Goal: Task Accomplishment & Management: Manage account settings

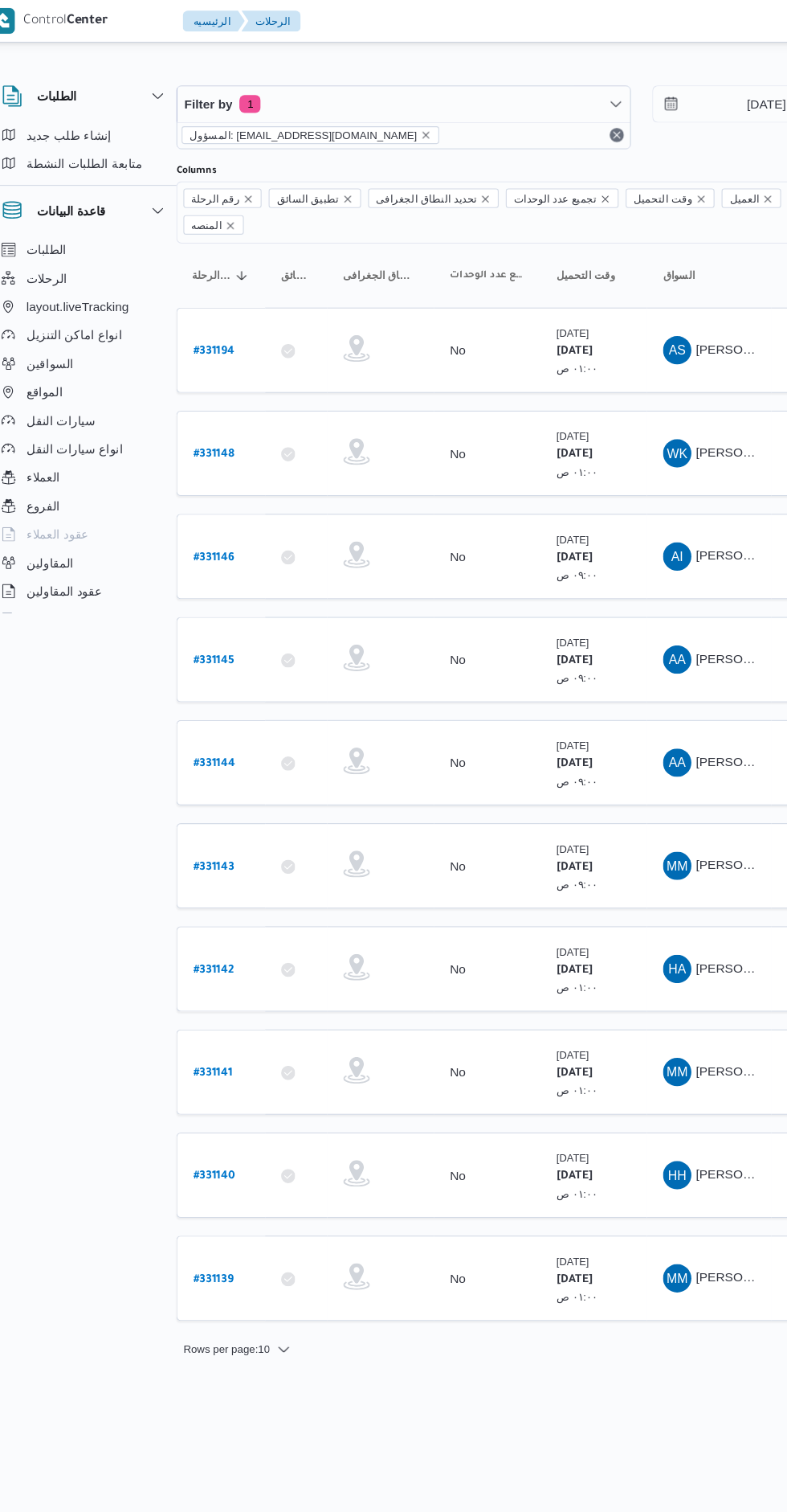
scroll to position [0, 26]
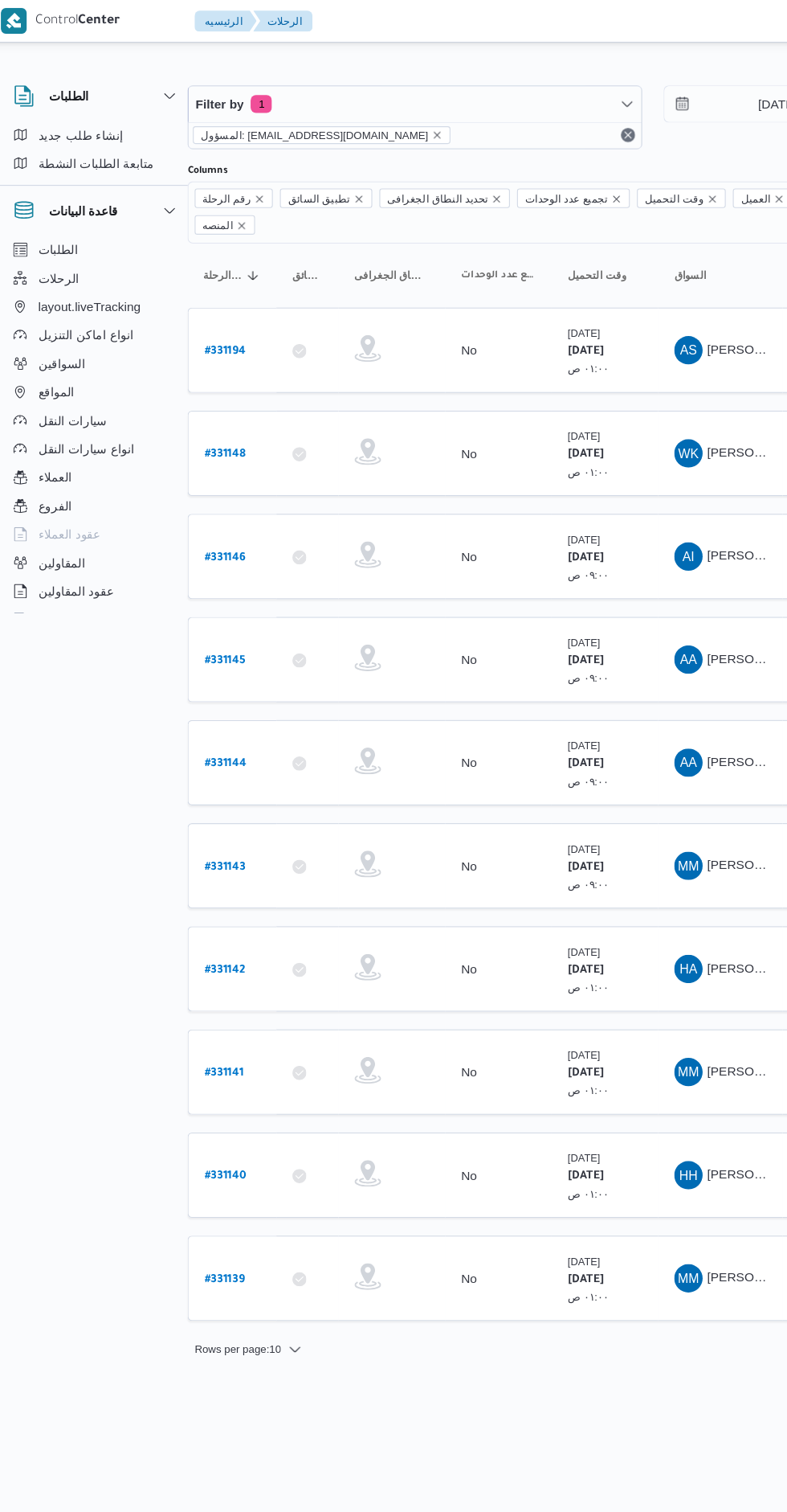
click at [222, 499] on b "# 331146" at bounding box center [217, 504] width 37 height 11
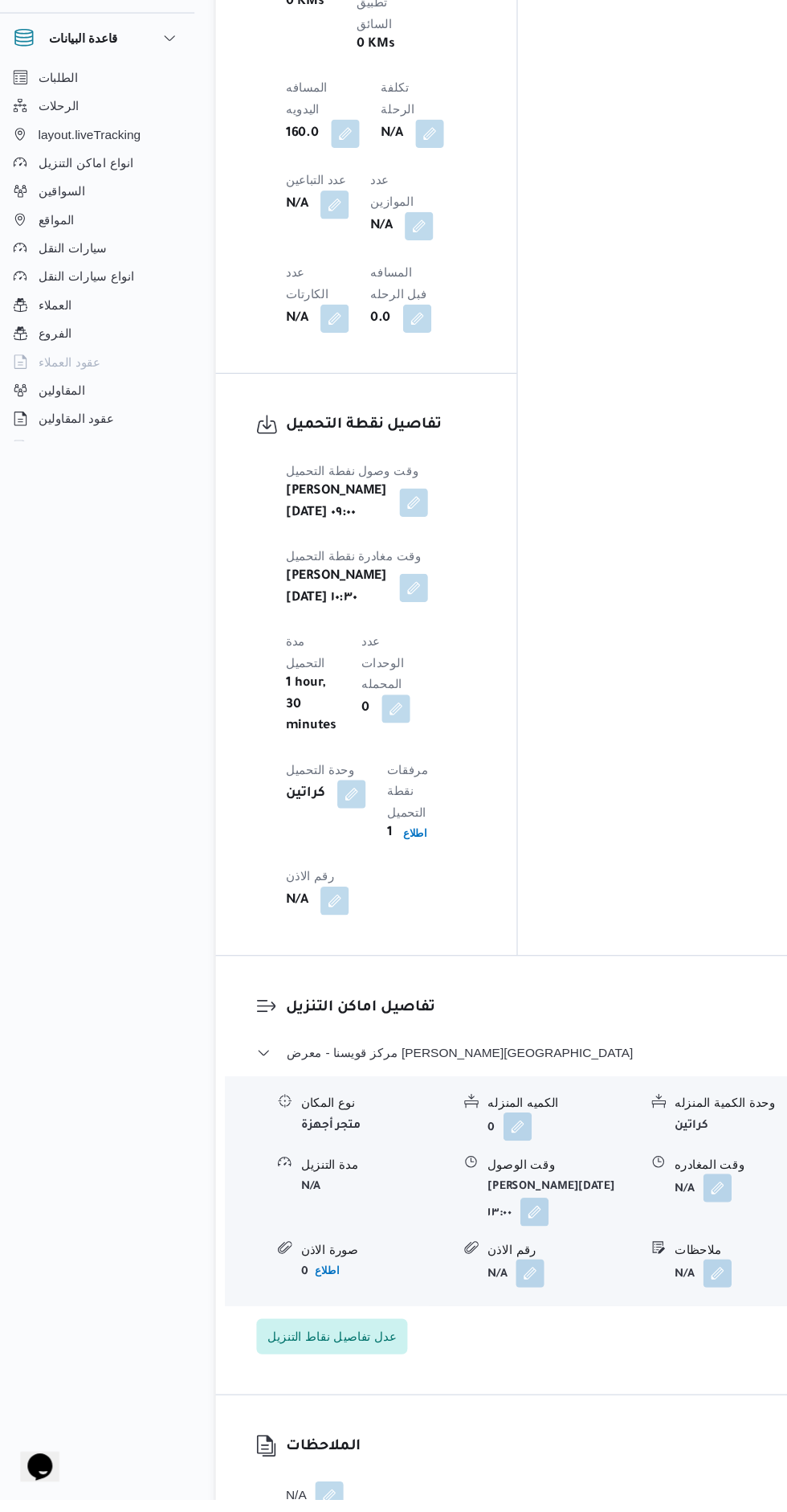
scroll to position [1298, 0]
click at [672, 1216] on button "button" at bounding box center [662, 1228] width 26 height 26
click at [561, 1074] on input "وقت المغادره" at bounding box center [592, 1081] width 179 height 32
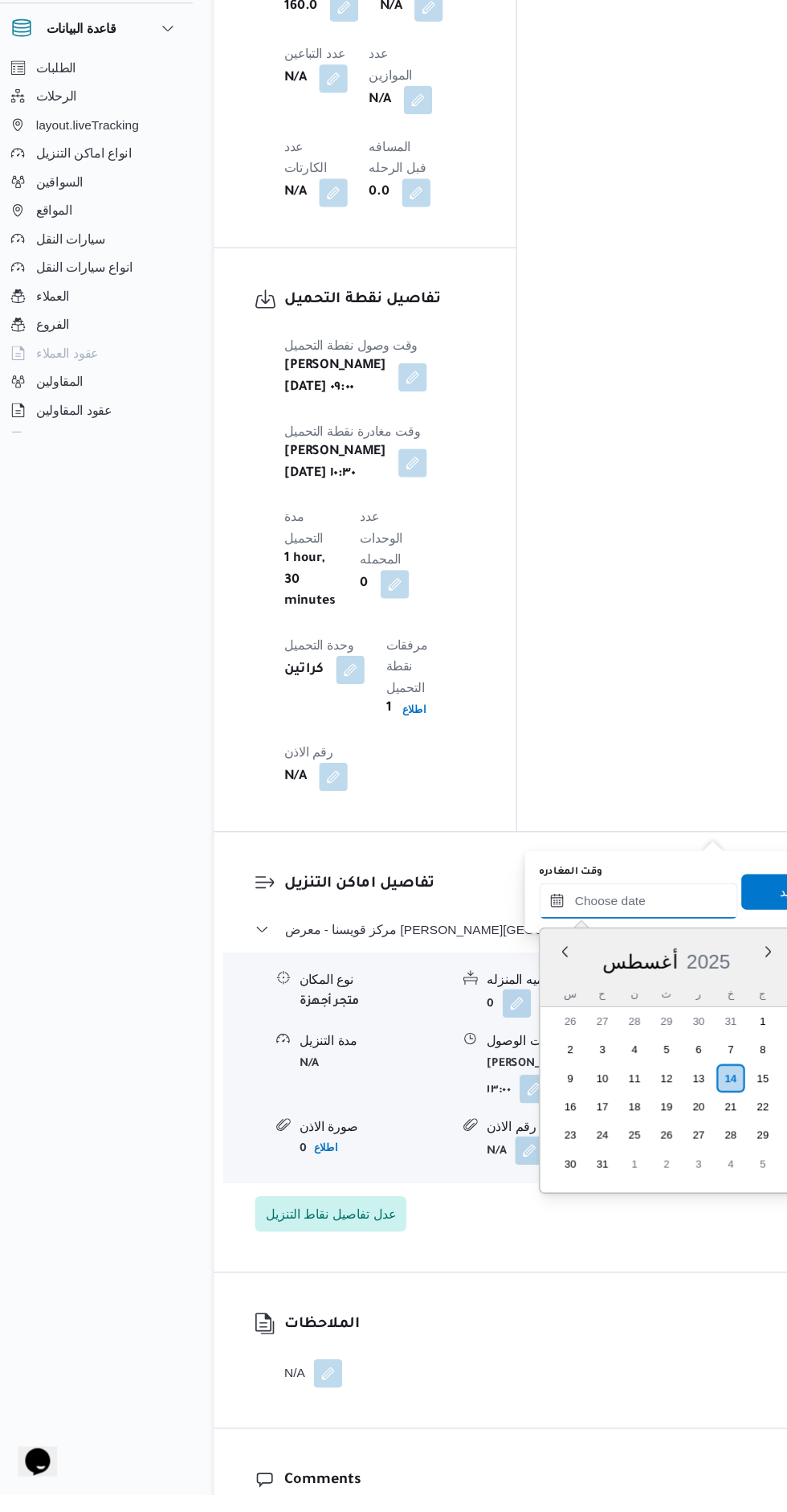
scroll to position [1403, 0]
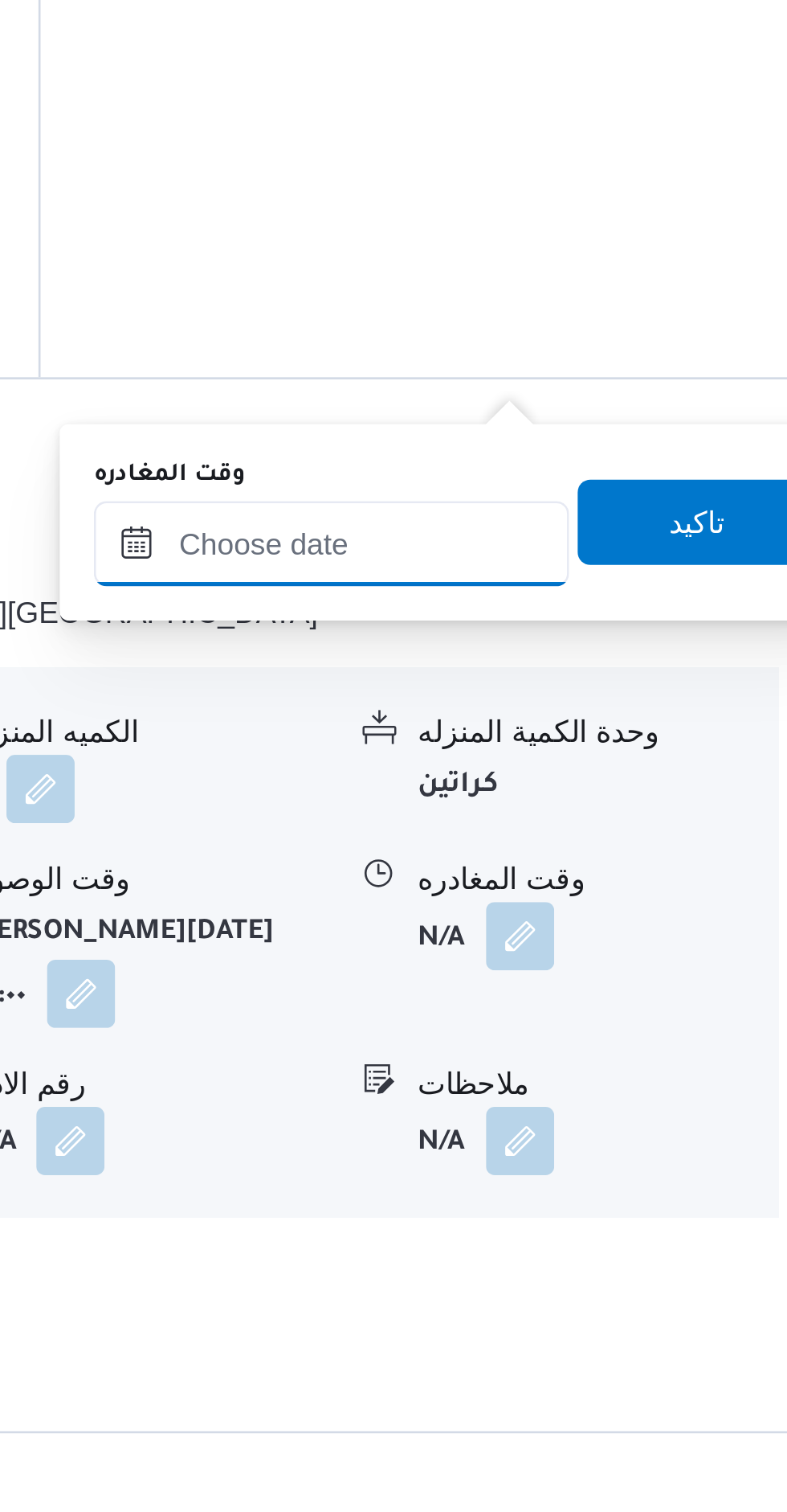
click at [600, 981] on input "وقت المغادره" at bounding box center [592, 977] width 179 height 32
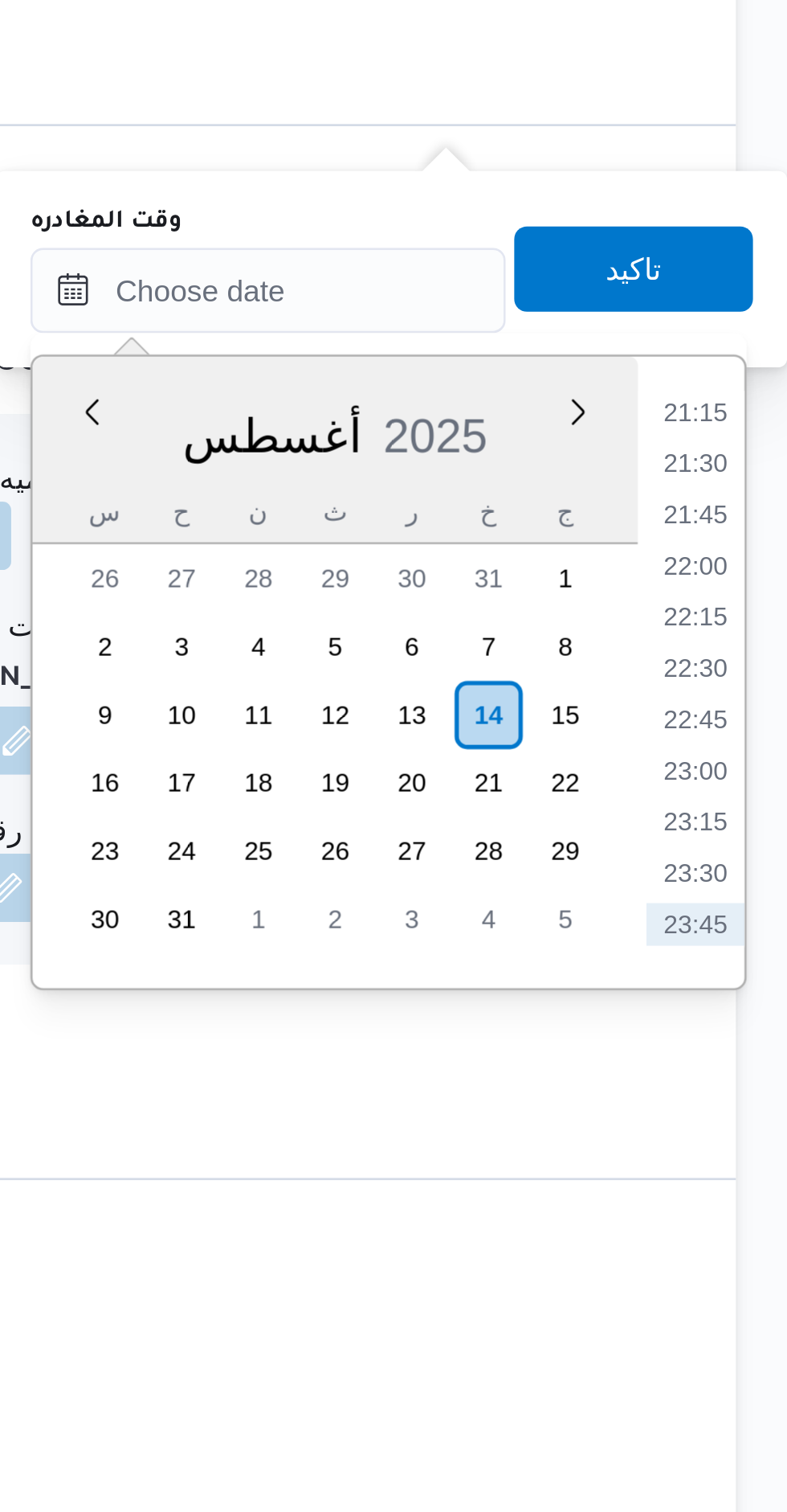
click at [753, 1025] on li "21:15" at bounding box center [752, 1022] width 37 height 16
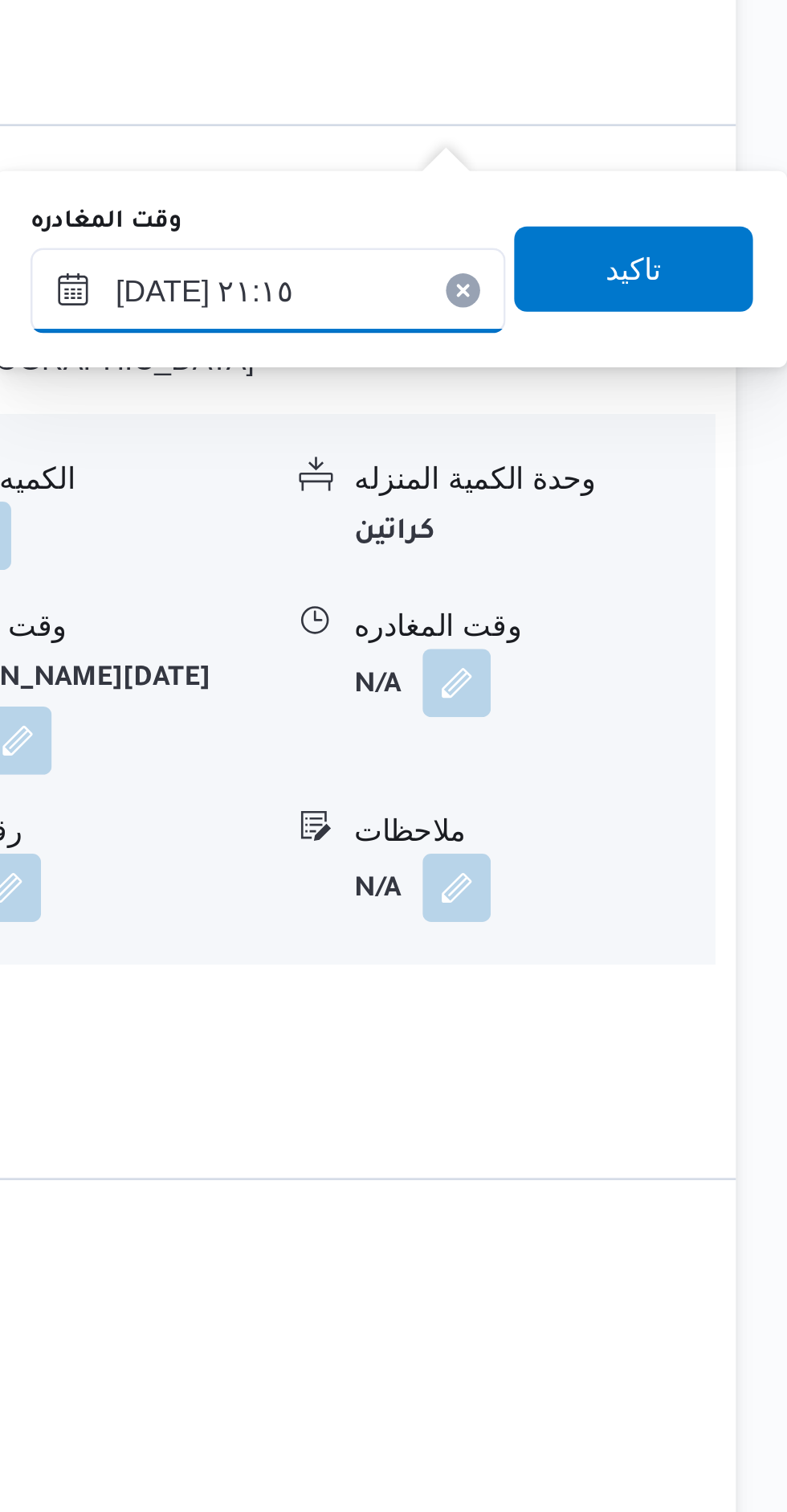
click at [591, 981] on input "[DATE] ٢١:١٥" at bounding box center [592, 977] width 179 height 32
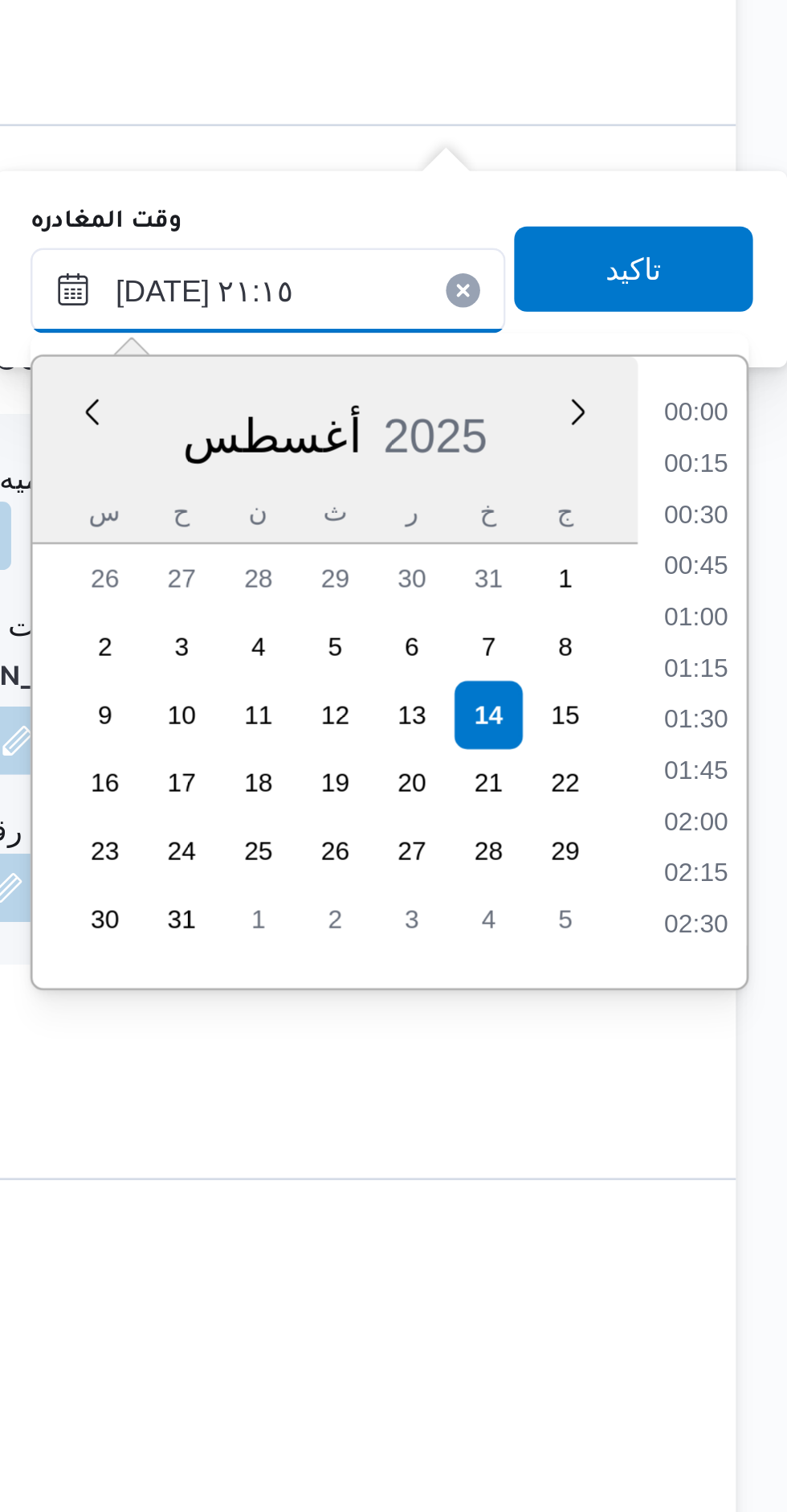
scroll to position [1529, 0]
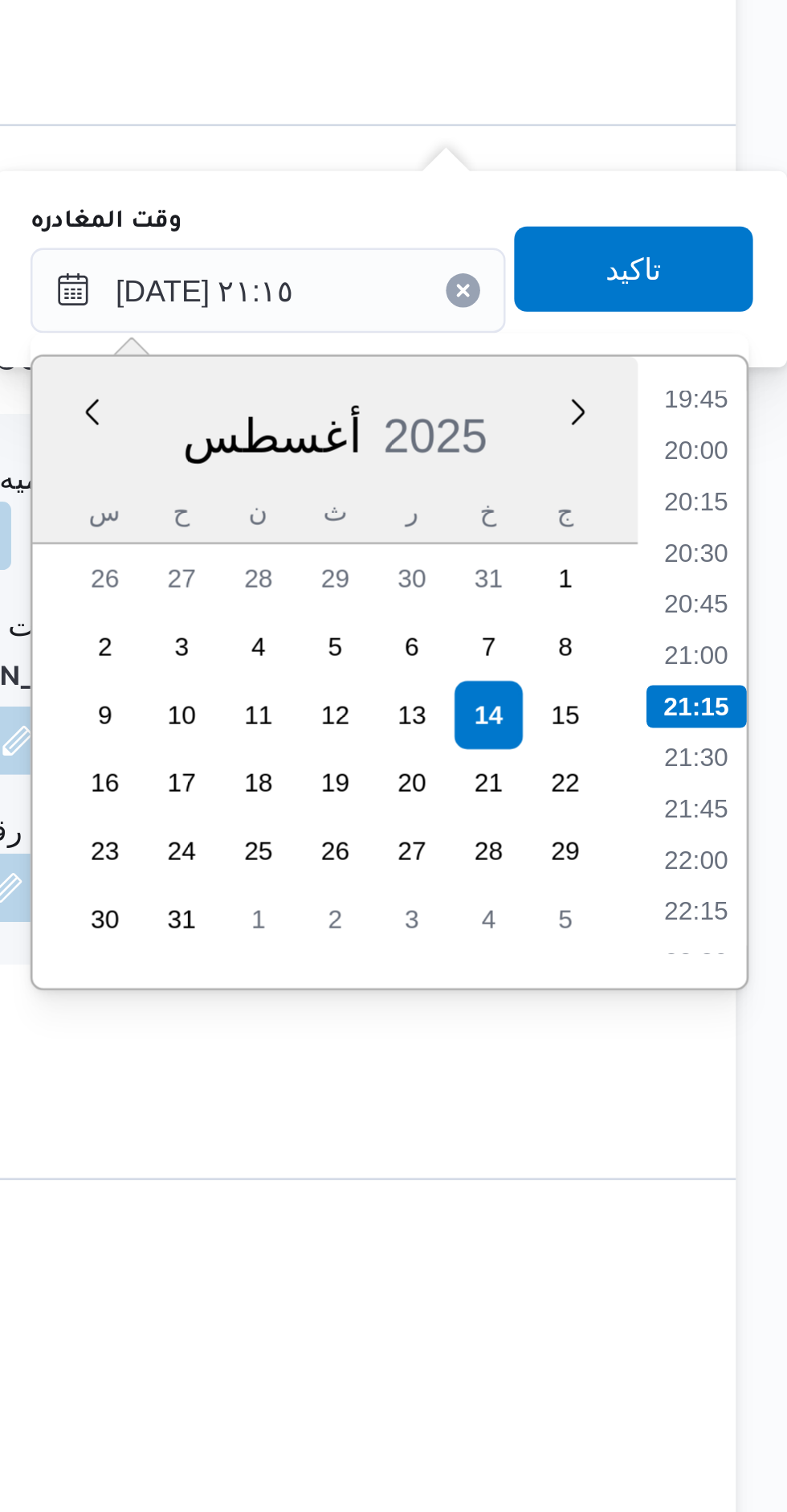
click at [752, 1018] on li "19:45" at bounding box center [752, 1017] width 37 height 16
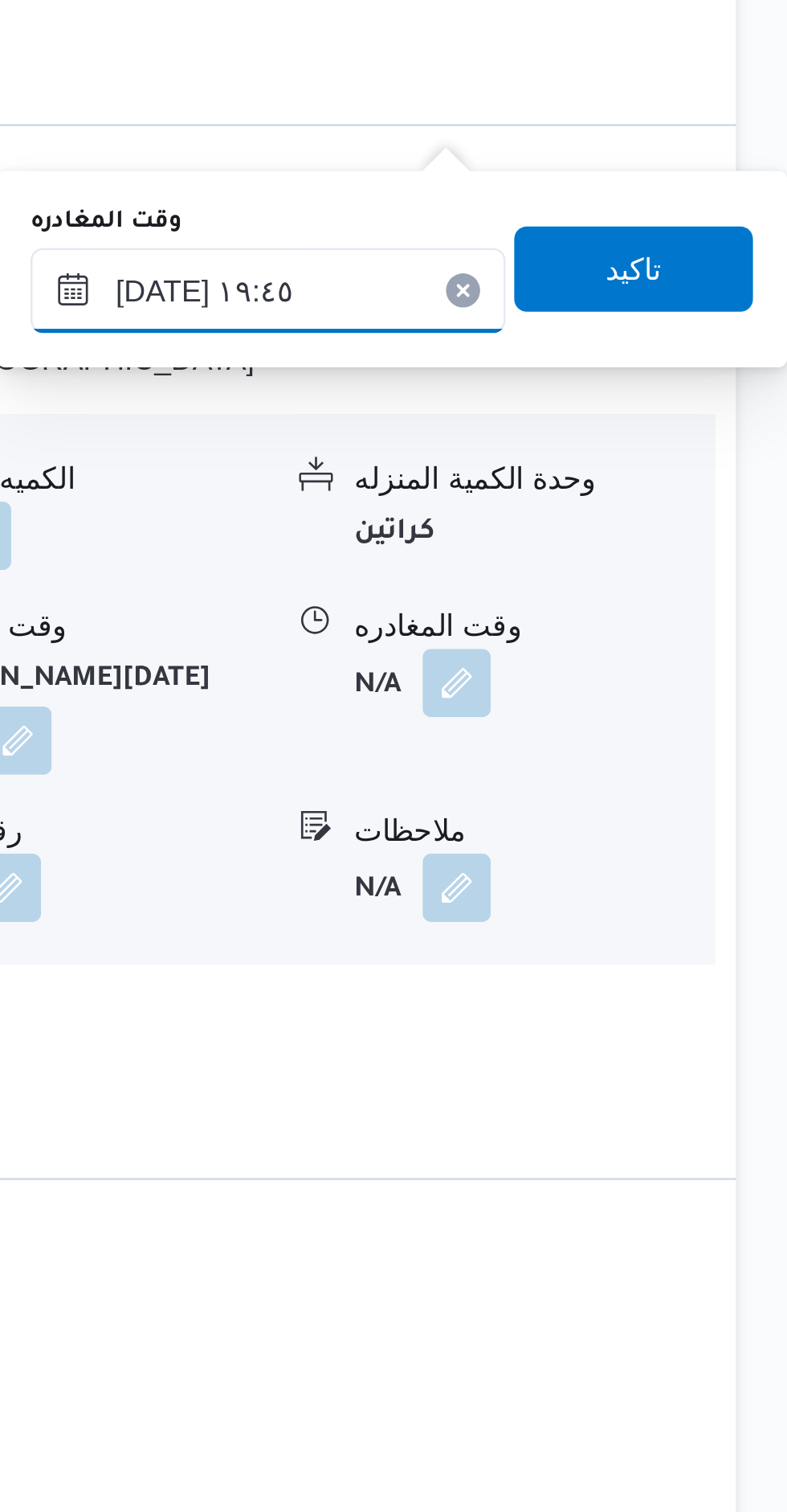
click at [586, 978] on input "[DATE] ١٩:٤٥" at bounding box center [592, 977] width 179 height 32
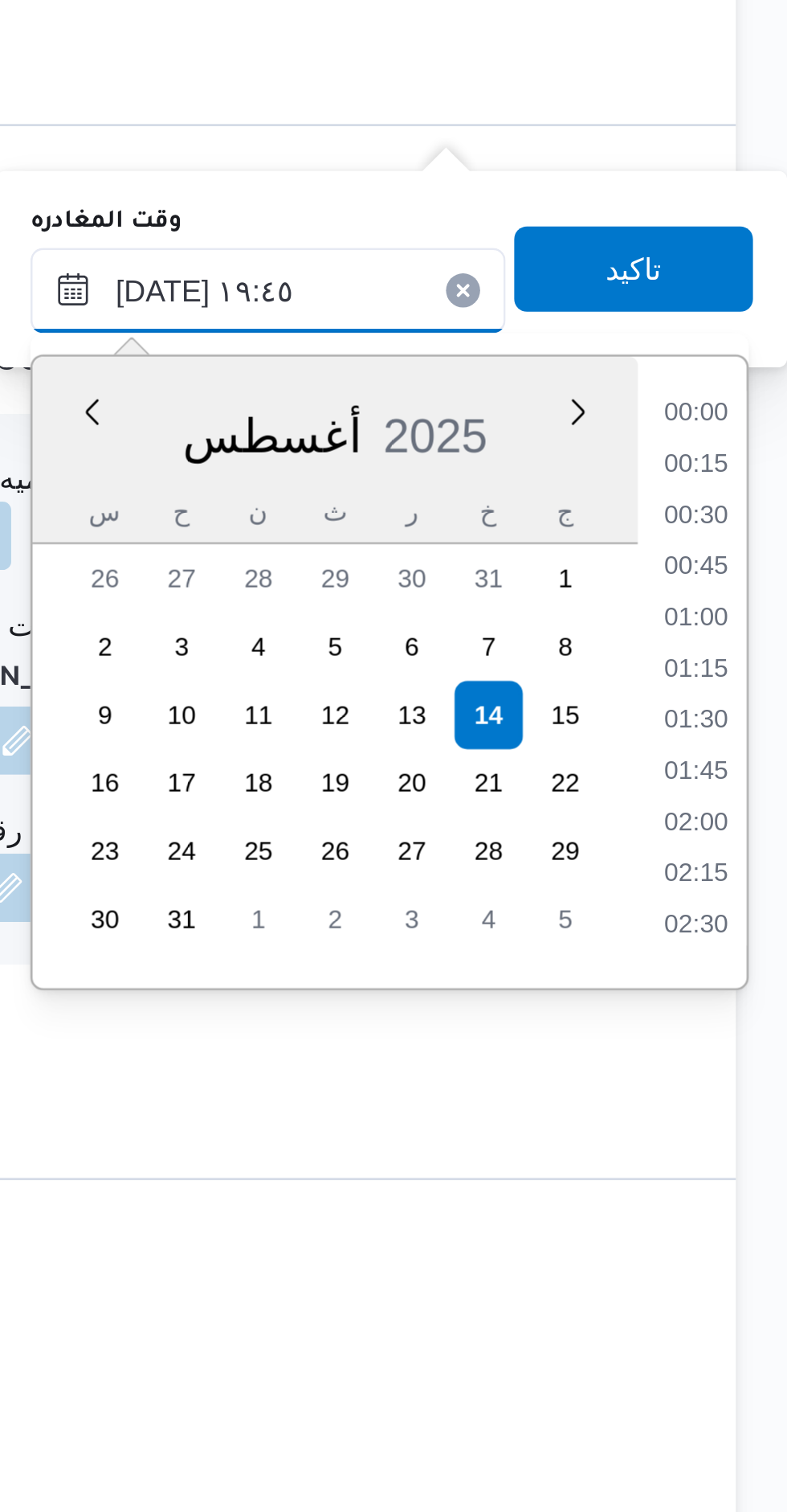
scroll to position [1413, 0]
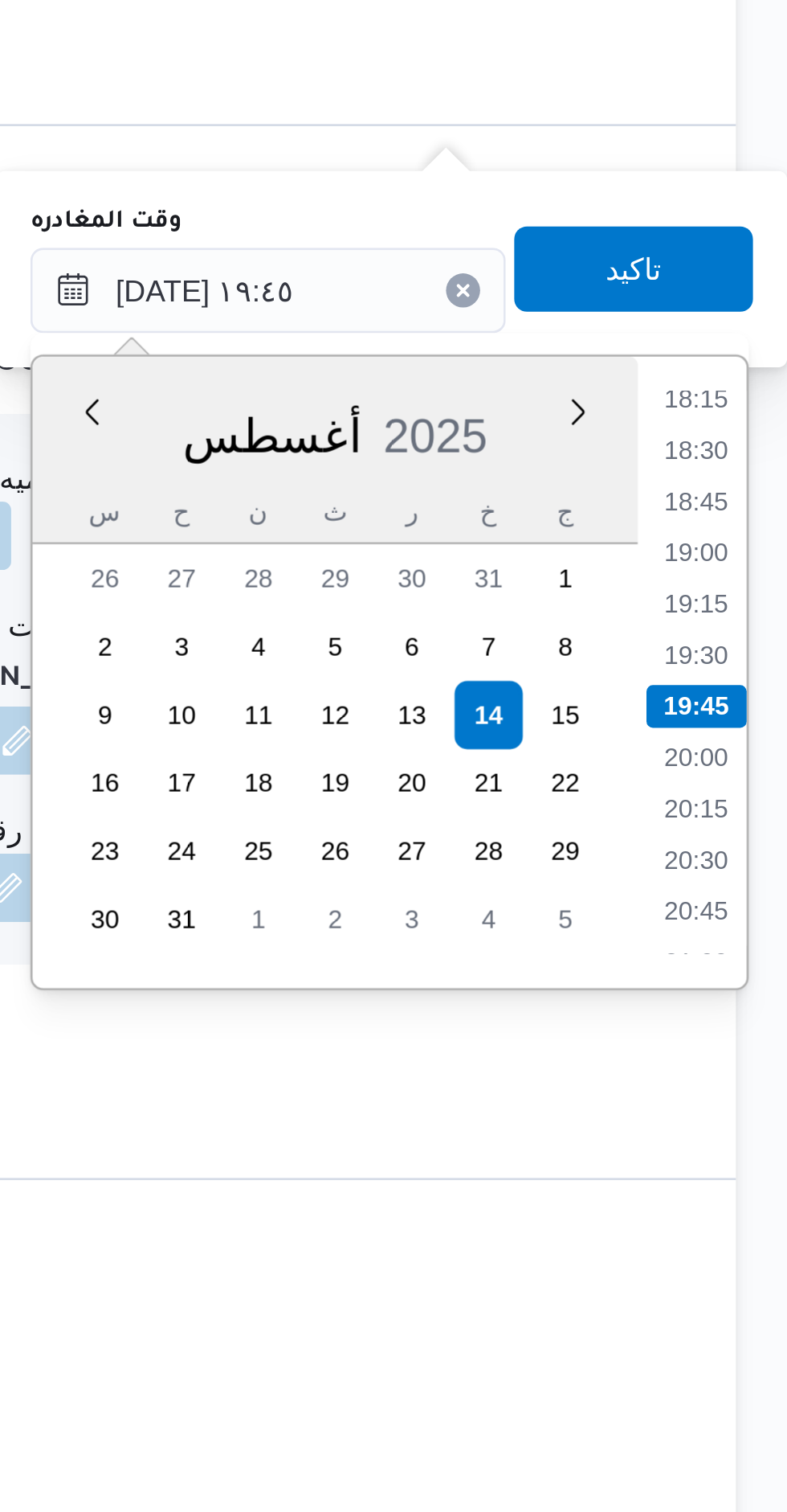
click at [755, 1018] on li "18:15" at bounding box center [752, 1017] width 37 height 16
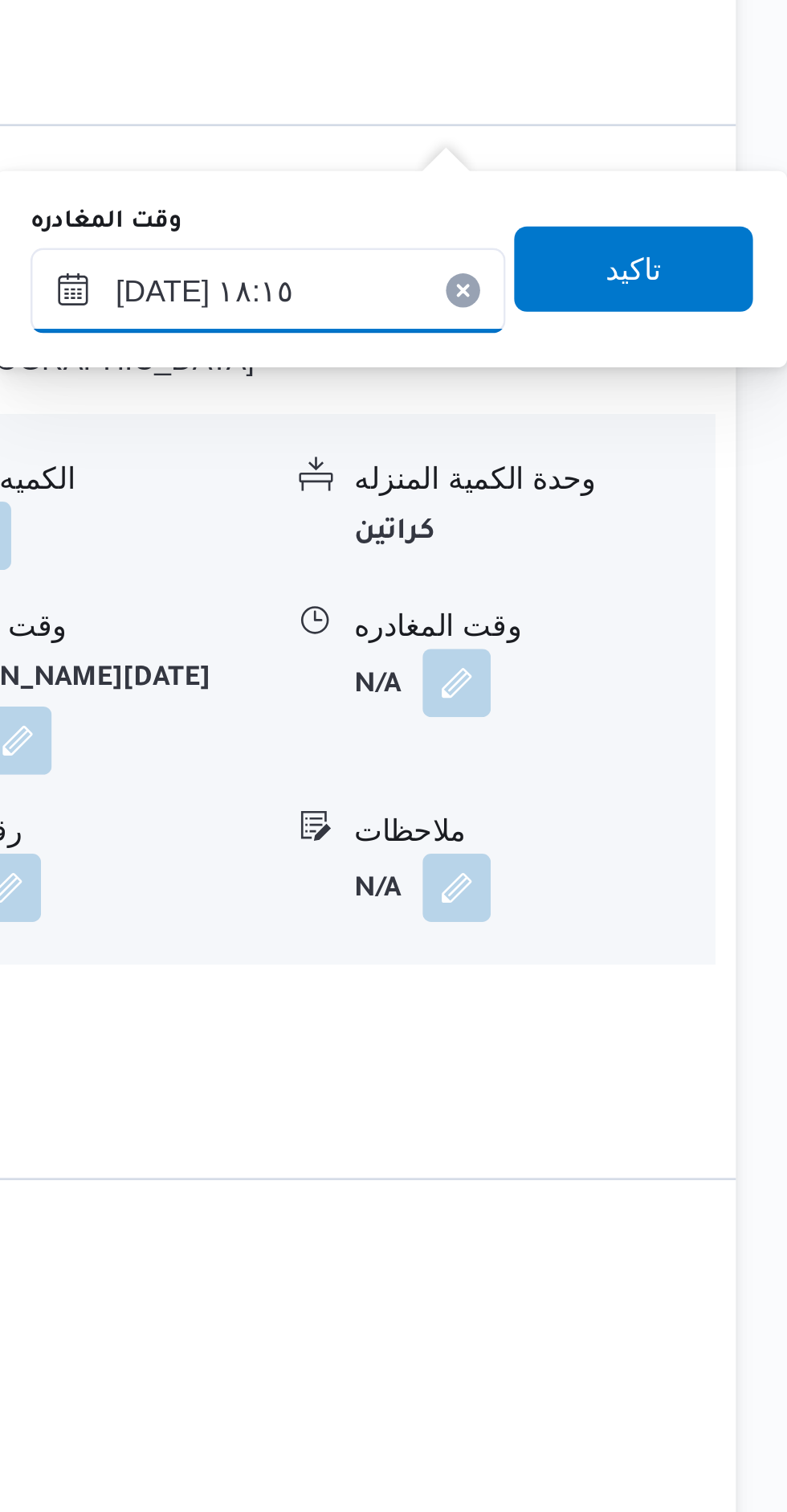
click at [588, 973] on input "[DATE] ١٨:١٥" at bounding box center [592, 977] width 179 height 32
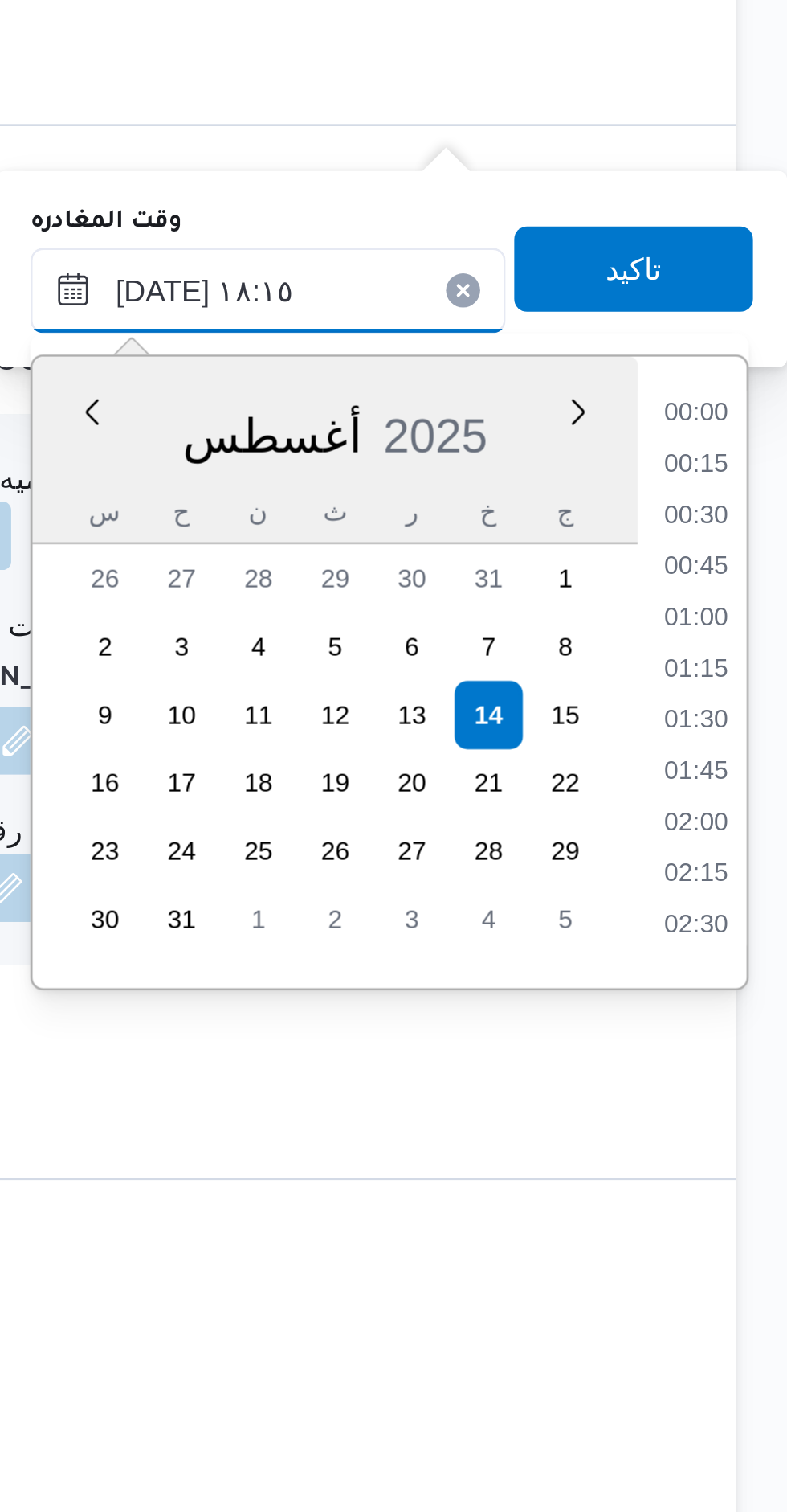
scroll to position [1297, 0]
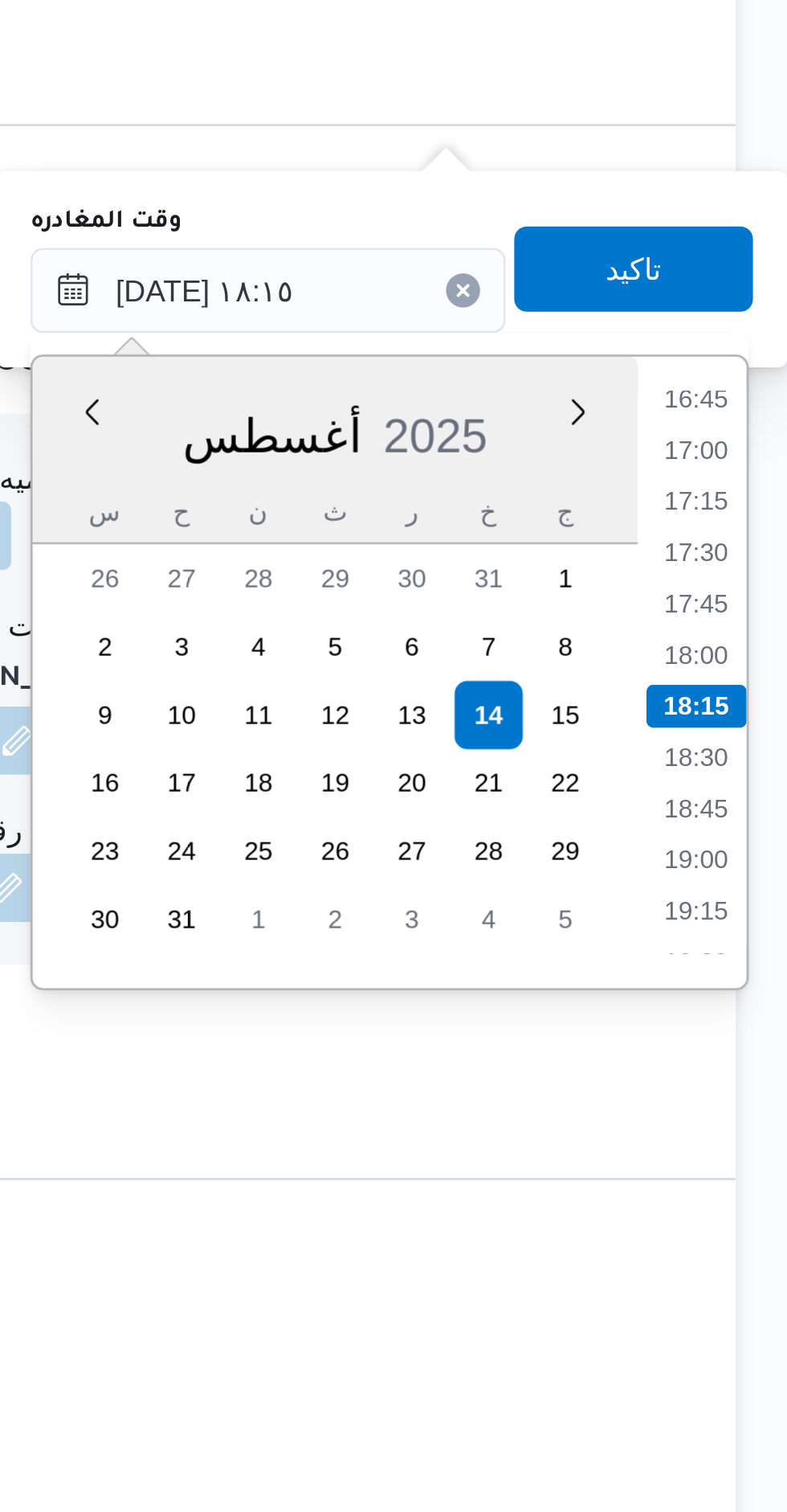
click at [755, 1076] on li "17:30" at bounding box center [752, 1075] width 37 height 16
type input "[DATE] ١٧:٣٠"
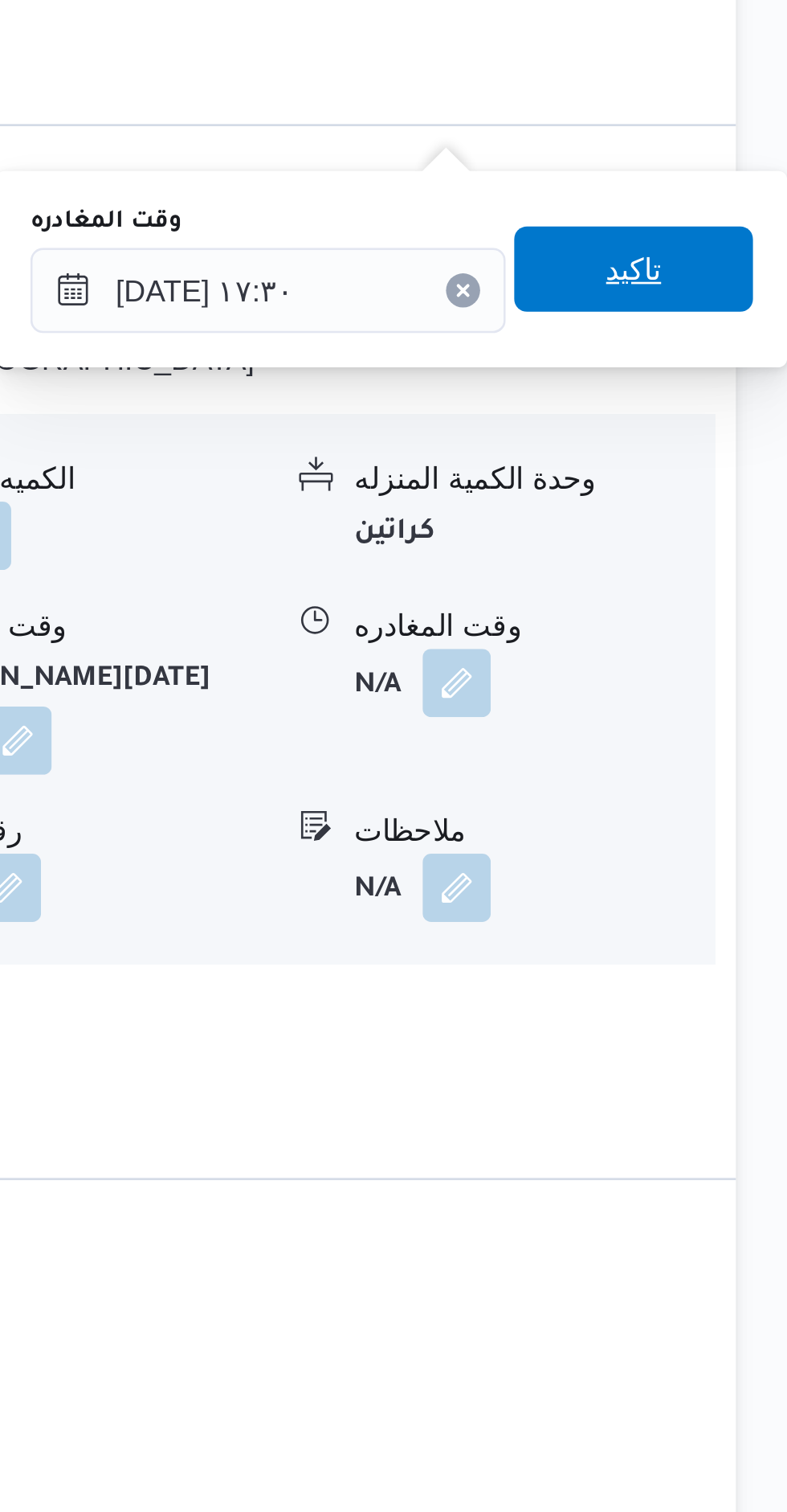
click at [739, 970] on span "تاكيد" at bounding box center [729, 968] width 90 height 32
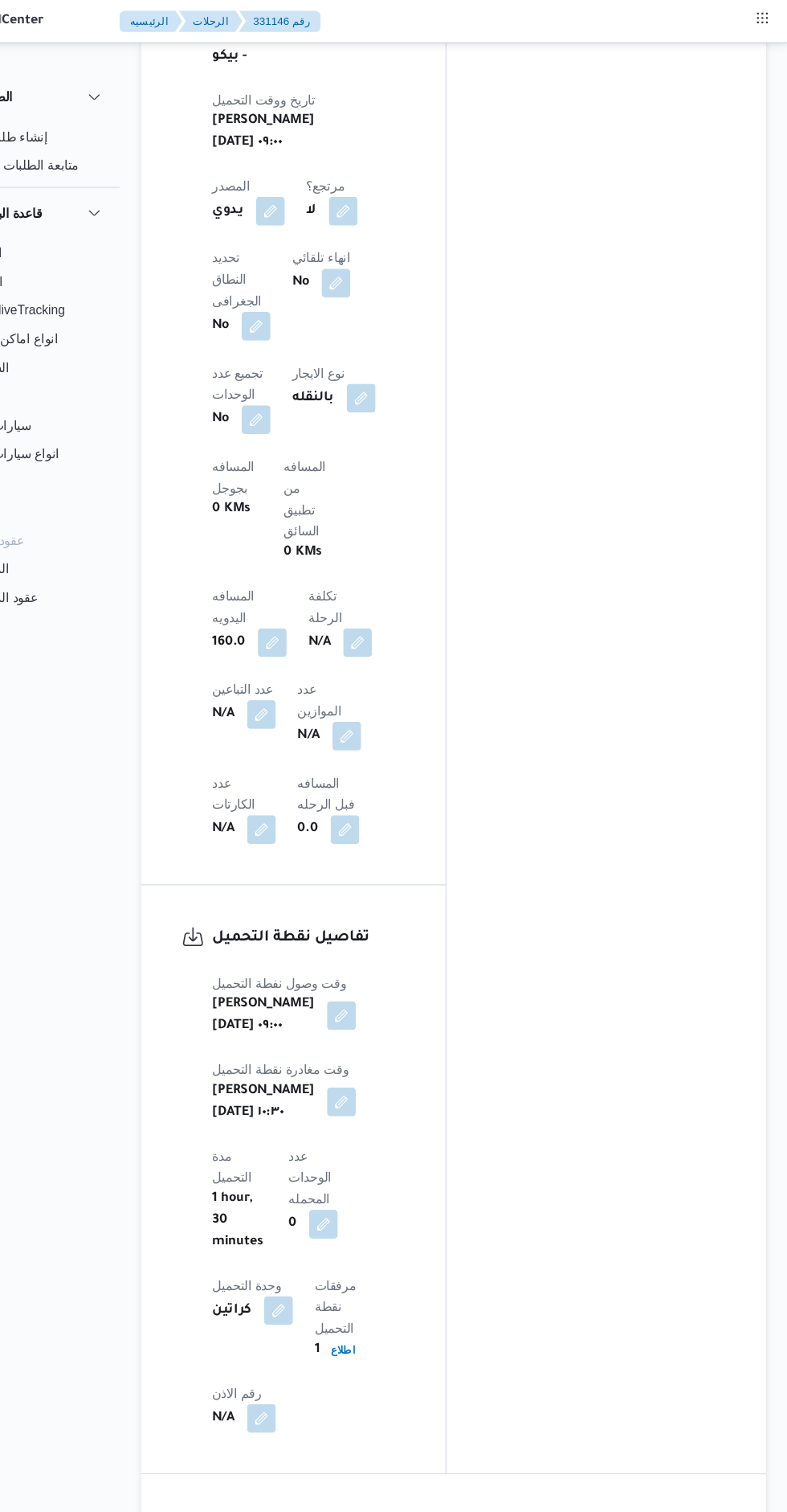
scroll to position [0, 0]
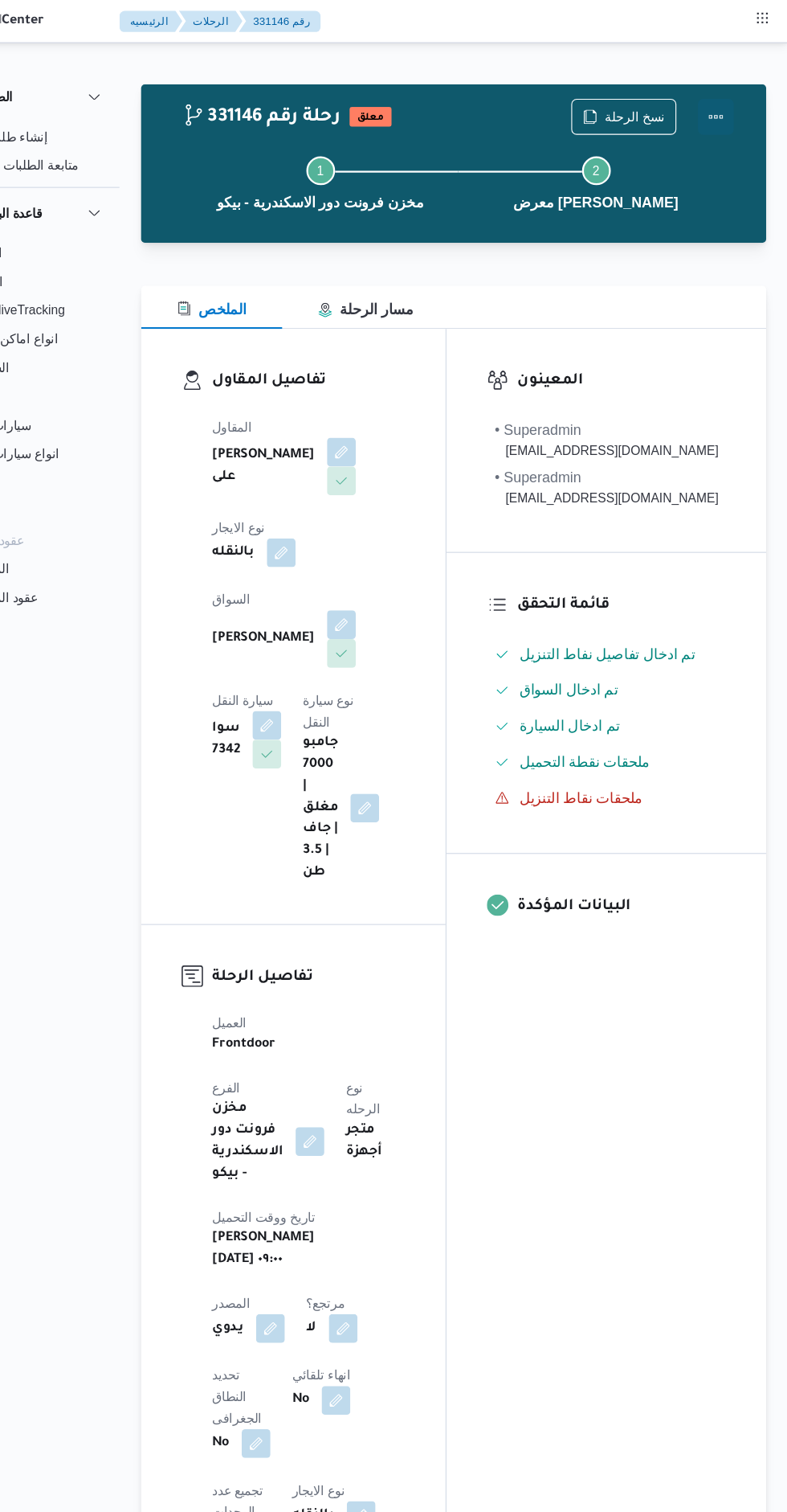
click at [735, 102] on button "Actions" at bounding box center [723, 104] width 32 height 32
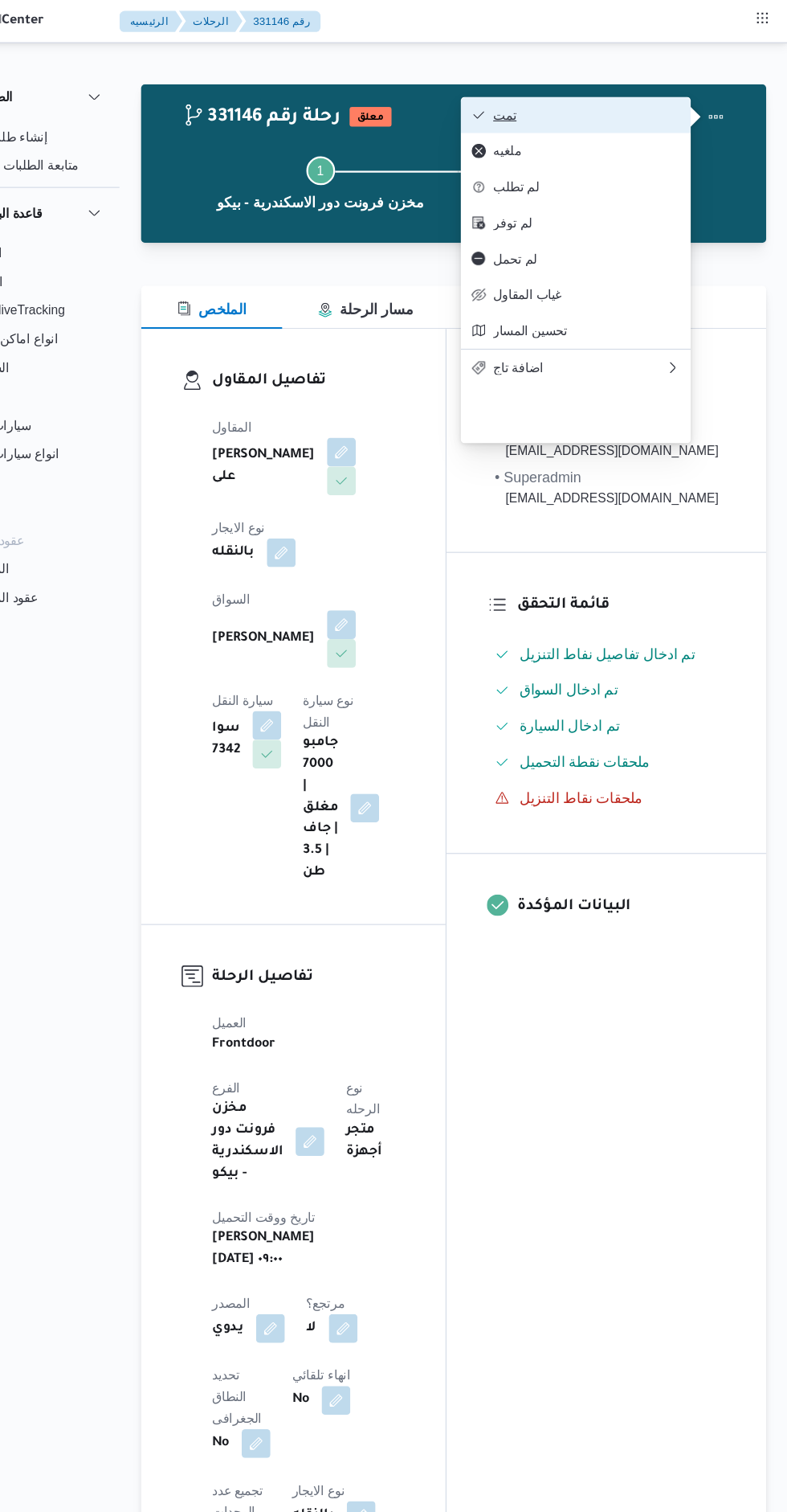
click at [648, 107] on span "تمت" at bounding box center [607, 103] width 168 height 13
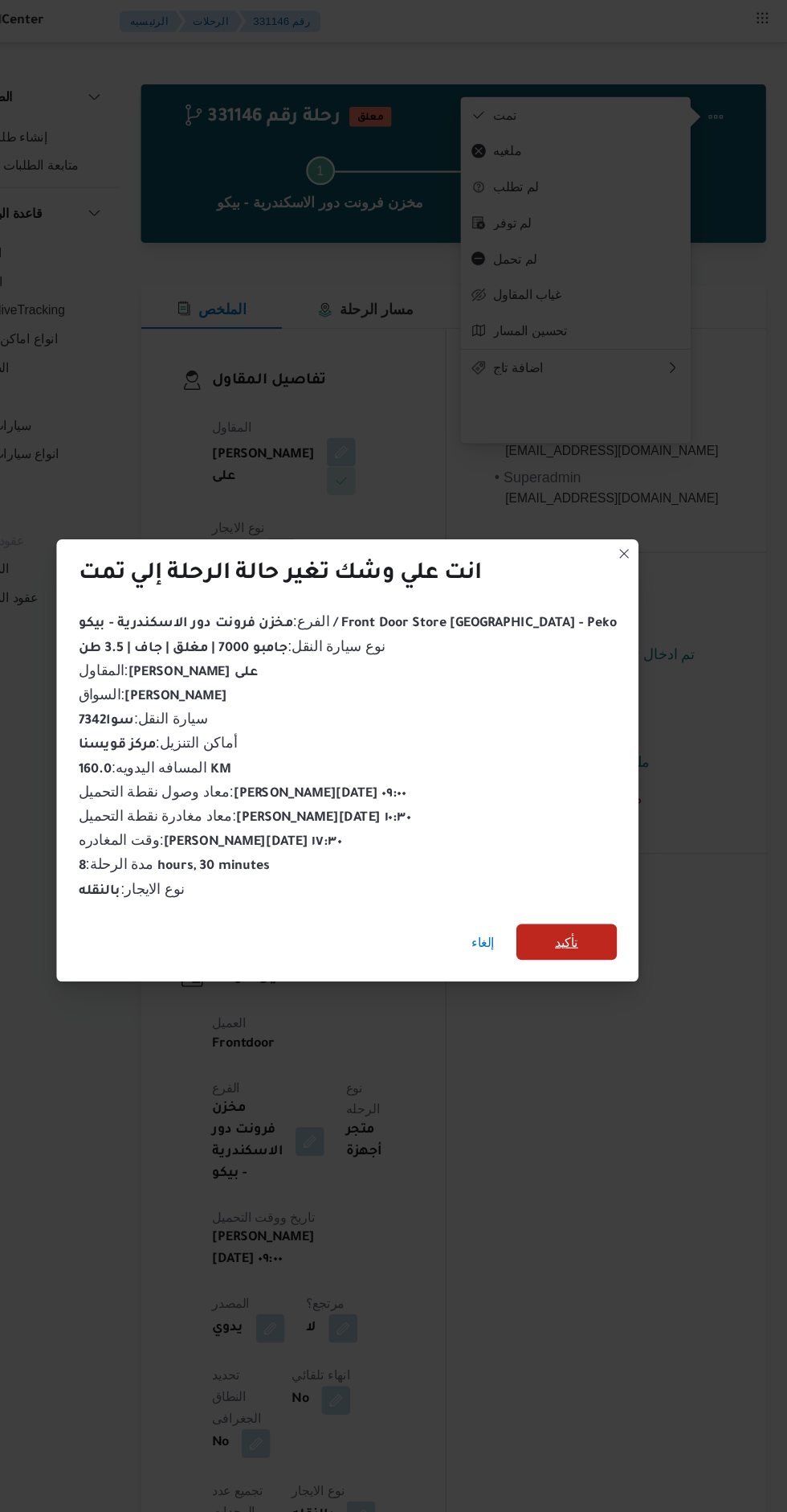
click at [591, 847] on span "تأكيد" at bounding box center [589, 842] width 90 height 32
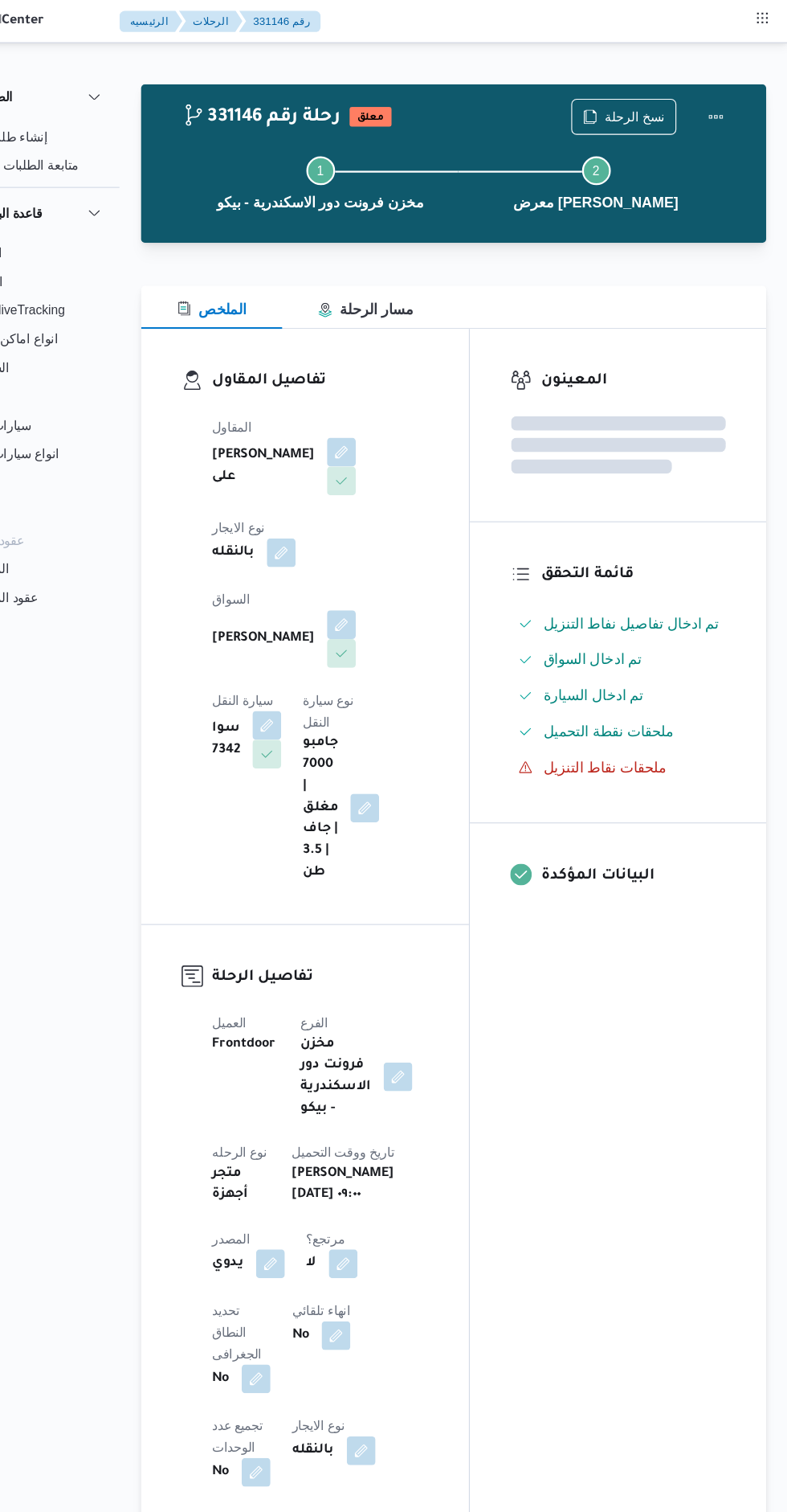
click at [635, 972] on div "المعينون قائمة التحقق تم ادخال تفاصيل نفاط التنزيل تم ادخال السواق تم ادخال الس…" at bounding box center [635, 1266] width 265 height 1945
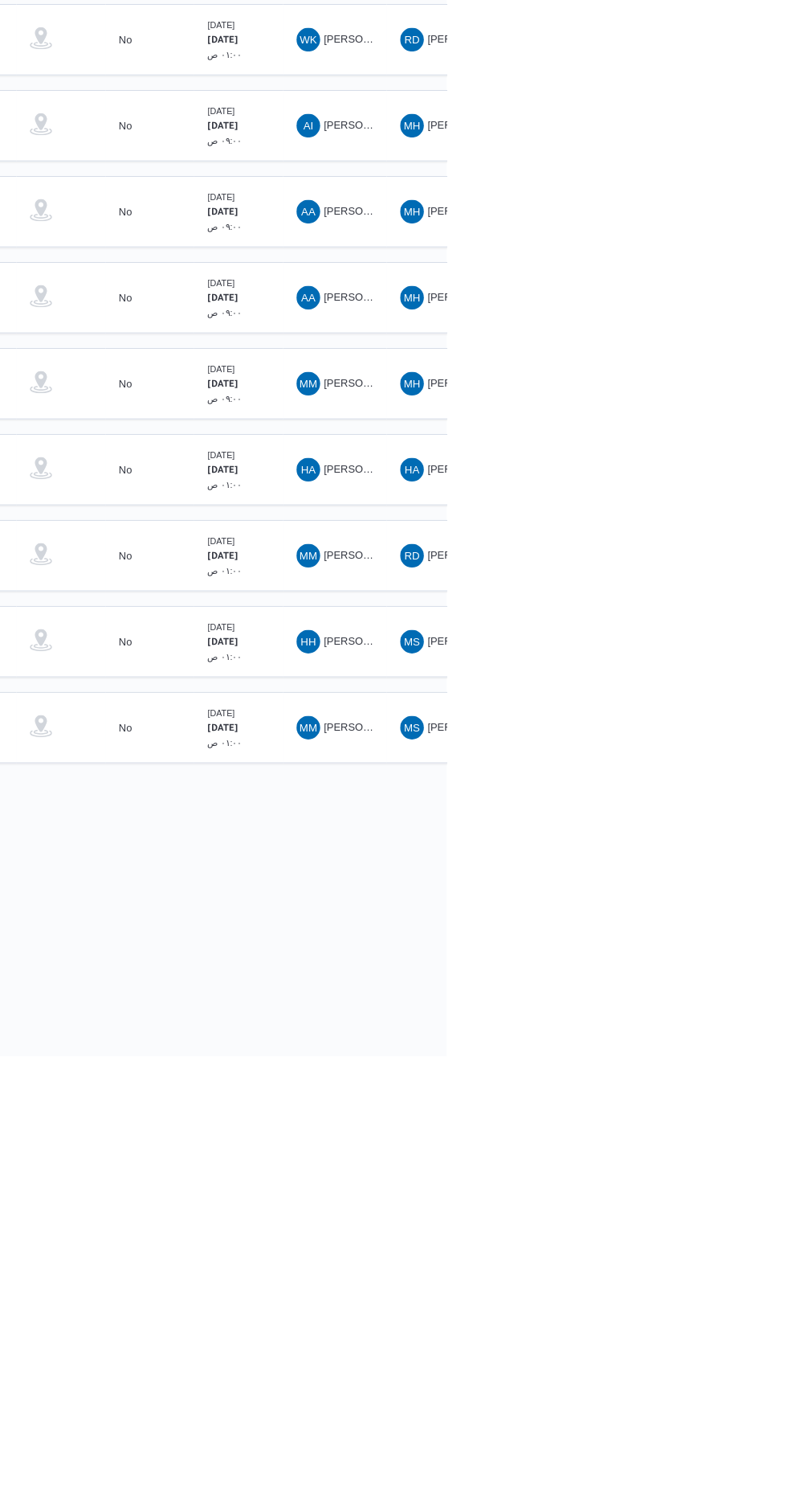
scroll to position [0, 26]
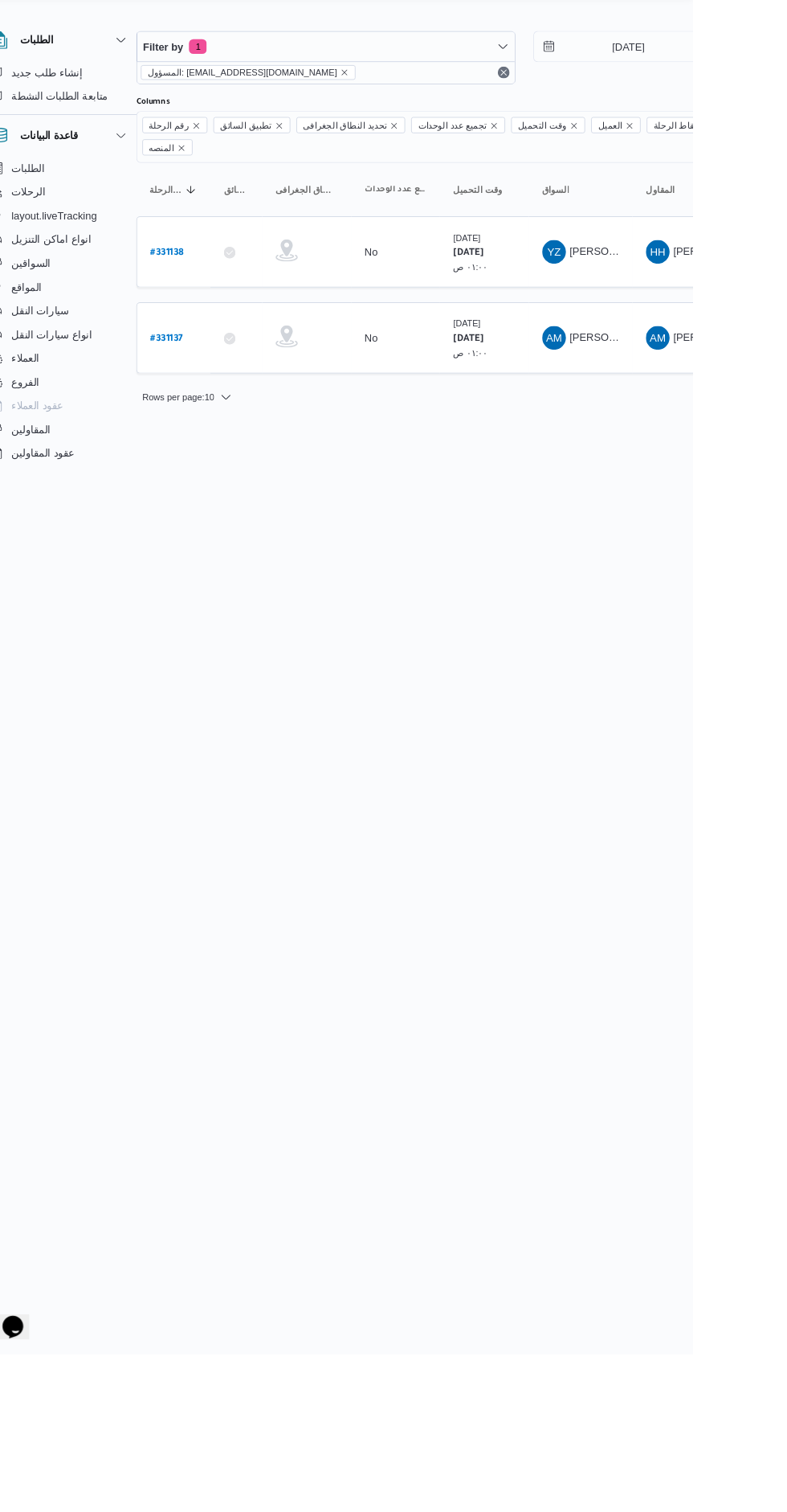
scroll to position [0, 25]
click at [220, 406] on b "# 331137" at bounding box center [217, 411] width 35 height 11
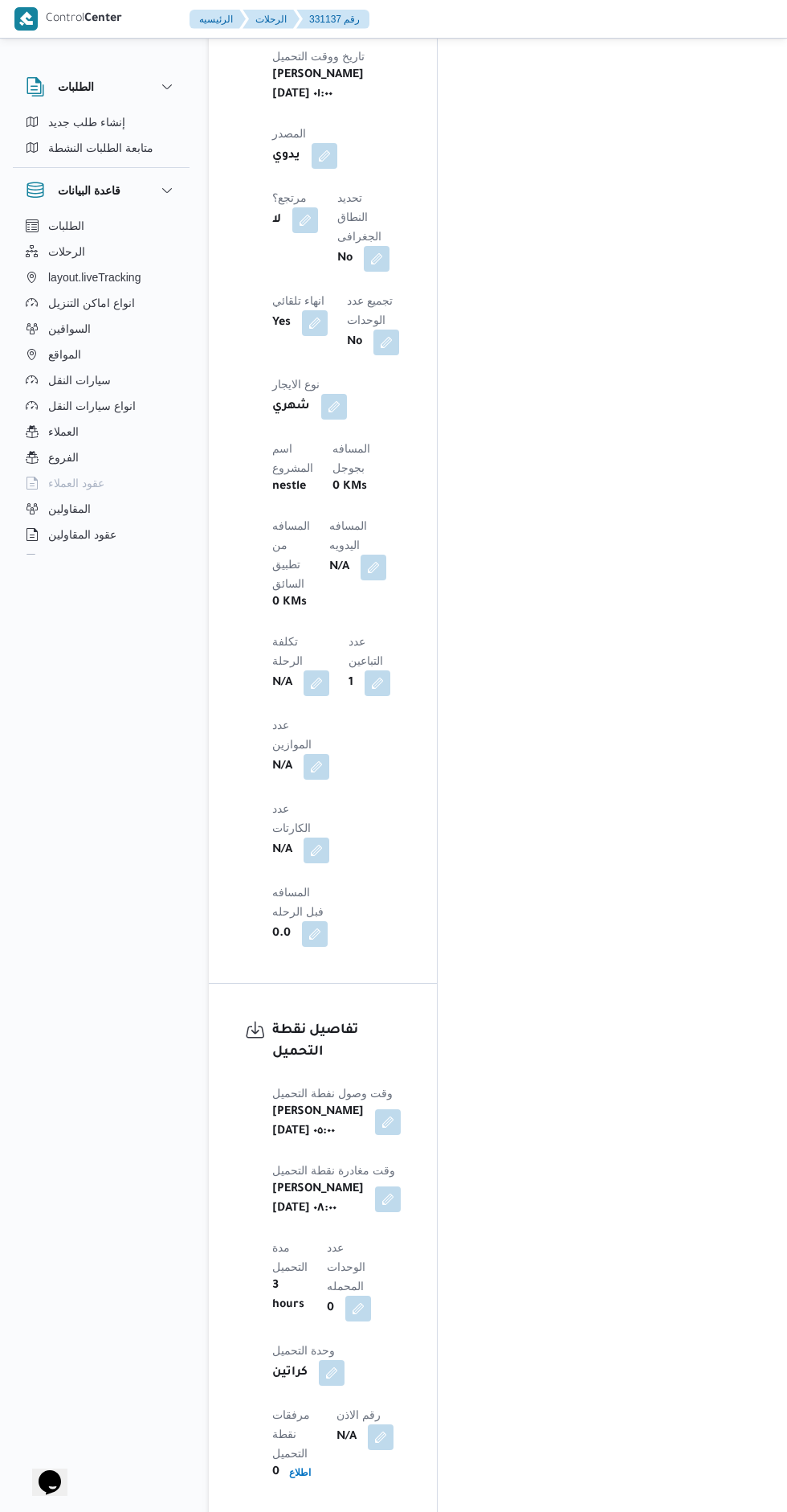
scroll to position [1282, 0]
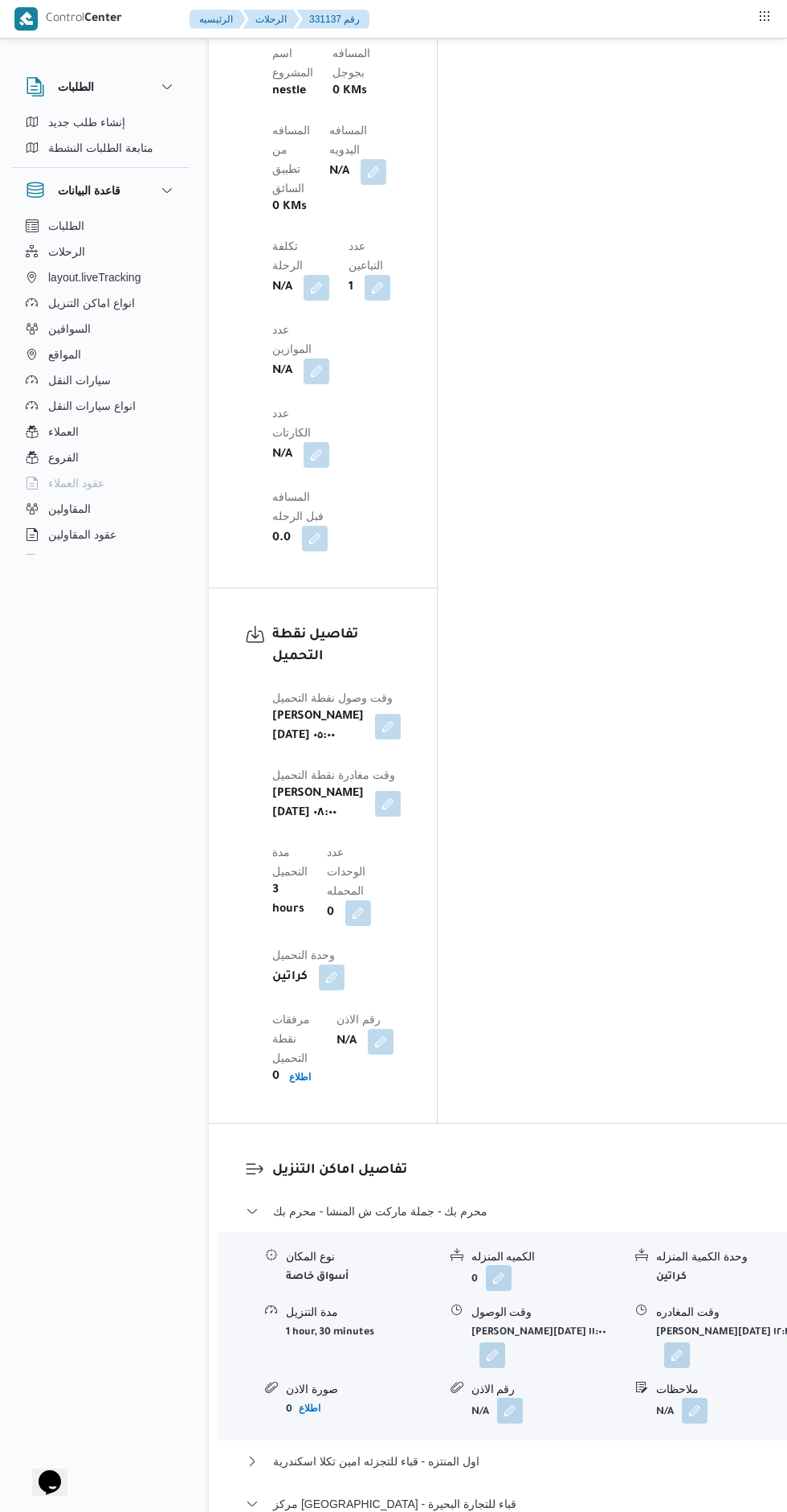
scroll to position [1674, 0]
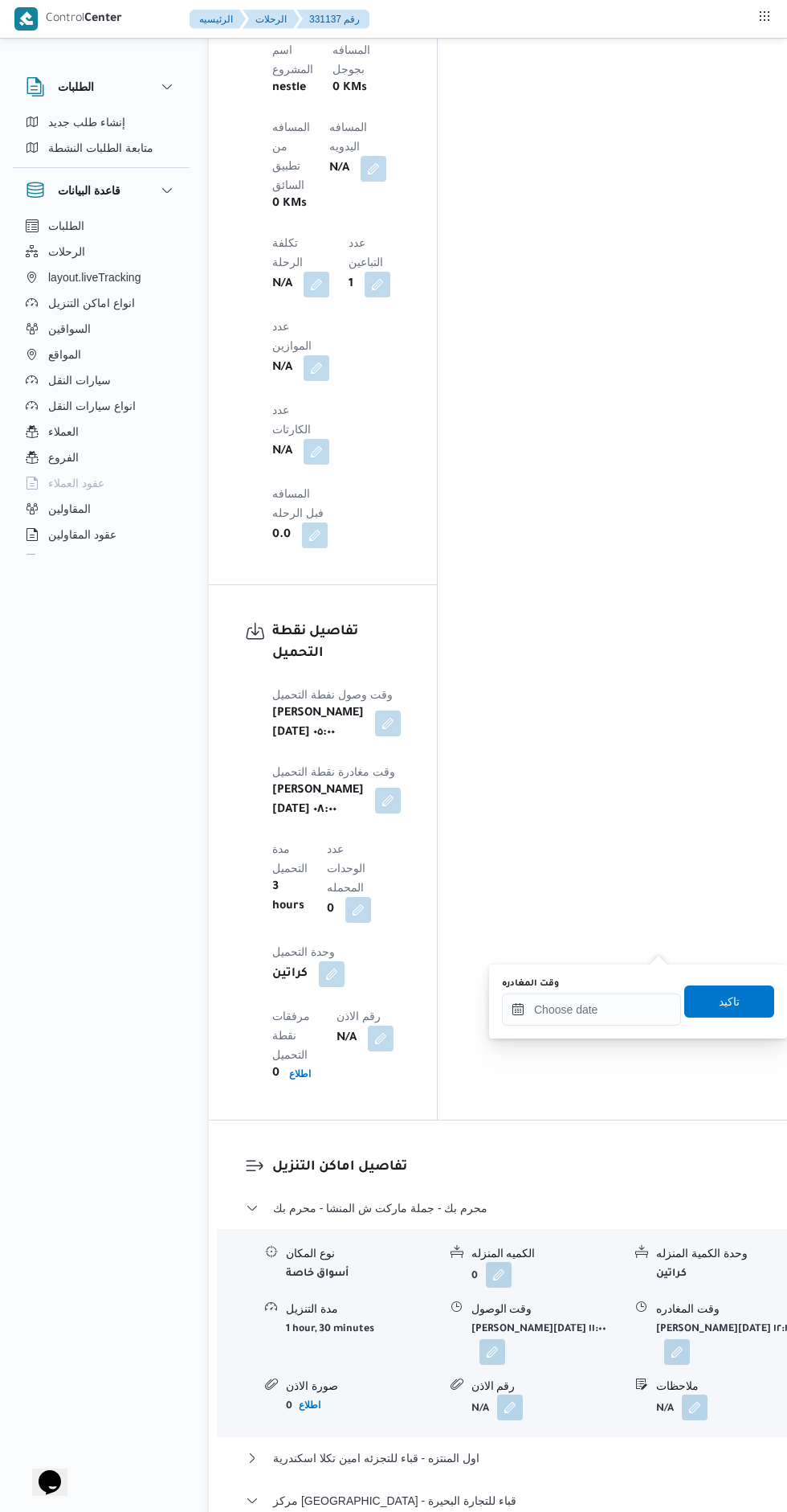
click at [587, 1028] on div "You are in a dialog. To close this dialog, hit escape. وقت المغادره تاكيد" at bounding box center [638, 1001] width 298 height 74
click at [567, 1009] on input "وقت المغادره" at bounding box center [592, 1009] width 179 height 32
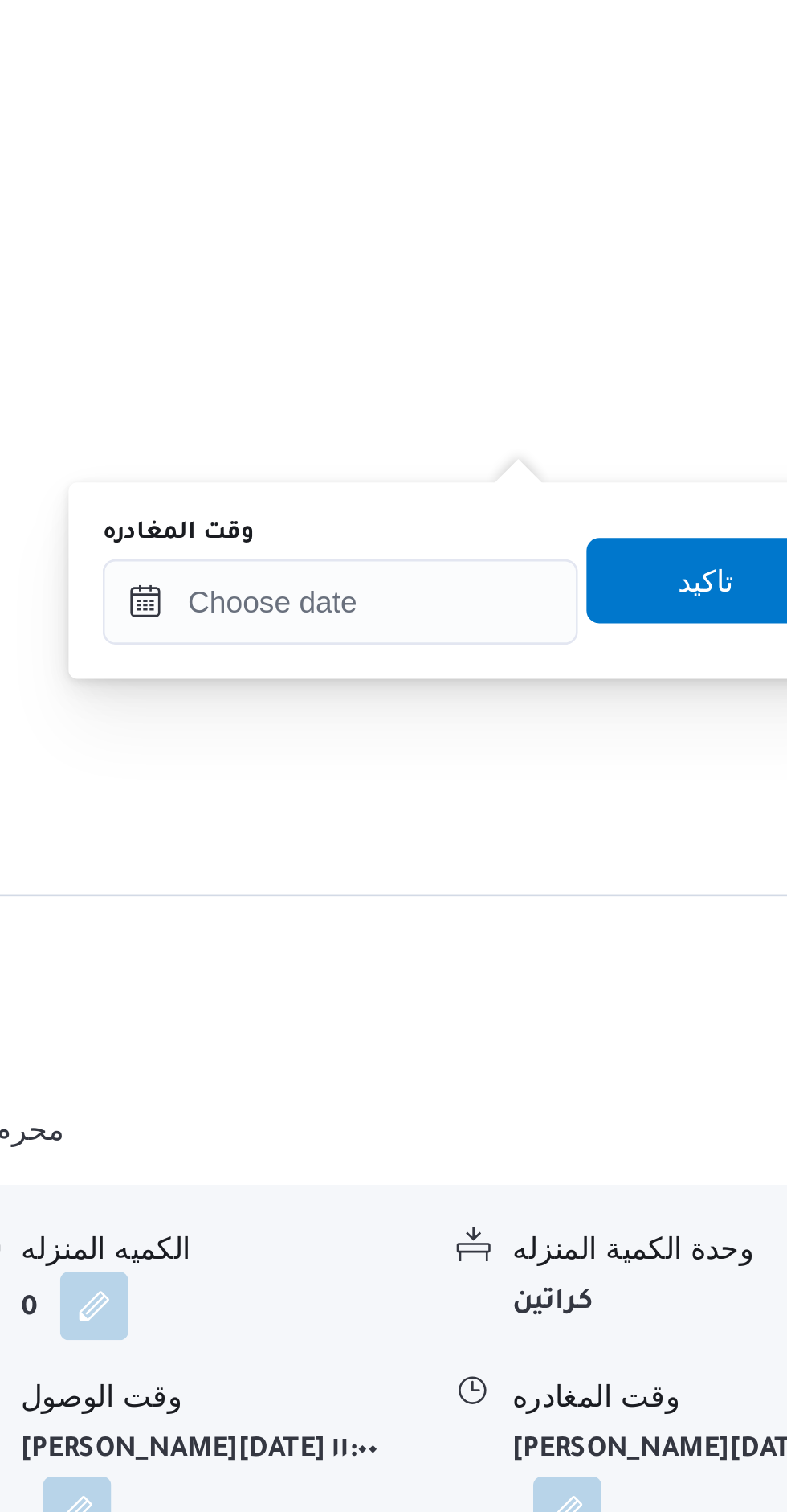
scroll to position [1745, 0]
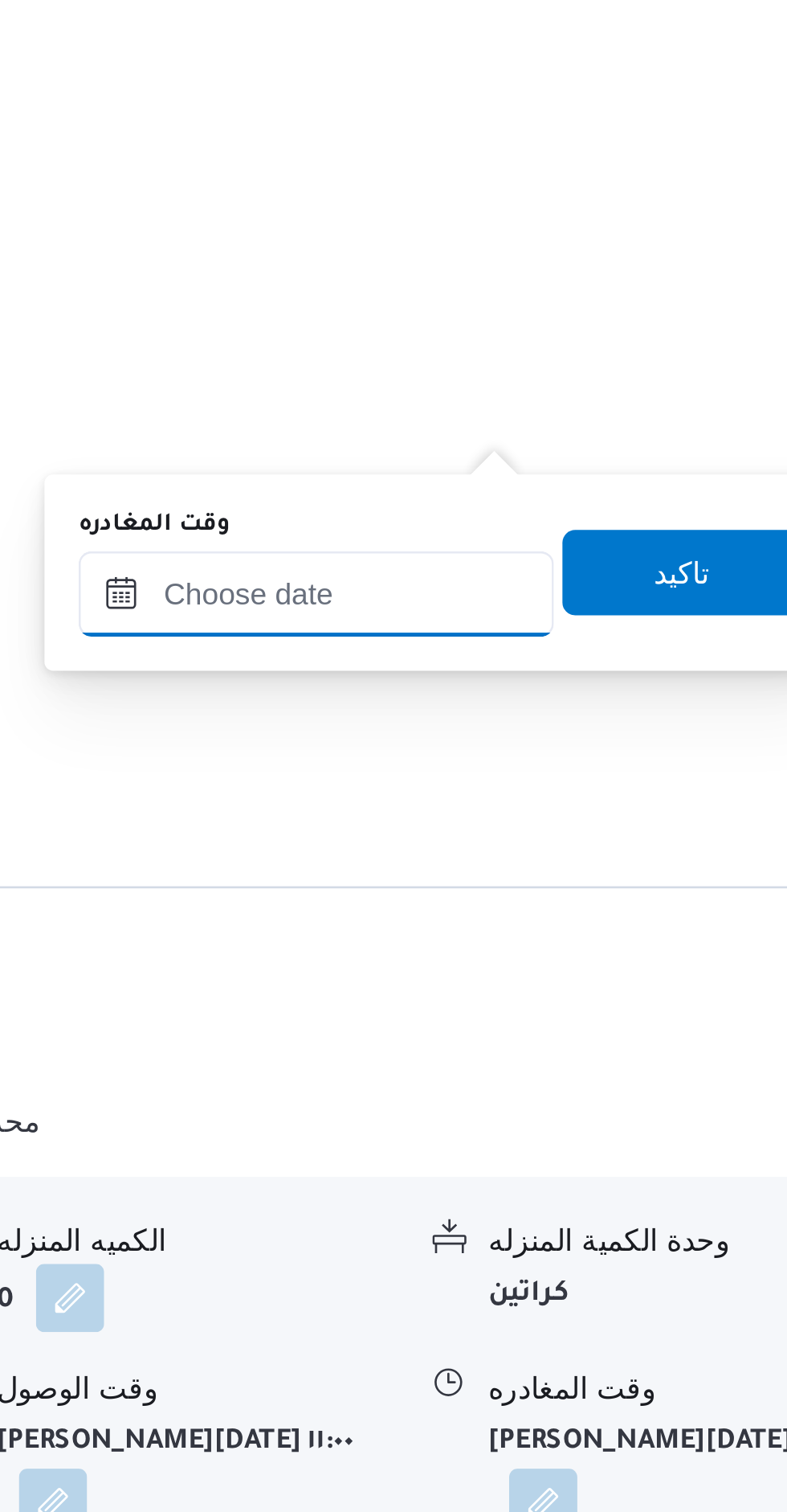
click at [579, 935] on input "وقت المغادره" at bounding box center [592, 939] width 179 height 32
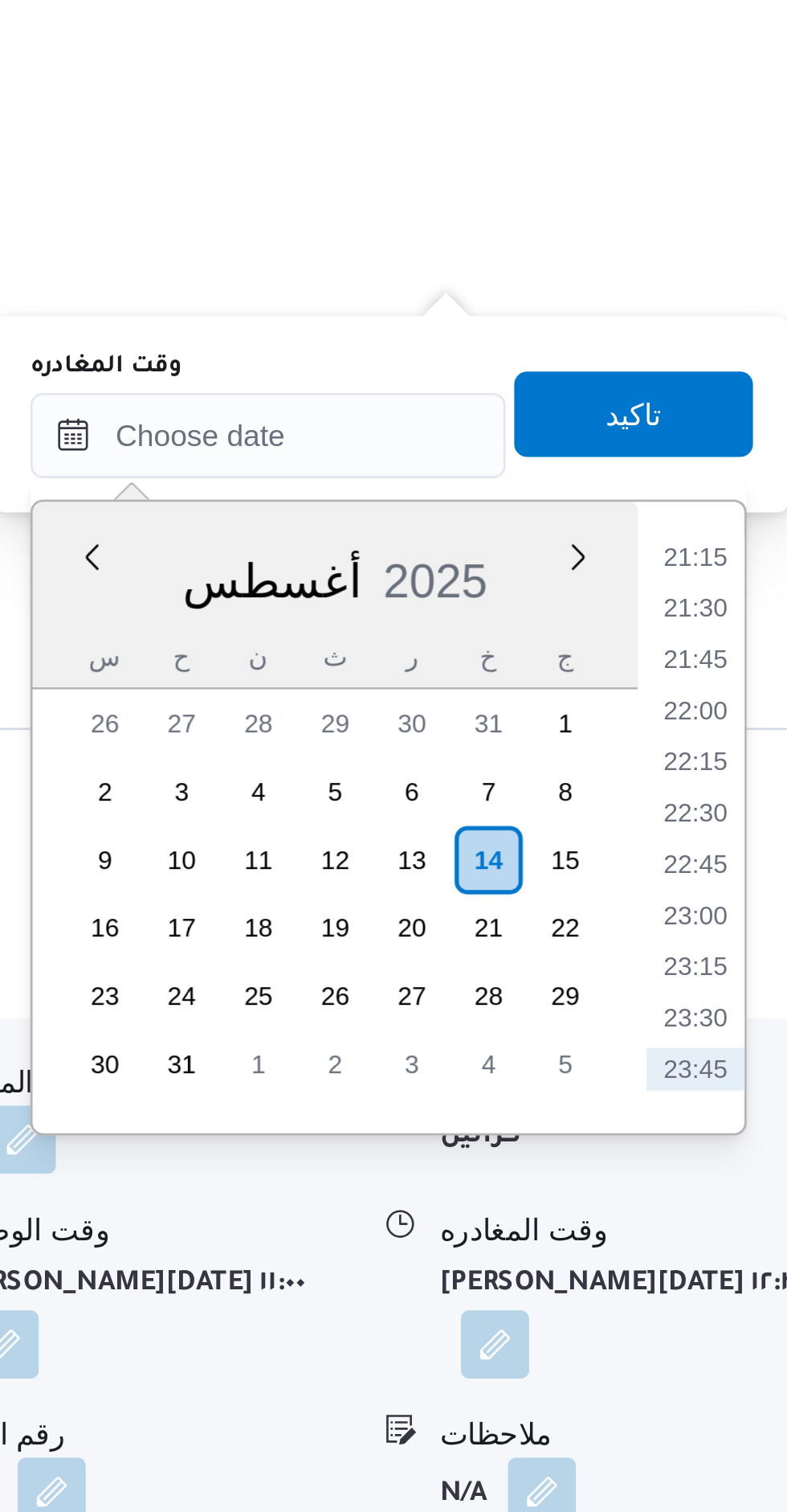
click at [748, 979] on li "21:15" at bounding box center [752, 984] width 37 height 16
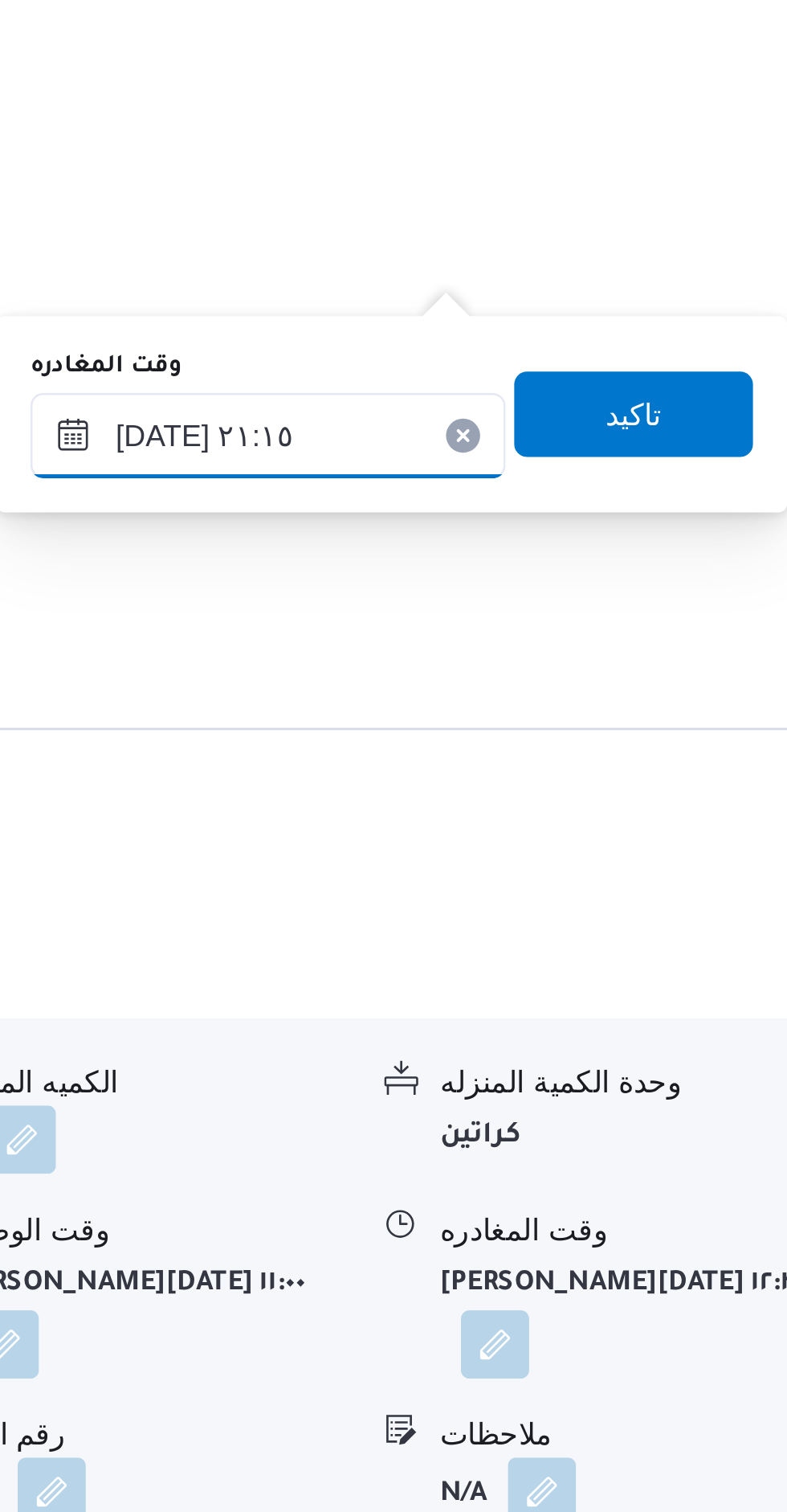
click at [609, 946] on input "[DATE] ٢١:١٥" at bounding box center [592, 939] width 179 height 32
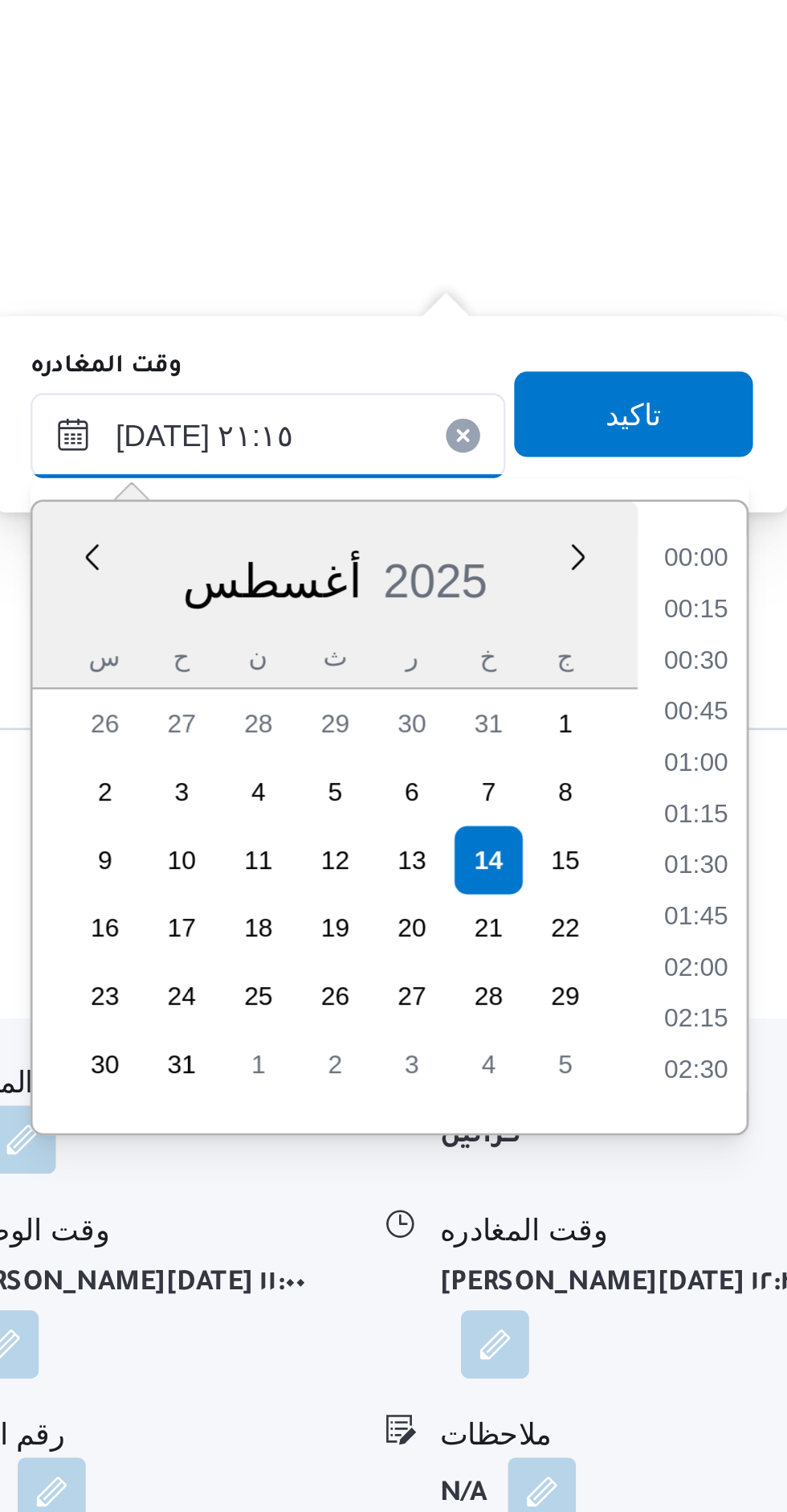
scroll to position [1529, 0]
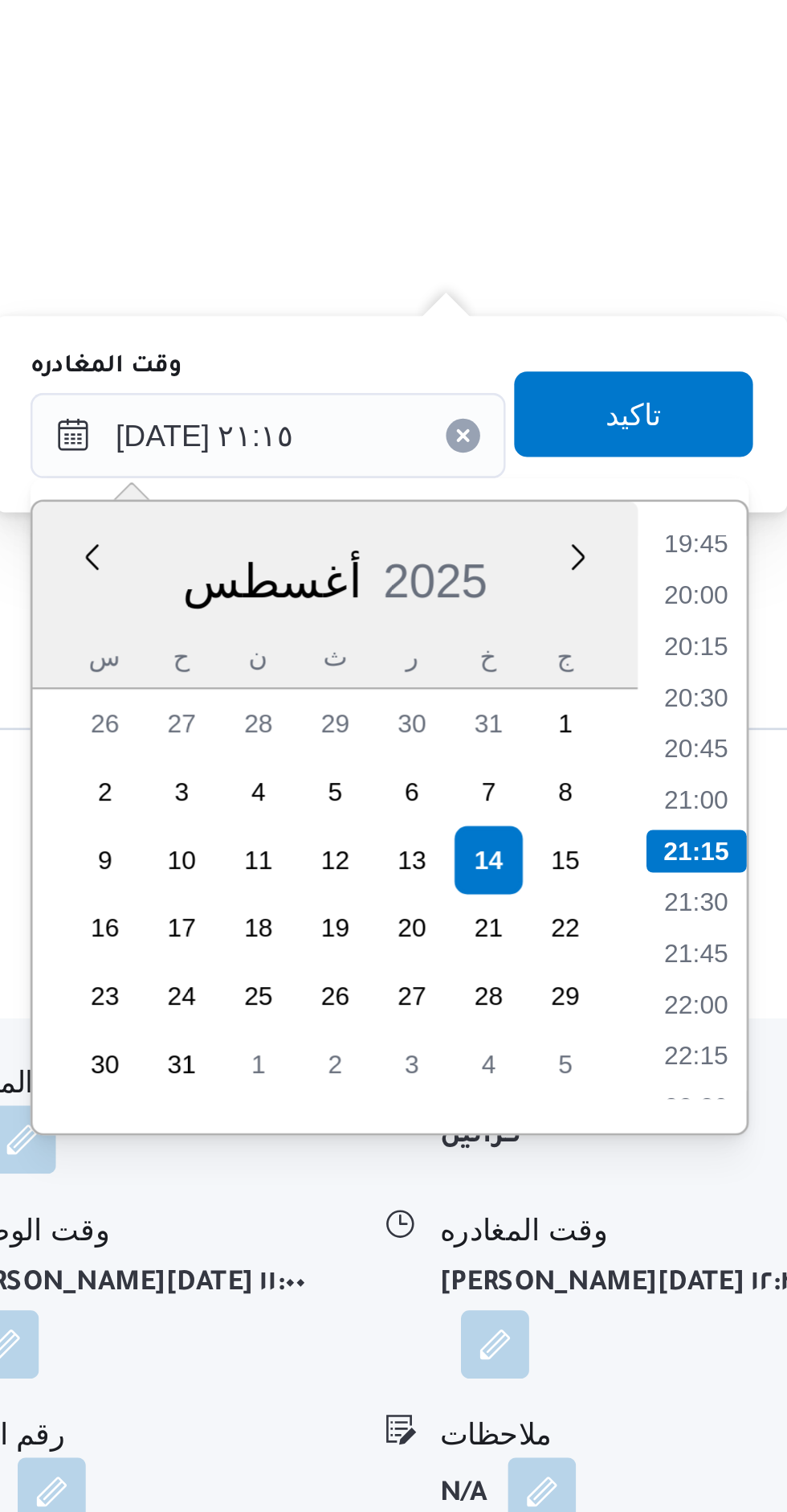
click at [747, 994] on li "20:00" at bounding box center [752, 998] width 37 height 16
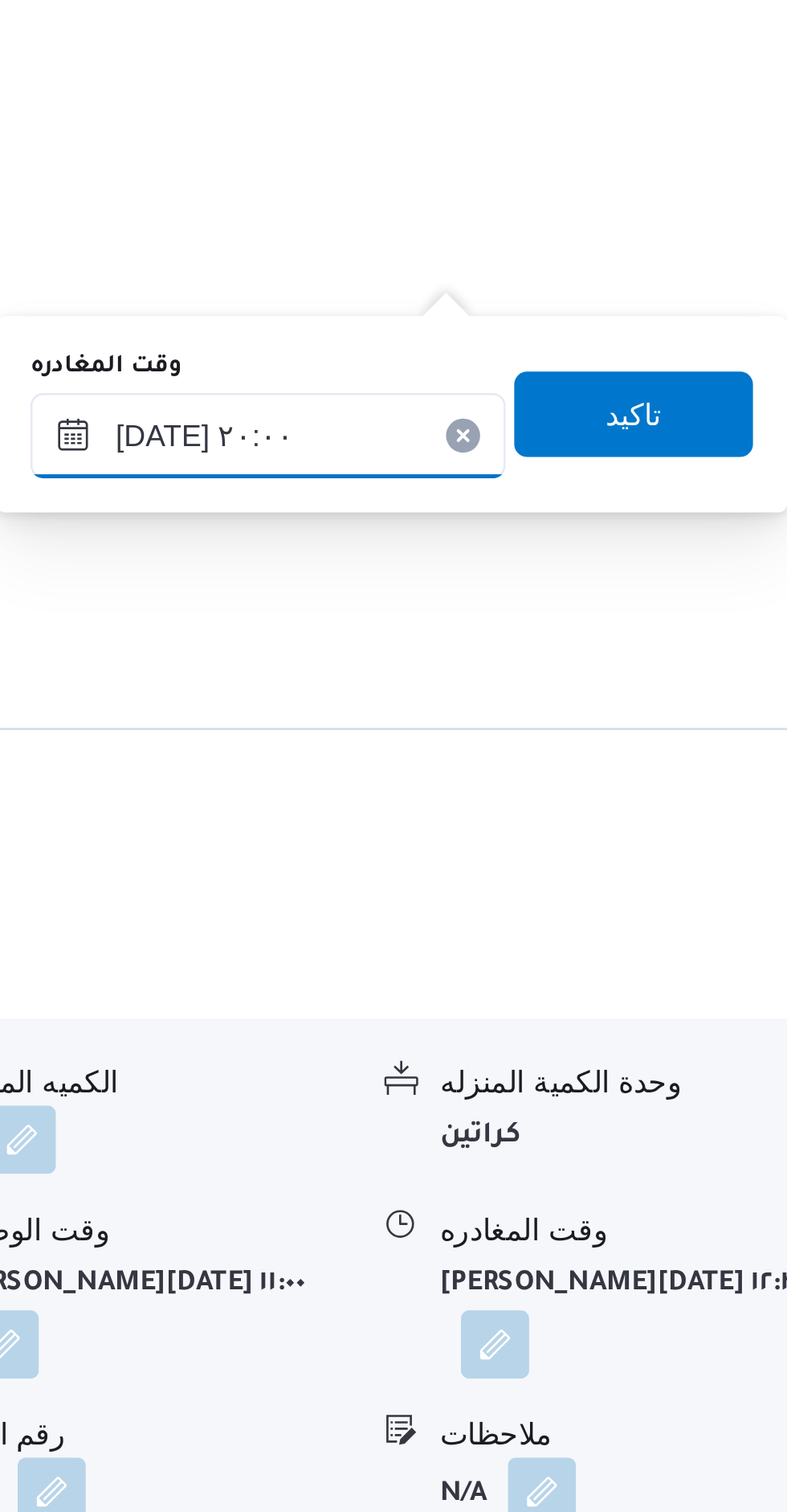
click at [603, 940] on input "[DATE] ٢٠:٠٠" at bounding box center [592, 939] width 179 height 32
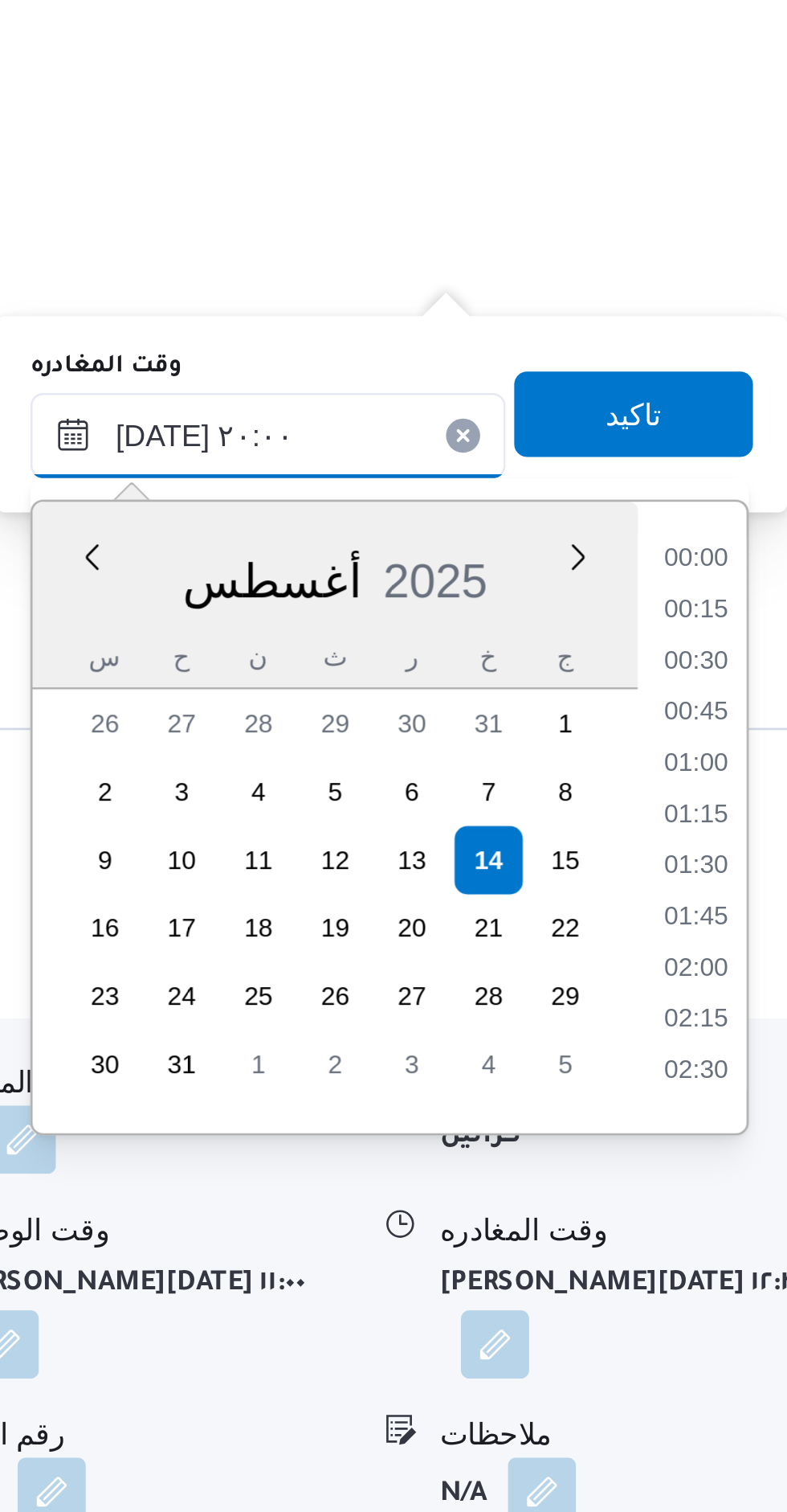
scroll to position [1432, 0]
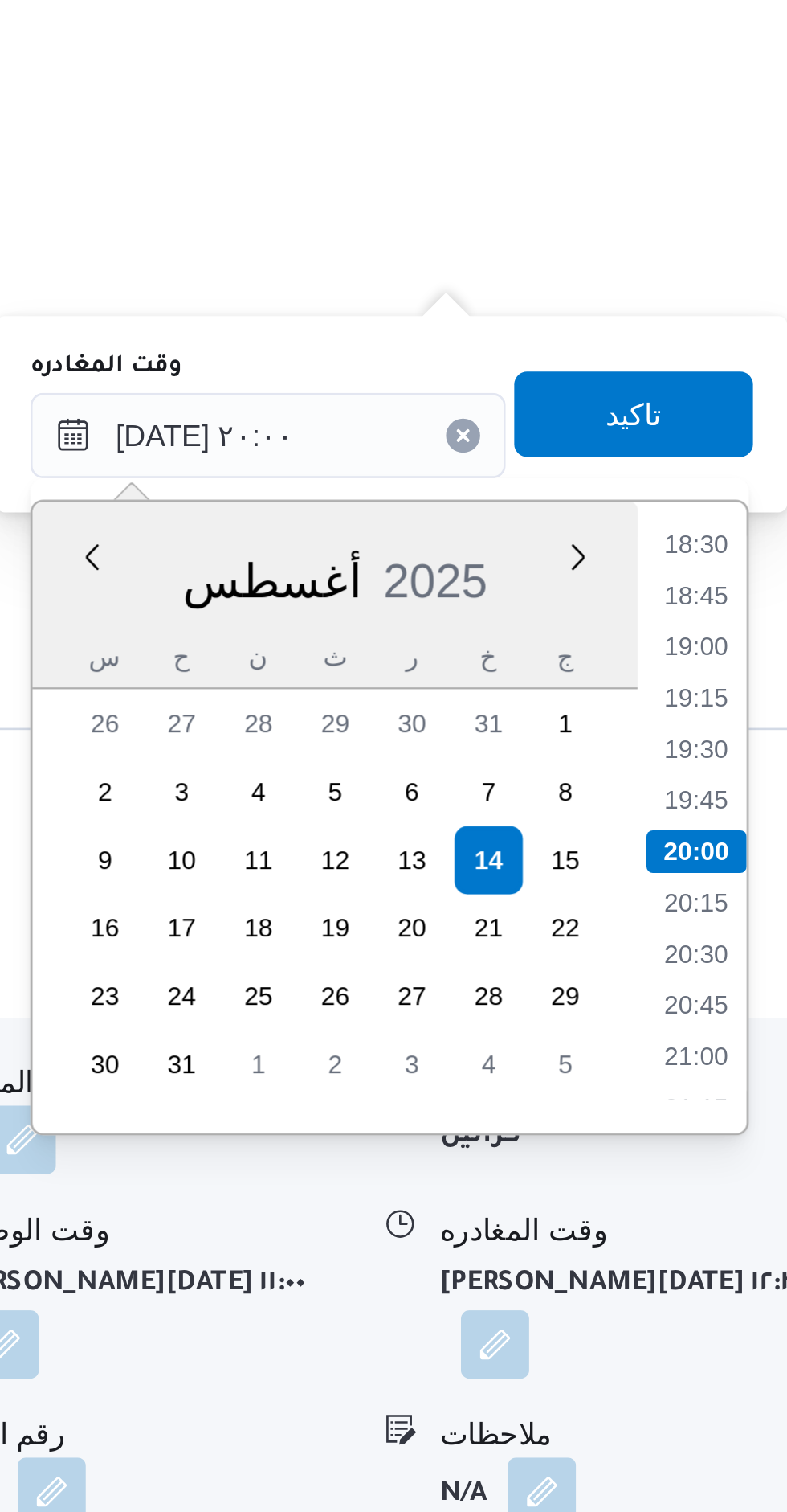
click at [753, 982] on li "18:30" at bounding box center [752, 979] width 37 height 16
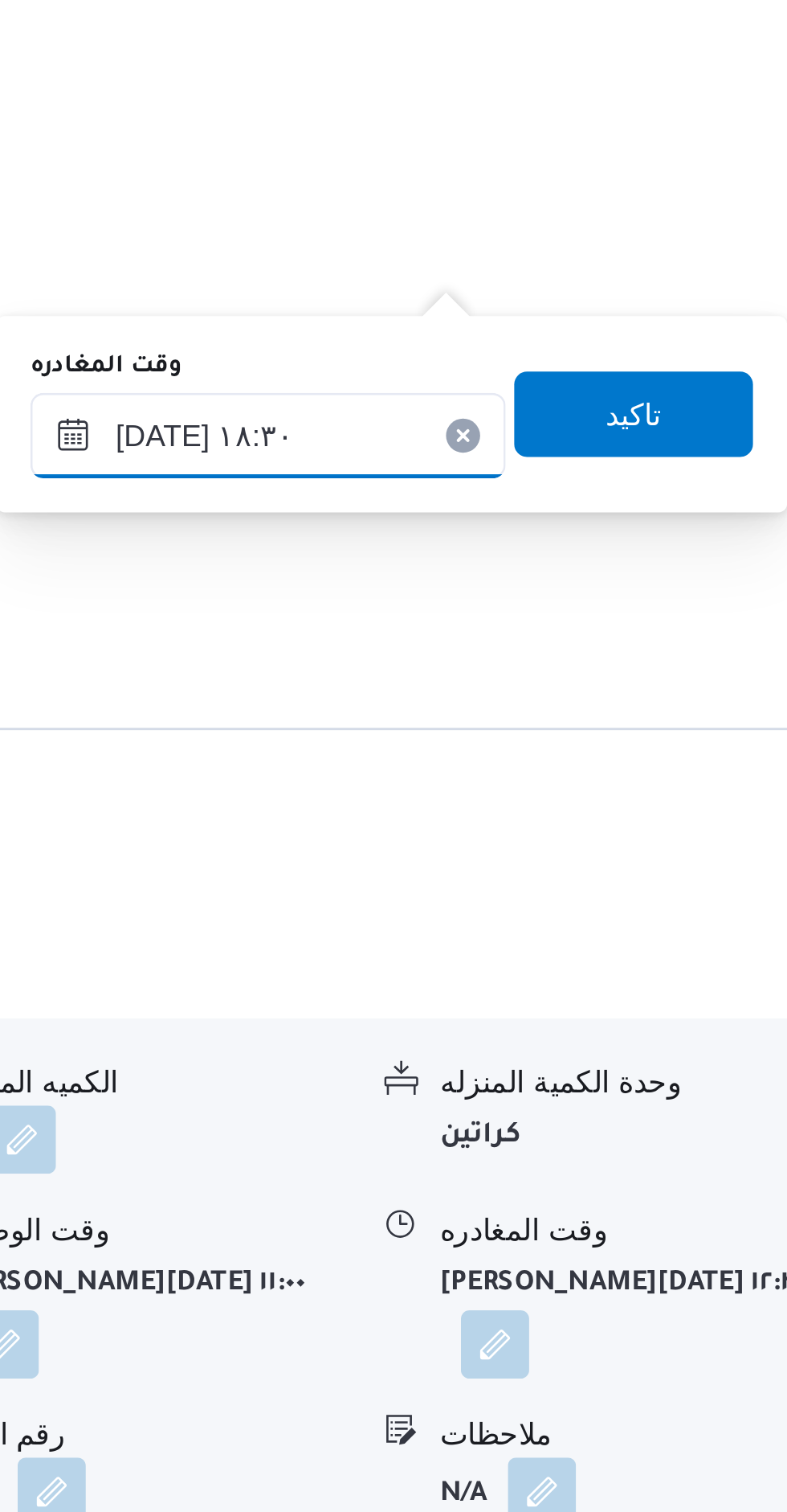
click at [597, 937] on input "[DATE] ١٨:٣٠" at bounding box center [592, 939] width 179 height 32
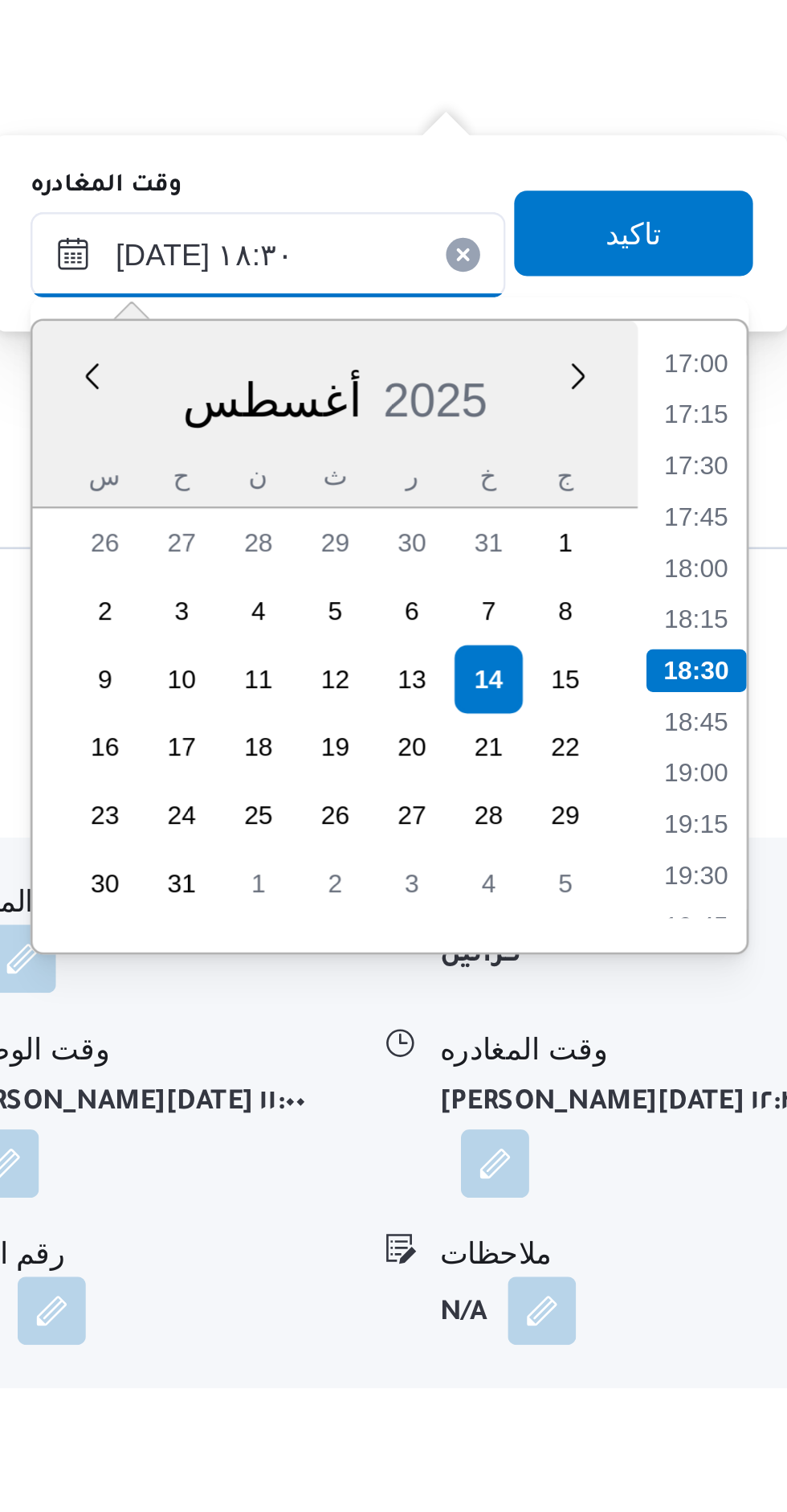
scroll to position [1745, 0]
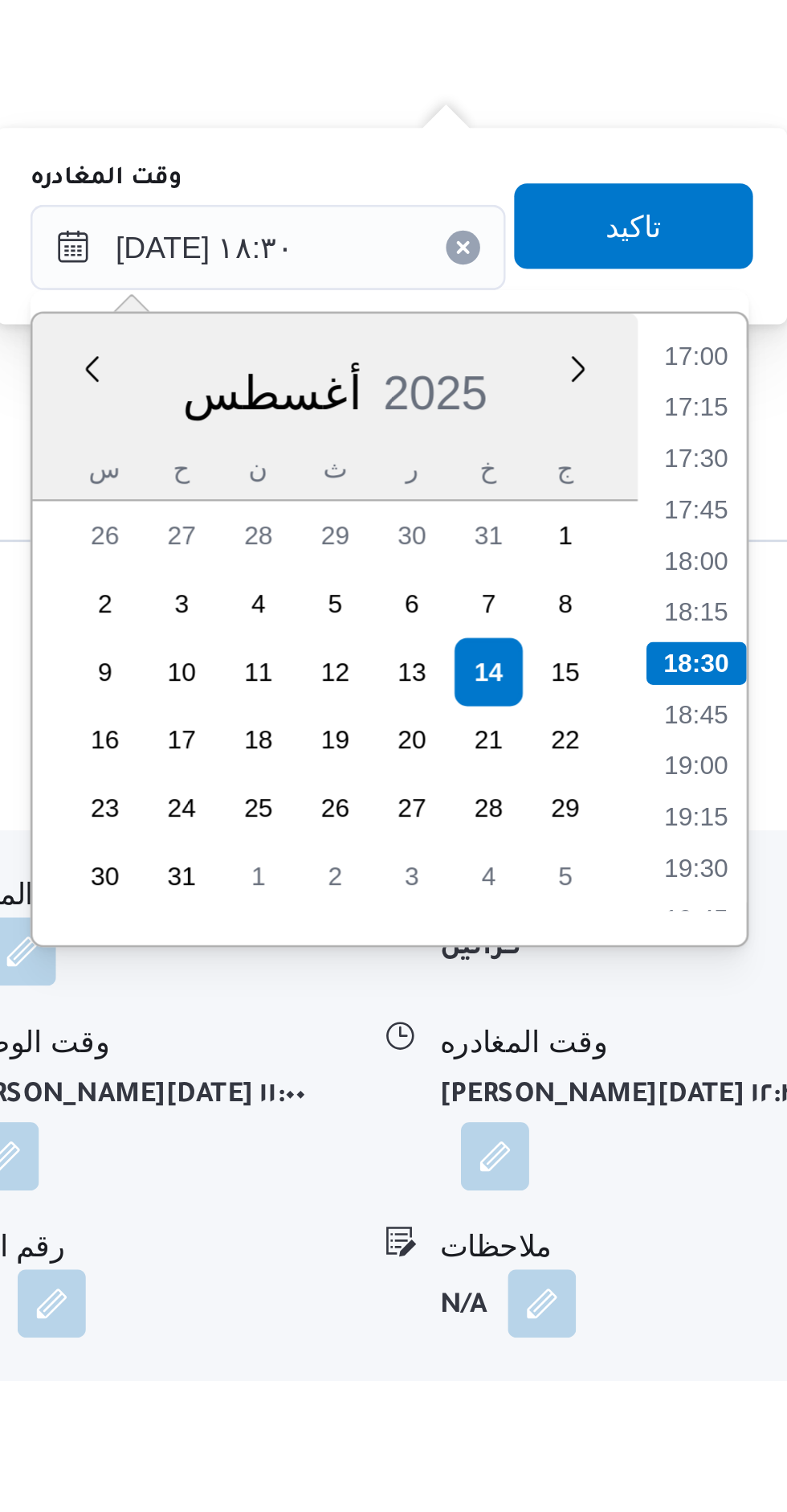
click at [752, 1053] on li "18:00" at bounding box center [752, 1057] width 37 height 16
type input "[DATE] ١٨:٠٠"
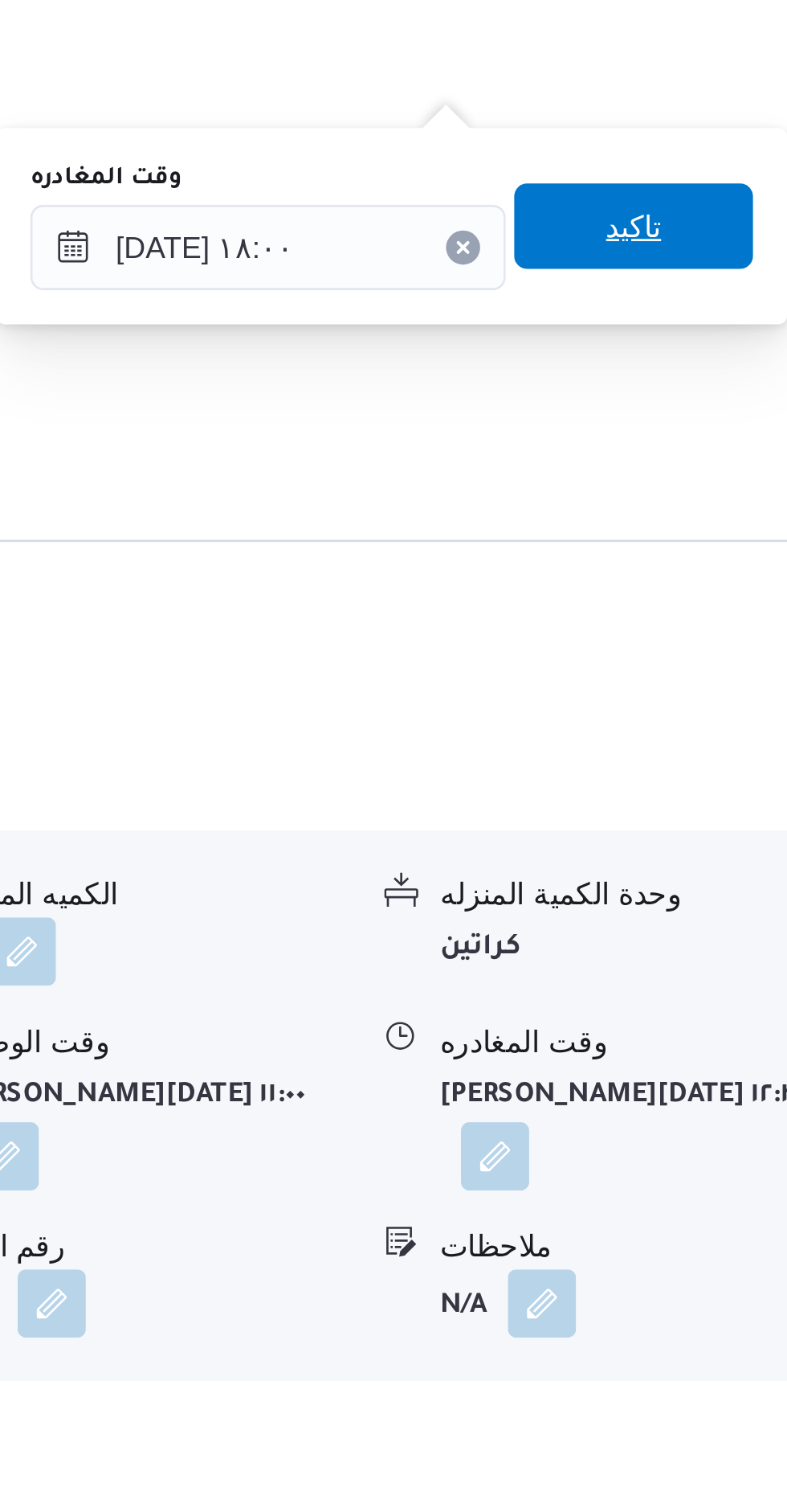
click at [699, 940] on span "تاكيد" at bounding box center [729, 930] width 90 height 32
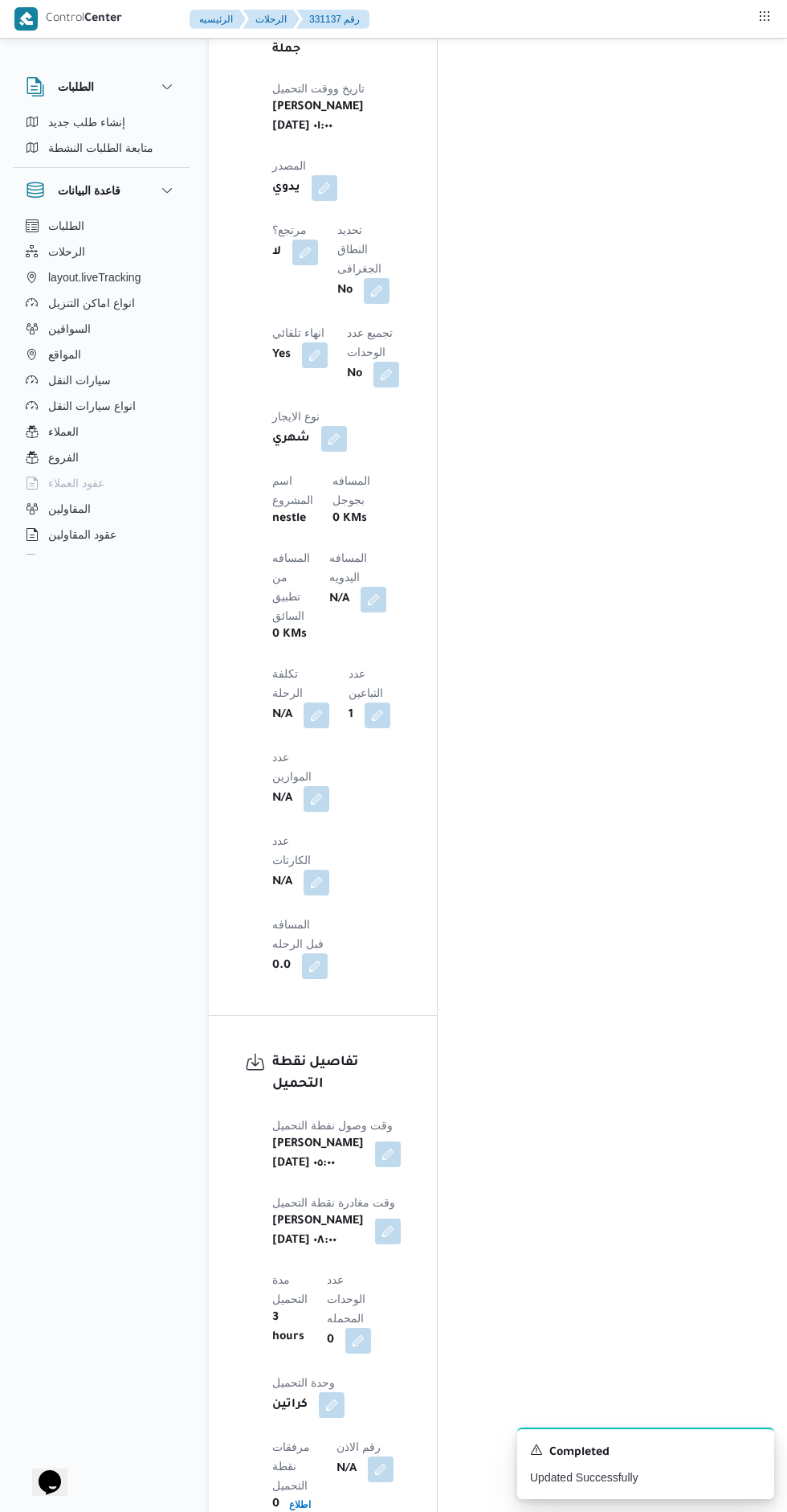
scroll to position [1206, 0]
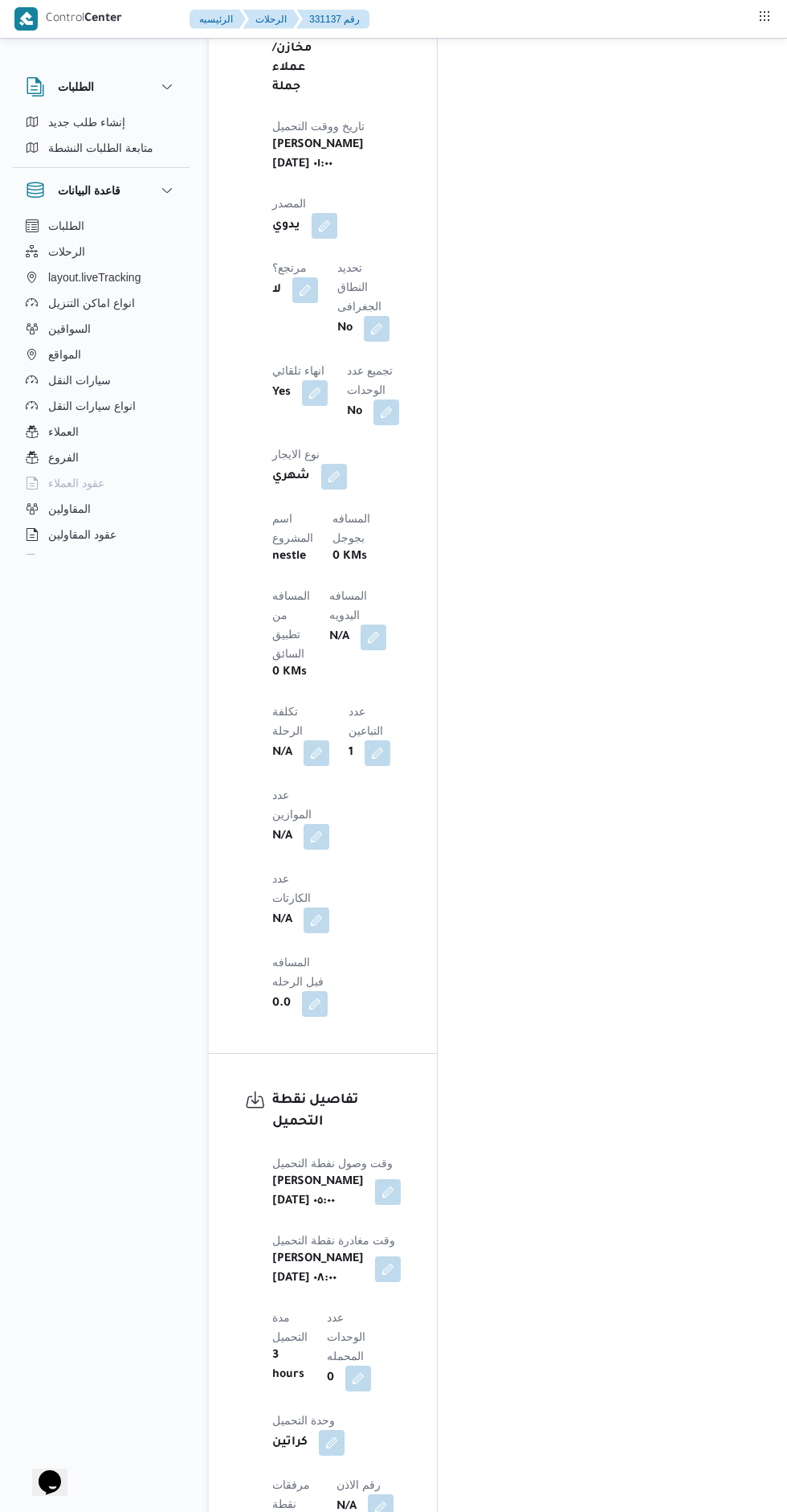
click at [361, 625] on button "button" at bounding box center [374, 637] width 26 height 26
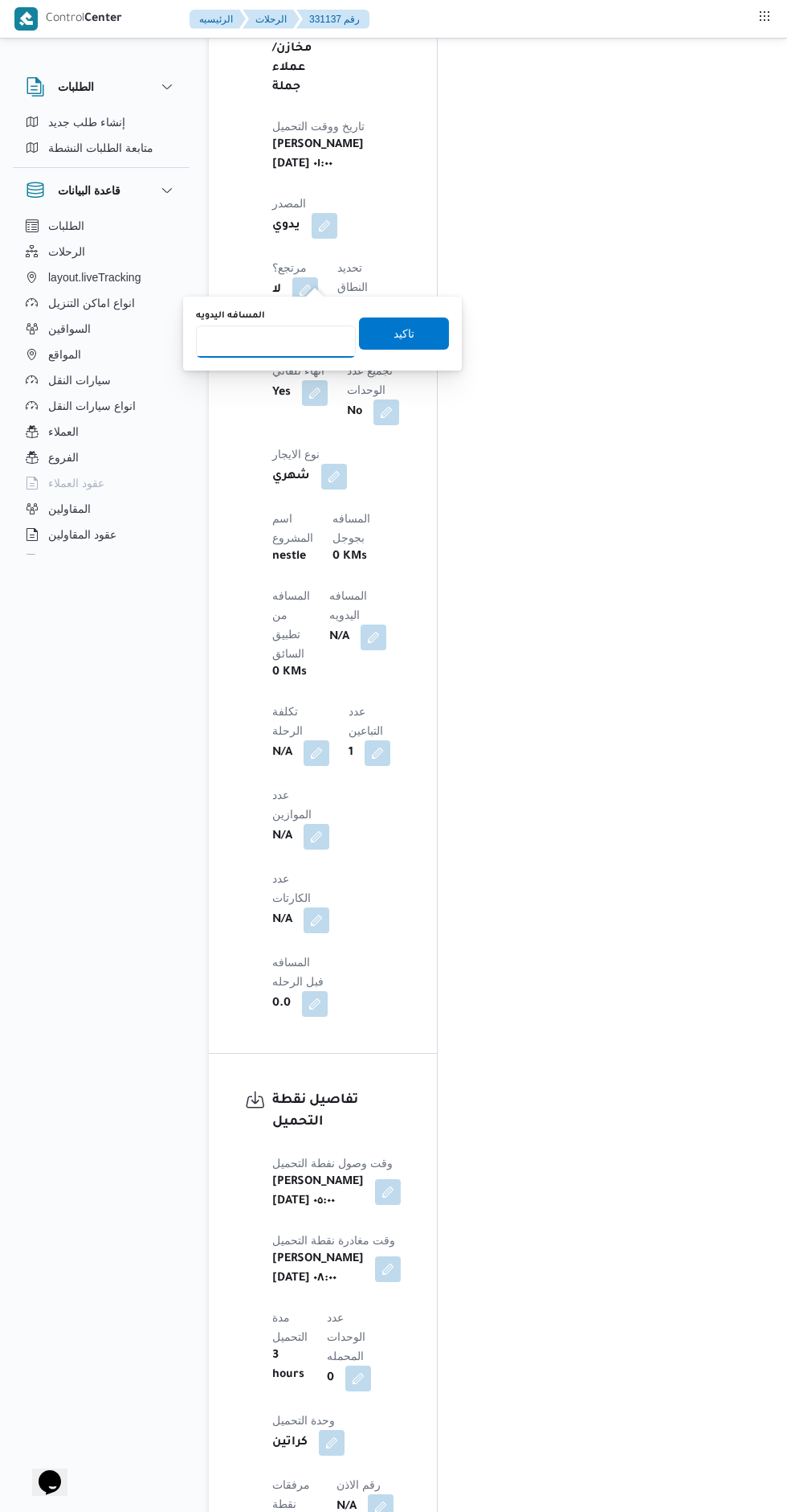
click at [266, 345] on input "المسافه اليدويه" at bounding box center [276, 342] width 160 height 32
type input "455"
click at [406, 327] on span "تاكيد" at bounding box center [404, 333] width 90 height 32
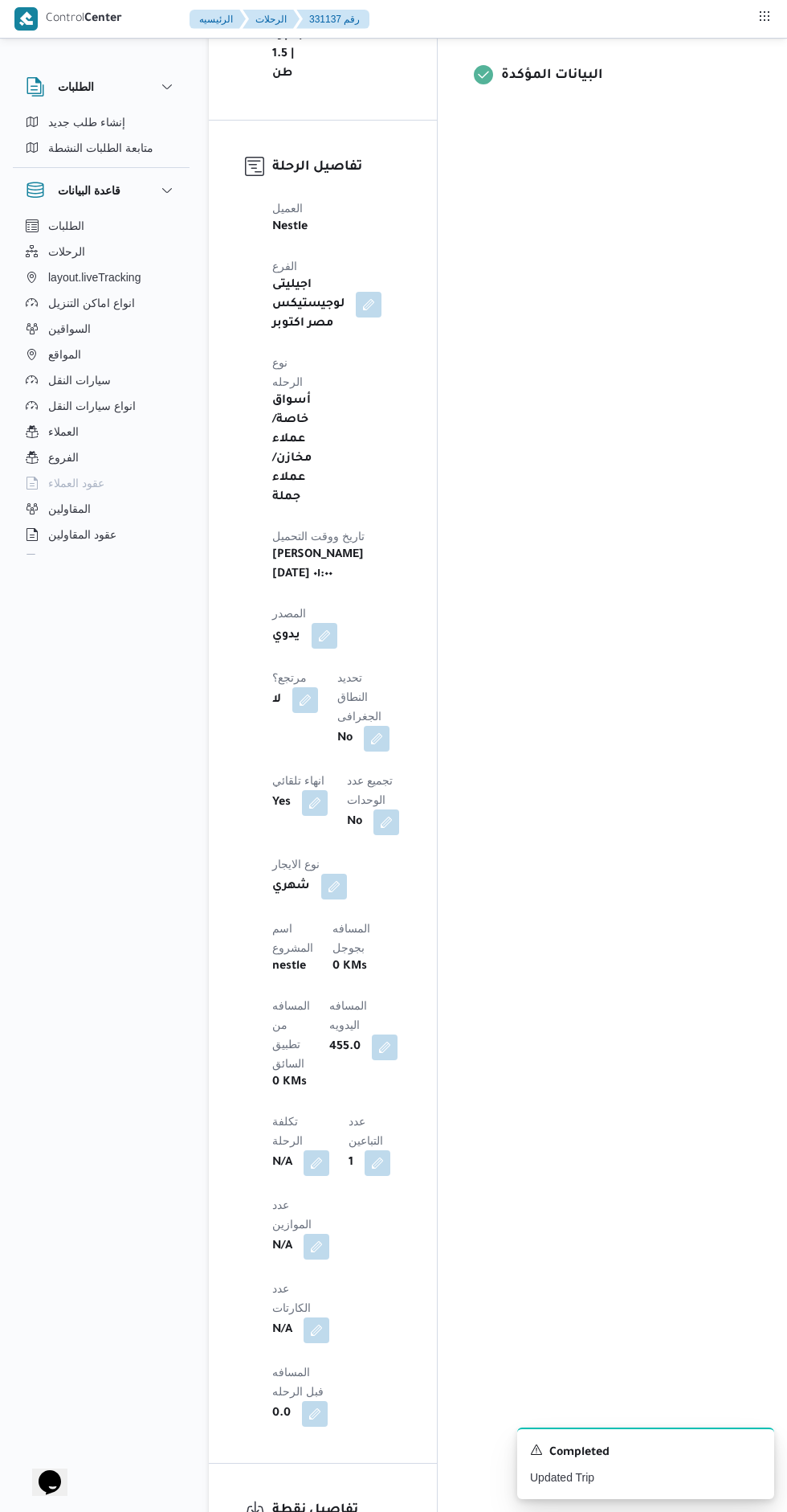
scroll to position [0, 0]
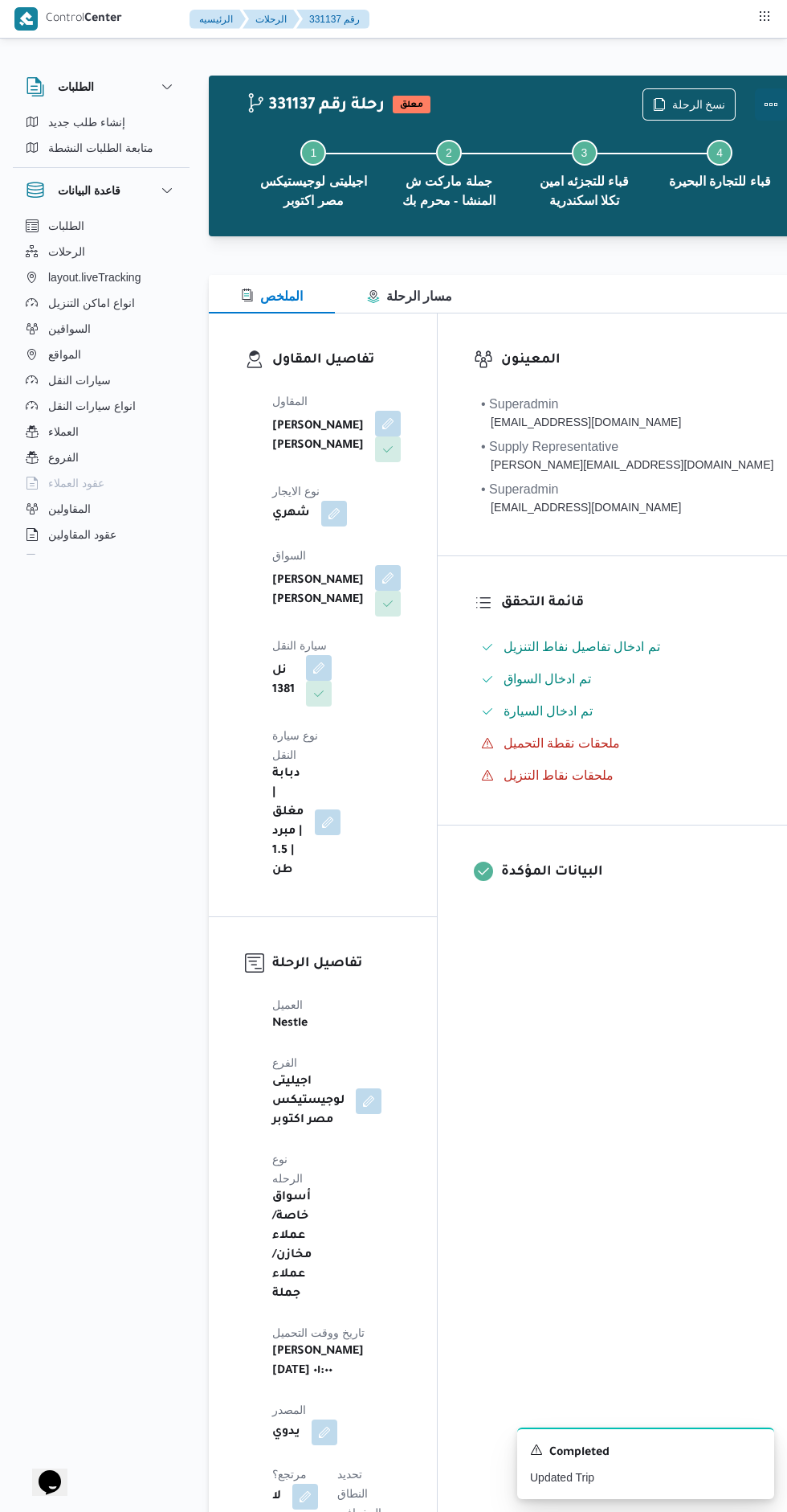
click at [755, 109] on button "Actions" at bounding box center [771, 104] width 32 height 32
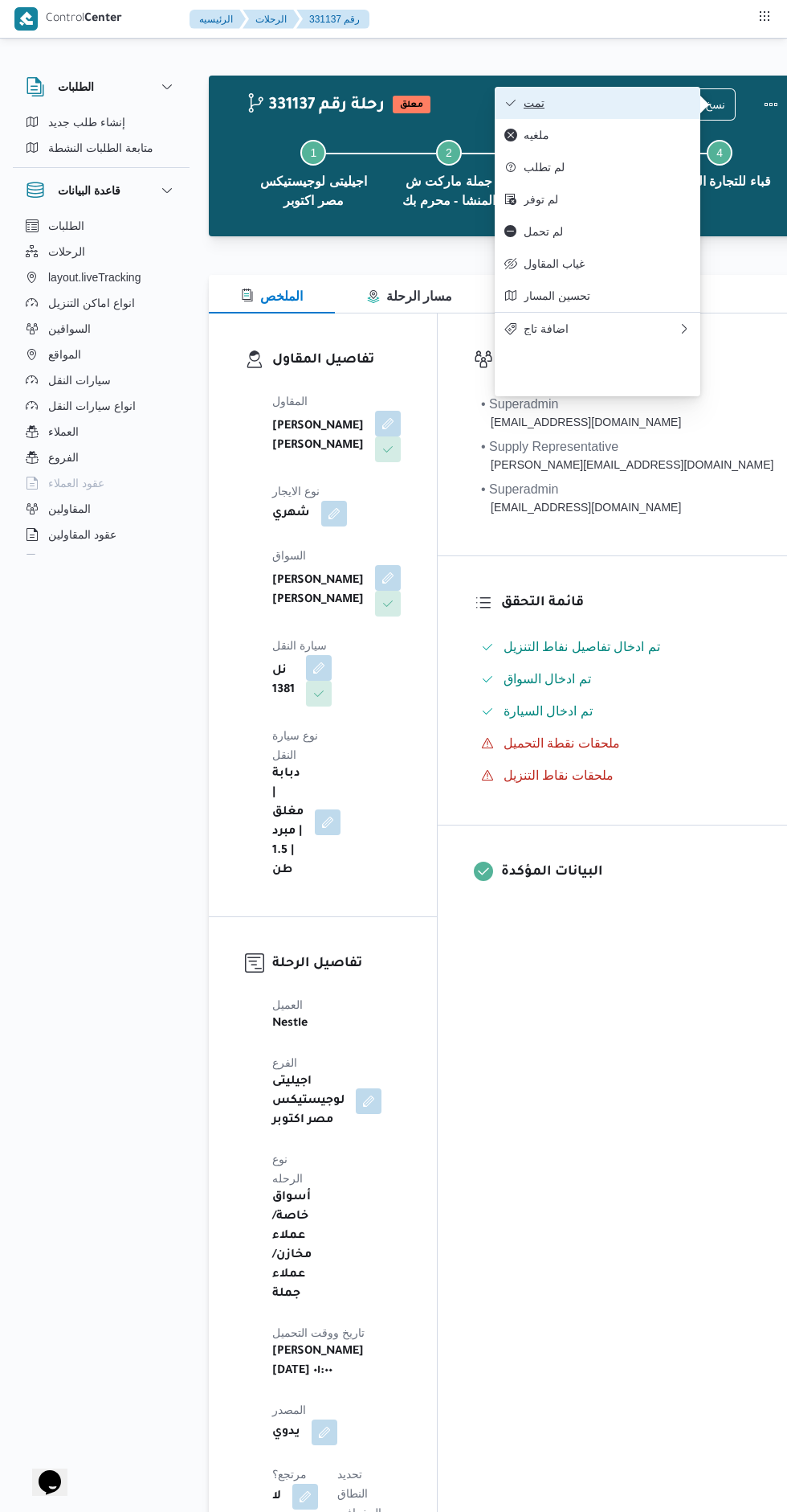
click at [657, 108] on span "تمت" at bounding box center [607, 103] width 168 height 13
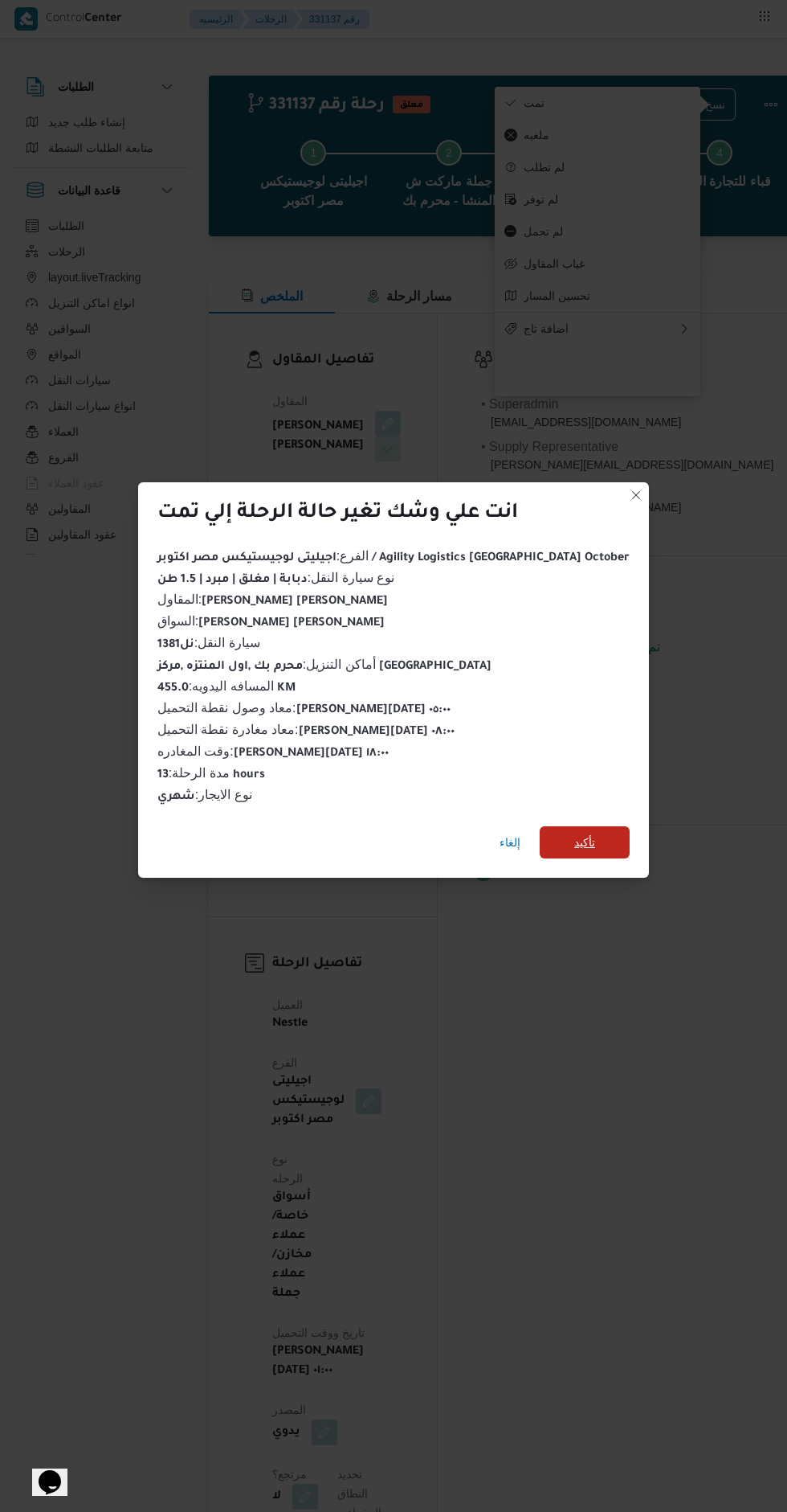
click at [580, 839] on span "تأكيد" at bounding box center [584, 842] width 90 height 32
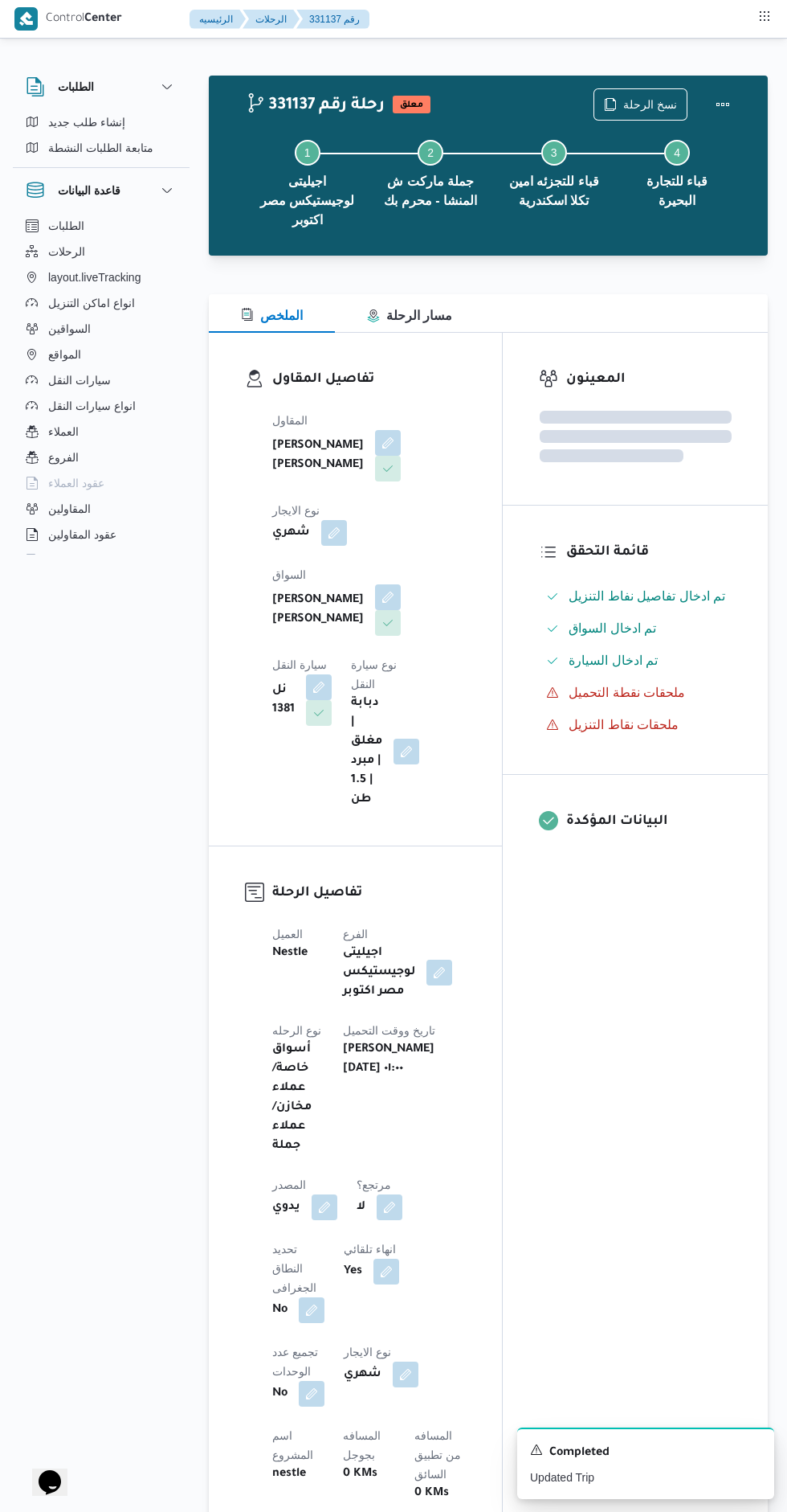
click at [625, 1089] on div "المعينون قائمة التحقق تم ادخال تفاصيل نفاط التنزيل تم ادخال السواق تم ادخال الس…" at bounding box center [635, 1318] width 265 height 1971
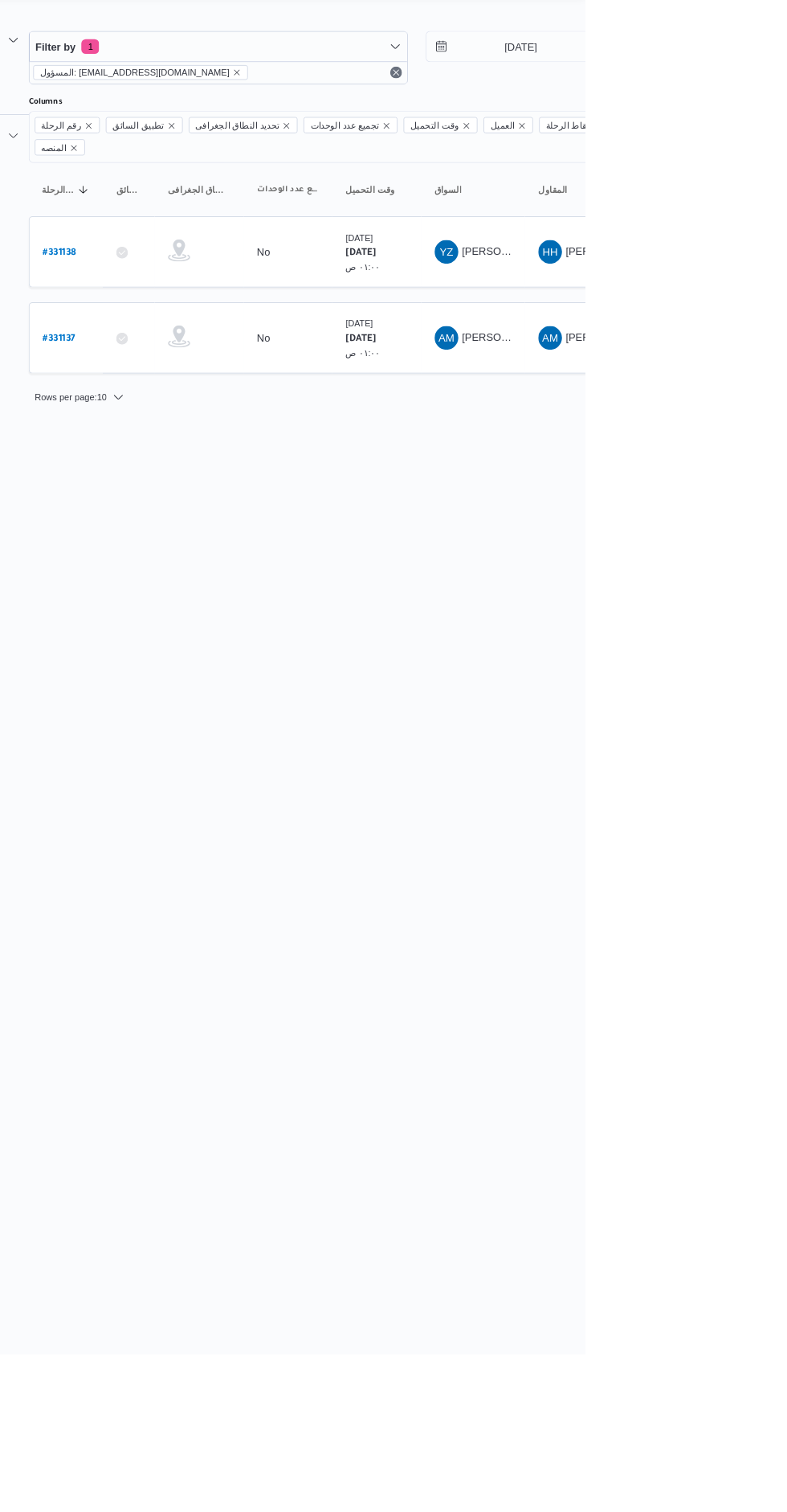
scroll to position [0, 26]
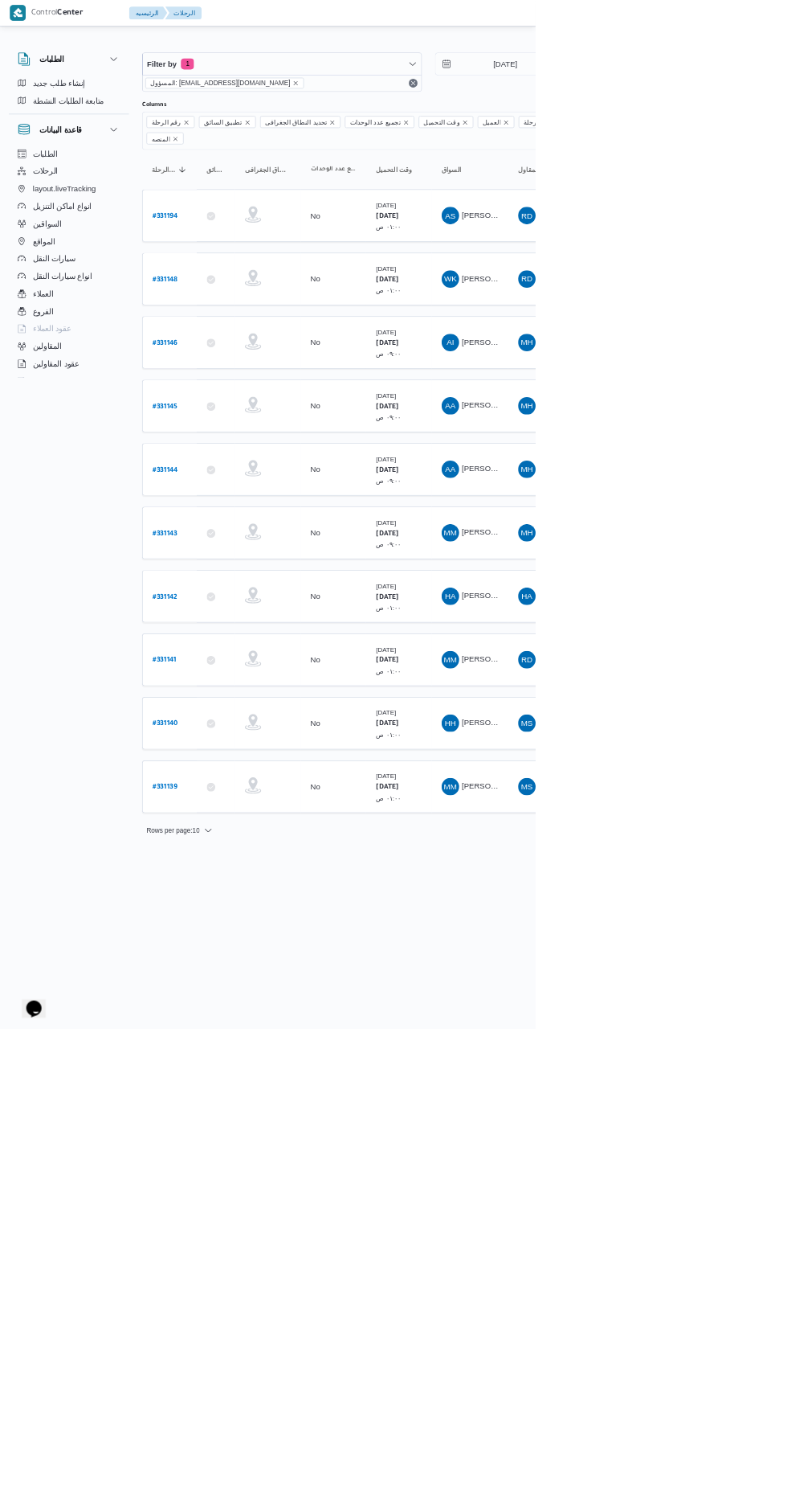
click at [254, 1058] on b "# 331140" at bounding box center [242, 1063] width 38 height 11
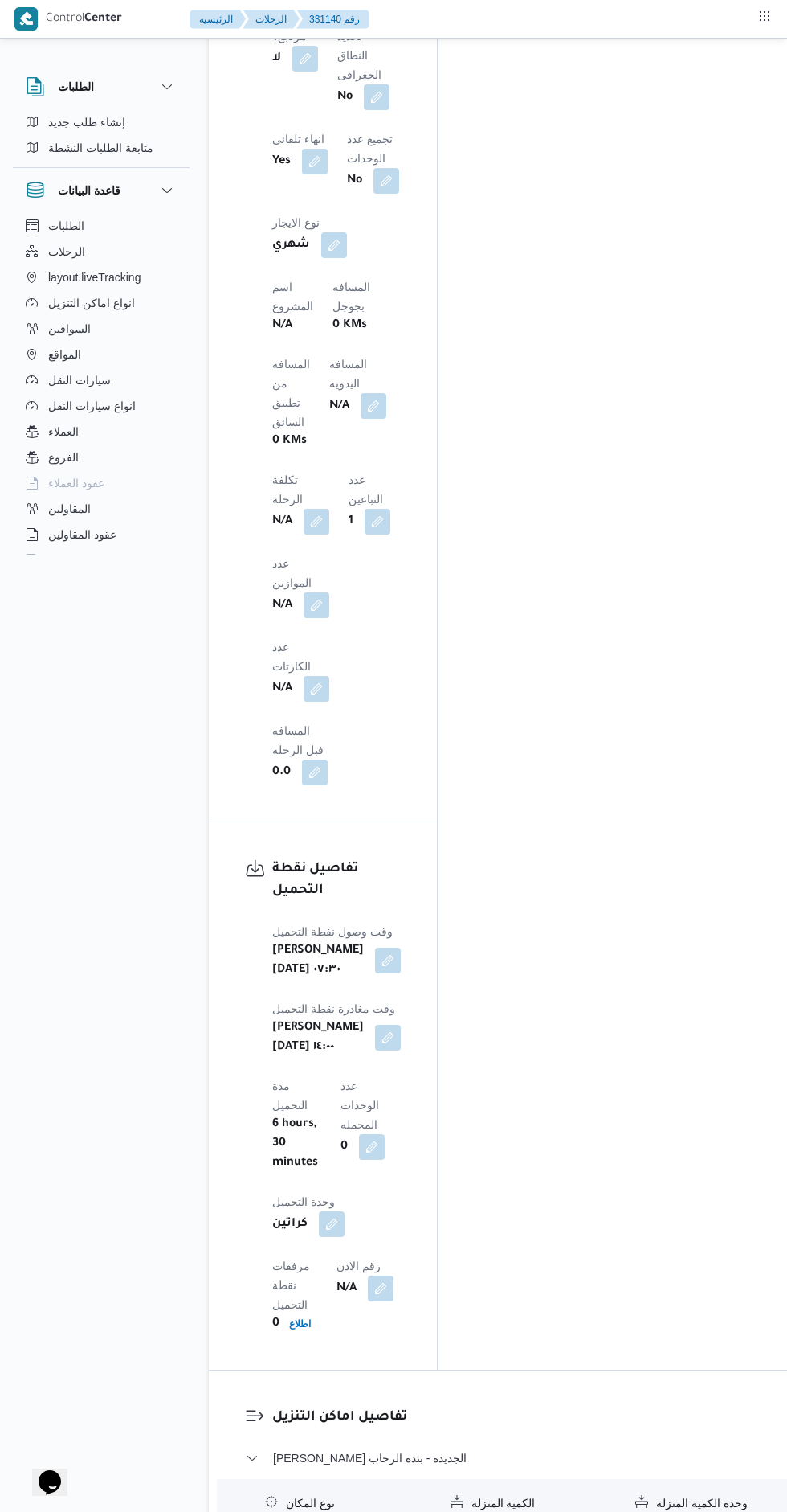
scroll to position [1372, 0]
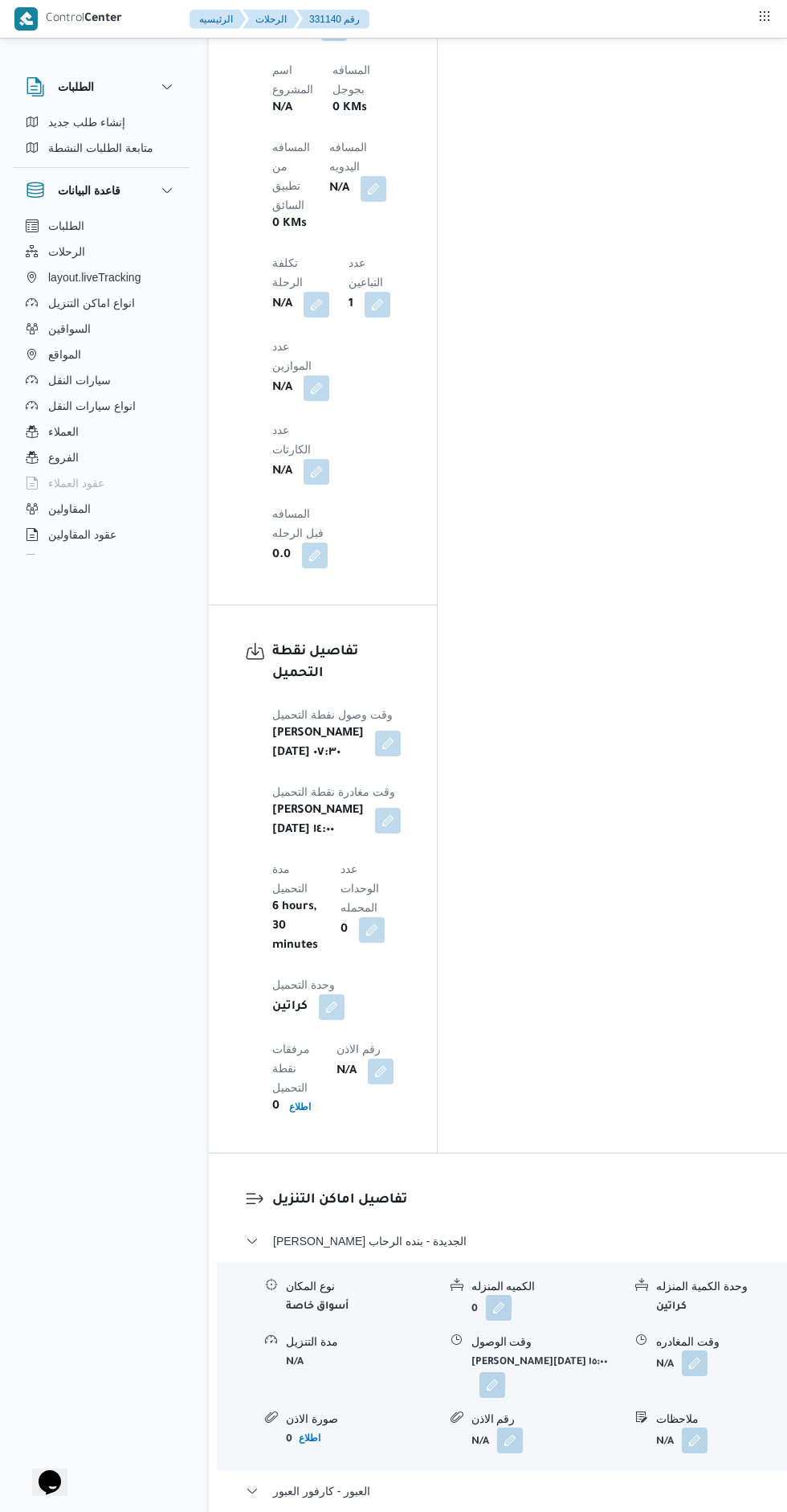
scroll to position [1577, 0]
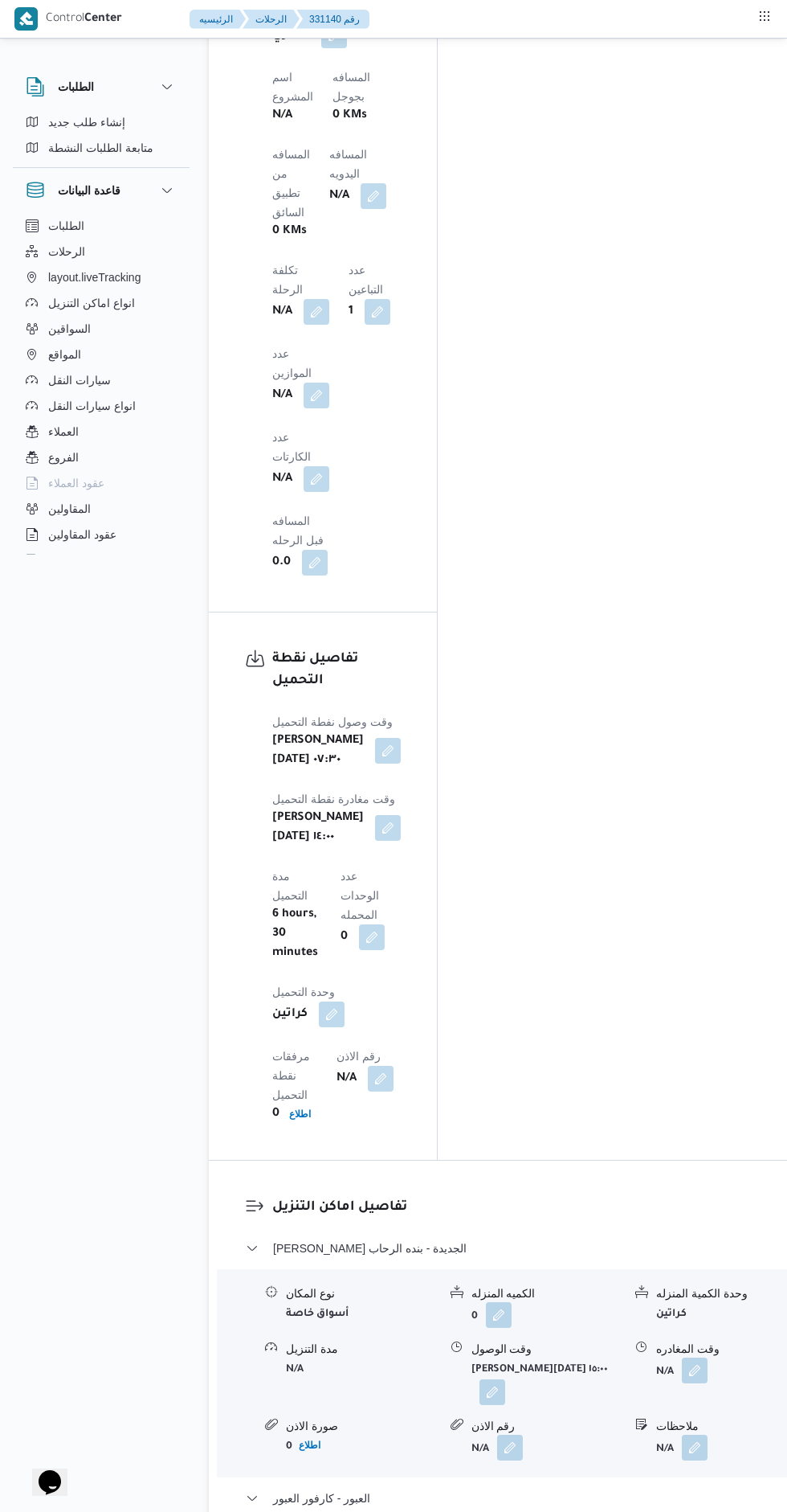
click at [682, 1357] on button "button" at bounding box center [694, 1370] width 26 height 26
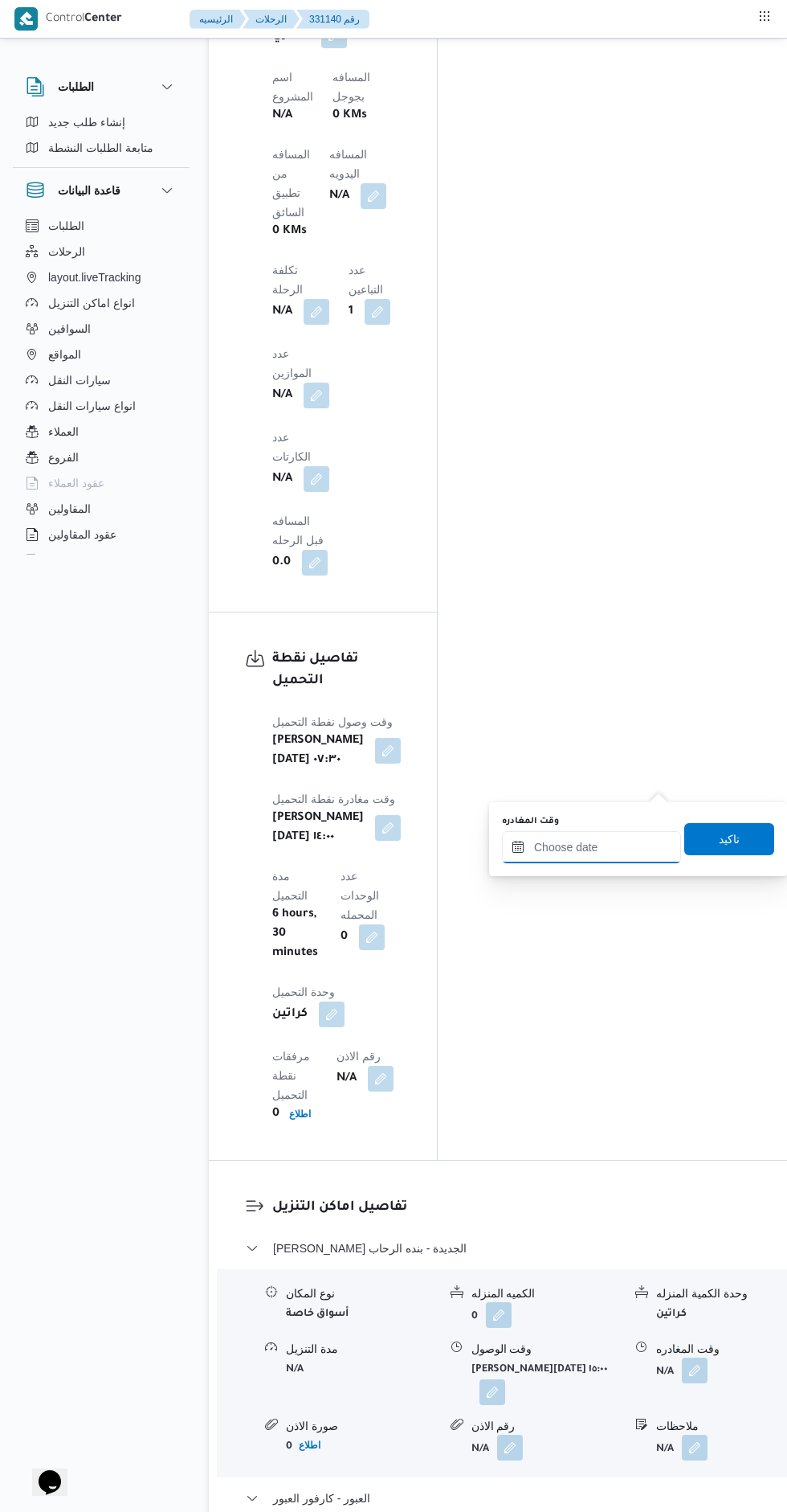
click at [598, 844] on input "وقت المغادره" at bounding box center [592, 847] width 179 height 32
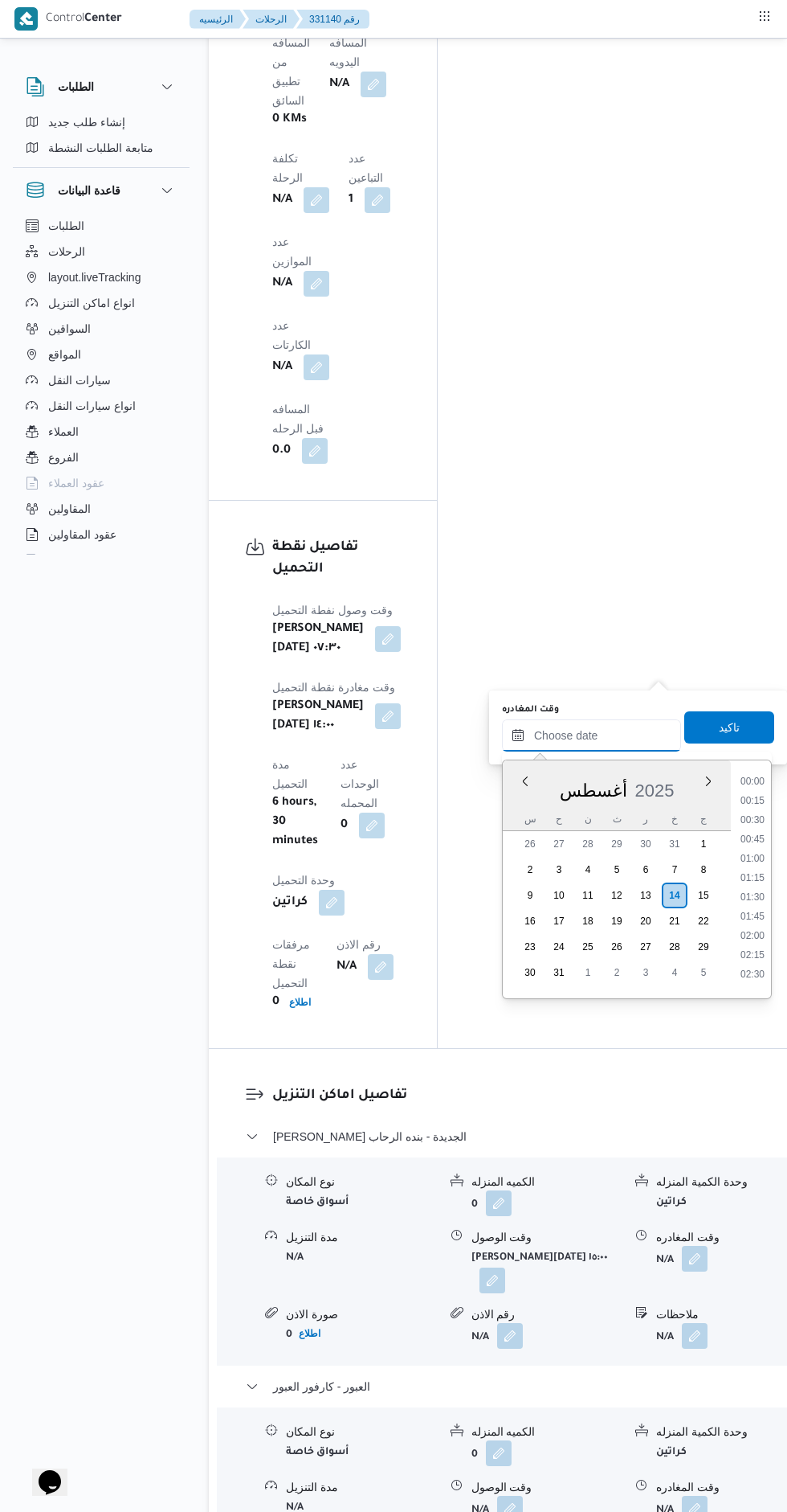
scroll to position [1639, 0]
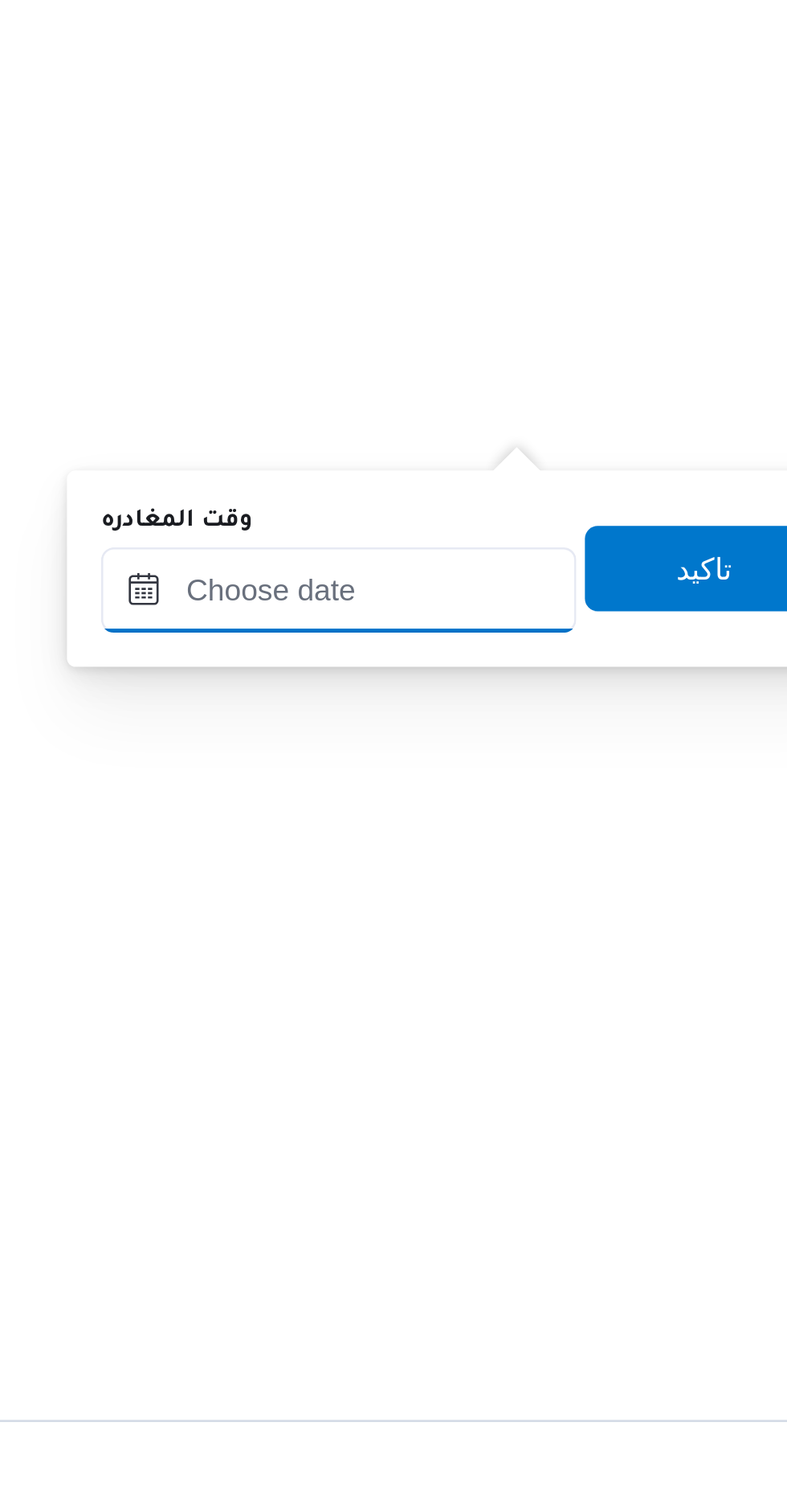
click at [608, 739] on input "وقت المغادره" at bounding box center [592, 735] width 179 height 32
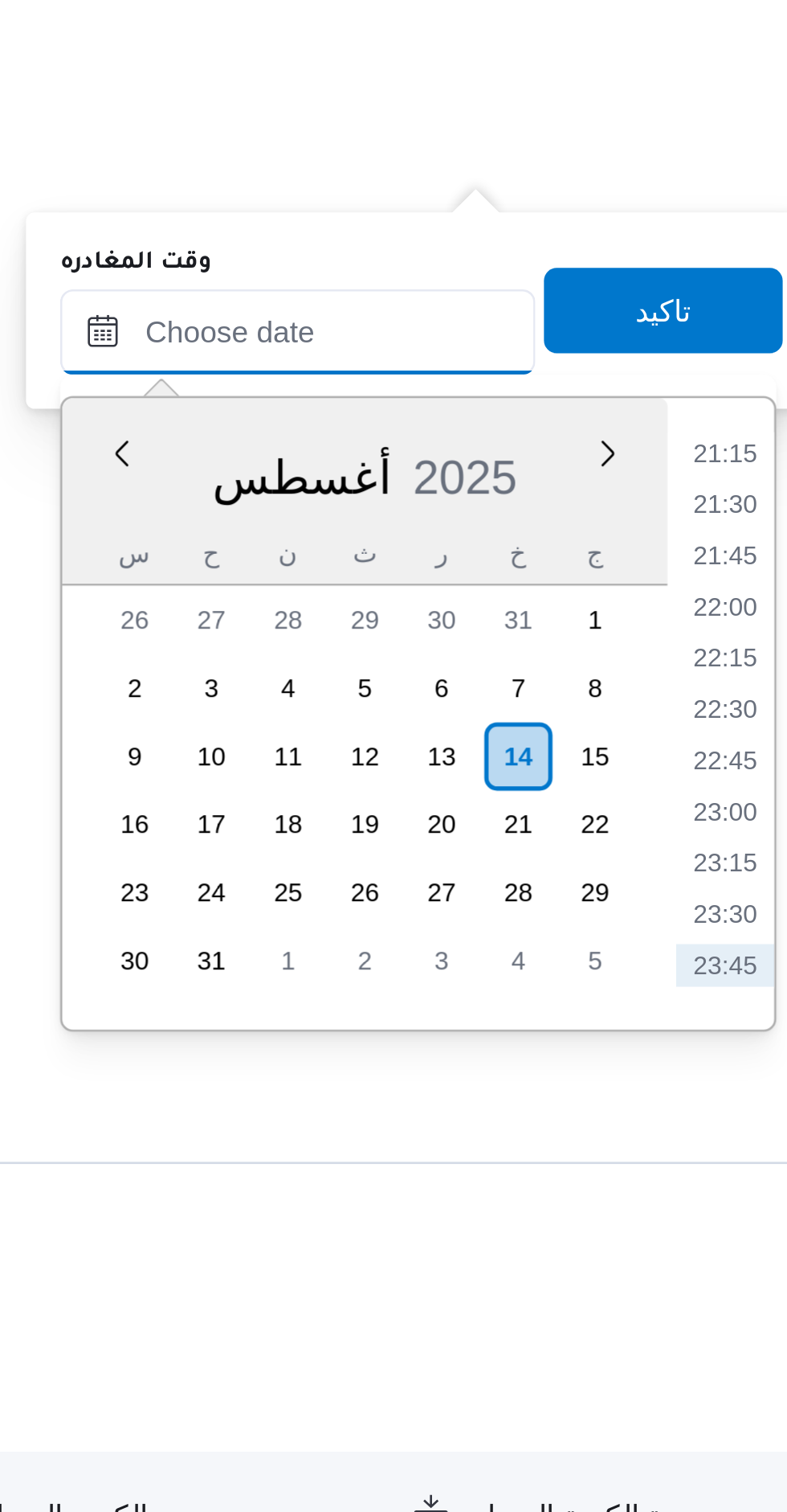
scroll to position [0, 0]
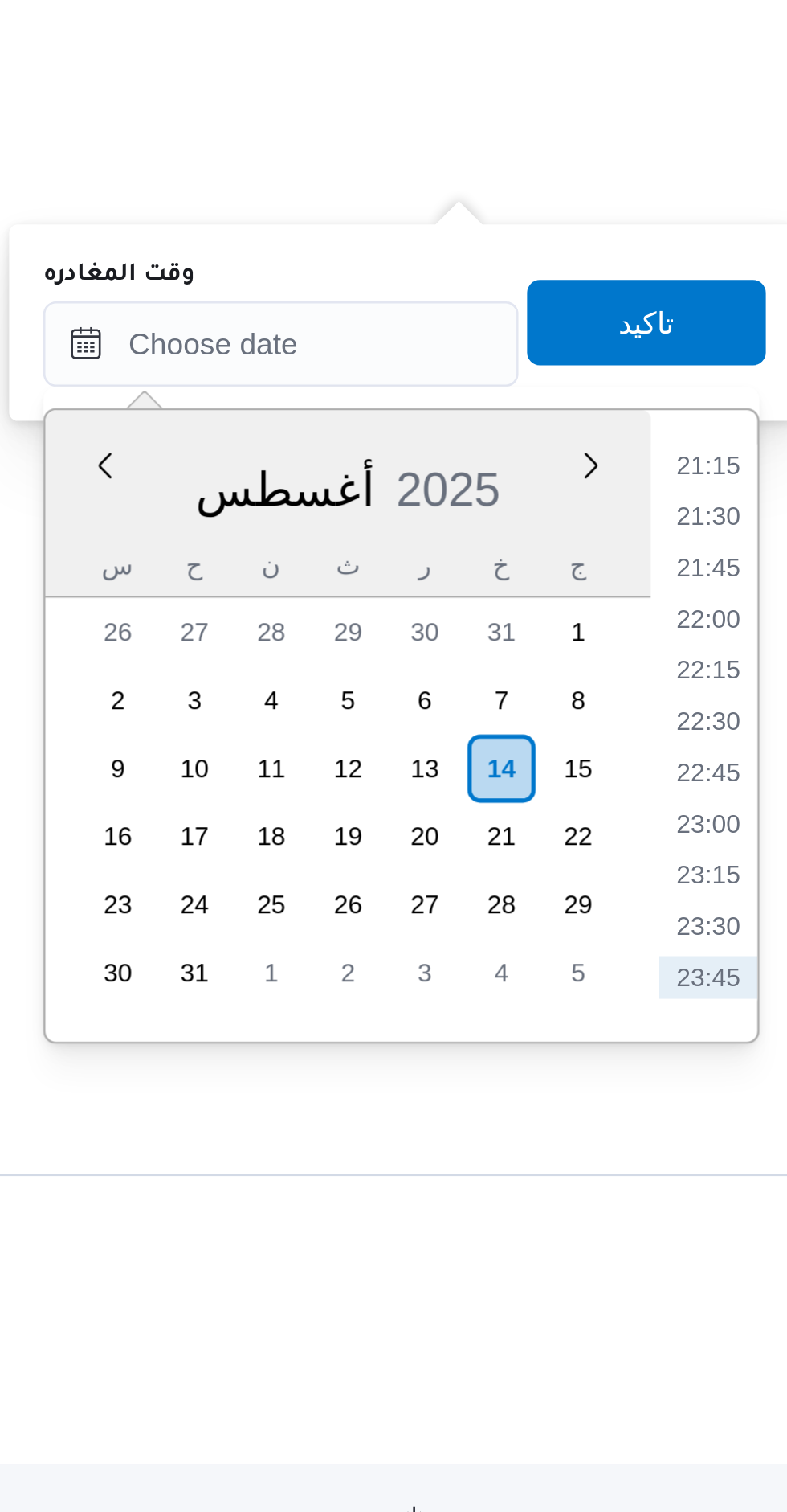
click at [752, 785] on li "21:15" at bounding box center [752, 780] width 37 height 16
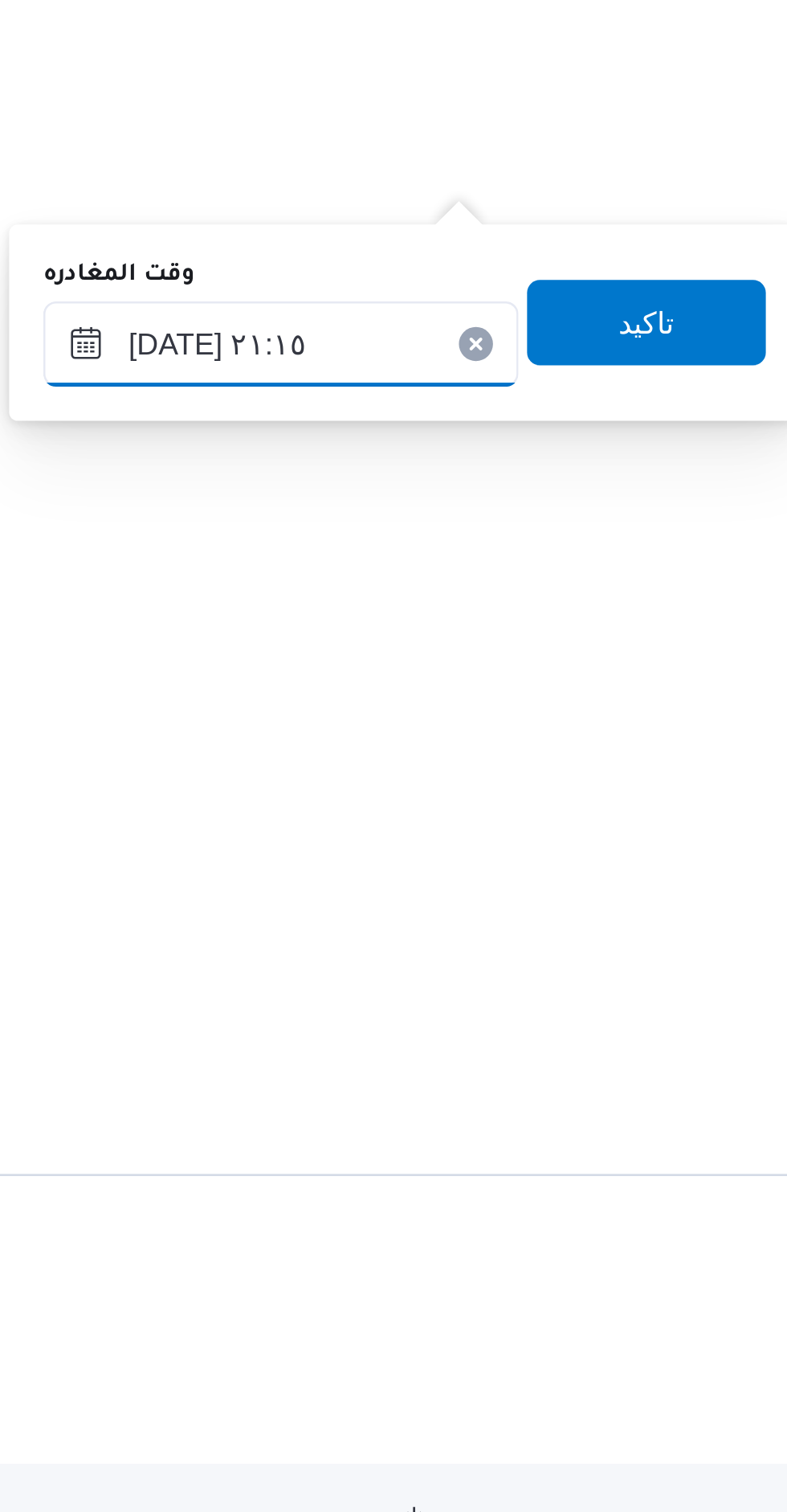
click at [583, 733] on input "[DATE] ٢١:١٥" at bounding box center [592, 735] width 179 height 32
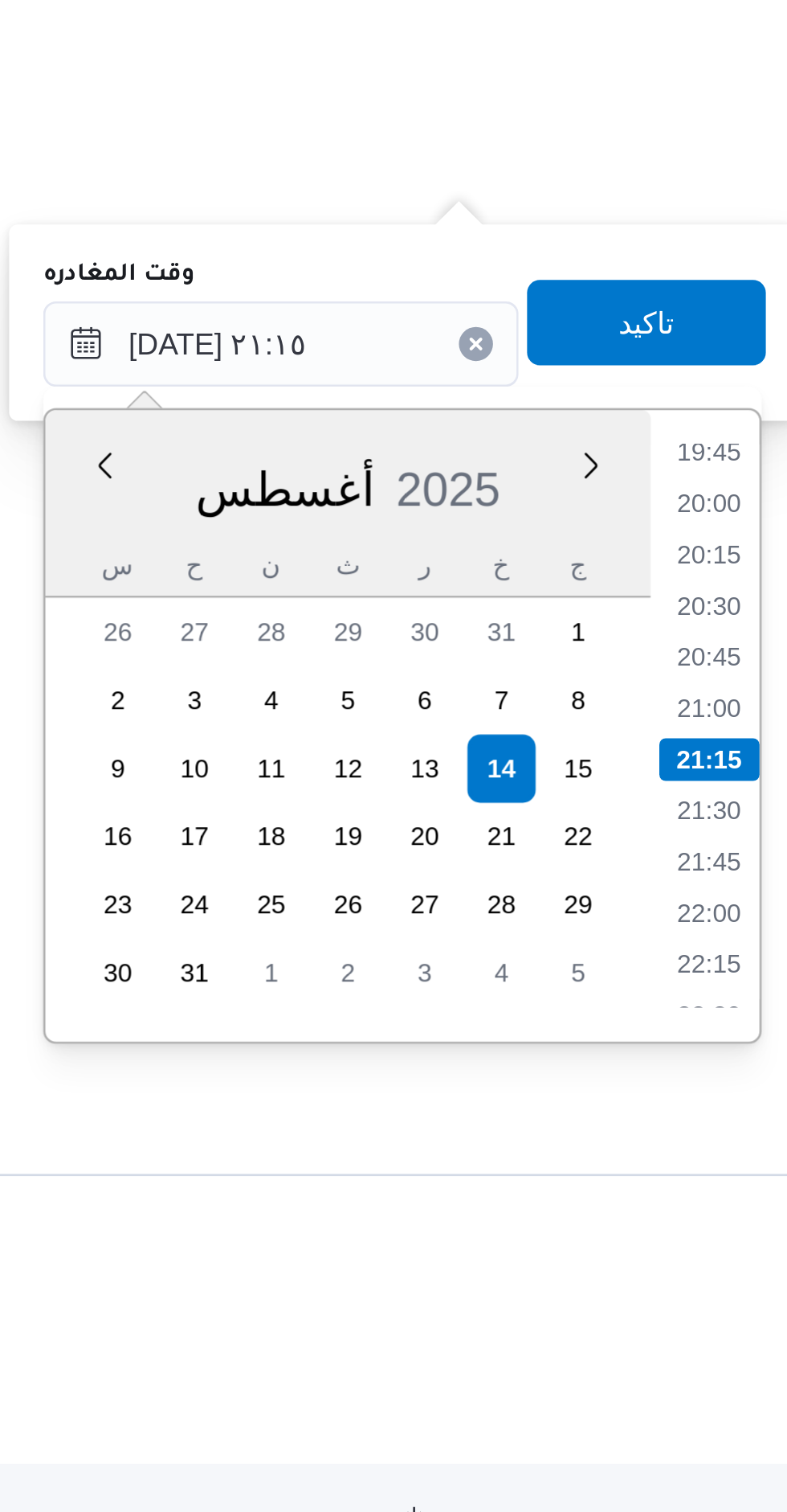
click at [757, 784] on li "19:45" at bounding box center [752, 776] width 37 height 16
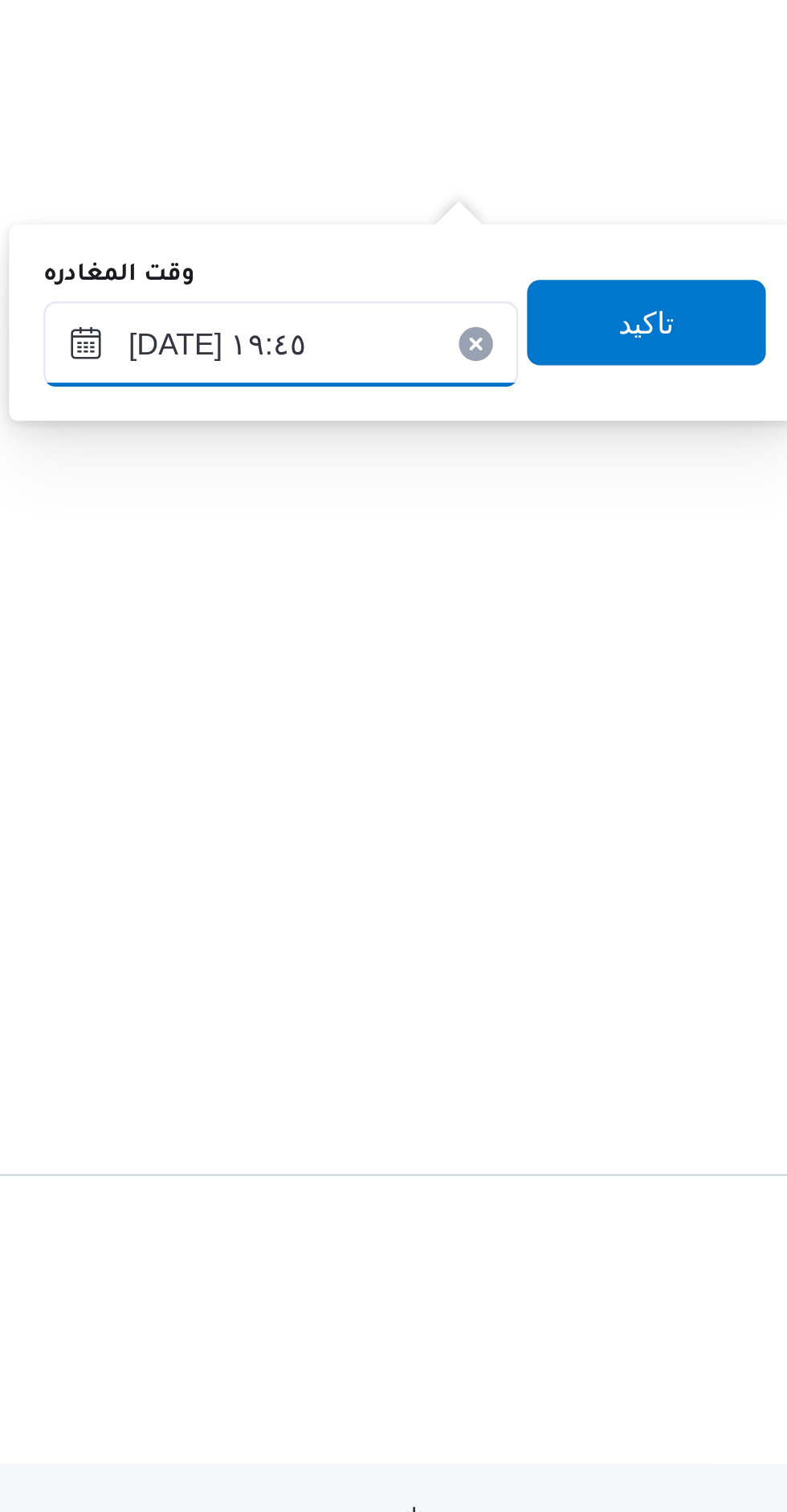
click at [592, 731] on input "[DATE] ١٩:٤٥" at bounding box center [592, 735] width 179 height 32
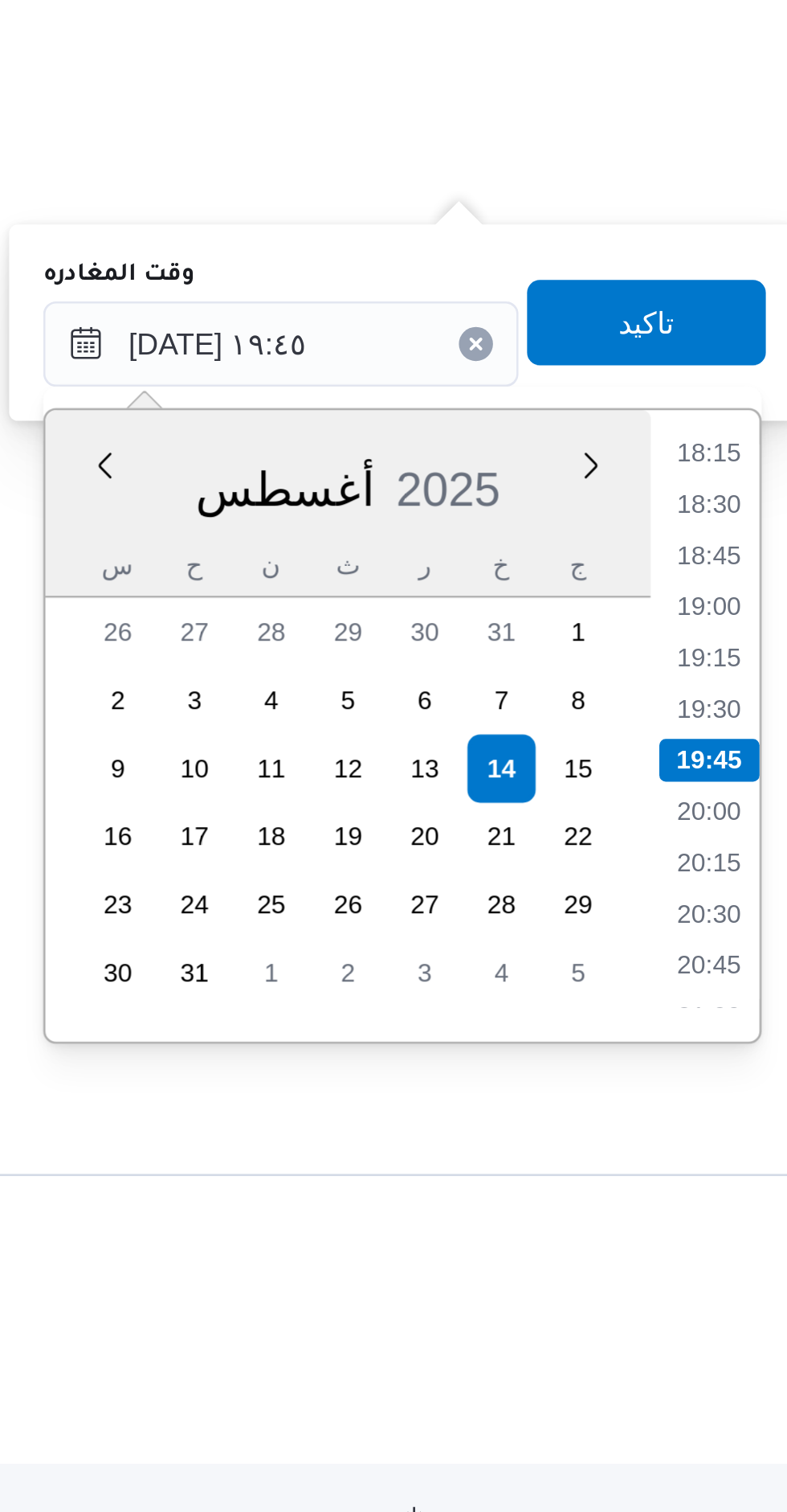
click at [752, 791] on li "18:30" at bounding box center [752, 795] width 37 height 16
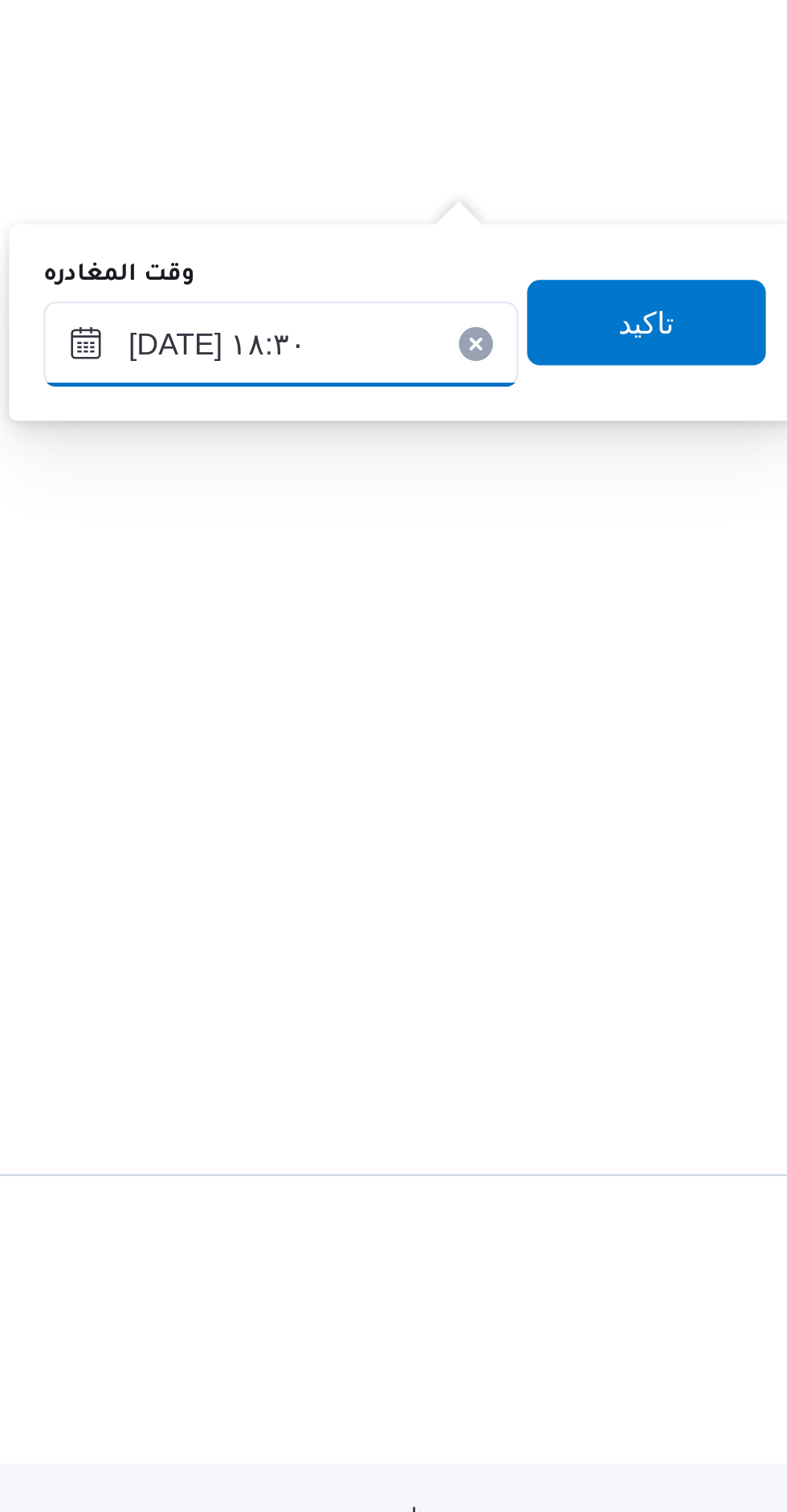
click at [597, 727] on input "[DATE] ١٨:٣٠" at bounding box center [592, 735] width 179 height 32
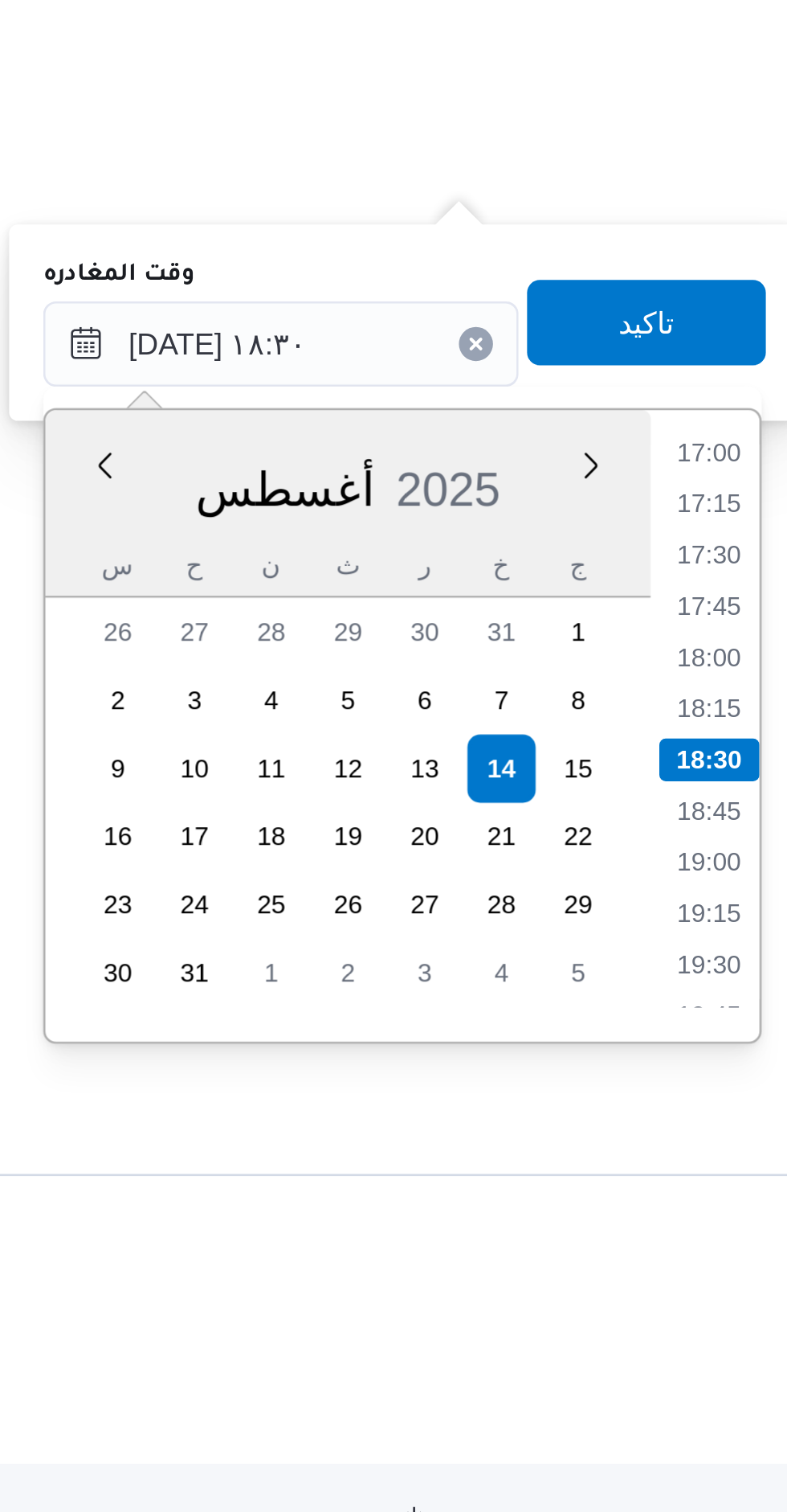
click at [751, 780] on li "17:00" at bounding box center [752, 776] width 37 height 16
type input "[DATE] ١٧:٠٠"
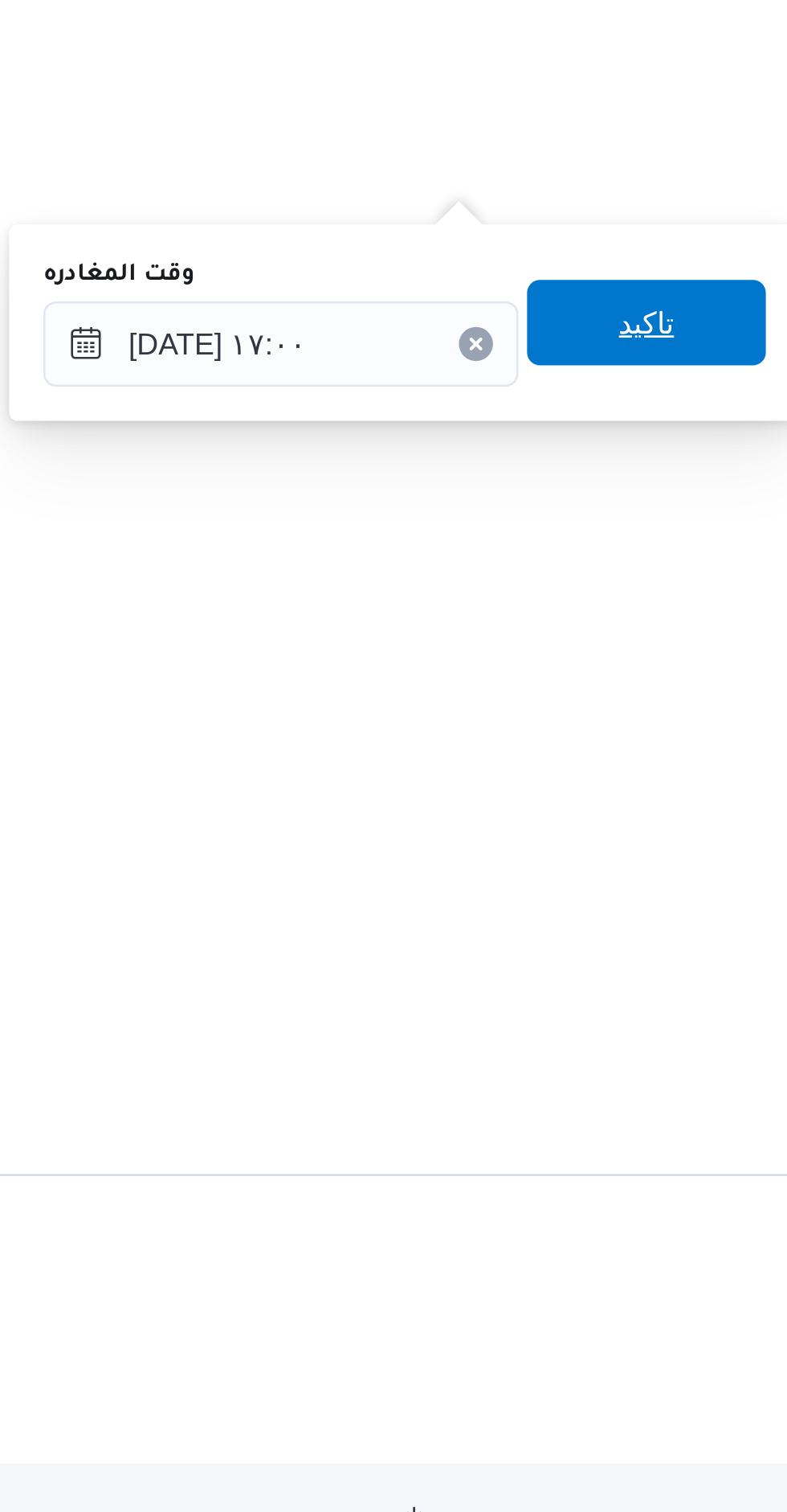
click at [744, 737] on span "تاكيد" at bounding box center [729, 727] width 90 height 32
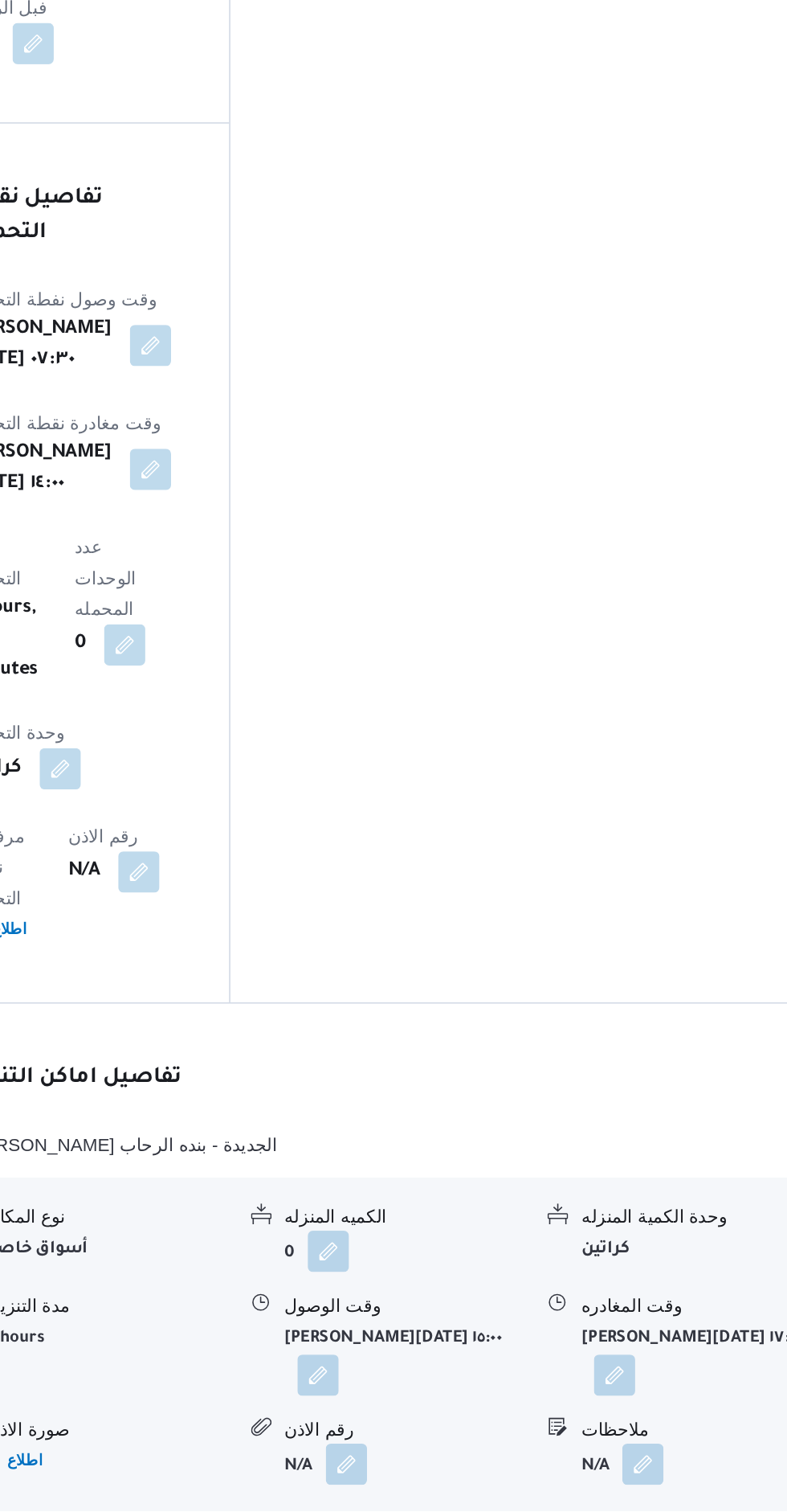
click at [682, 1495] on button "button" at bounding box center [694, 1508] width 26 height 26
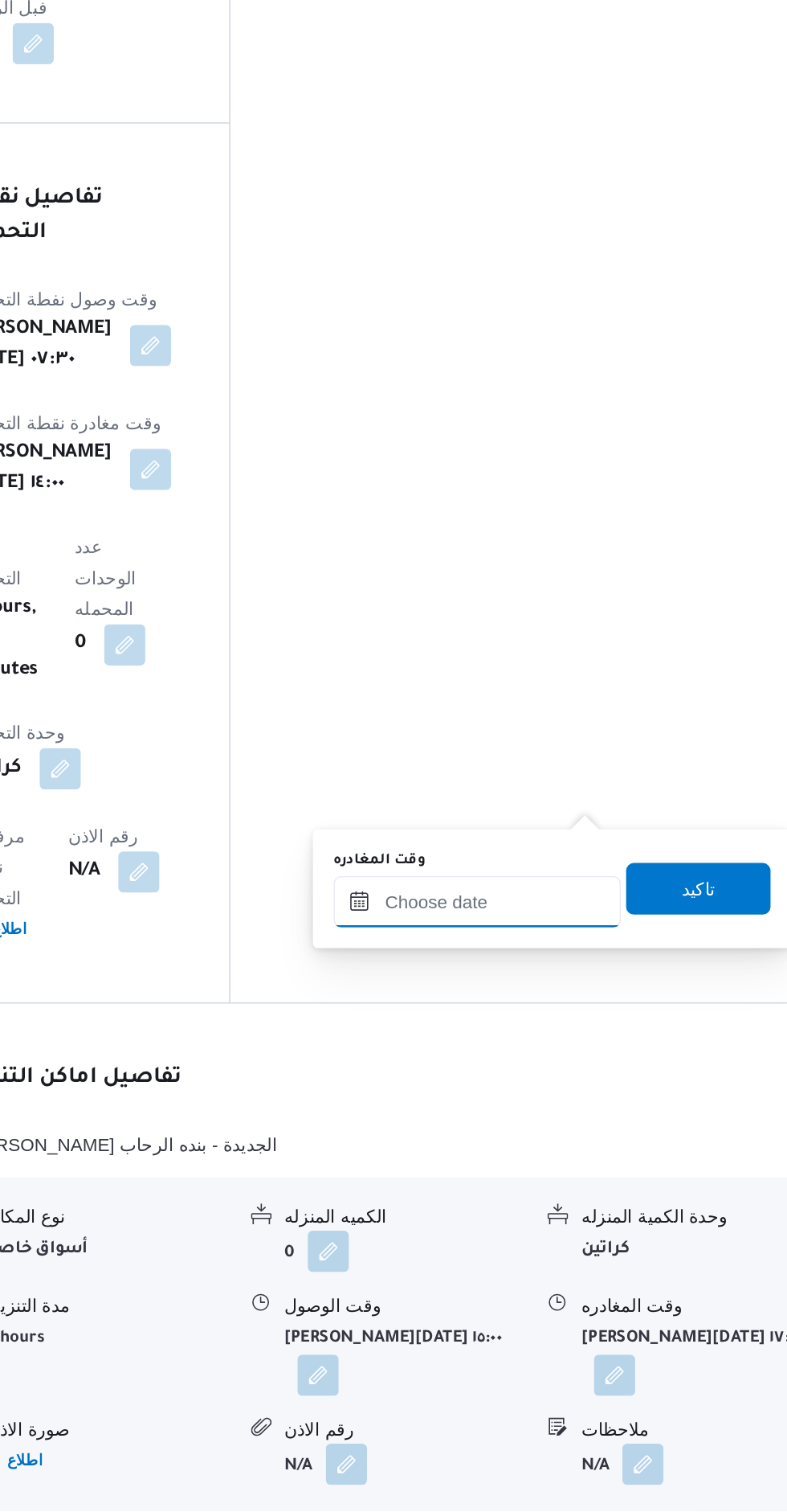
click at [615, 983] on input "وقت المغادره" at bounding box center [592, 985] width 179 height 32
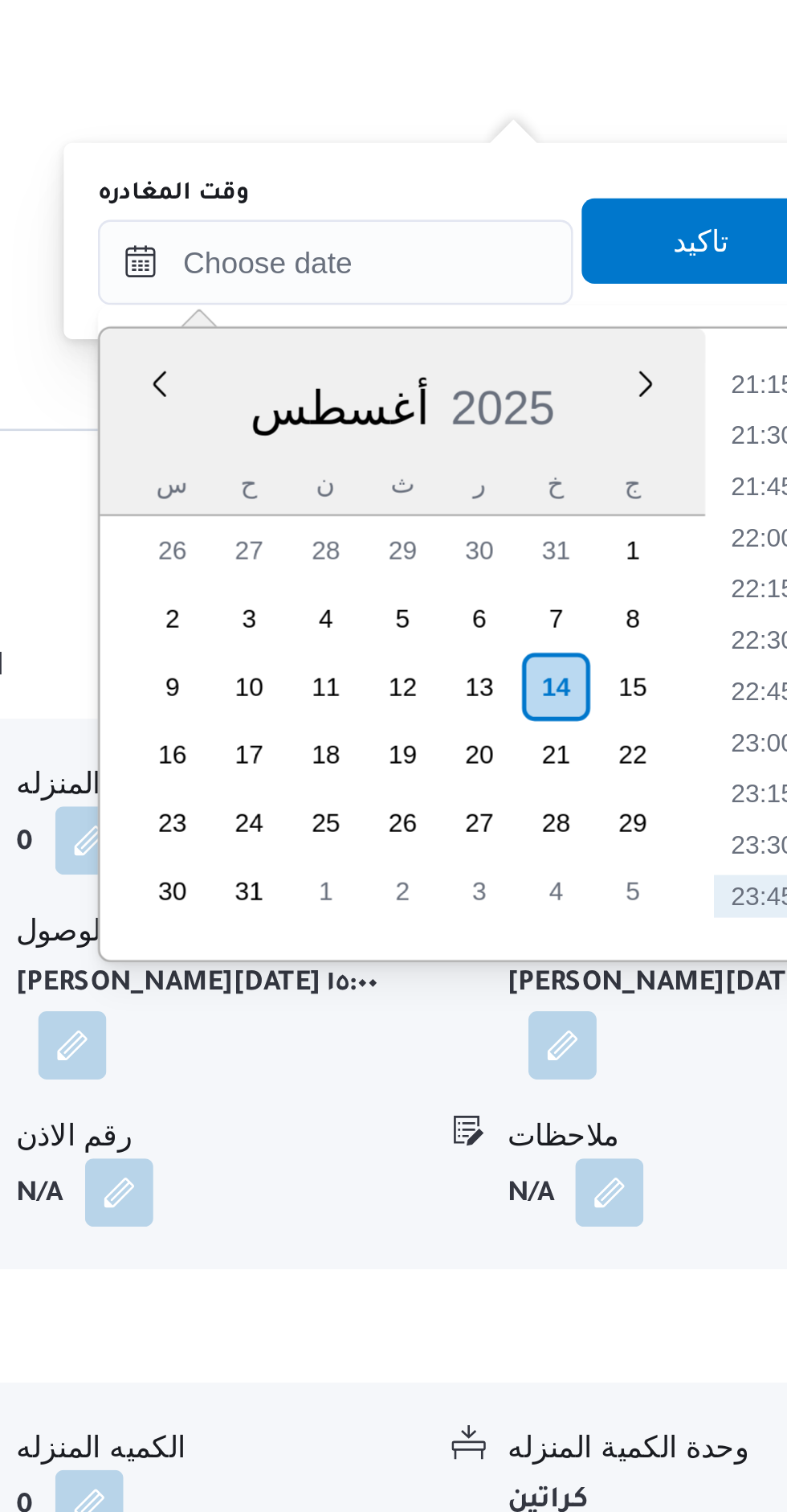
click at [744, 1034] on li "21:15" at bounding box center [752, 1030] width 37 height 16
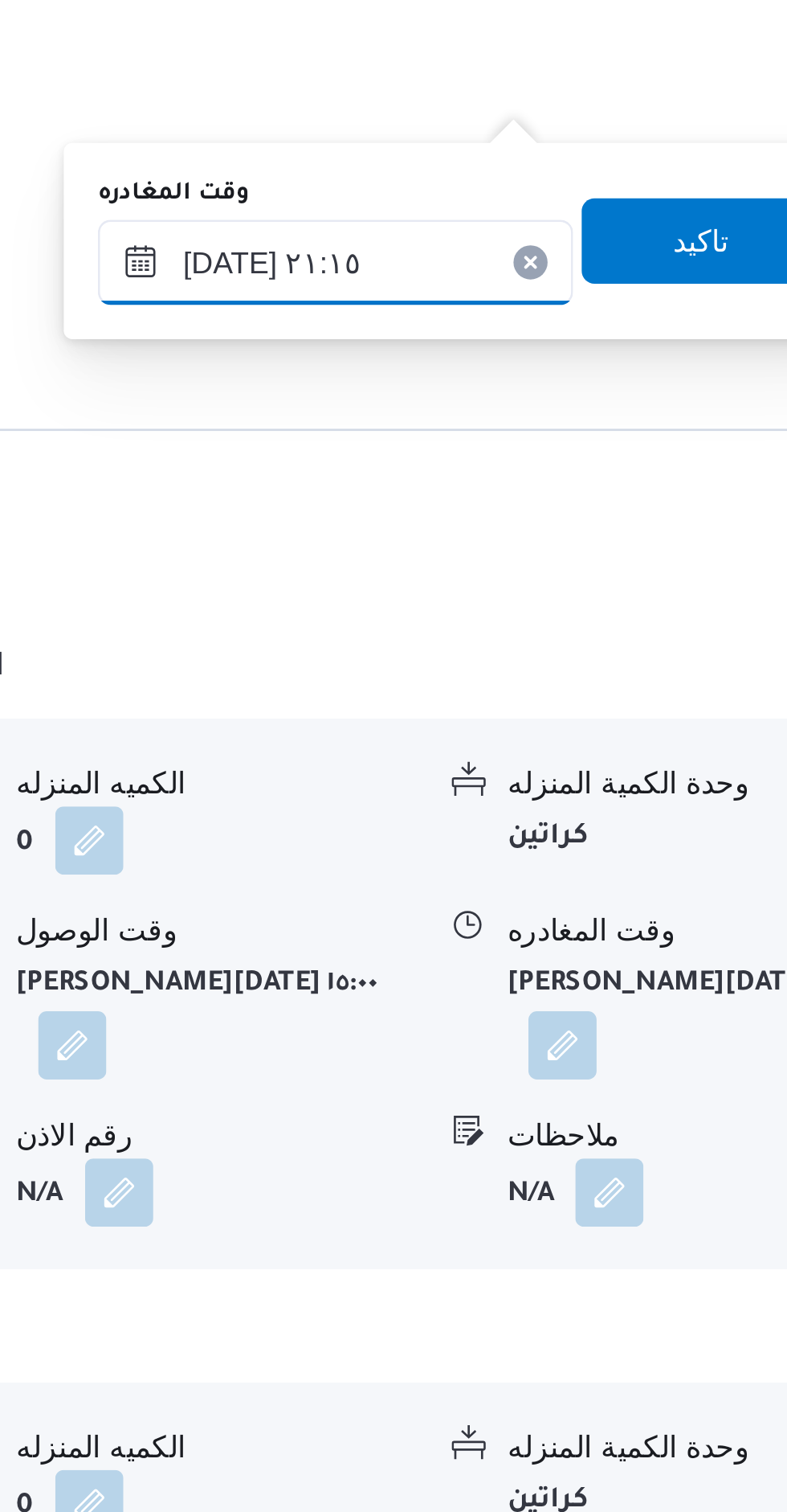
click at [587, 987] on input "[DATE] ٢١:١٥" at bounding box center [592, 985] width 179 height 32
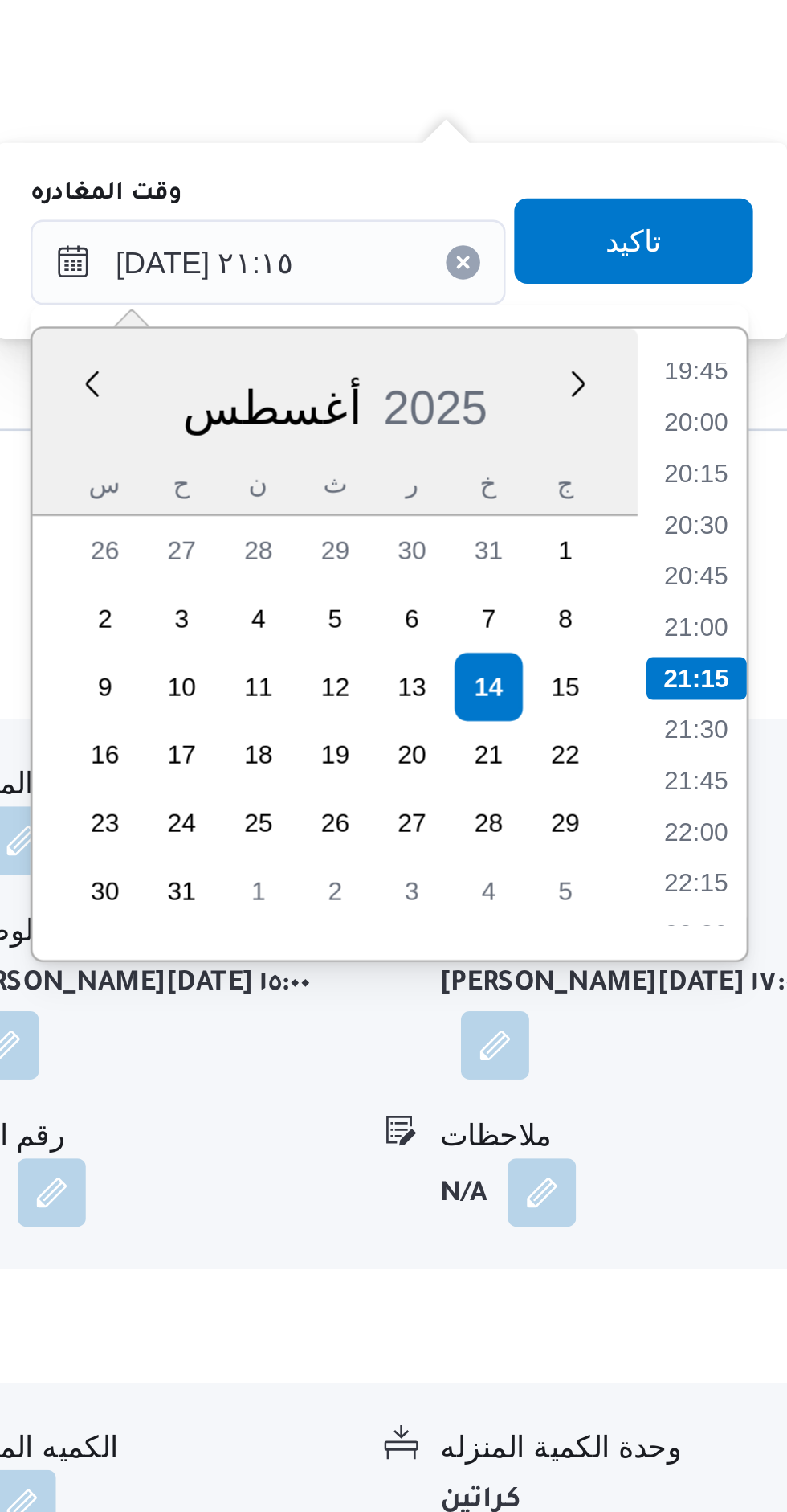
click at [750, 1028] on li "19:45" at bounding box center [752, 1025] width 37 height 16
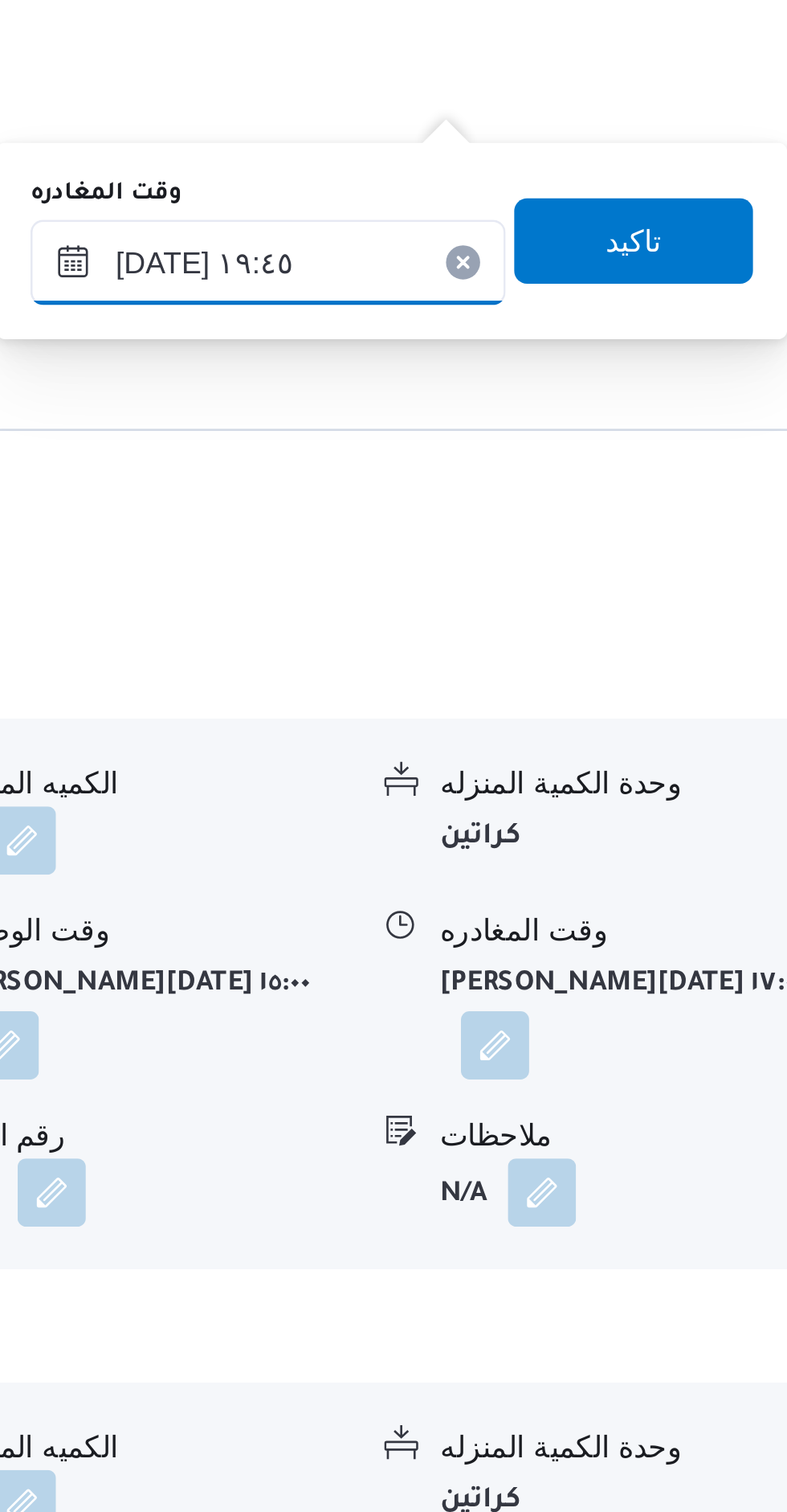
click at [599, 987] on input "[DATE] ١٩:٤٥" at bounding box center [592, 985] width 179 height 32
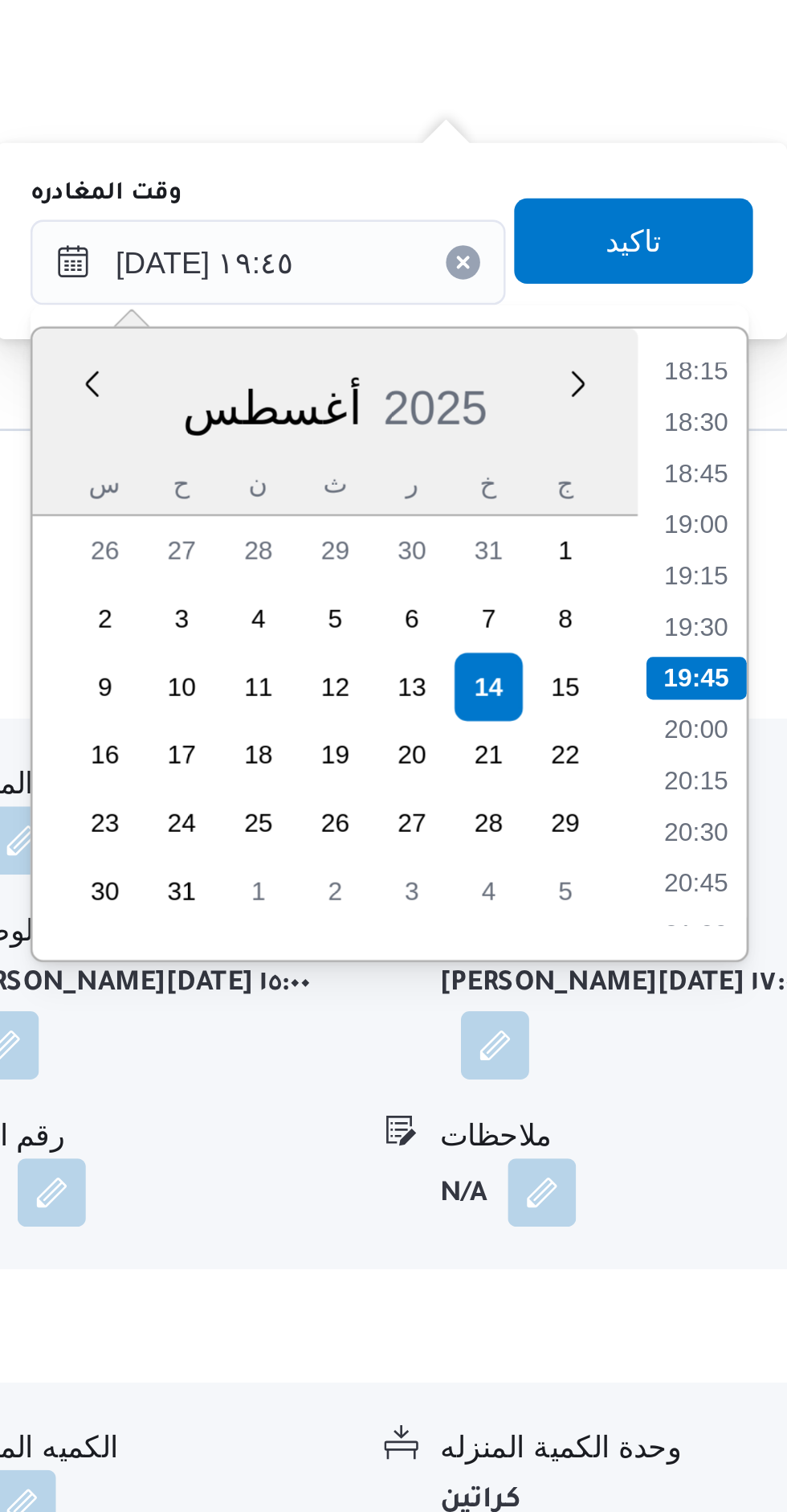
click at [752, 1026] on li "18:15" at bounding box center [752, 1025] width 37 height 16
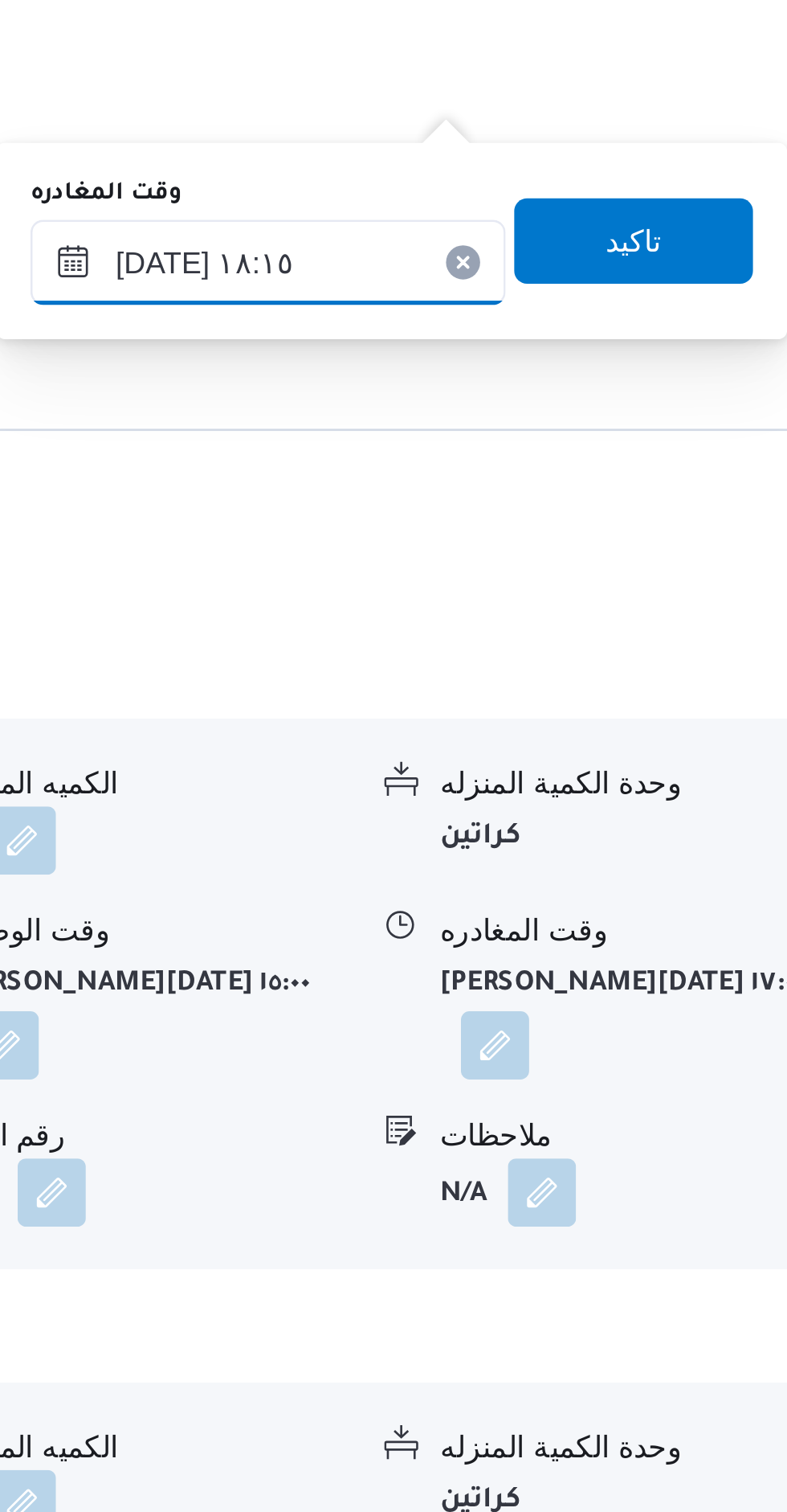
click at [612, 984] on input "[DATE] ١٨:١٥" at bounding box center [592, 985] width 179 height 32
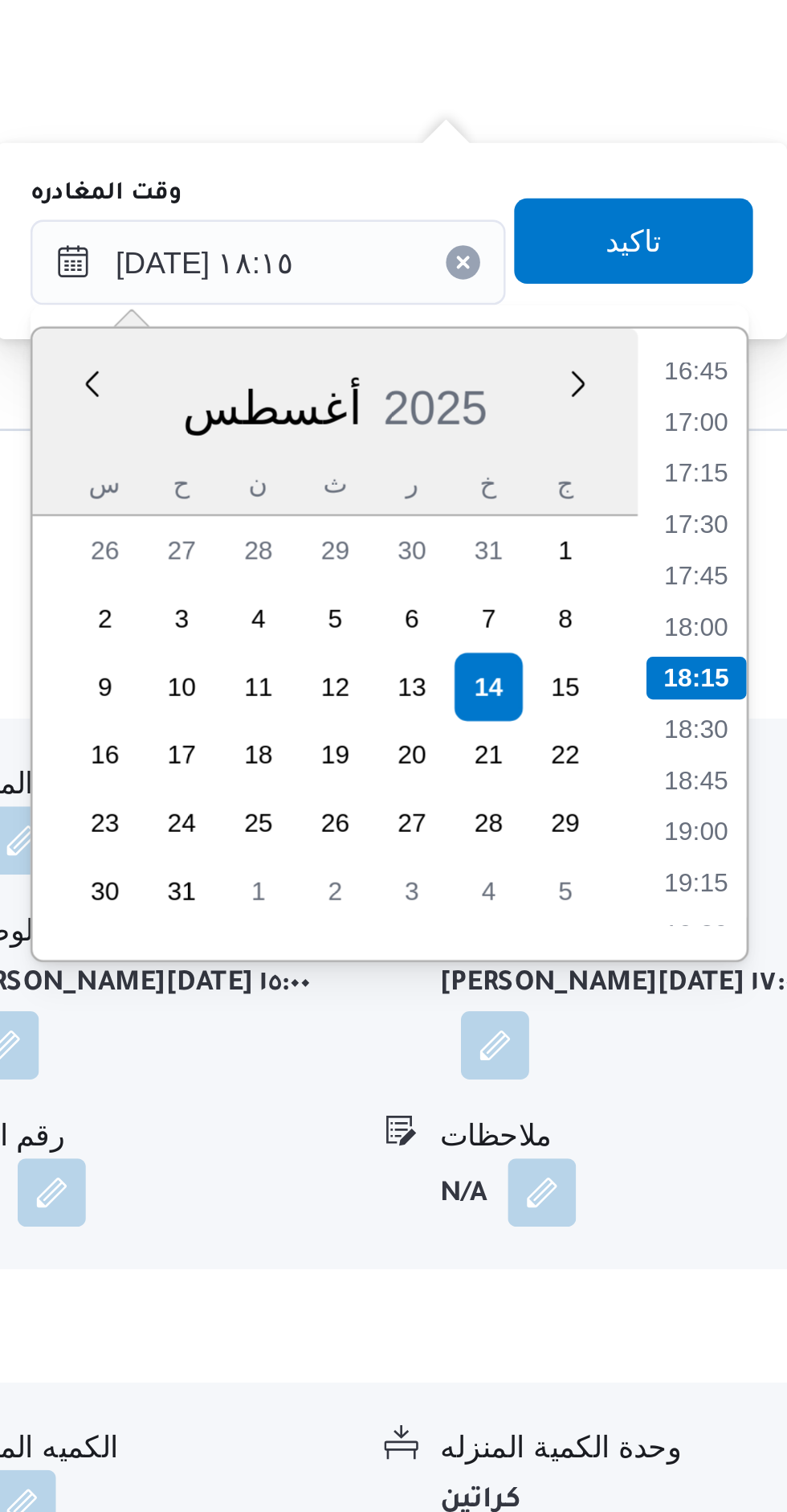
click at [753, 1049] on li "17:00" at bounding box center [752, 1045] width 37 height 16
type input "[DATE] ١٧:٠٠"
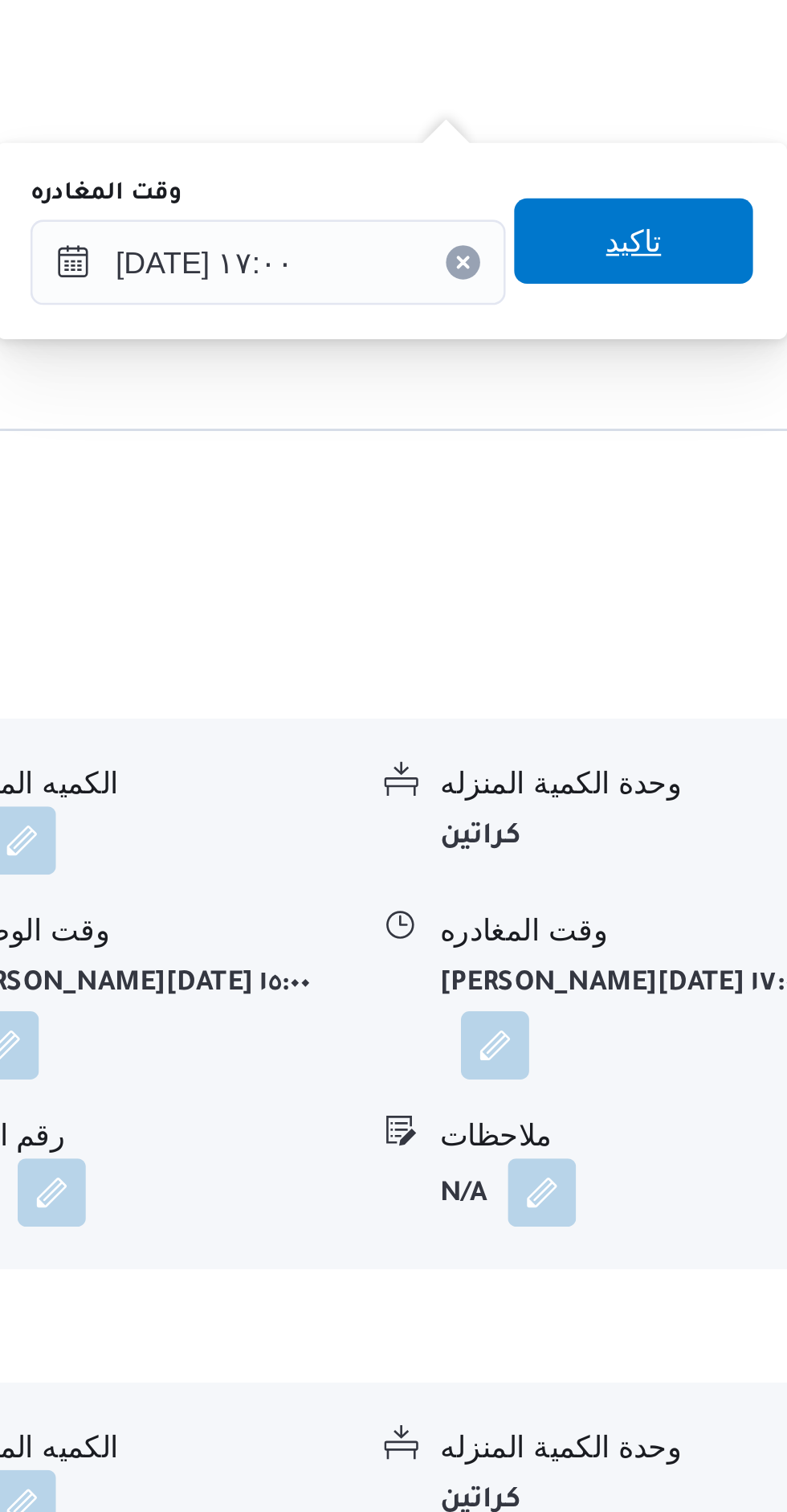
click at [740, 984] on span "تاكيد" at bounding box center [729, 977] width 90 height 32
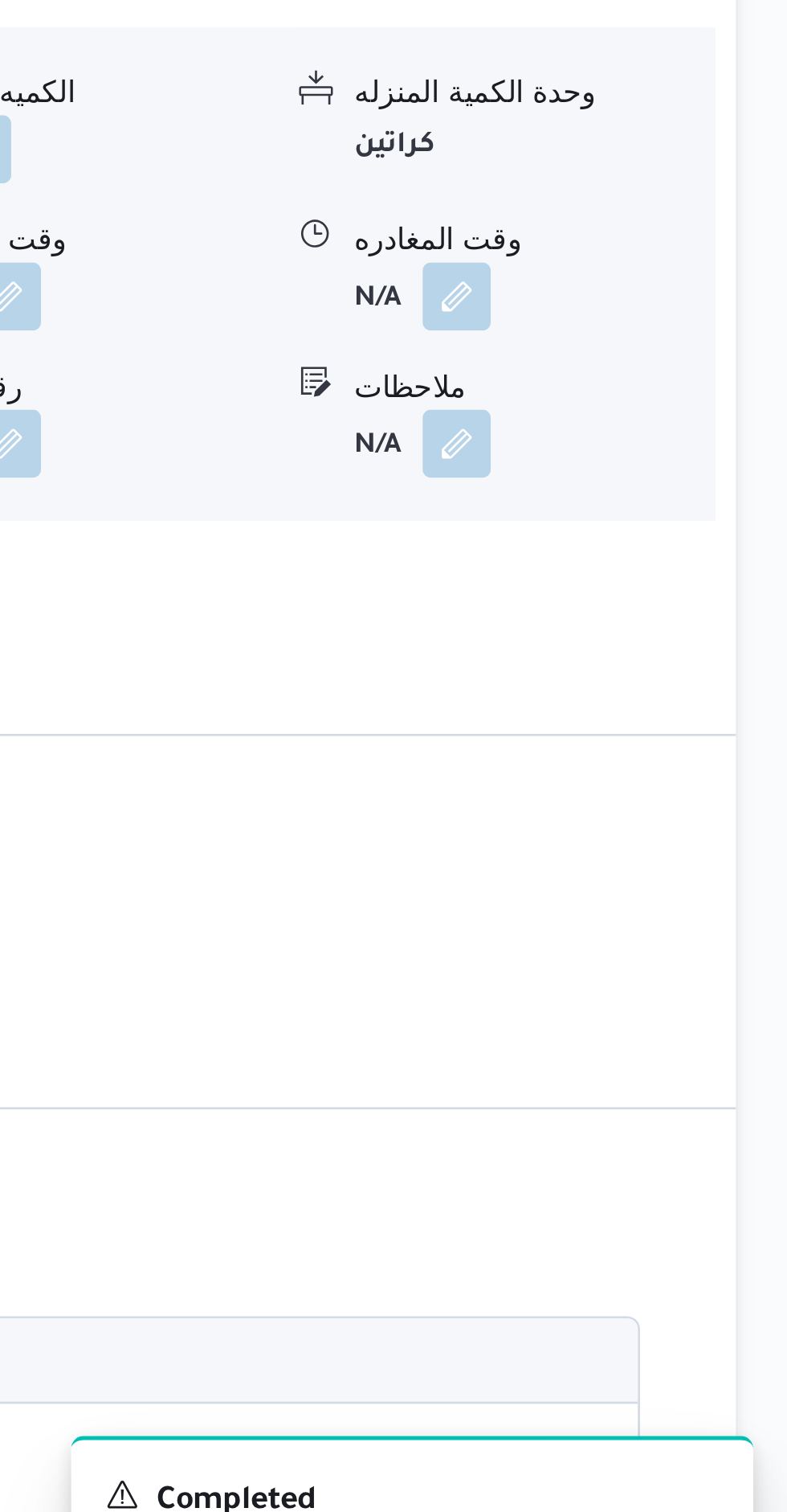
click at [656, 1041] on button "button" at bounding box center [662, 1053] width 26 height 26
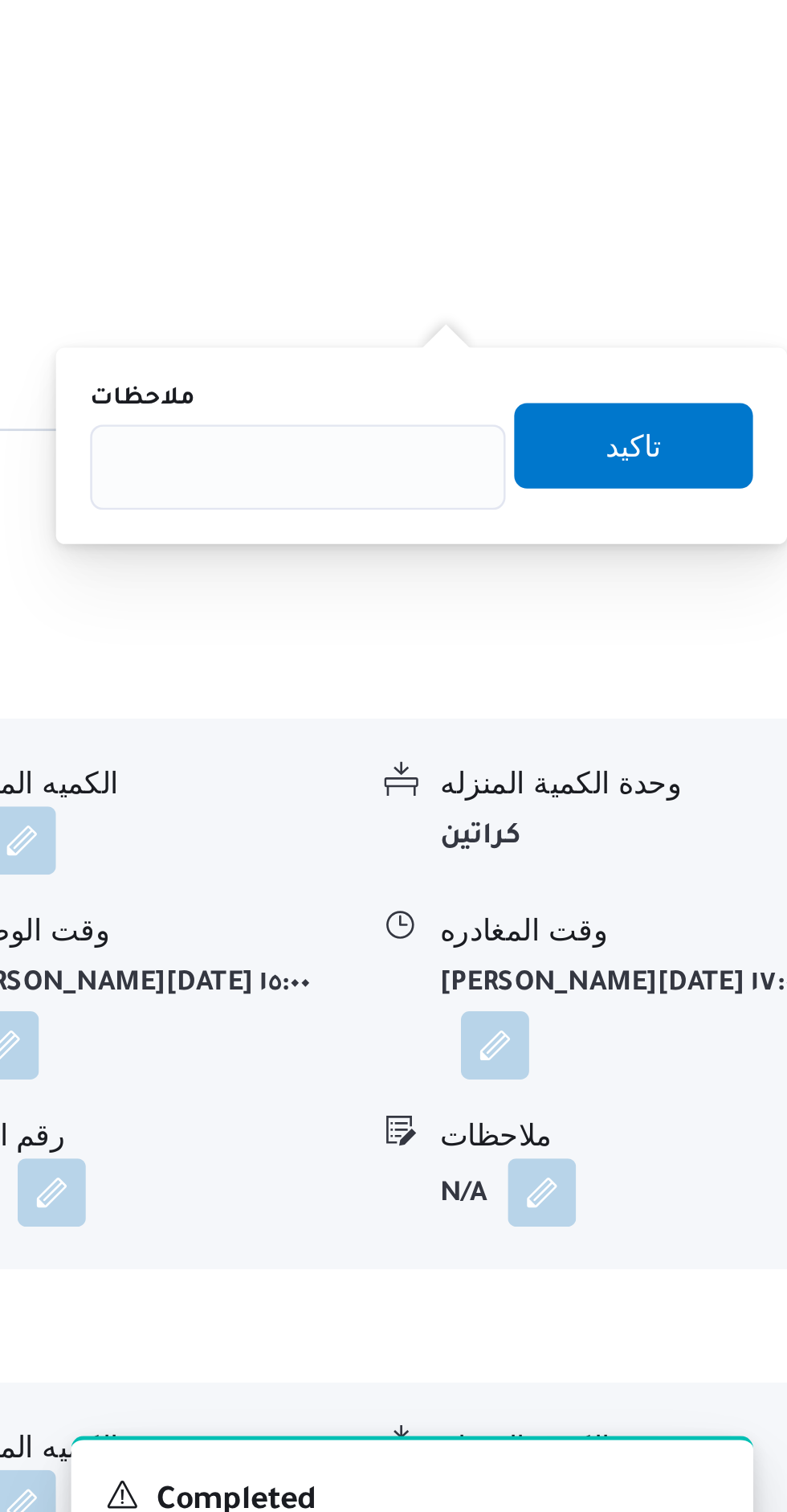
click at [645, 1030] on div "ملاحظات تاكيد" at bounding box center [649, 1054] width 253 height 51
click at [569, 1057] on input "ملاحظات" at bounding box center [603, 1062] width 157 height 32
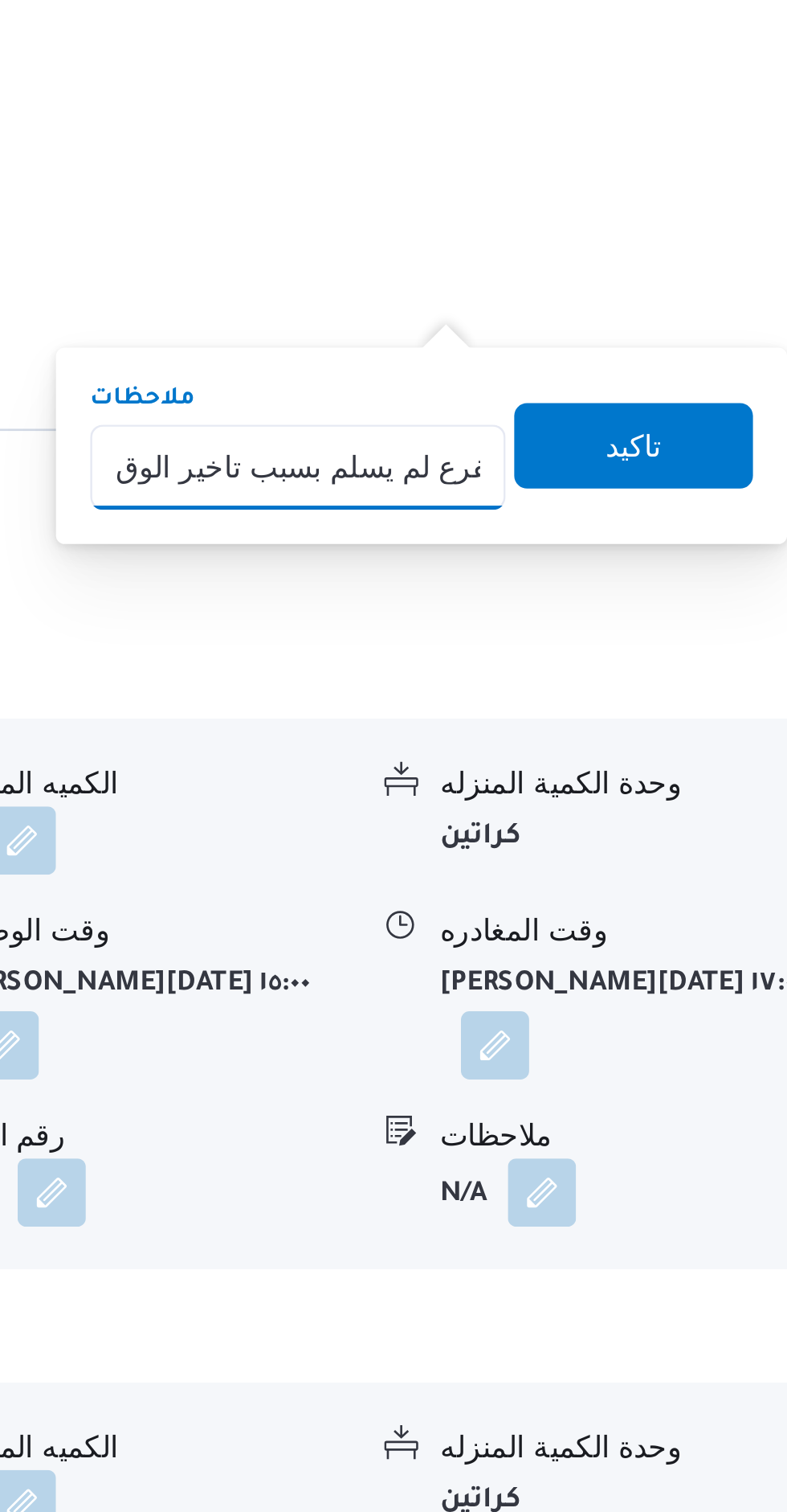
type input "الفرع لم يسلم بسبب تاخير الوقت"
click at [736, 1056] on span "تاكيد" at bounding box center [729, 1054] width 90 height 32
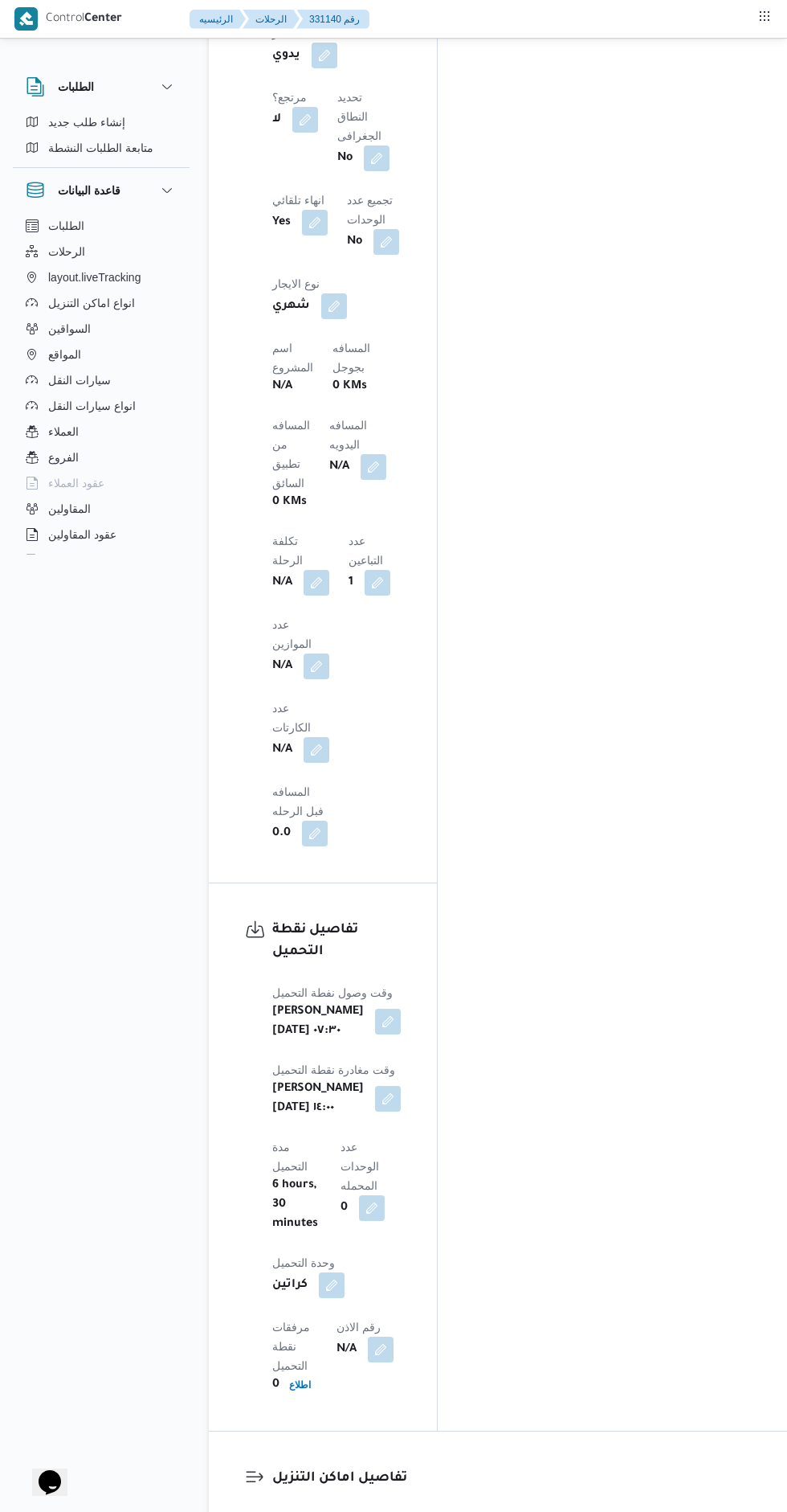
scroll to position [1428, 0]
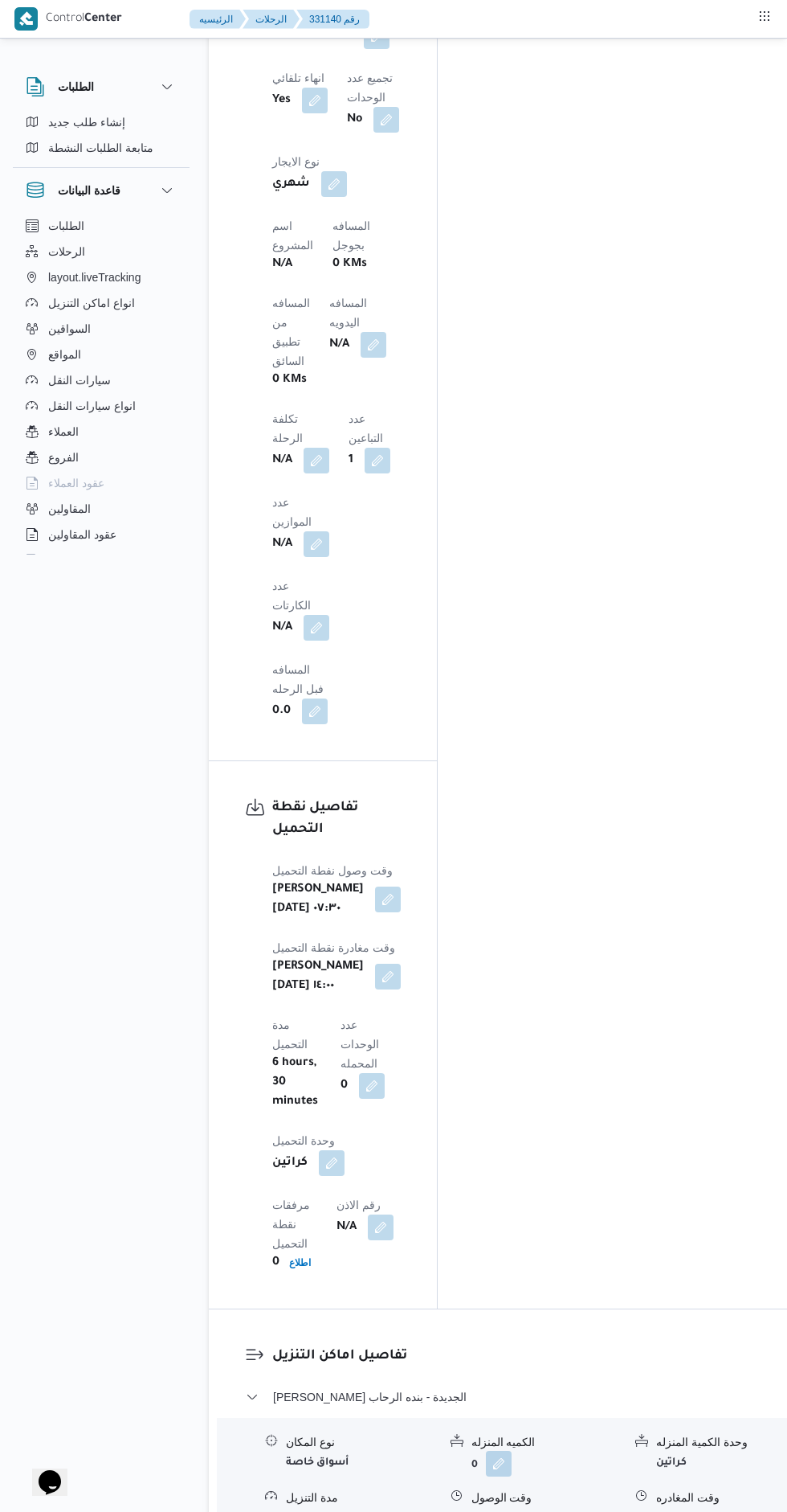
click at [592, 1072] on input "ملاحظات" at bounding box center [603, 1073] width 157 height 32
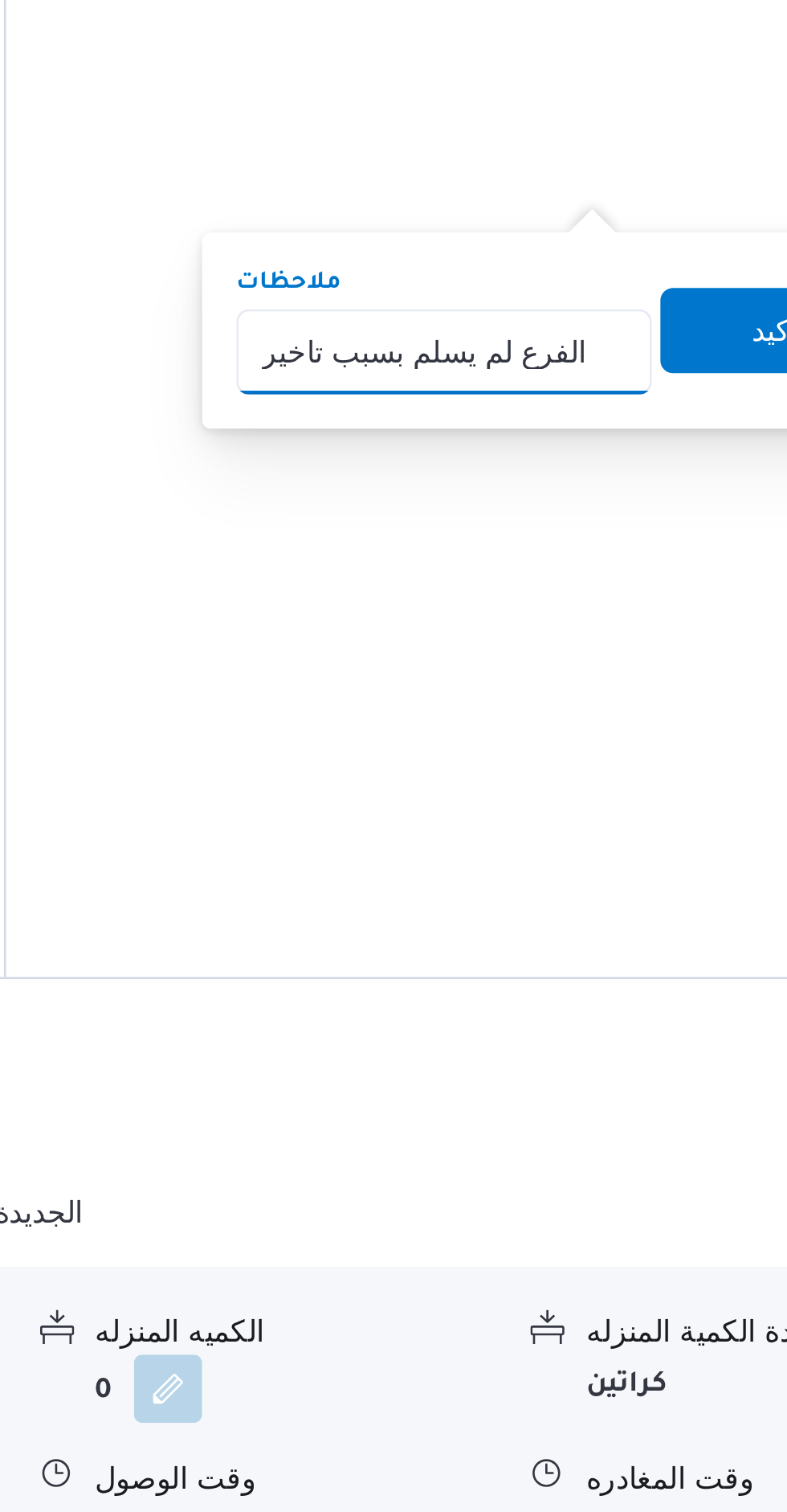
type input "الفرع لم يسلم بسبب تاخير الوقت"
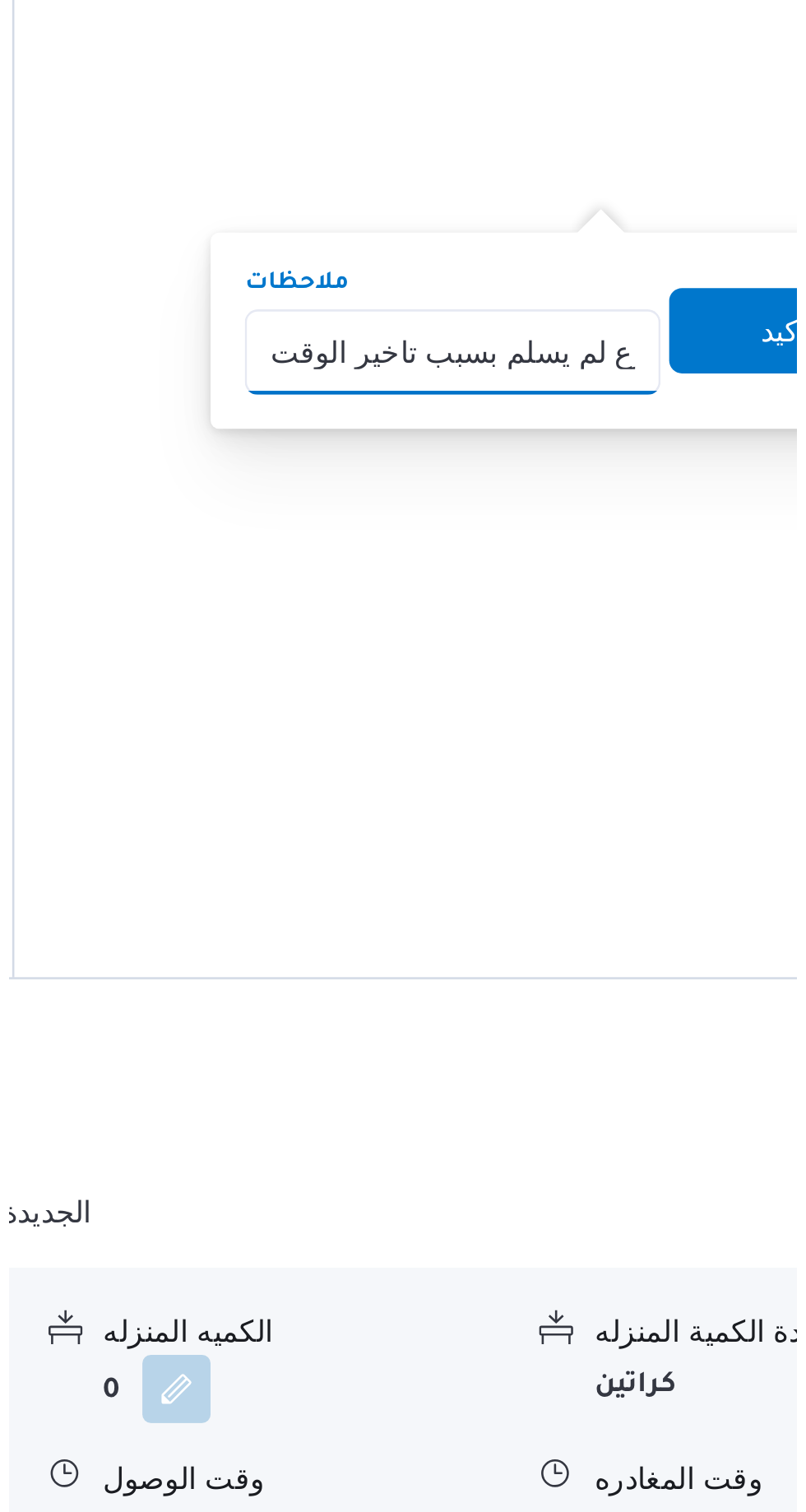
scroll to position [0, 9]
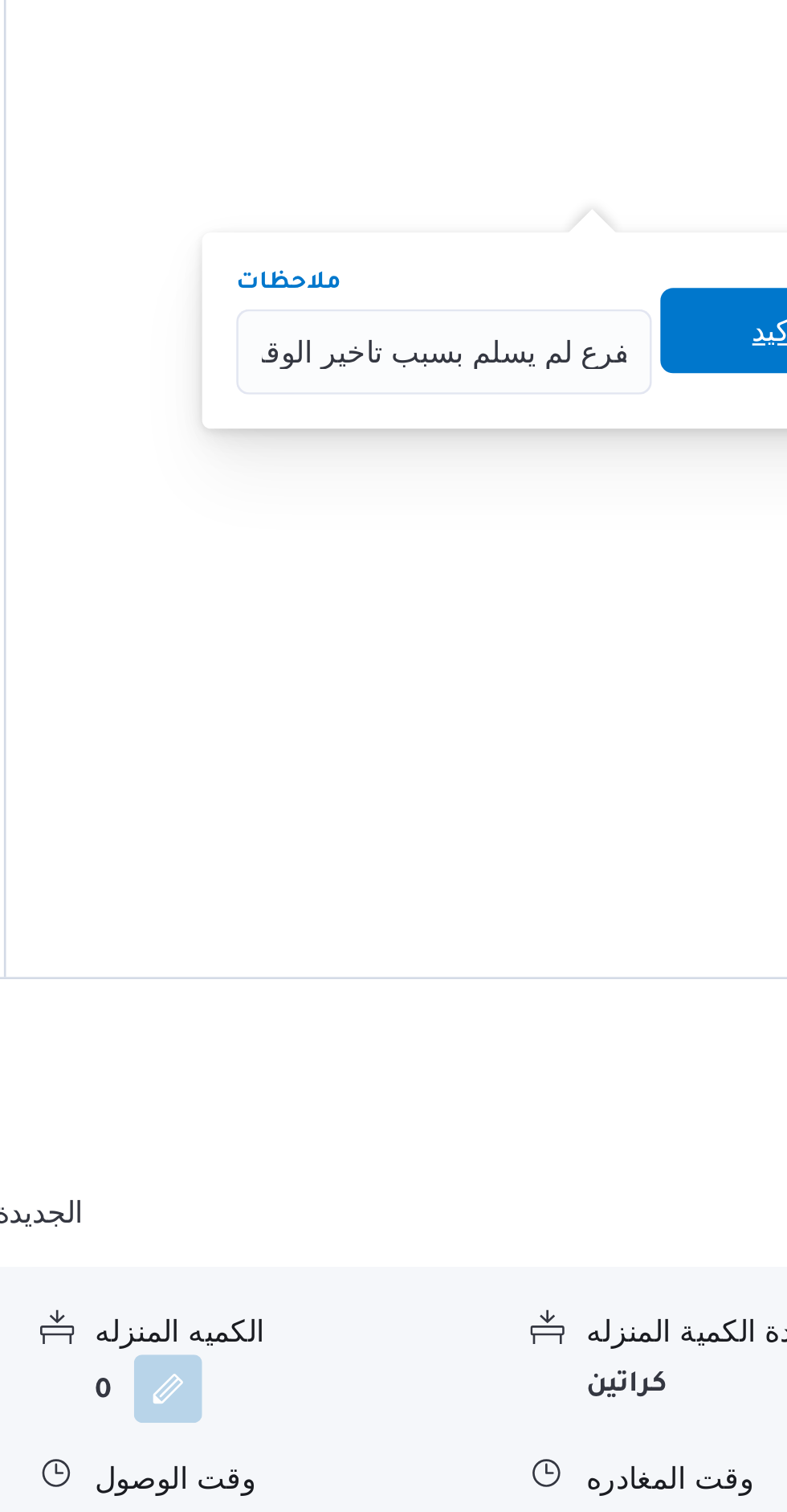
click at [699, 1069] on span "تاكيد" at bounding box center [729, 1065] width 90 height 32
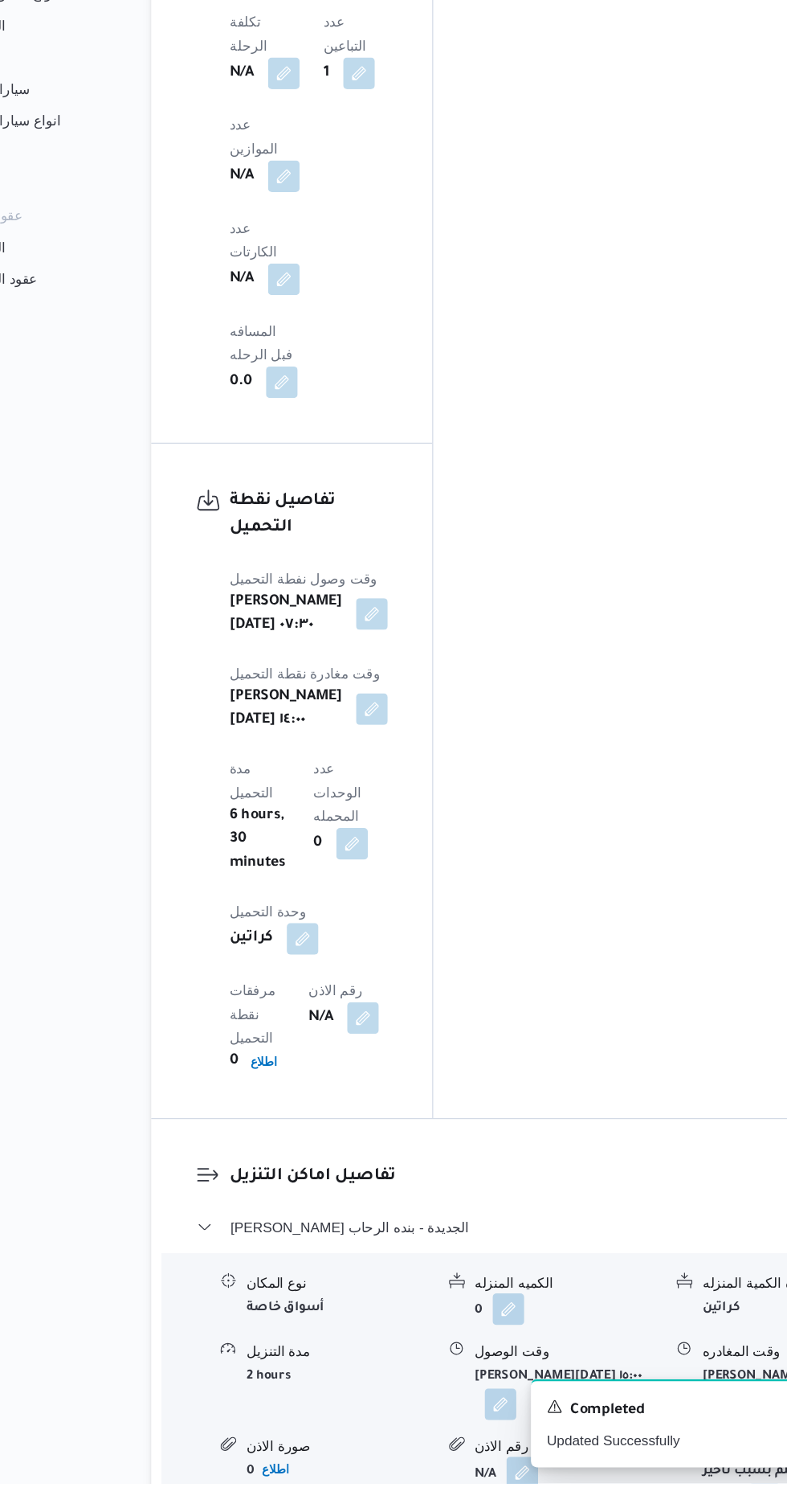
scroll to position [1525, 0]
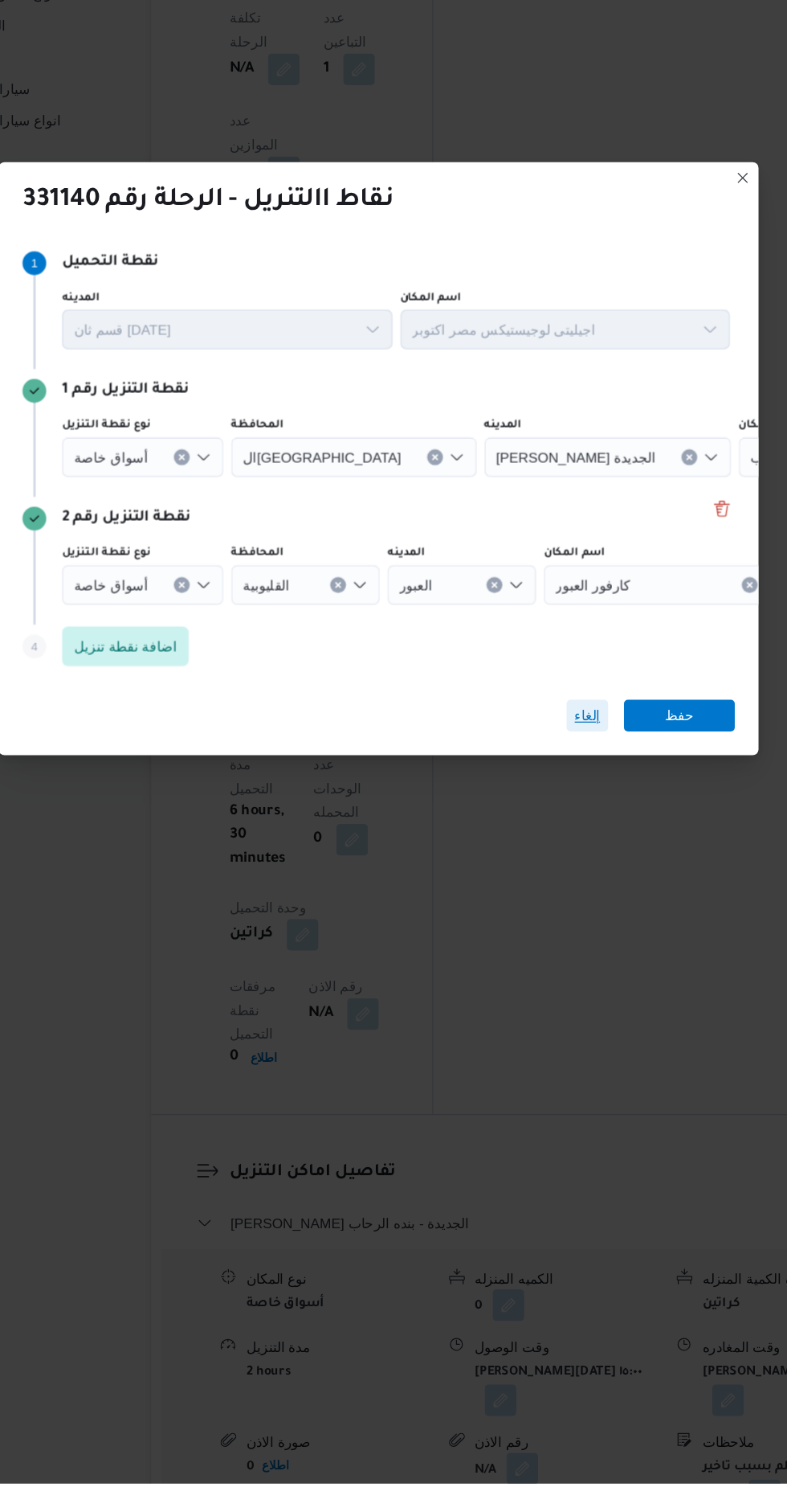
click at [556, 902] on span "إلغاء" at bounding box center [563, 888] width 34 height 26
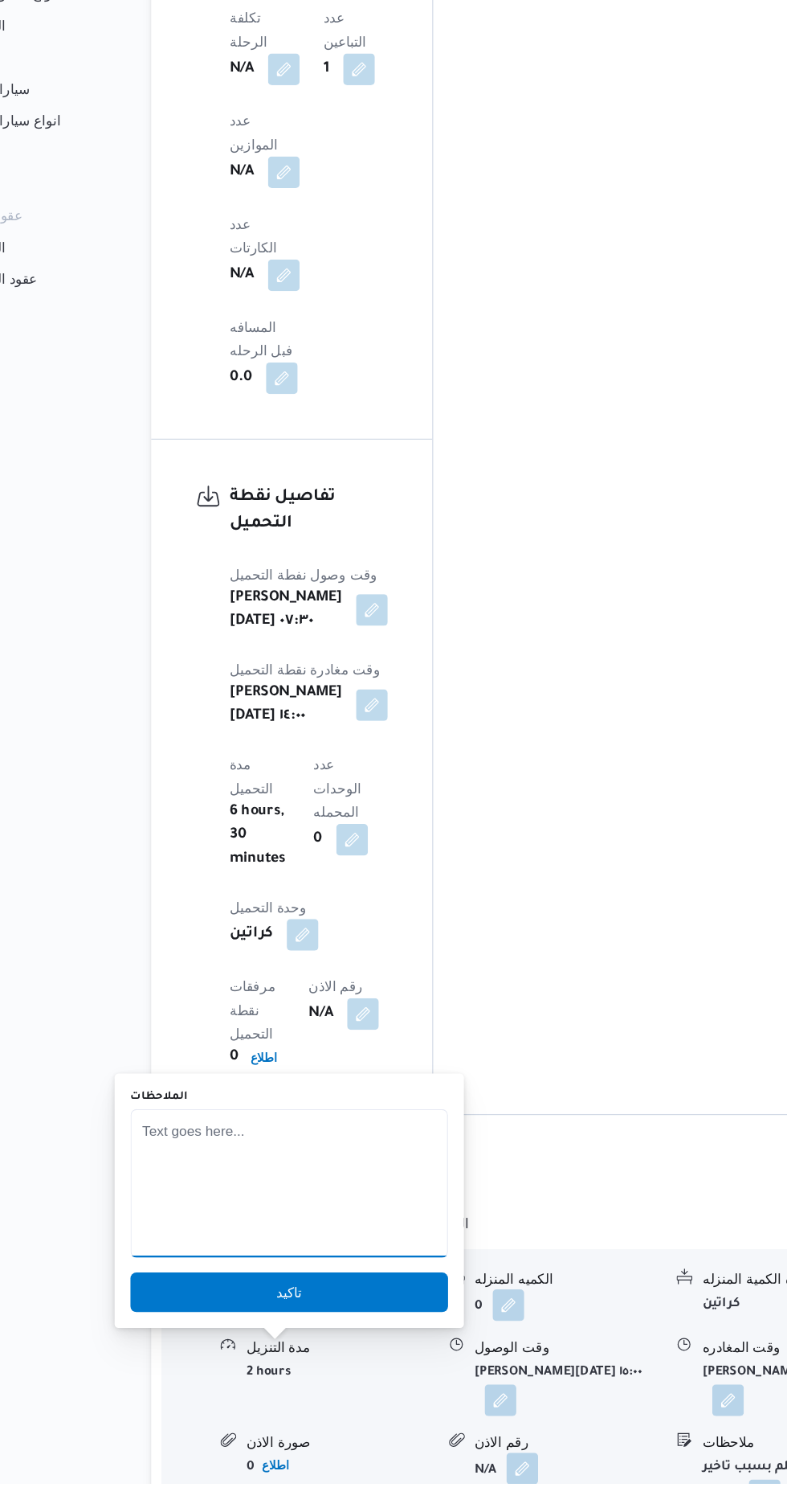
click at [375, 1269] on textarea "الملاحظات" at bounding box center [321, 1268] width 258 height 120
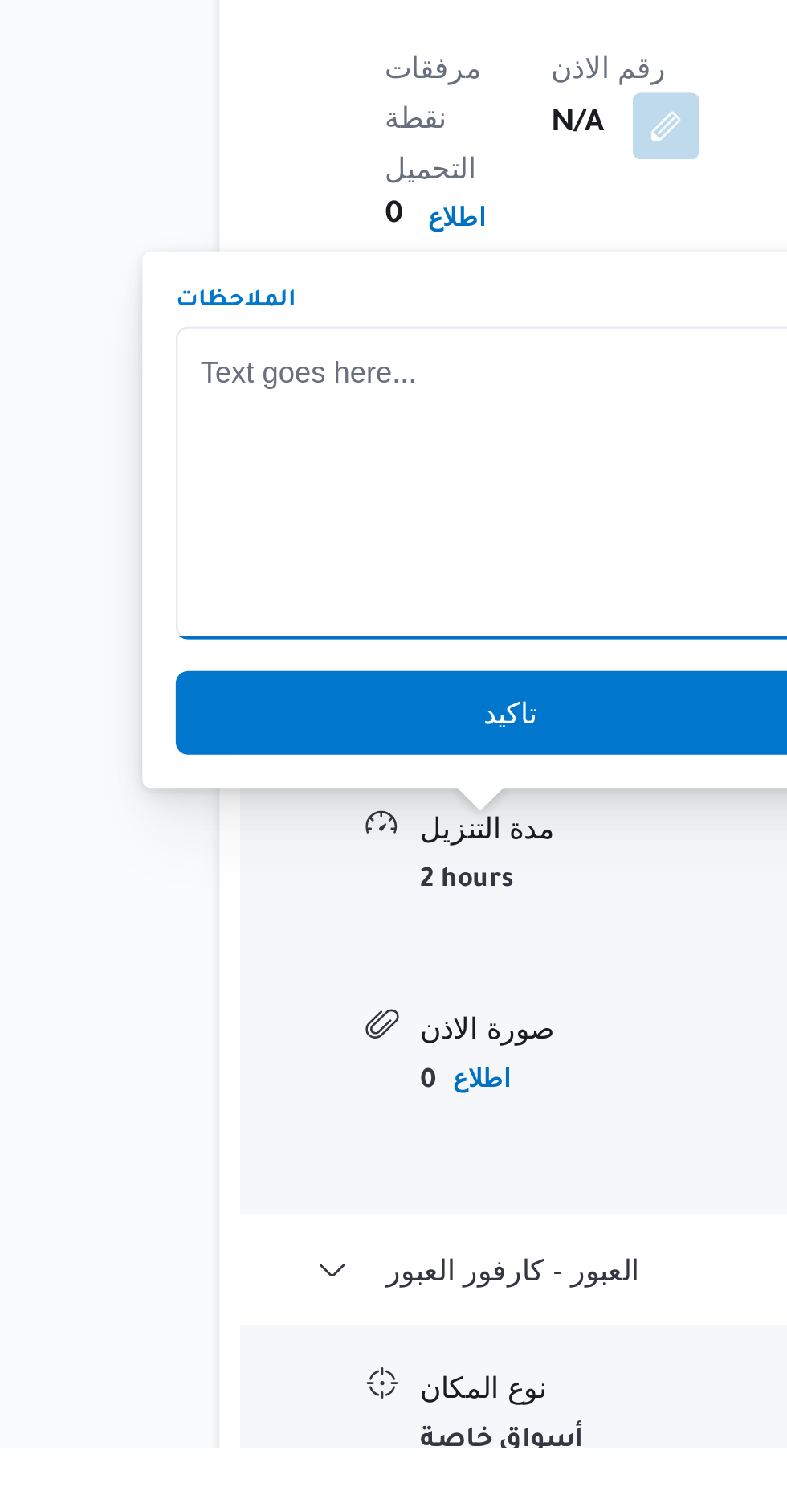
scroll to position [1653, 0]
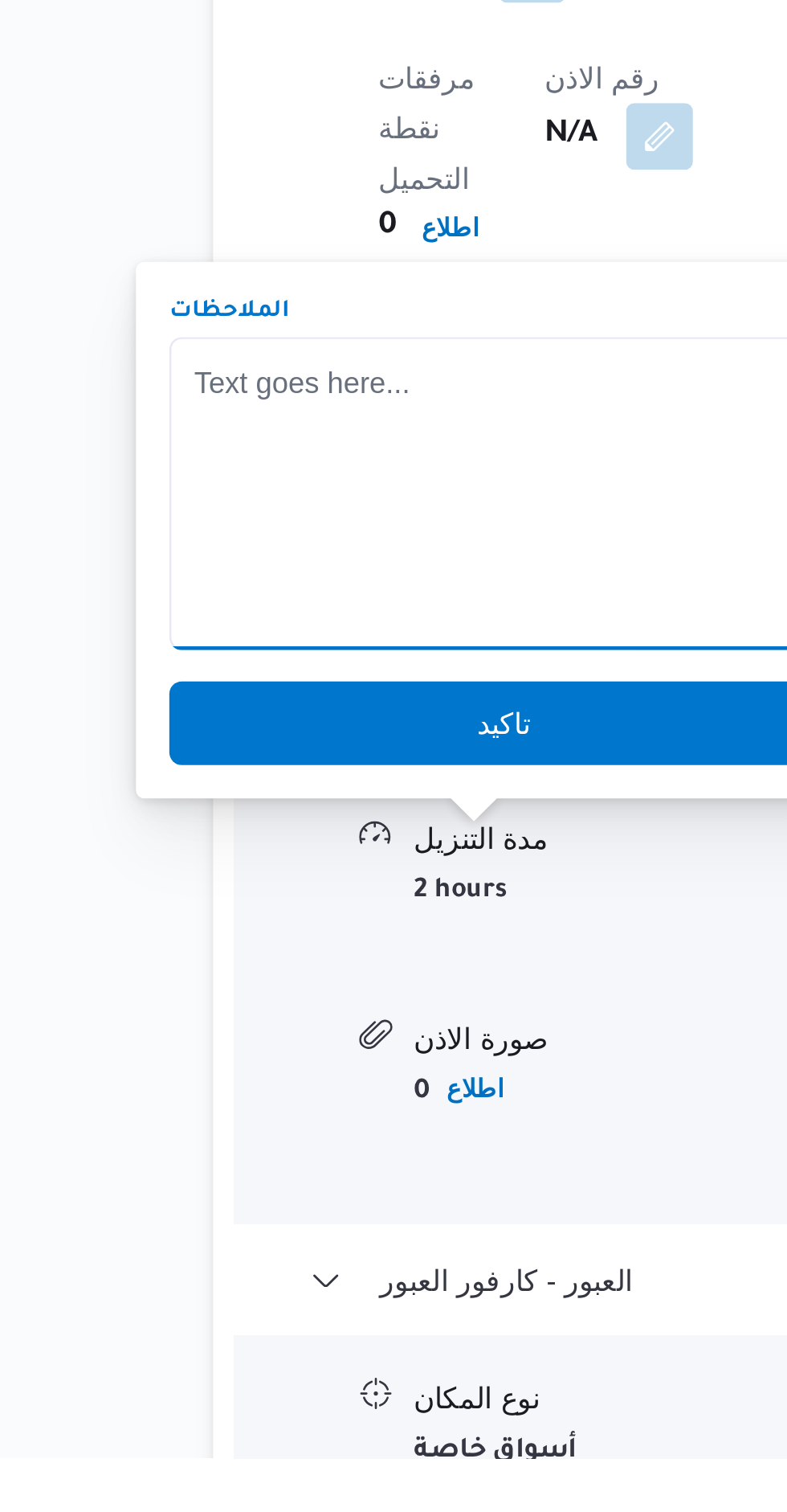
click at [239, 1137] on textarea "الملاحظات" at bounding box center [321, 1140] width 258 height 120
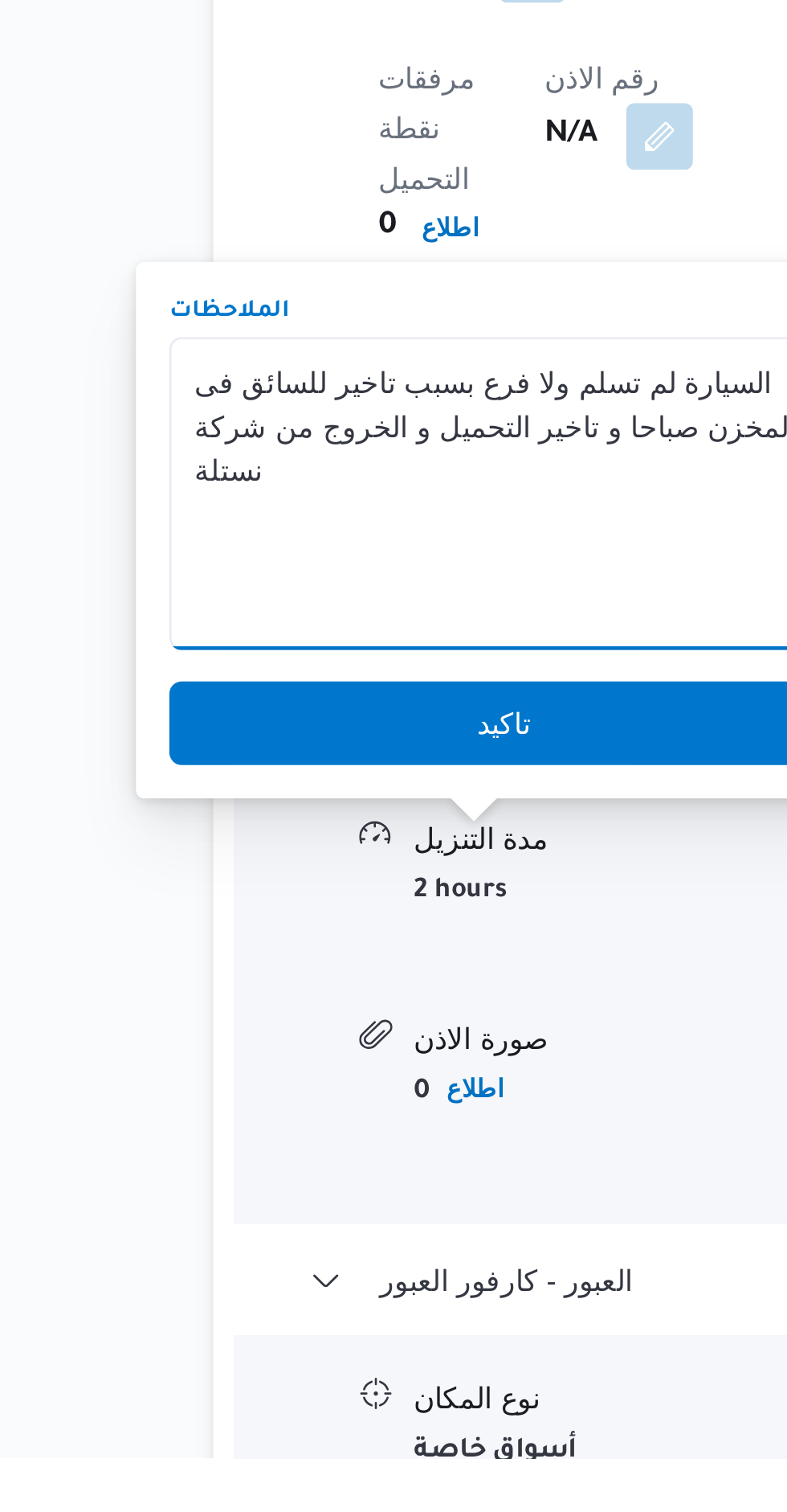
type textarea "السيارة لم تسلم ولا فرع بسبب تاخير للسائق فى المخزن صباحا و تاخير التحميل و الخ…"
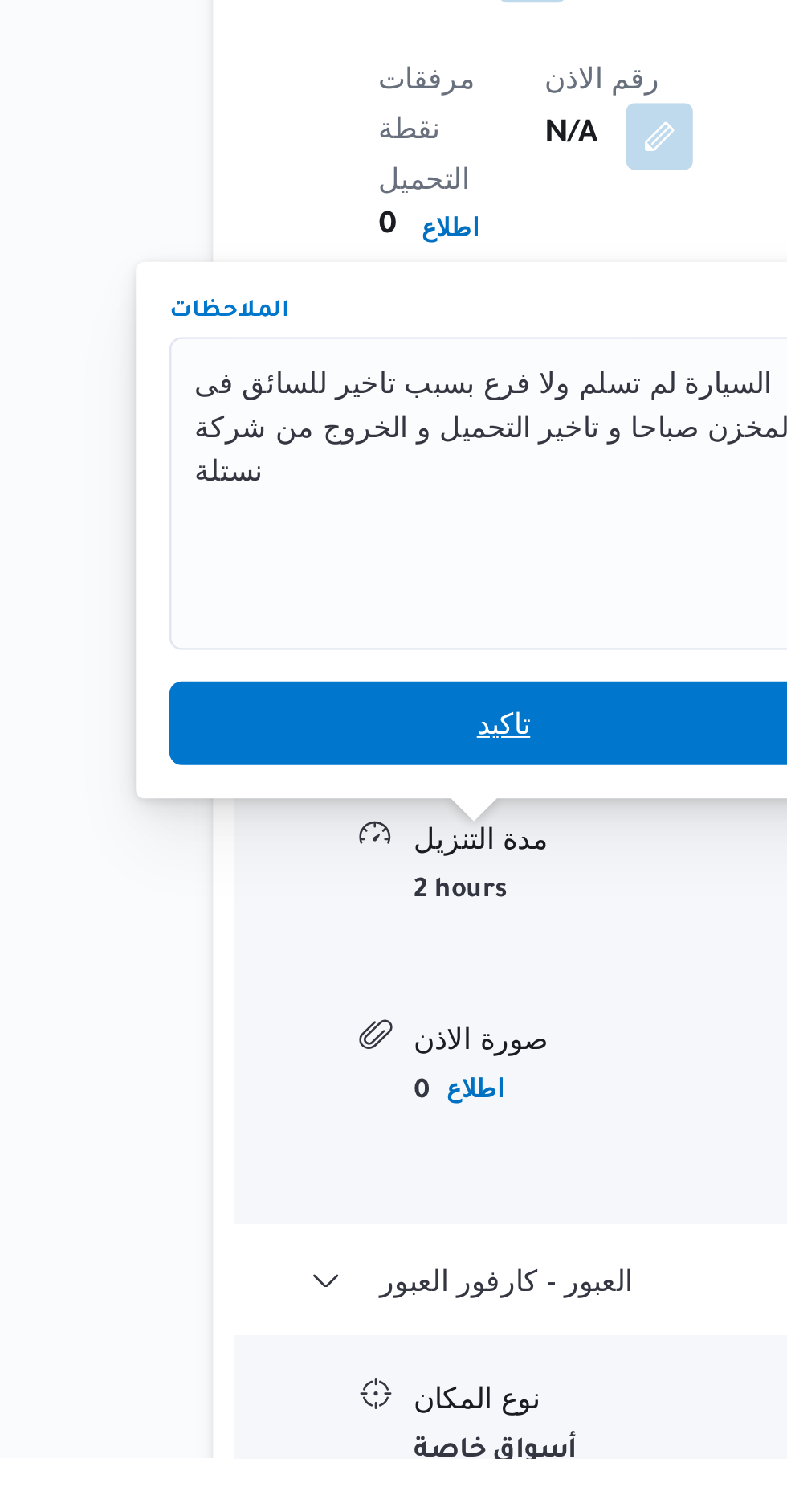
click at [231, 1232] on span "تاكيد" at bounding box center [321, 1228] width 258 height 32
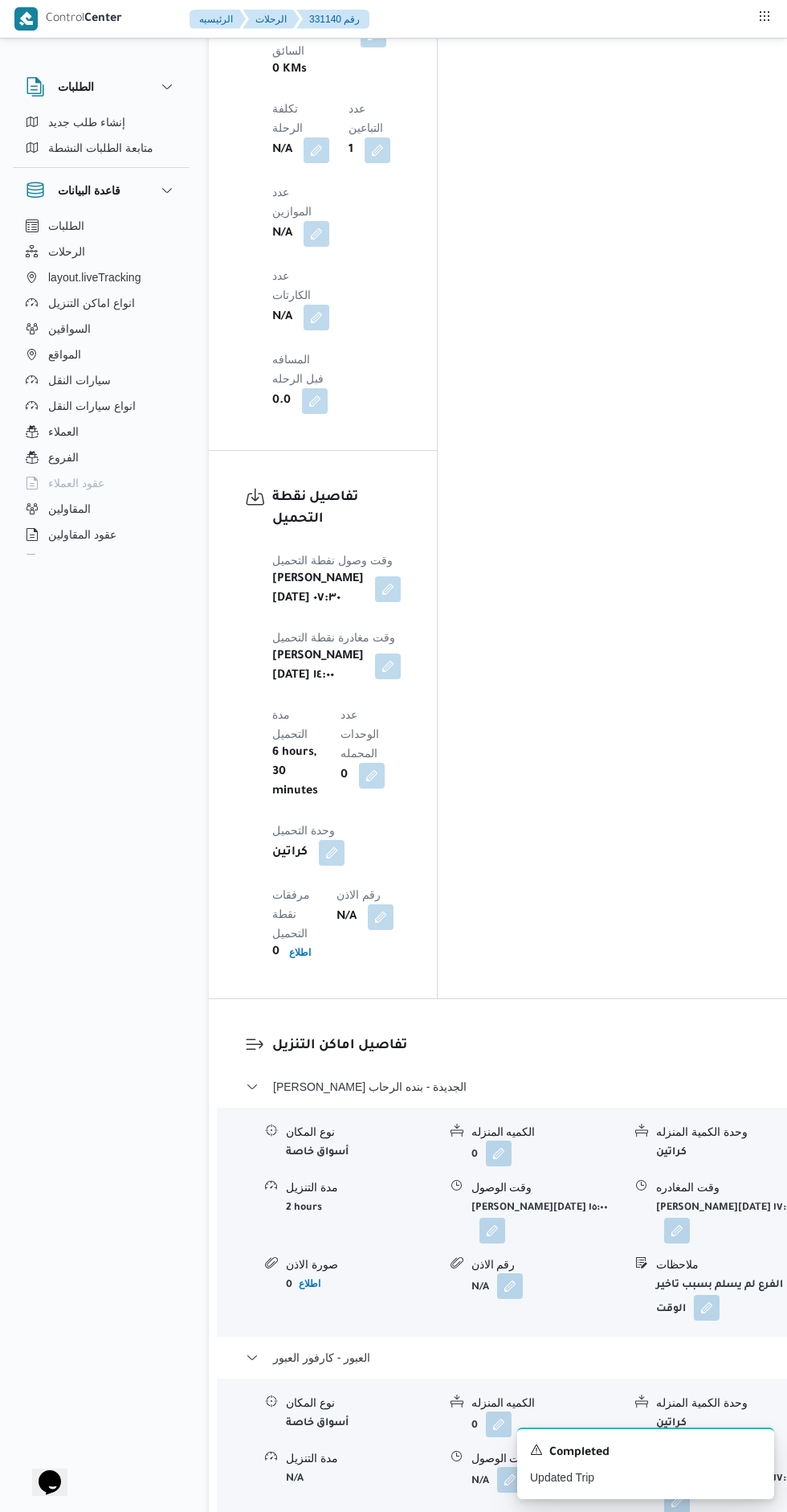
scroll to position [1729, 0]
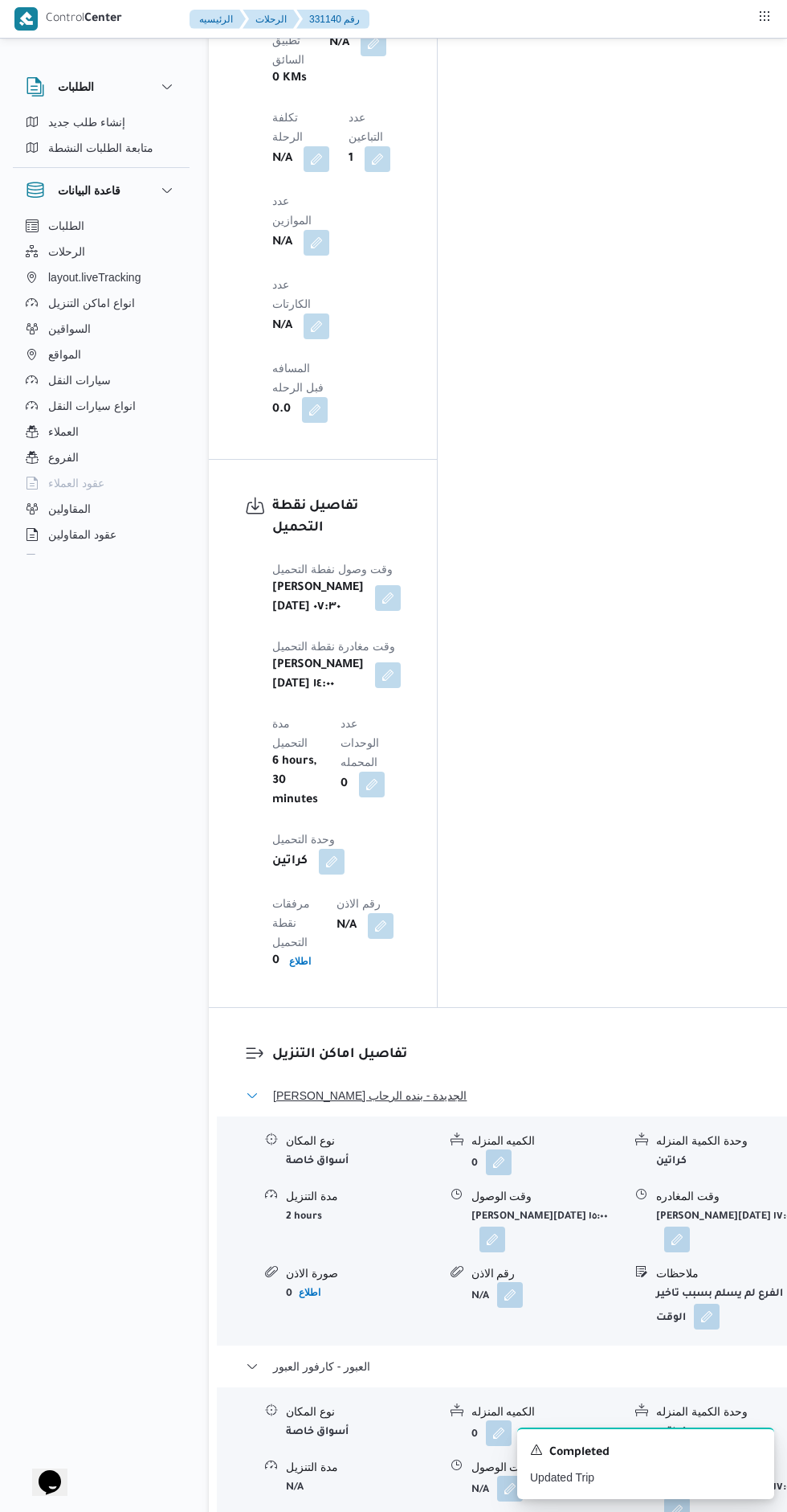
click at [313, 1086] on span "[PERSON_NAME] الجديدة - بنده الرحاب" at bounding box center [370, 1095] width 194 height 19
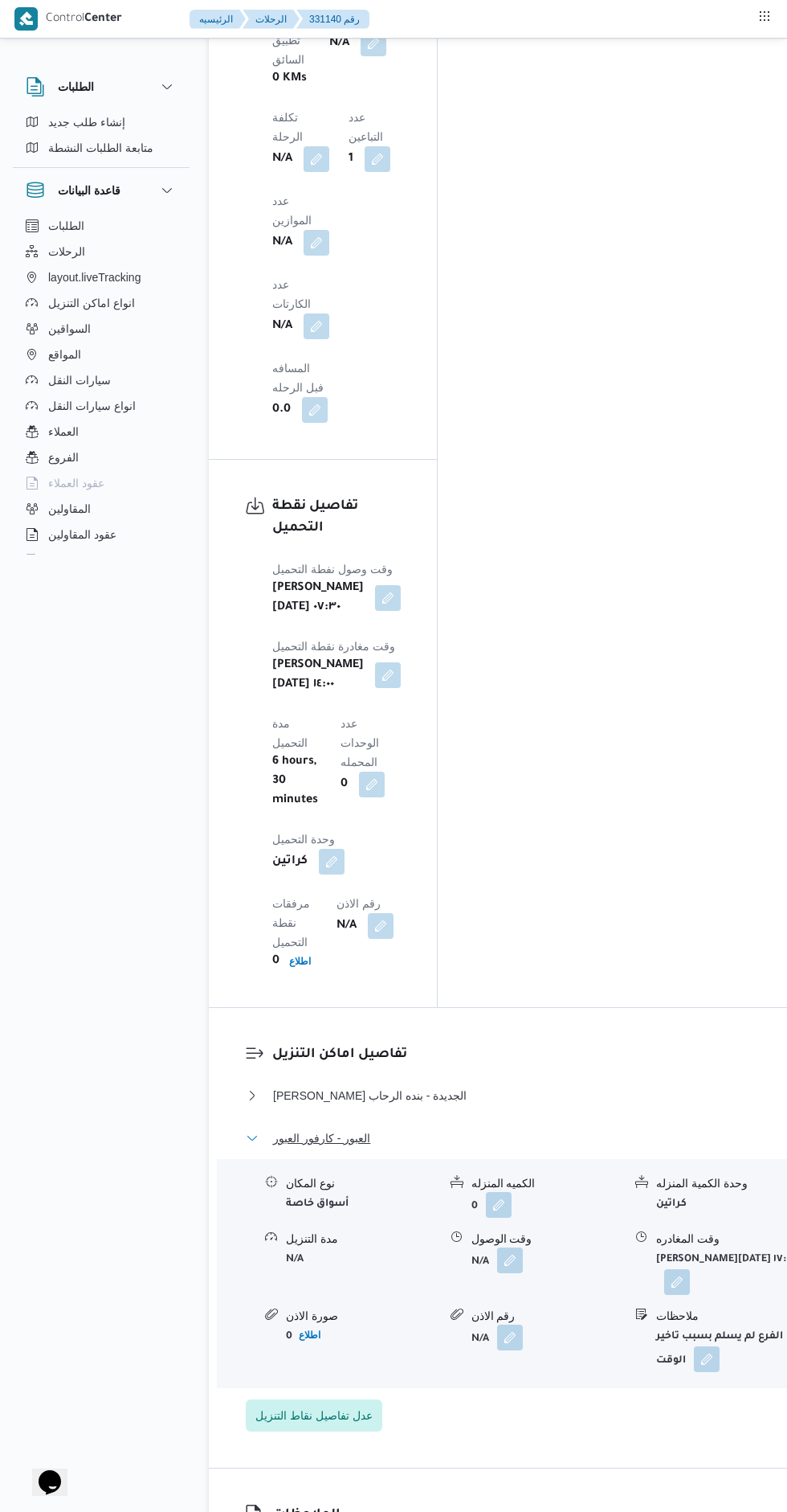
click at [317, 1128] on span "العبور - كارفور العبور" at bounding box center [322, 1137] width 98 height 19
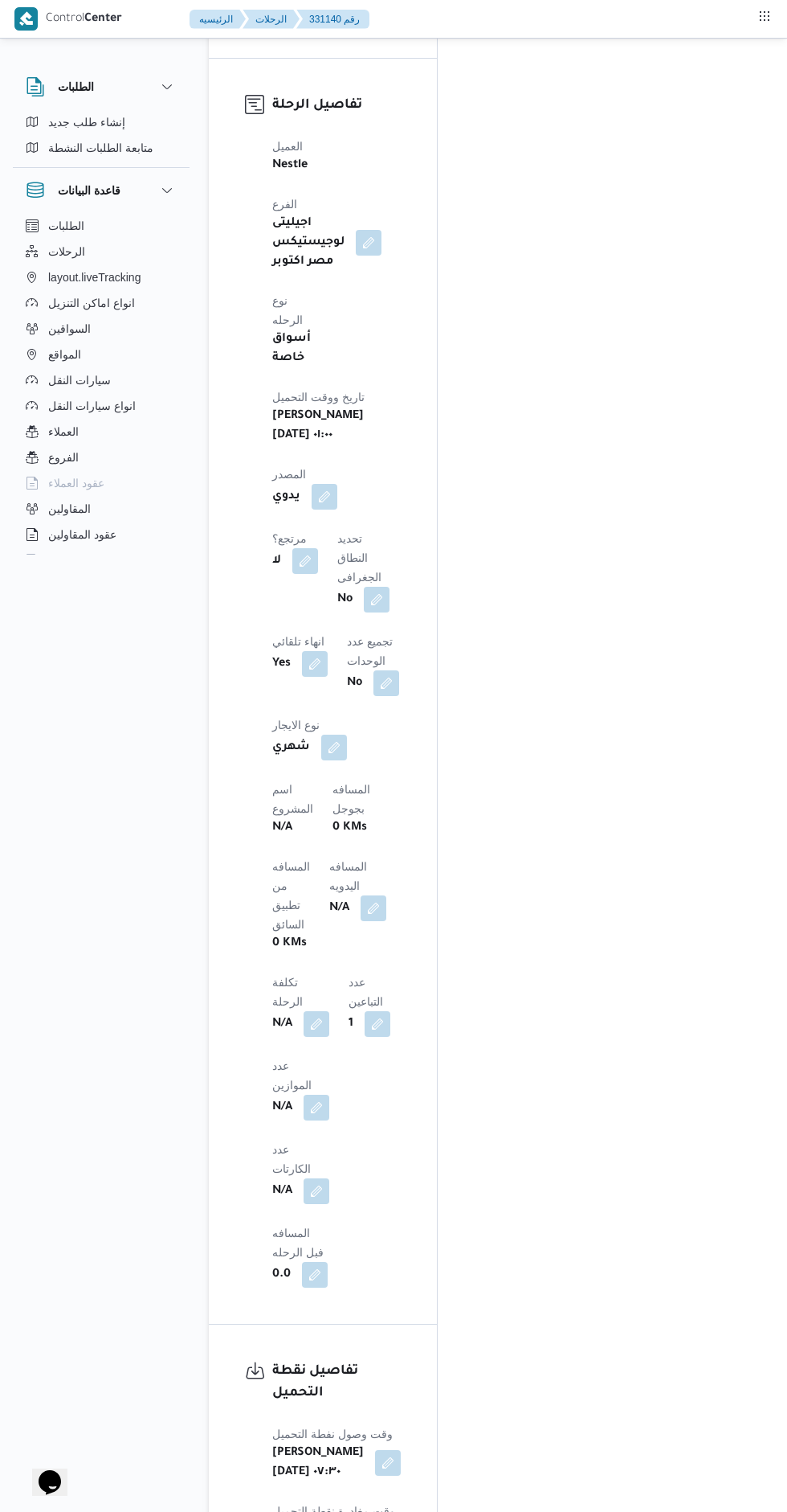
scroll to position [864, 0]
click at [361, 896] on button "button" at bounding box center [374, 908] width 26 height 26
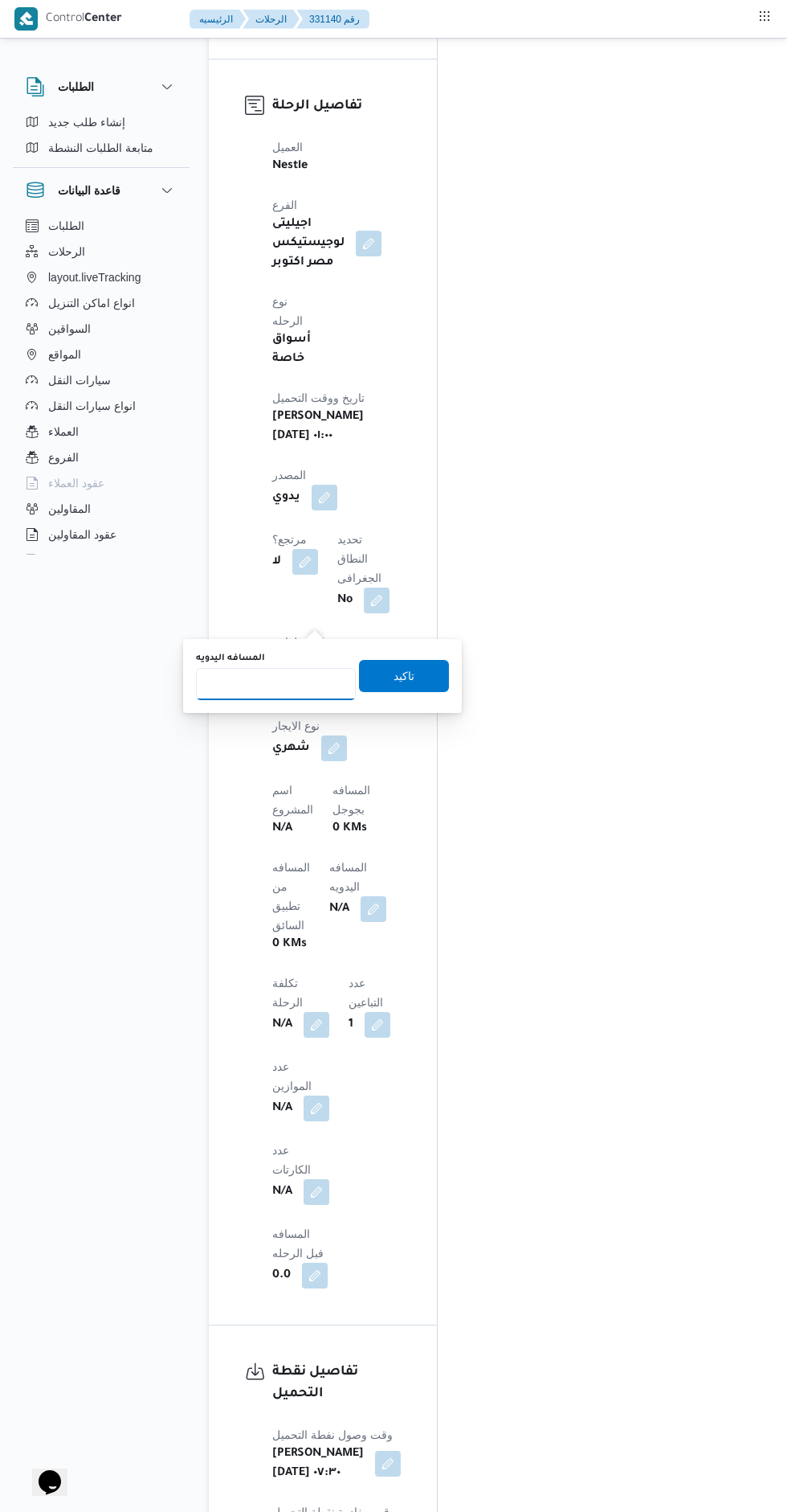
click at [263, 682] on input "المسافه اليدويه" at bounding box center [276, 684] width 160 height 32
type input "145"
click at [394, 672] on span "تاكيد" at bounding box center [404, 675] width 21 height 19
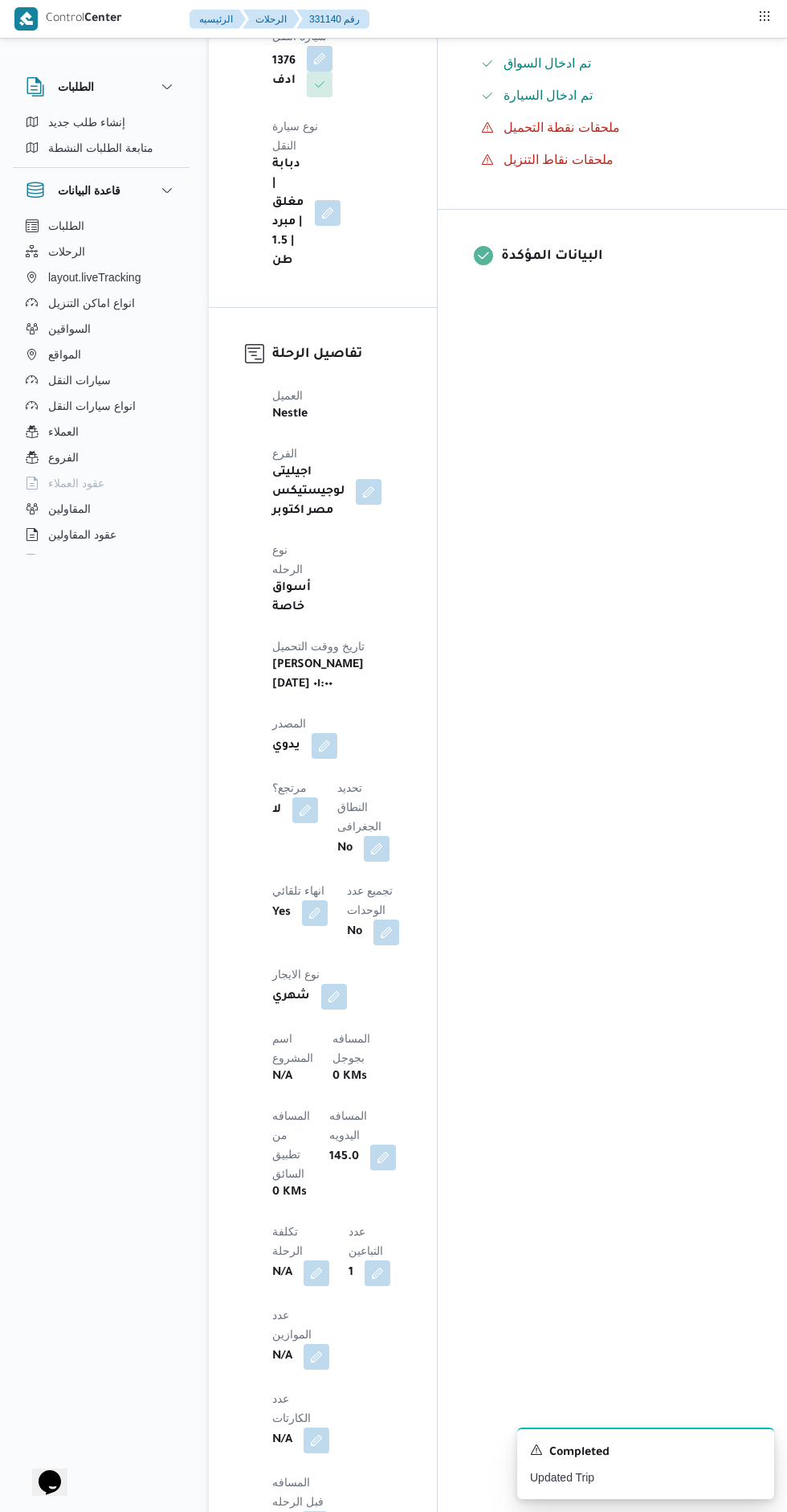
scroll to position [0, 0]
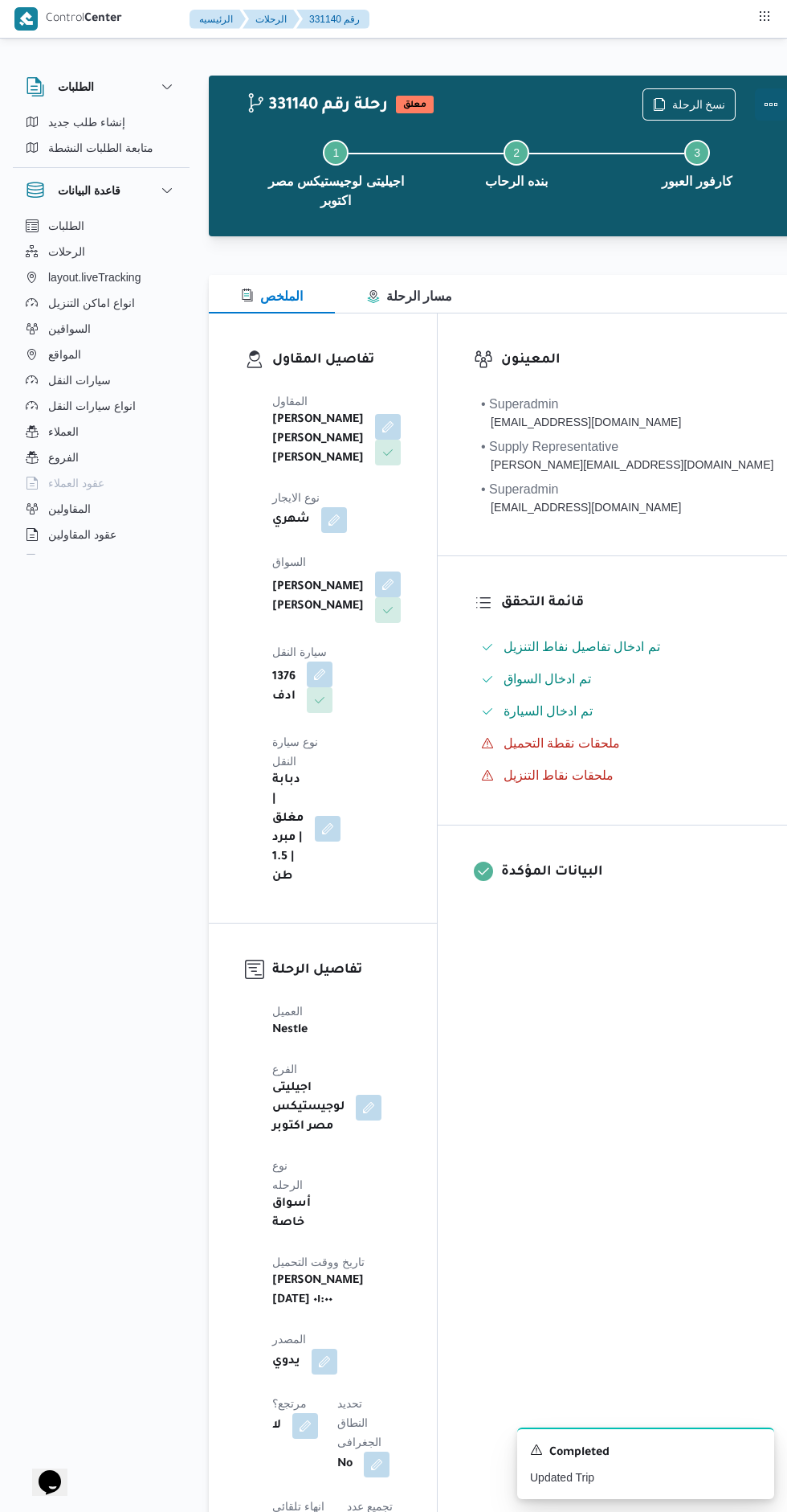
click at [755, 109] on button "Actions" at bounding box center [771, 104] width 32 height 32
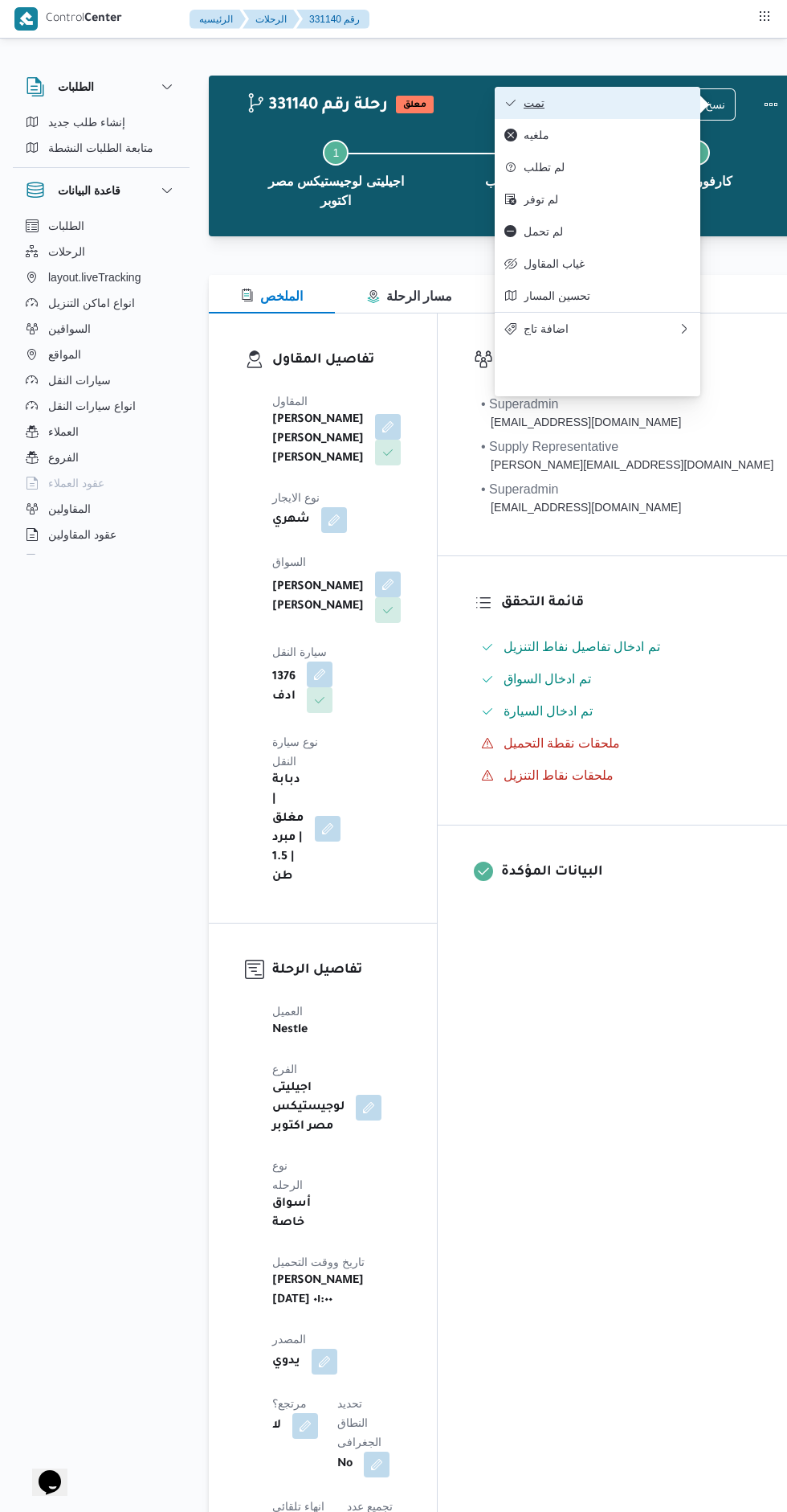
click at [532, 101] on span "تمت" at bounding box center [607, 103] width 168 height 13
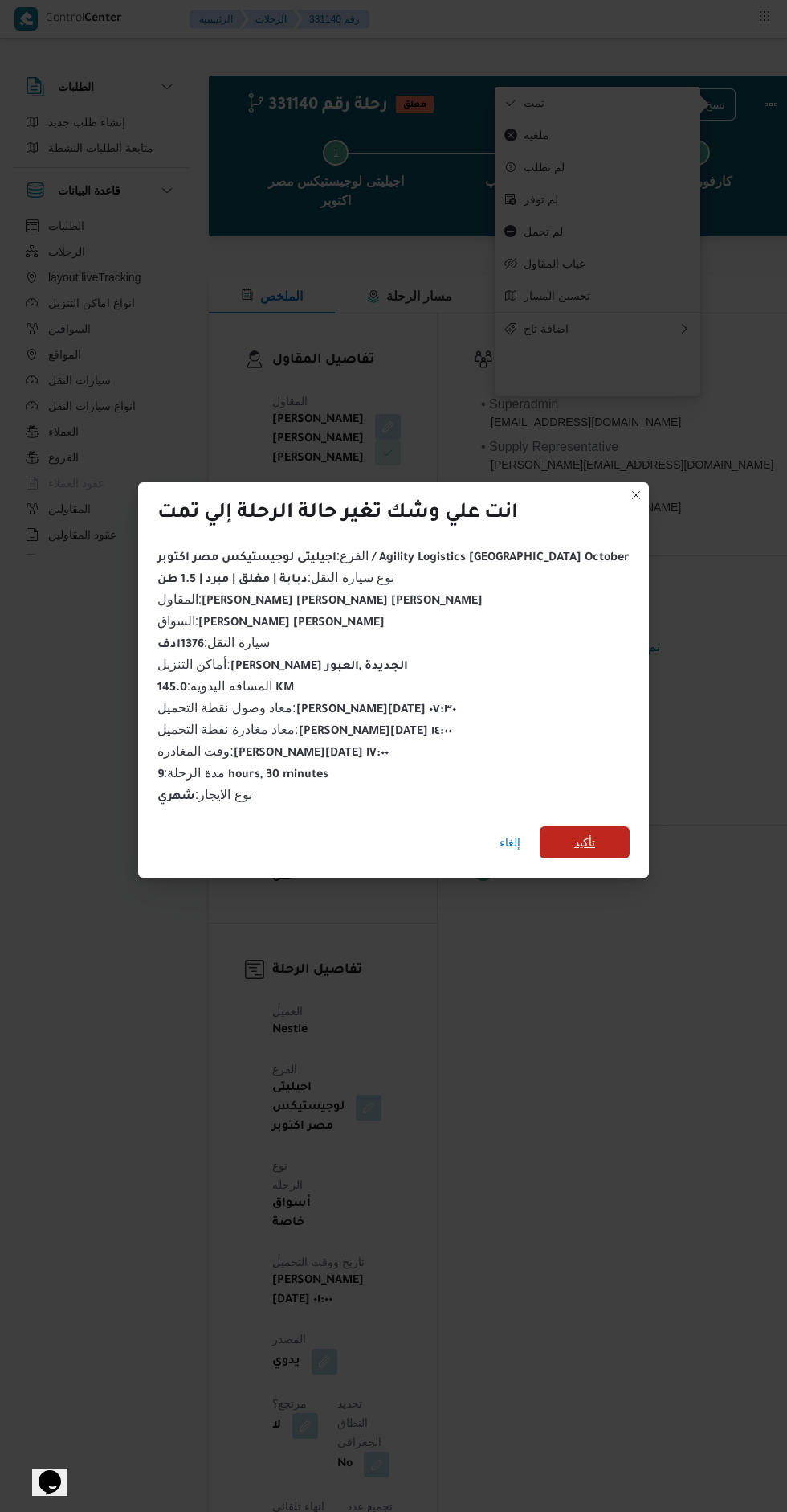
click at [566, 833] on span "تأكيد" at bounding box center [584, 842] width 90 height 32
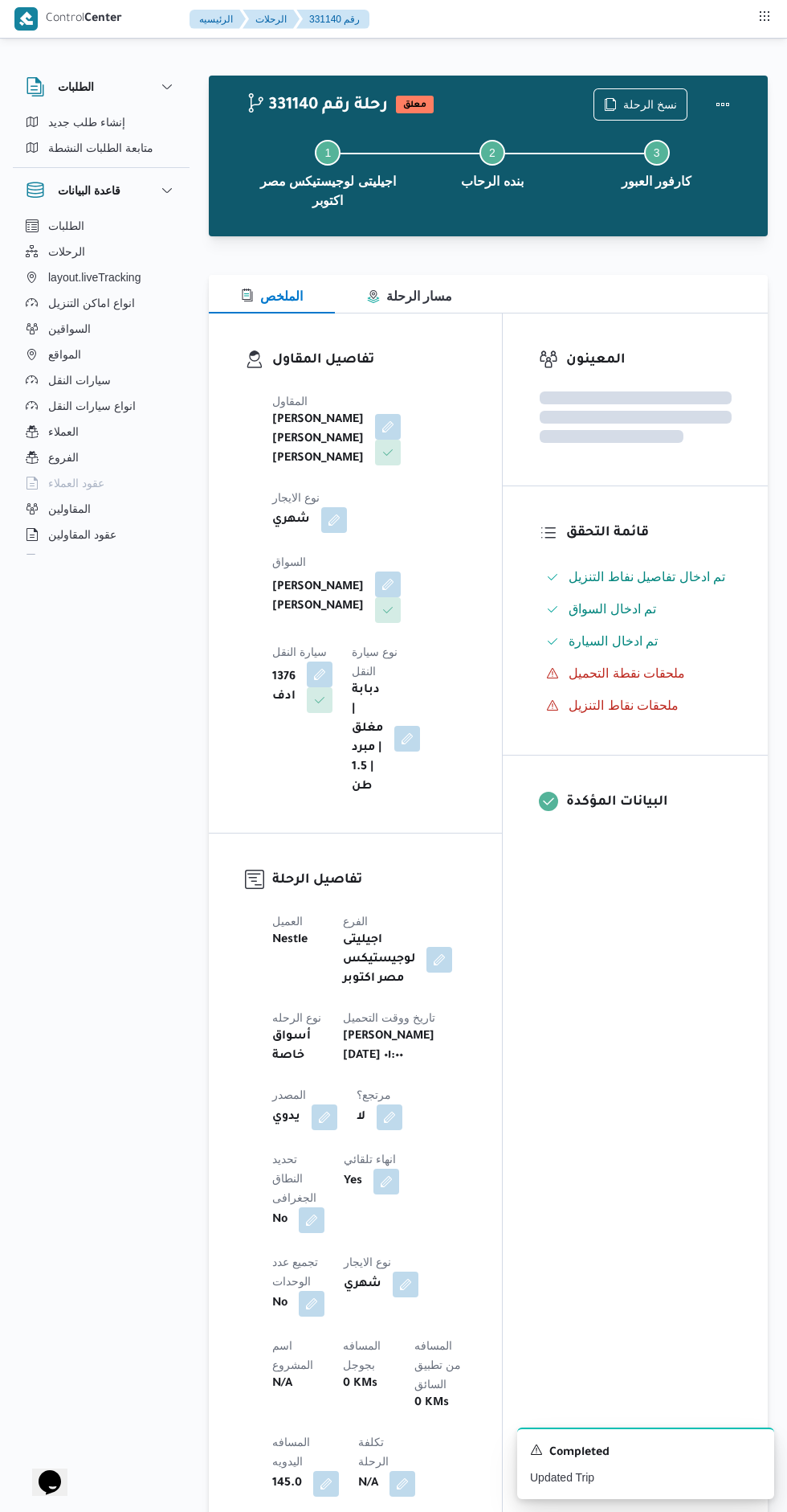
click at [630, 1102] on div "المعينون قائمة التحقق تم ادخال تفاصيل نفاط التنزيل تم ادخال السواق تم ادخال الس…" at bounding box center [635, 1270] width 265 height 1913
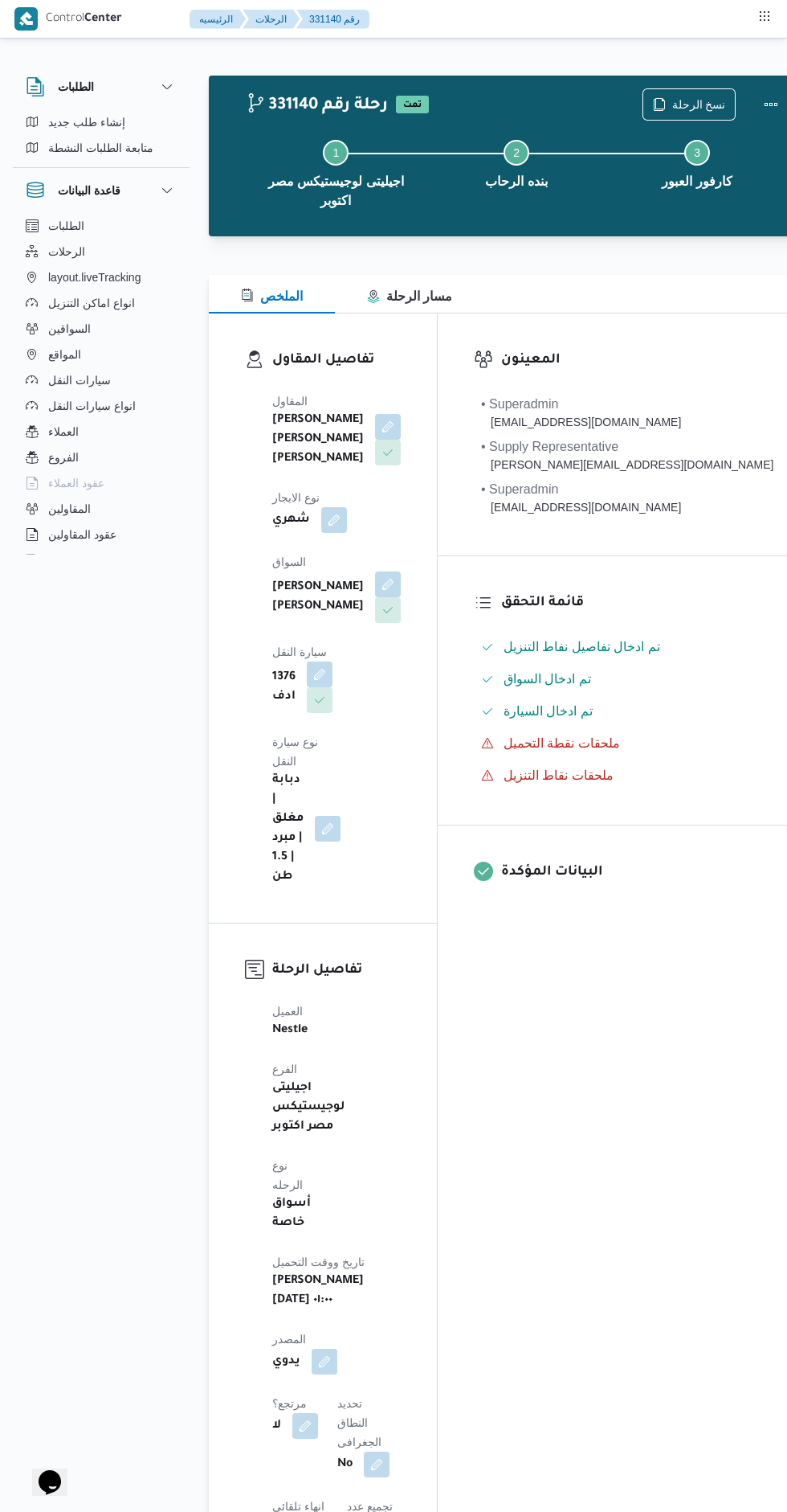
click at [594, 1078] on div "المعينون • Superadmin [EMAIL_ADDRESS][DOMAIN_NAME] • Supply Representative [PER…" at bounding box center [627, 1525] width 379 height 2423
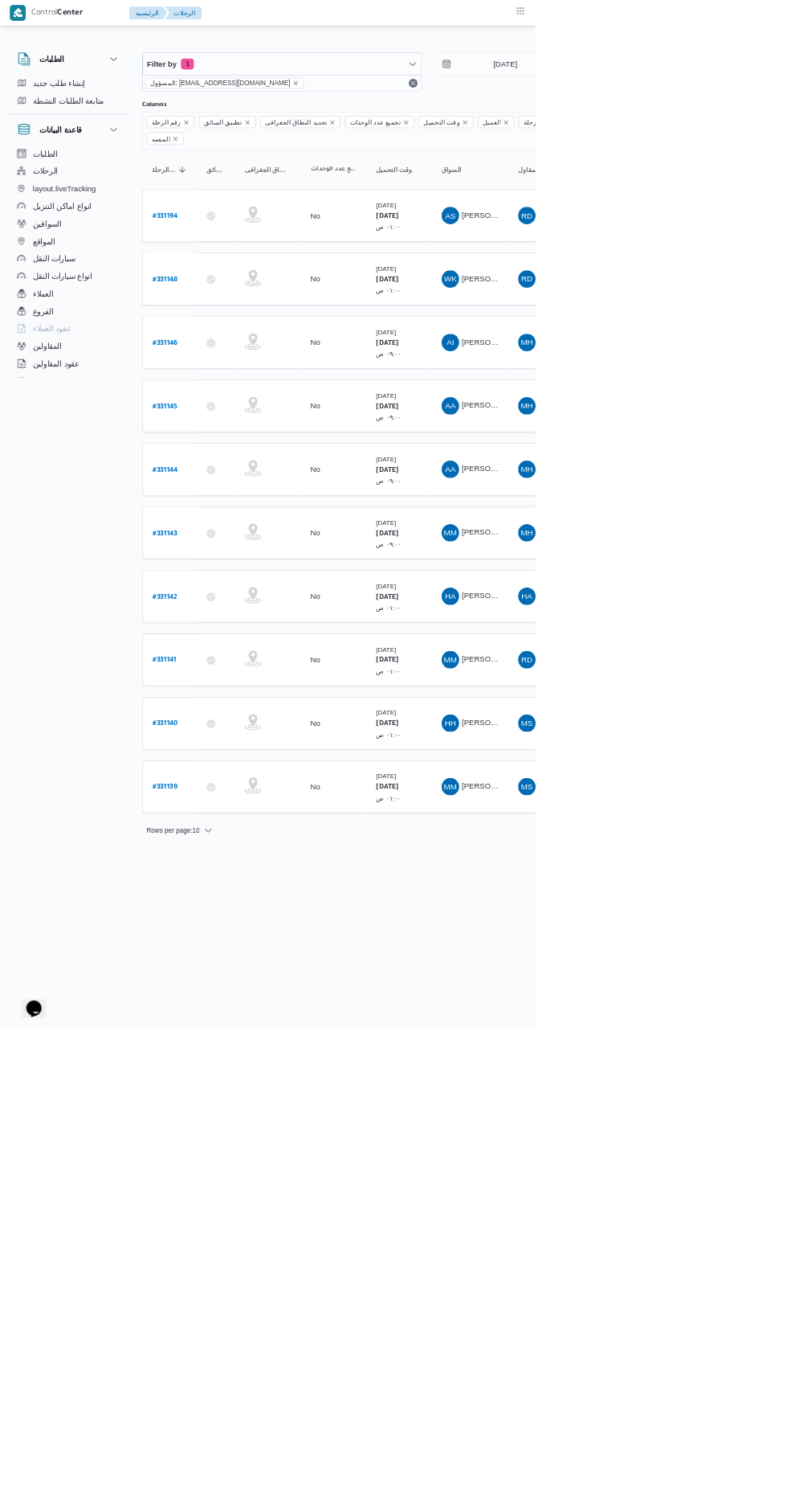
click at [233, 965] on b "# 331141" at bounding box center [242, 970] width 35 height 11
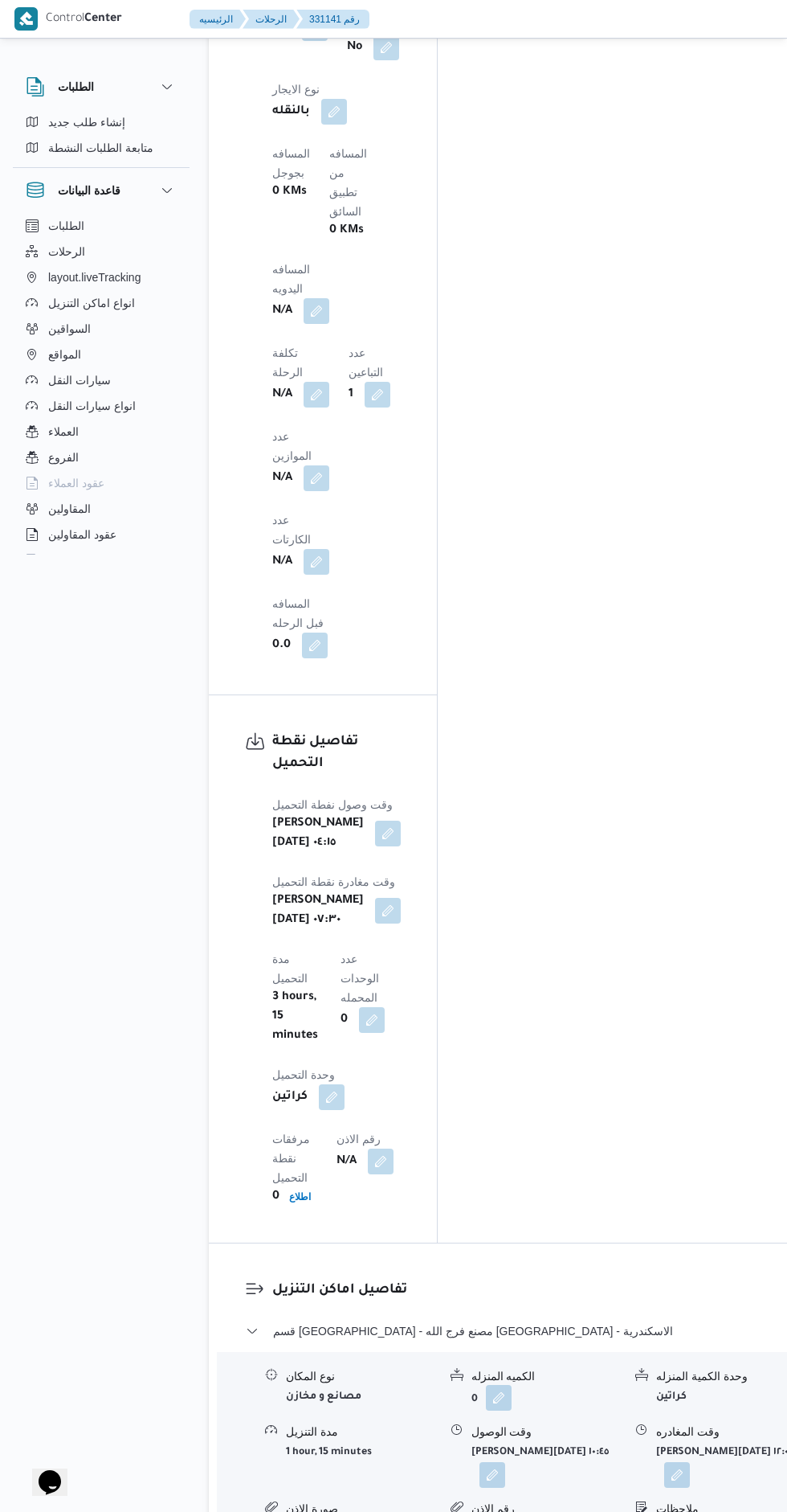
scroll to position [1575, 0]
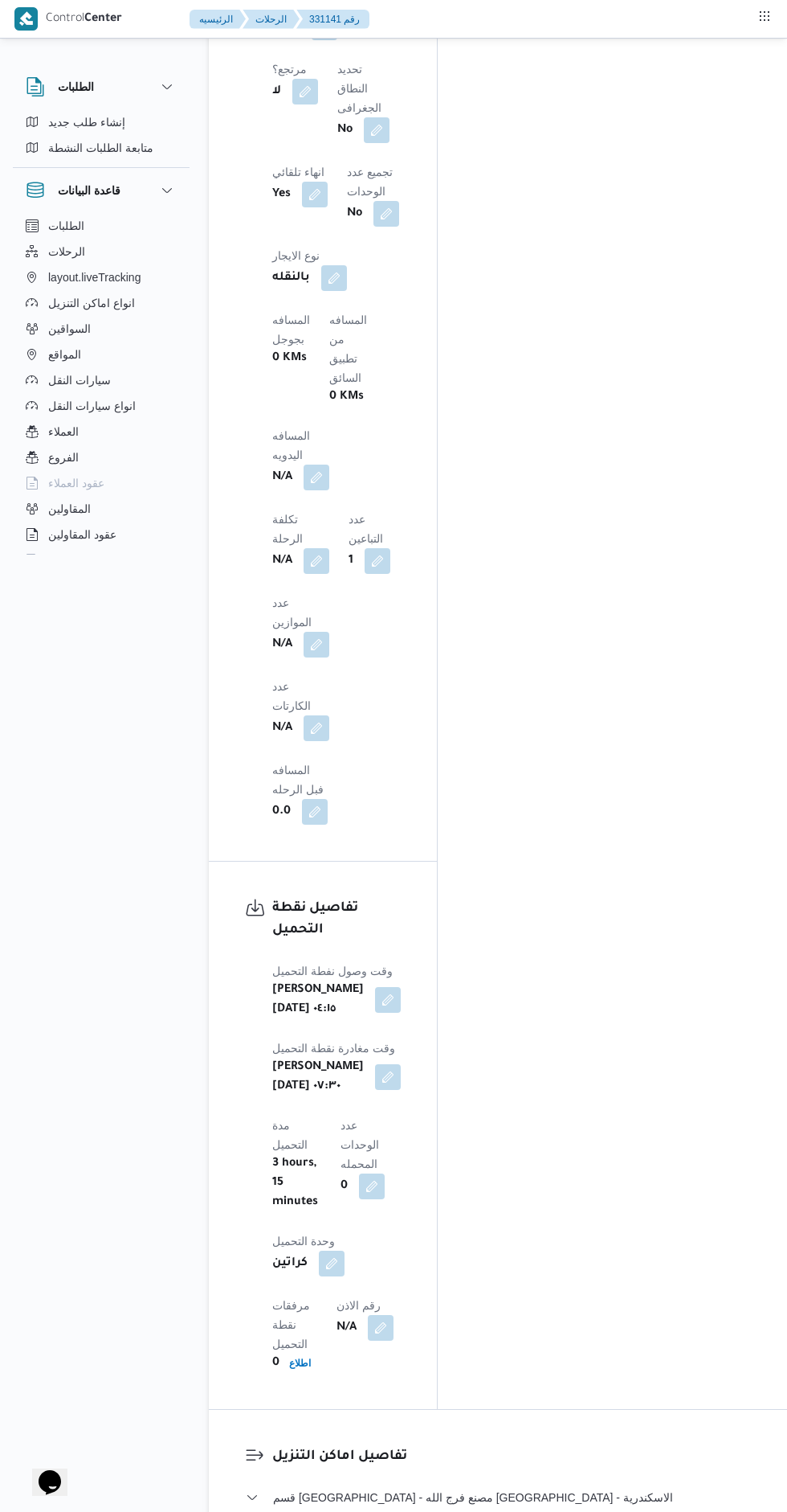
scroll to position [1406, 0]
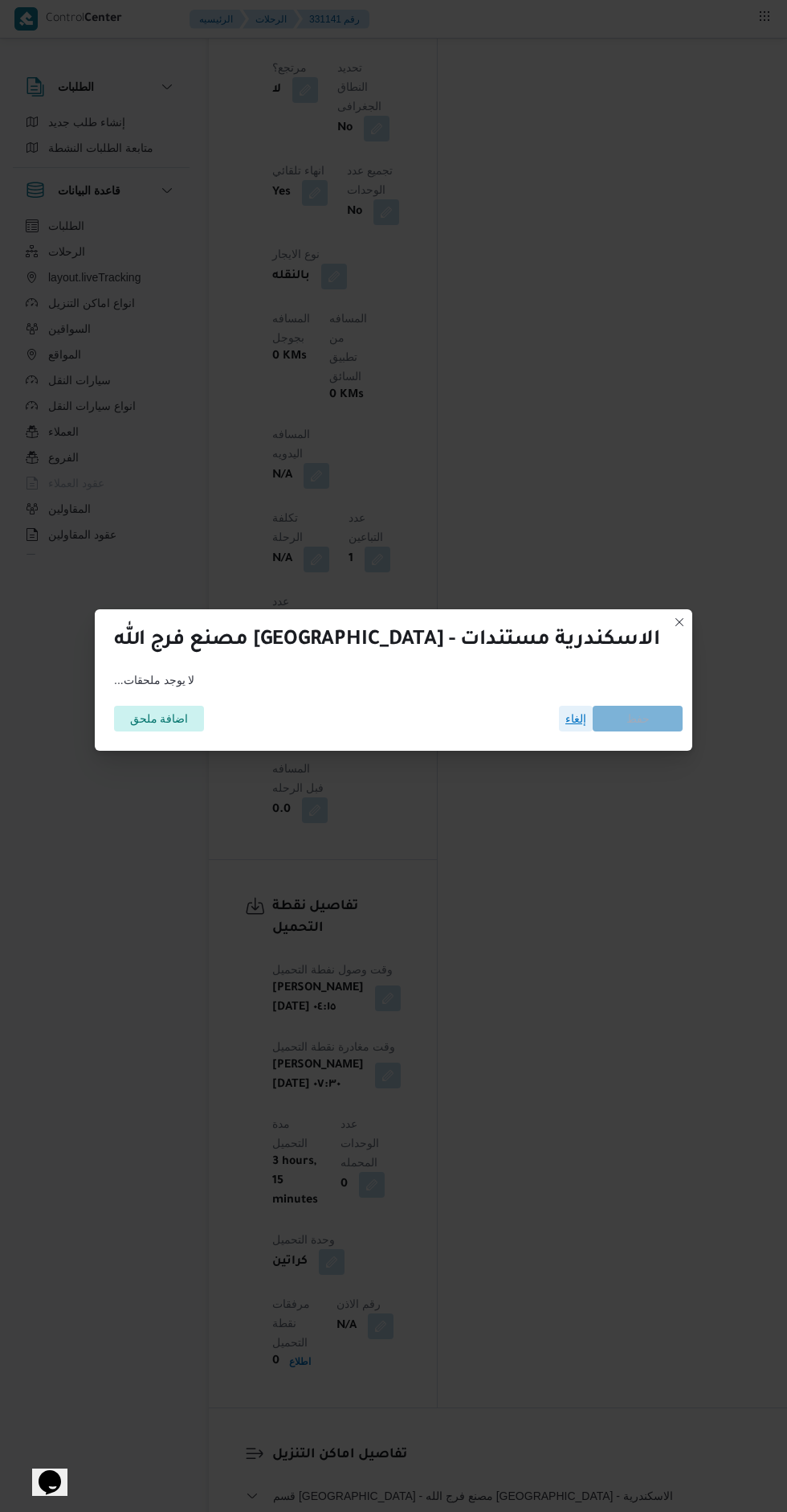
click at [566, 728] on span "إلغاء" at bounding box center [576, 718] width 21 height 19
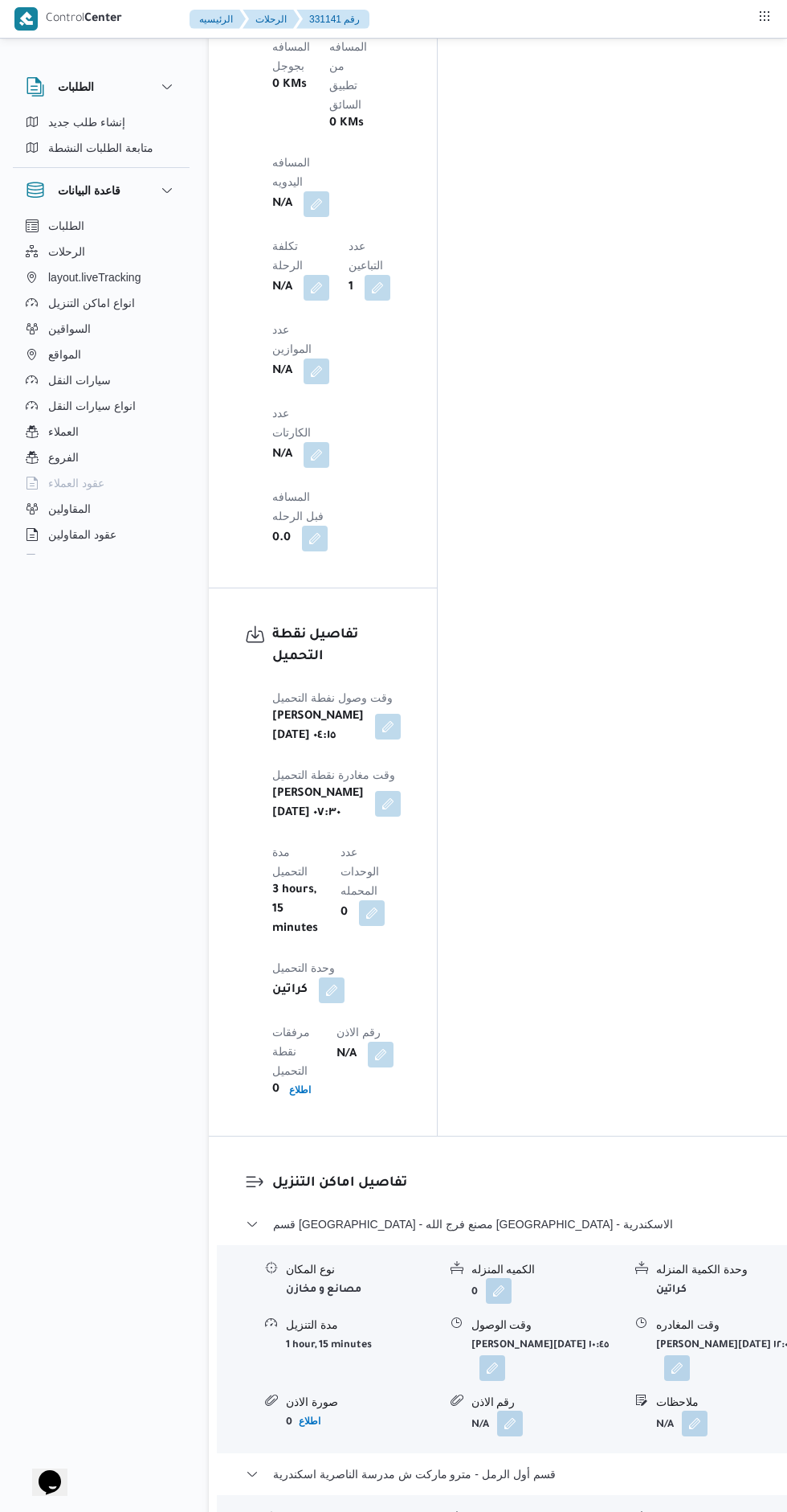
scroll to position [1695, 0]
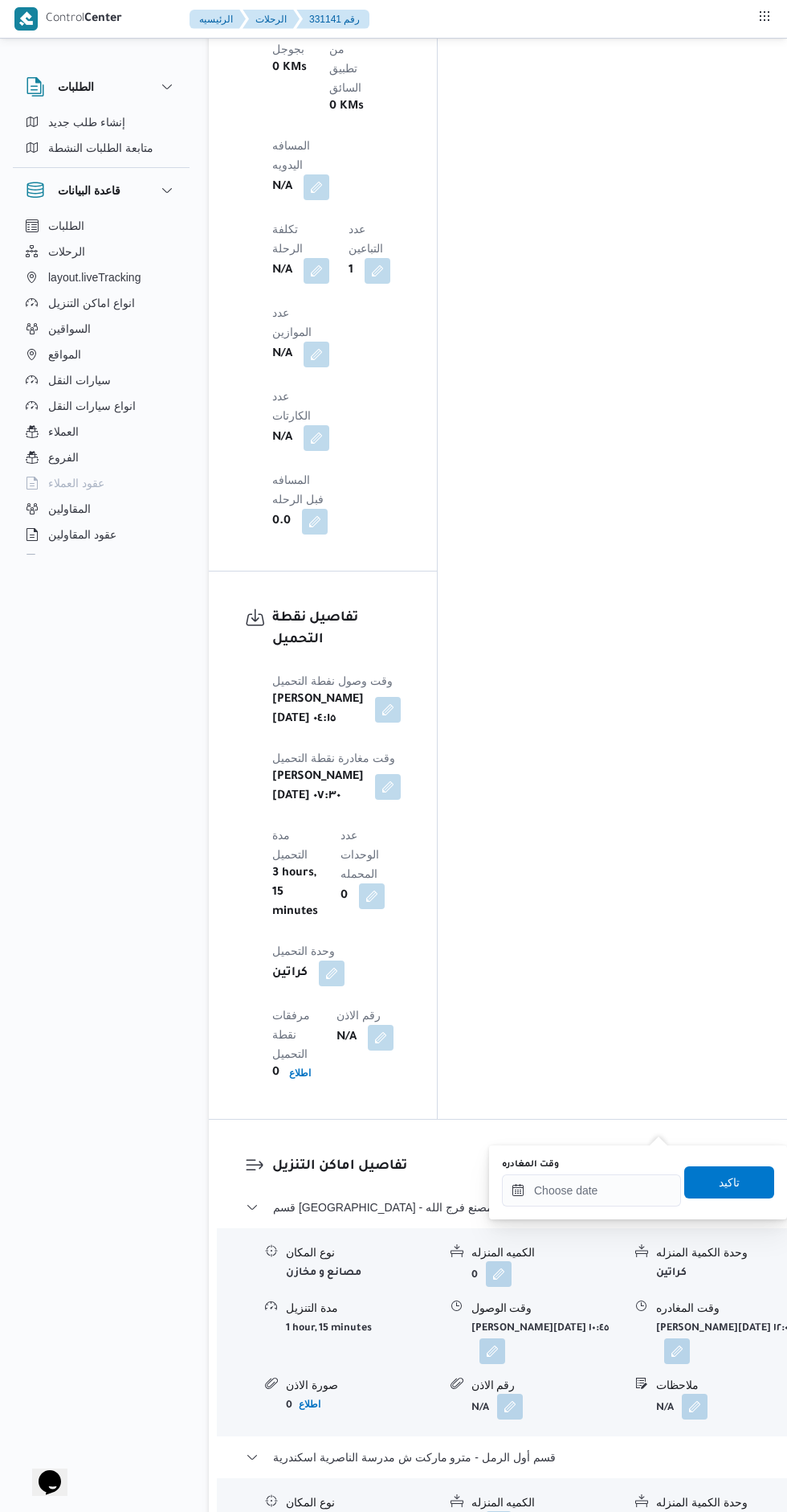
scroll to position [1818, 0]
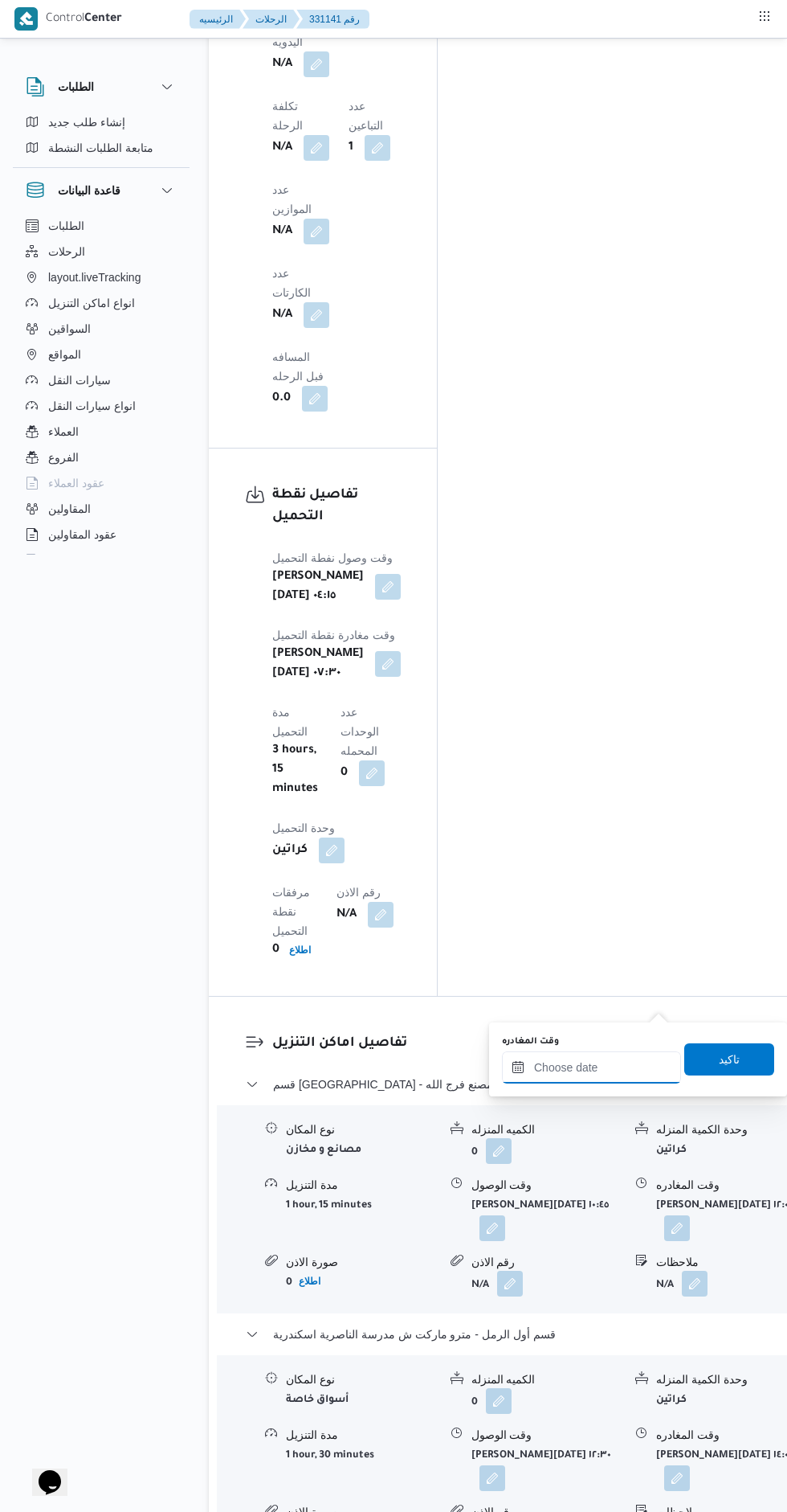
click at [582, 1064] on input "وقت المغادره" at bounding box center [592, 1067] width 179 height 32
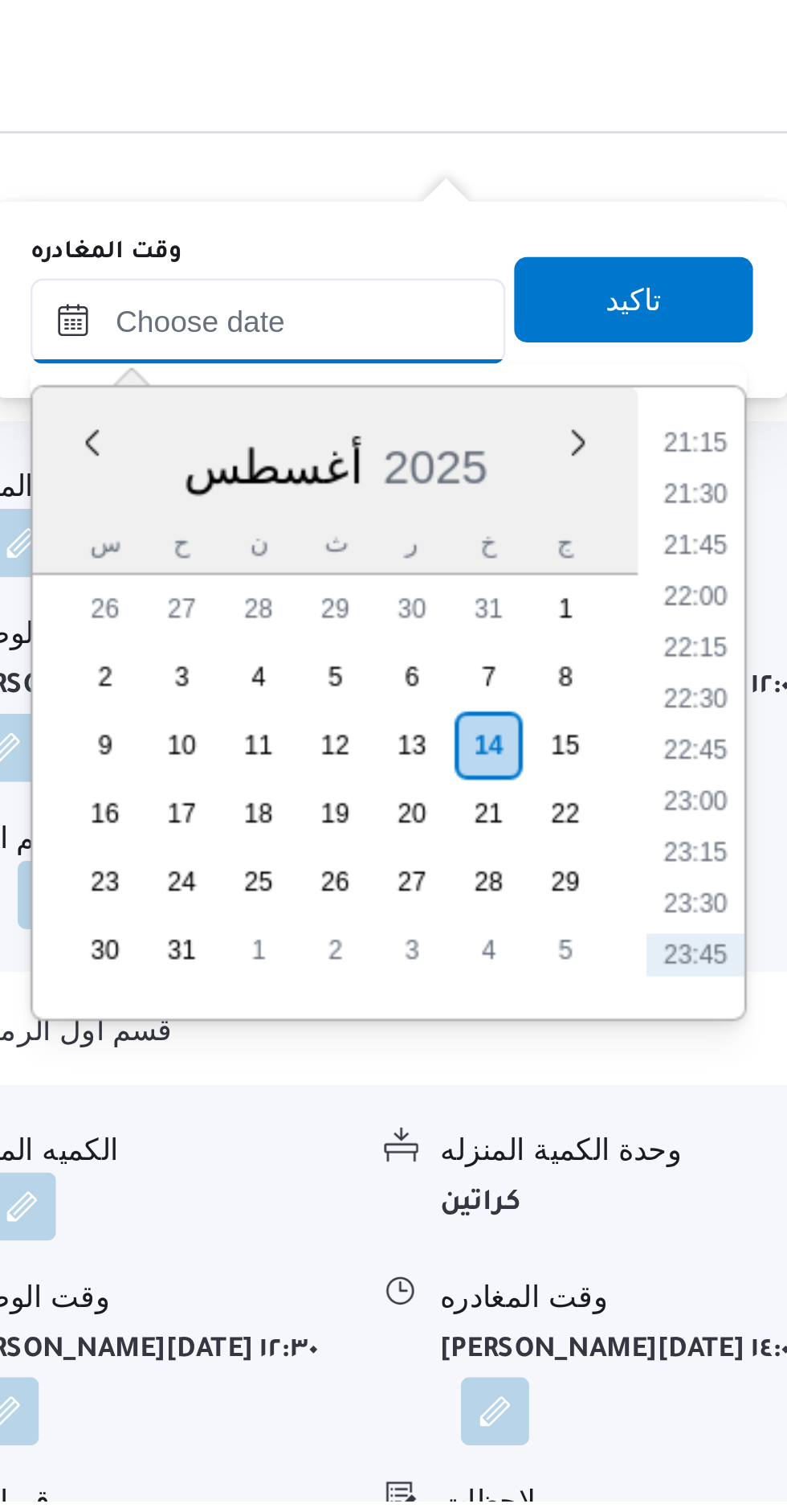
scroll to position [1818, 0]
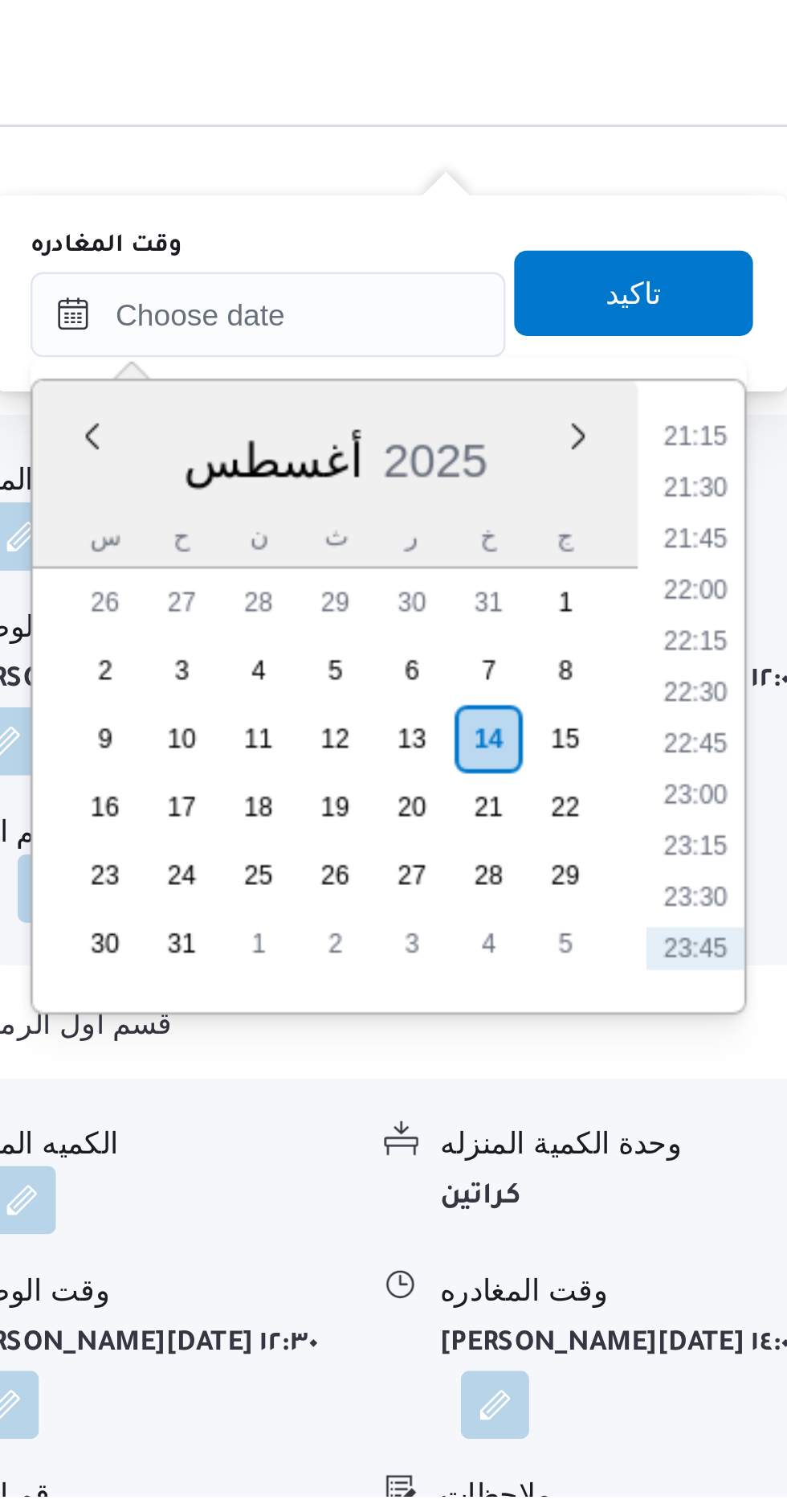
click at [752, 1114] on li "21:15" at bounding box center [752, 1112] width 37 height 16
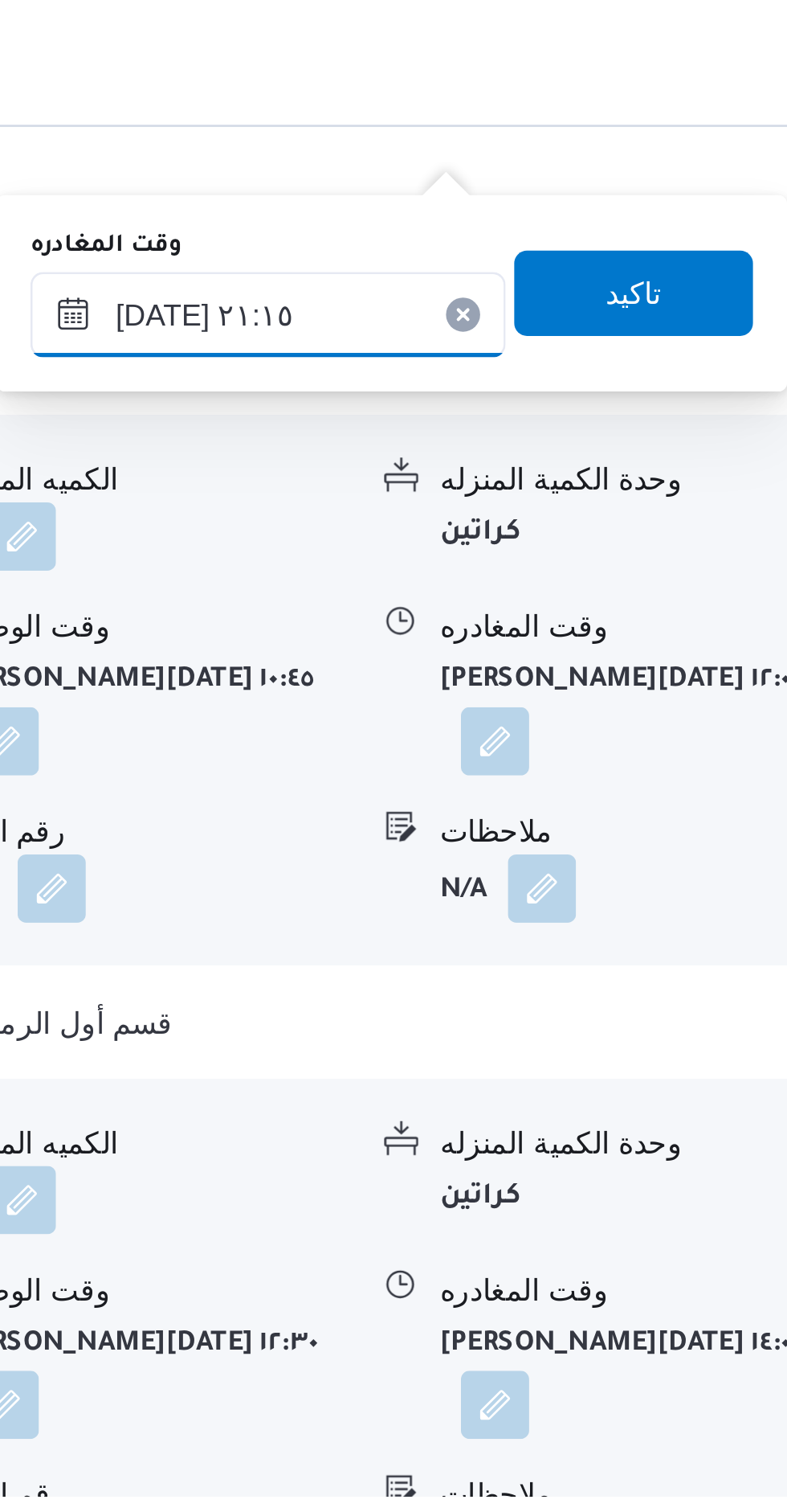
click at [608, 1062] on input "[DATE] ٢١:١٥" at bounding box center [592, 1067] width 179 height 32
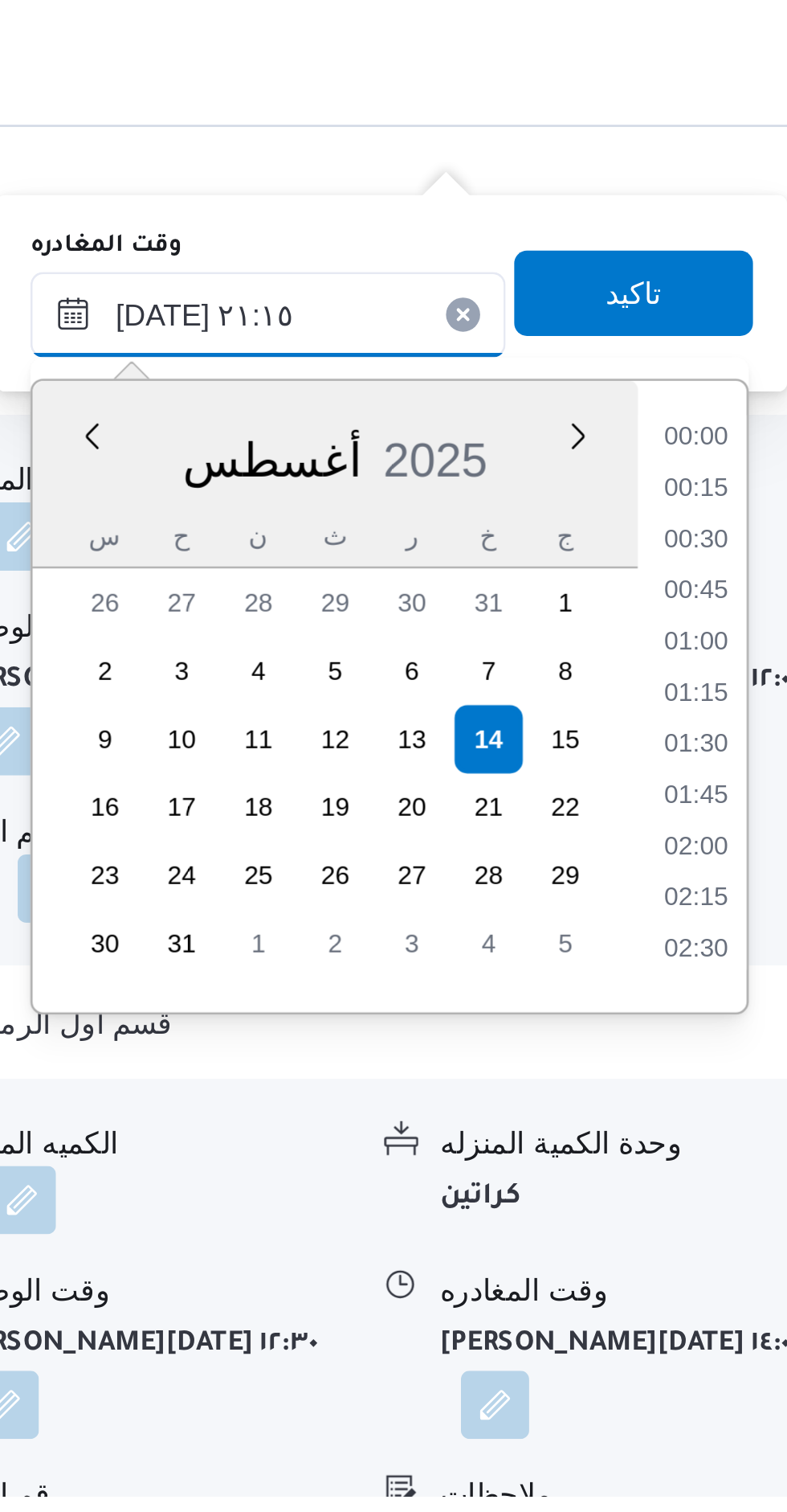
scroll to position [1529, 0]
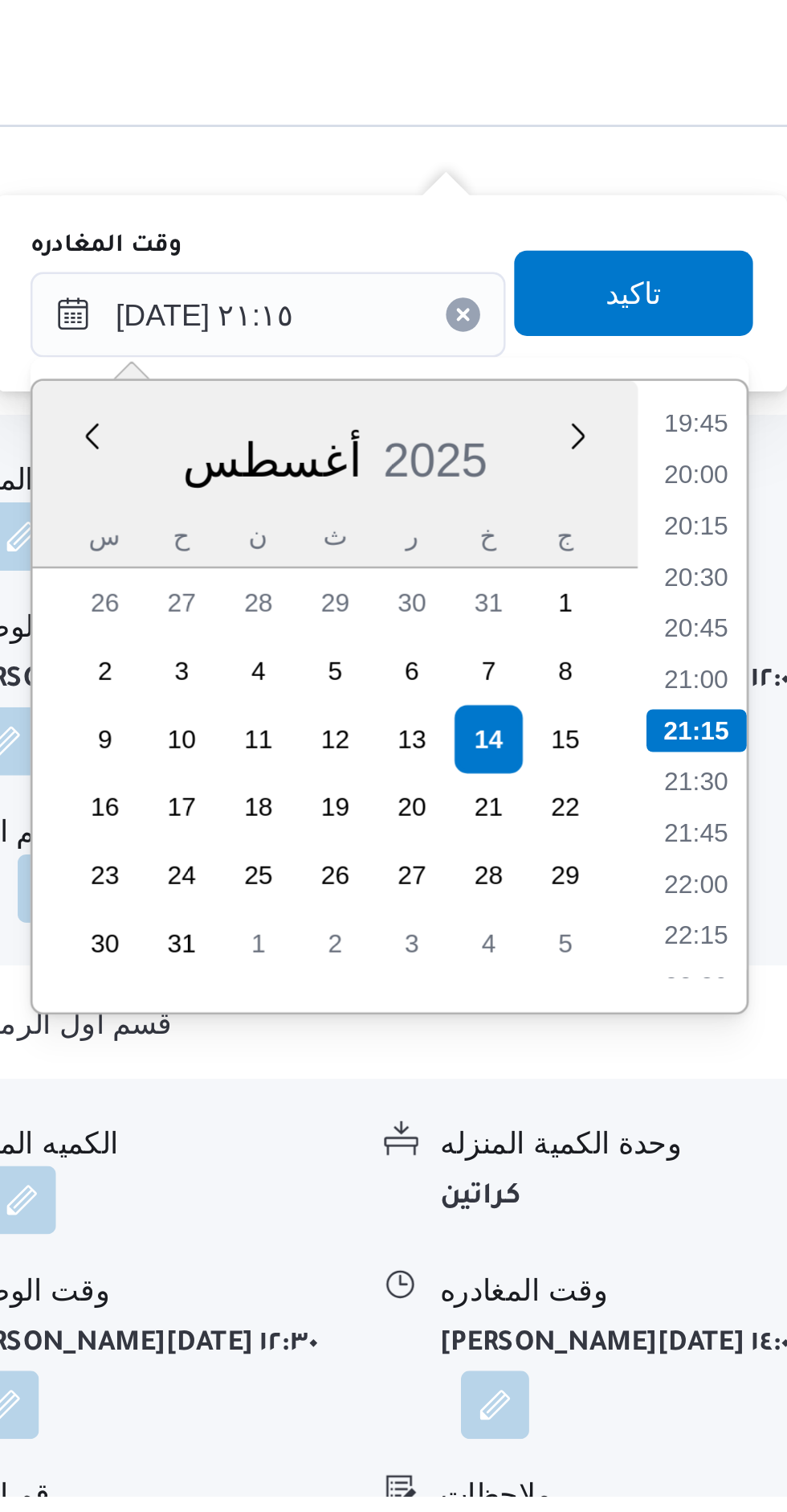
click at [753, 1108] on li "19:45" at bounding box center [752, 1107] width 37 height 16
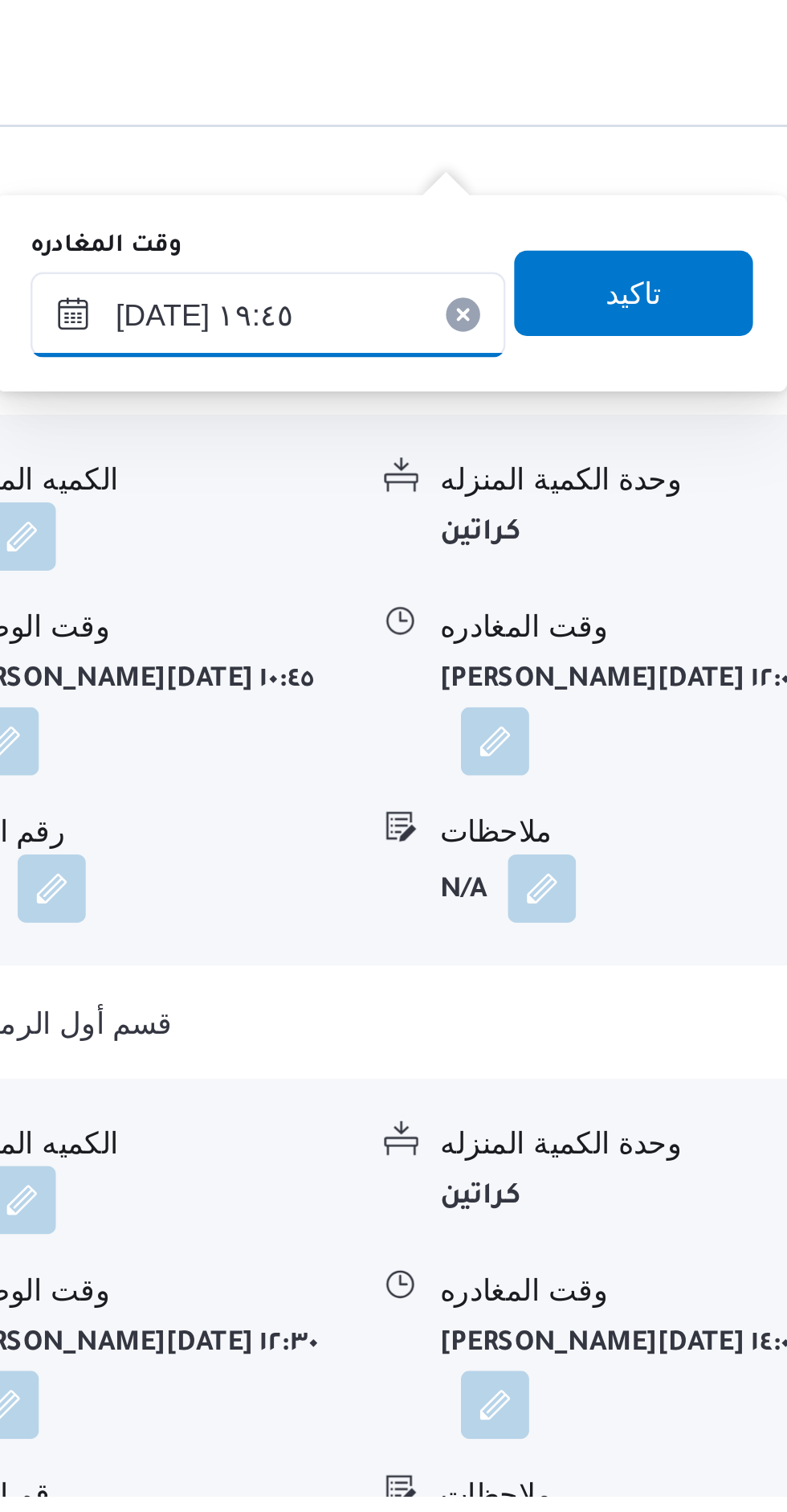
click at [594, 1057] on input "[DATE] ١٩:٤٥" at bounding box center [592, 1067] width 179 height 32
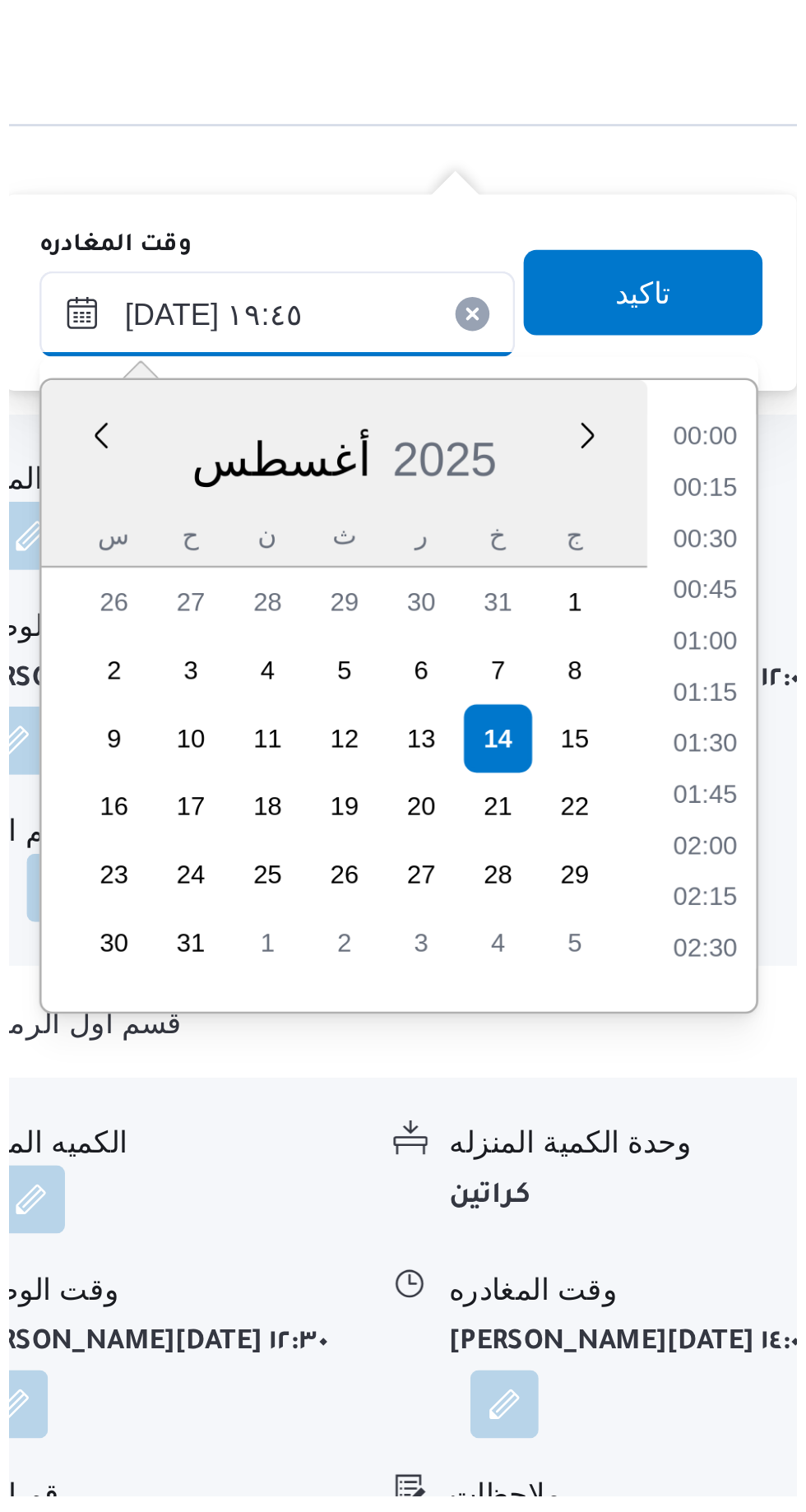
scroll to position [1446, 0]
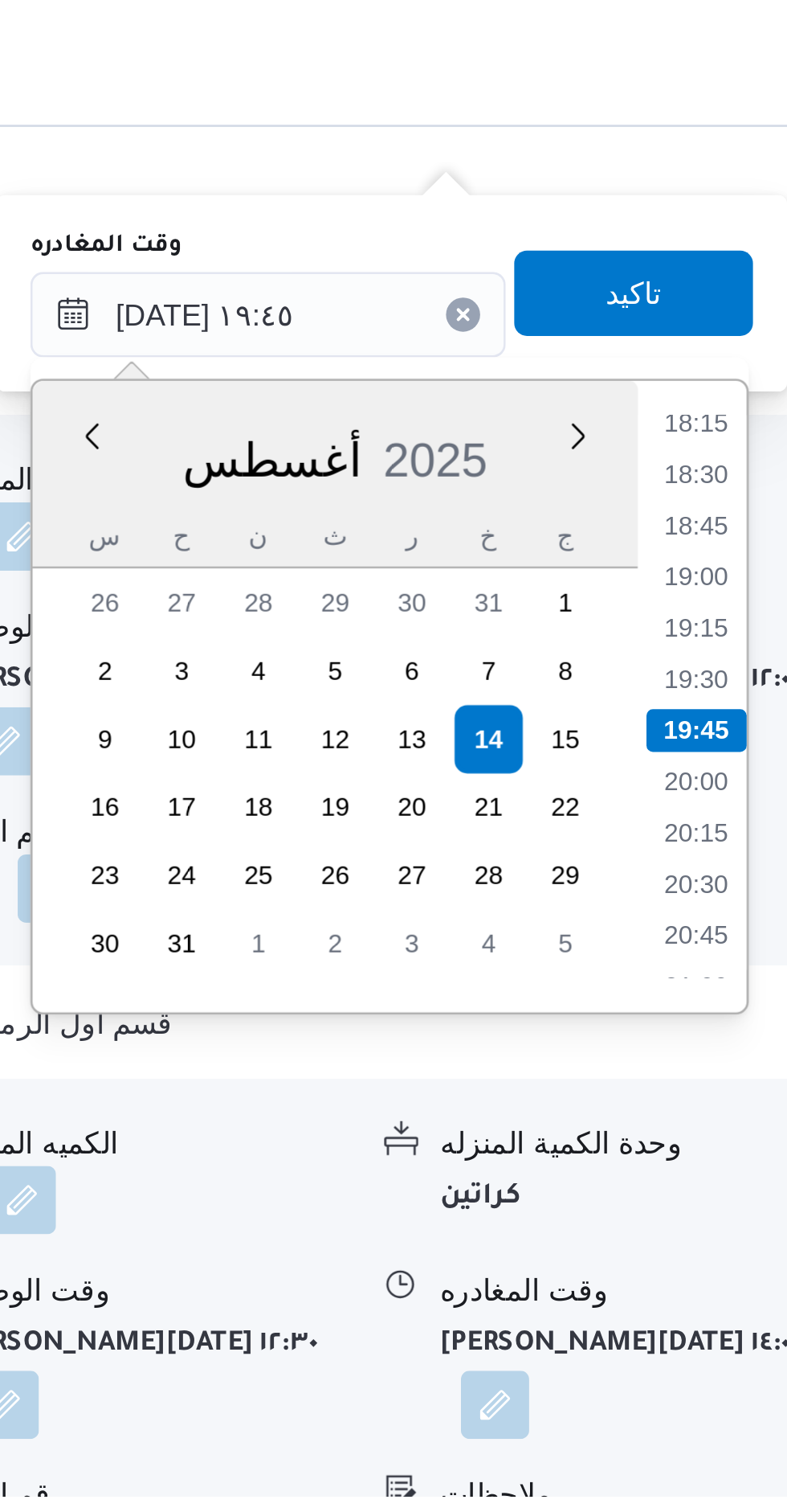
click at [756, 1111] on li "18:15" at bounding box center [752, 1107] width 37 height 16
type input "[DATE] ١٨:١٥"
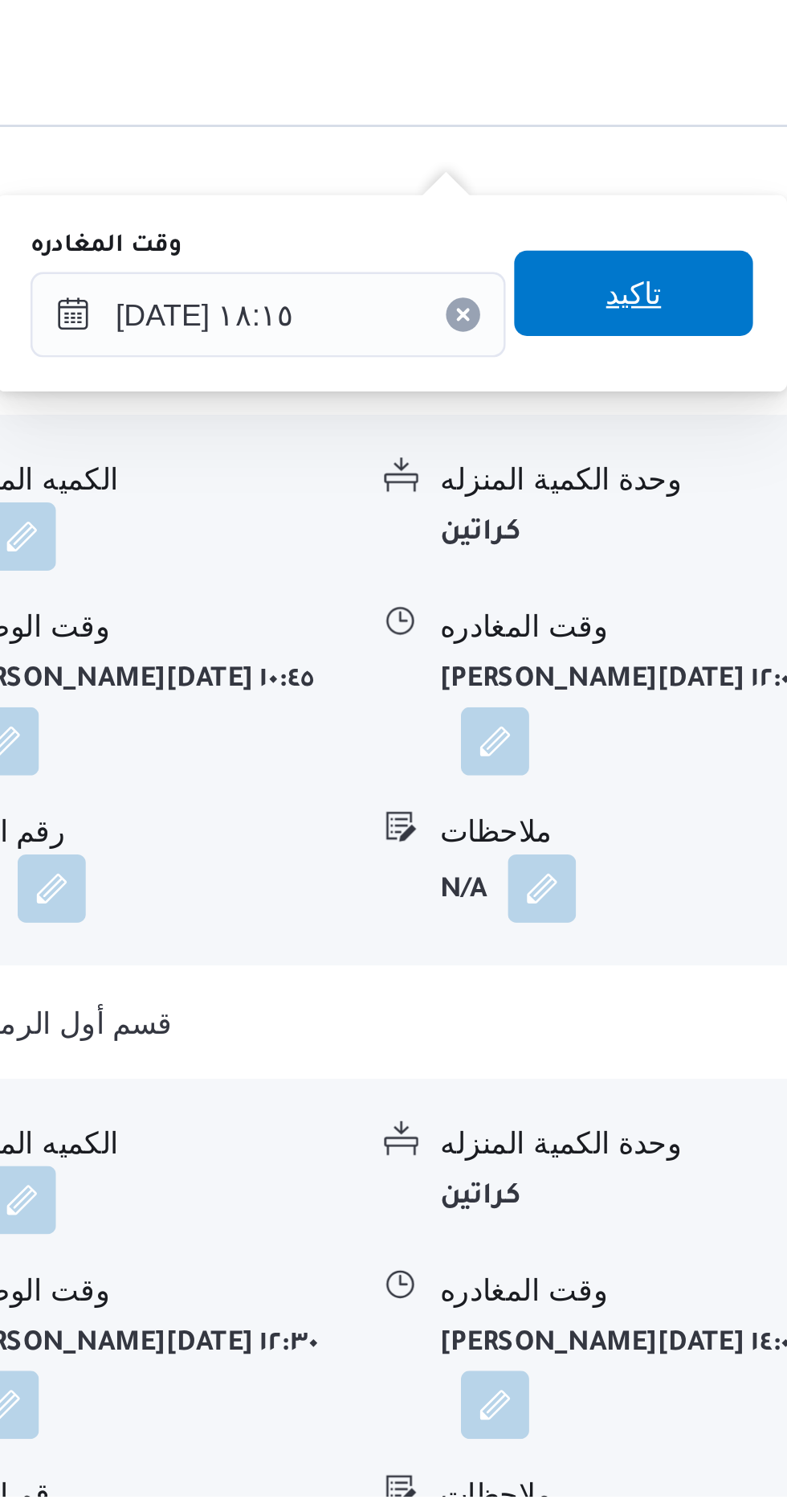
click at [694, 1063] on span "تاكيد" at bounding box center [729, 1058] width 90 height 32
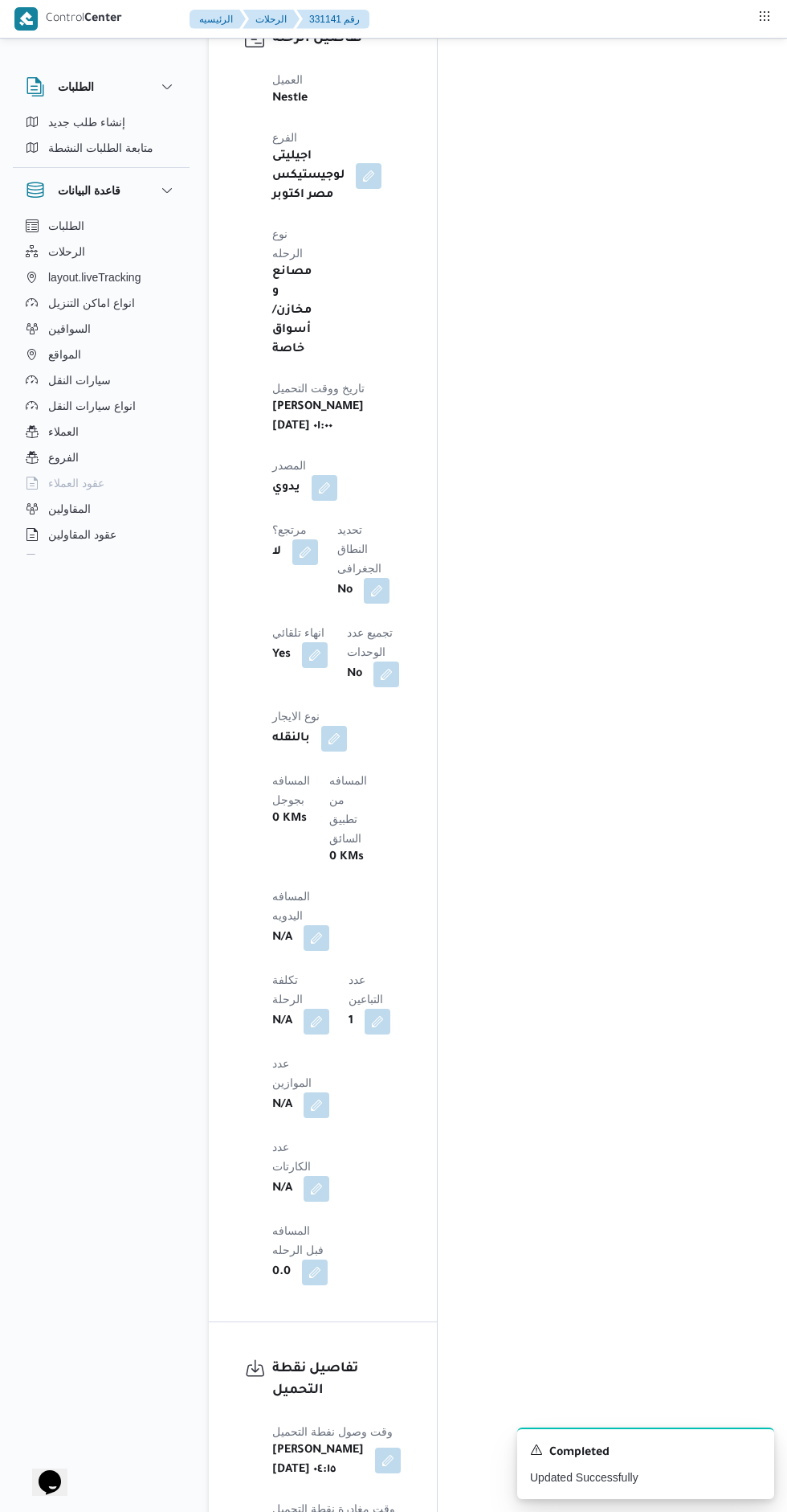
scroll to position [937, 0]
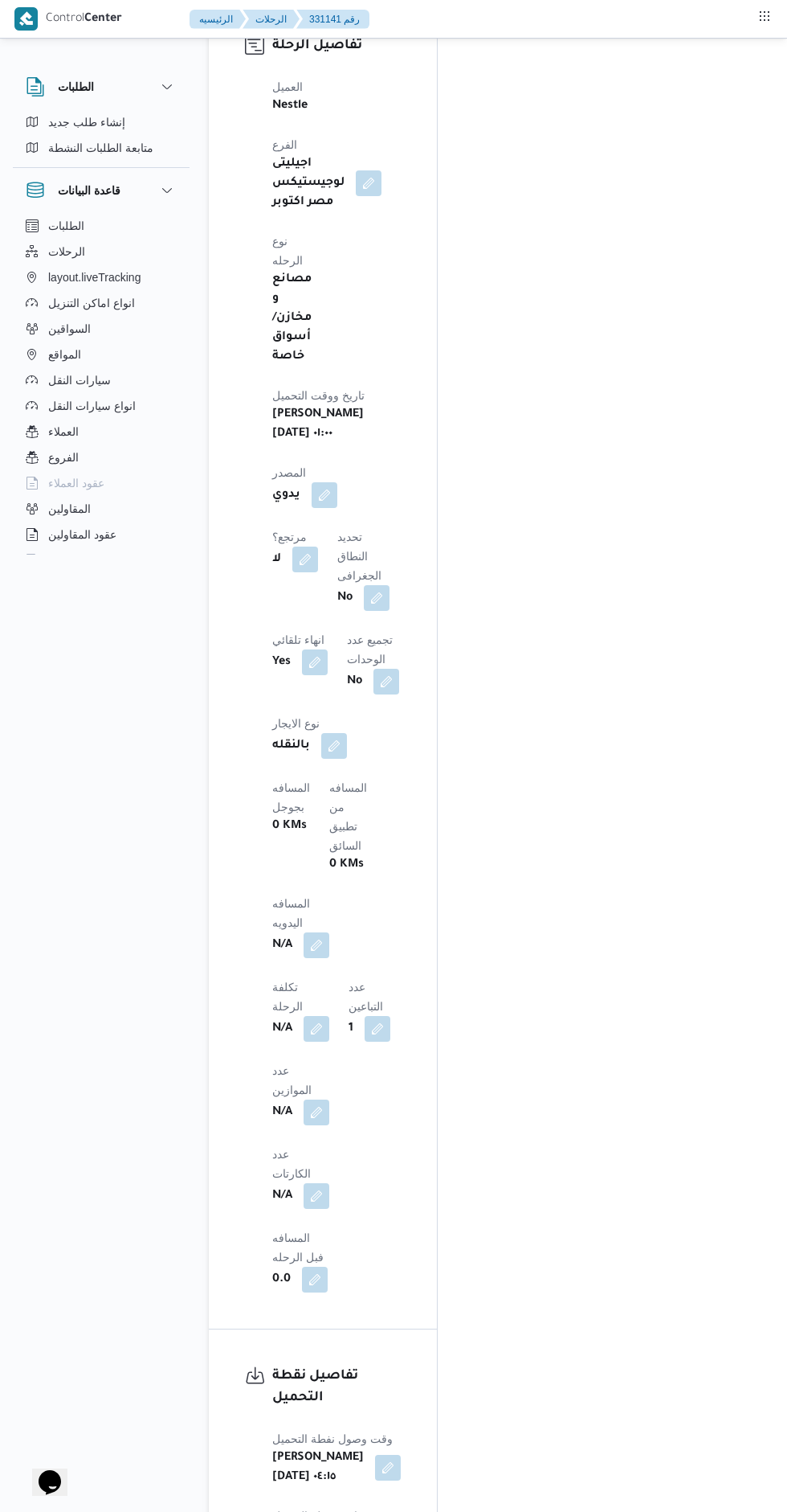
click at [329, 932] on button "button" at bounding box center [316, 945] width 26 height 26
click at [321, 507] on input "المسافه اليدويه" at bounding box center [354, 508] width 160 height 32
type input "455"
click at [445, 501] on span "تاكيد" at bounding box center [481, 500] width 90 height 32
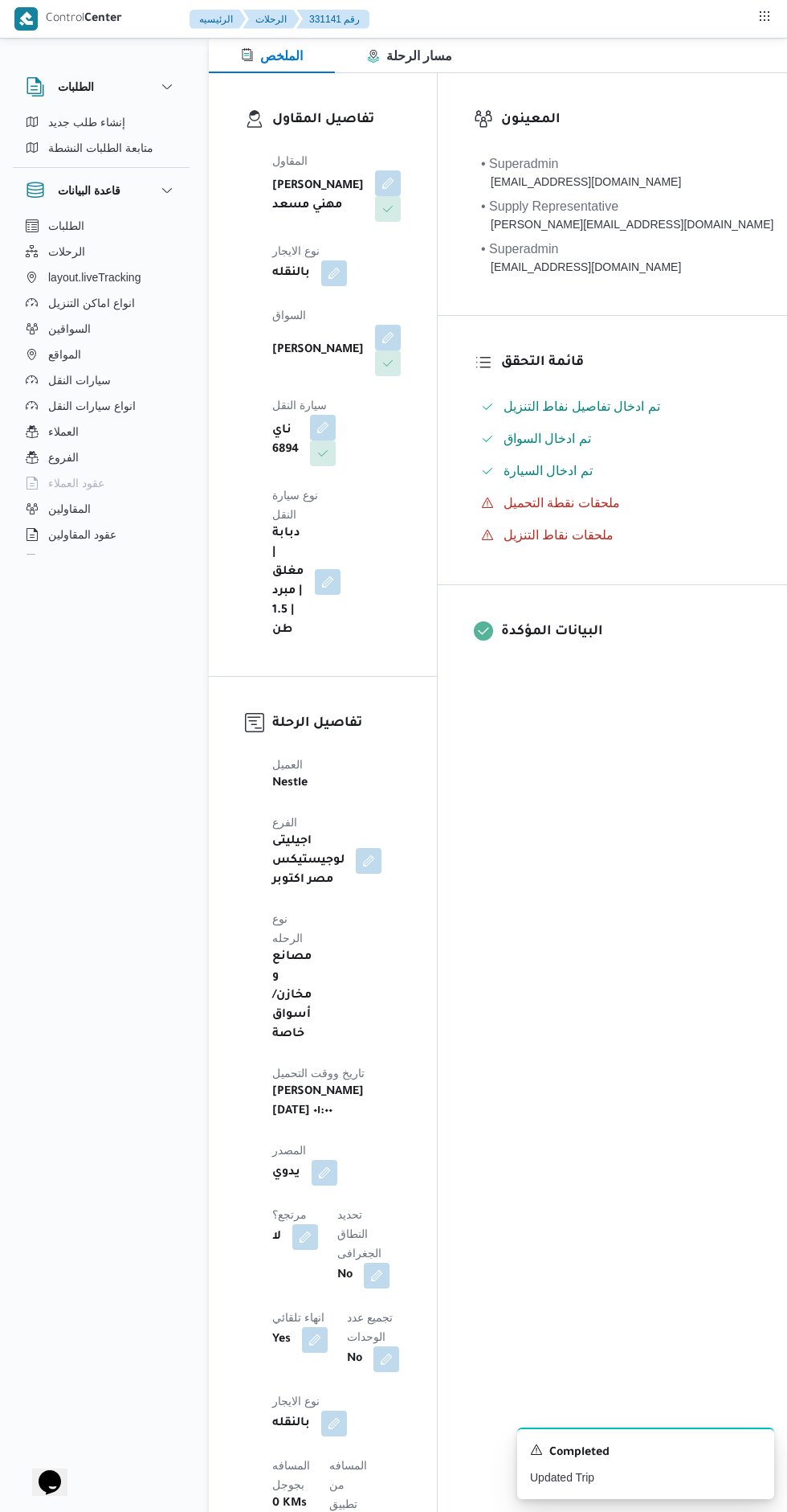
scroll to position [0, 0]
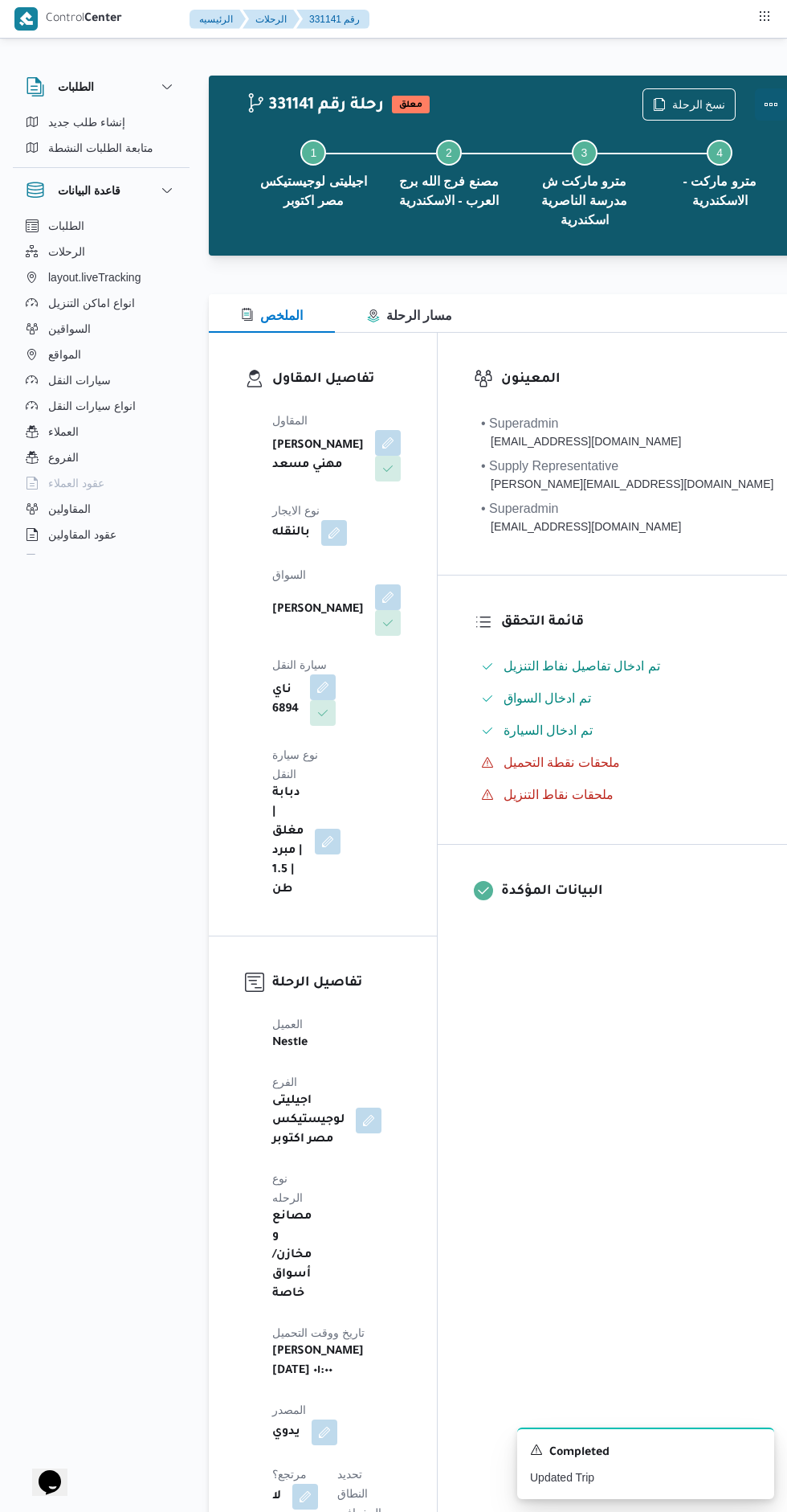
click at [755, 101] on button "Actions" at bounding box center [771, 104] width 32 height 32
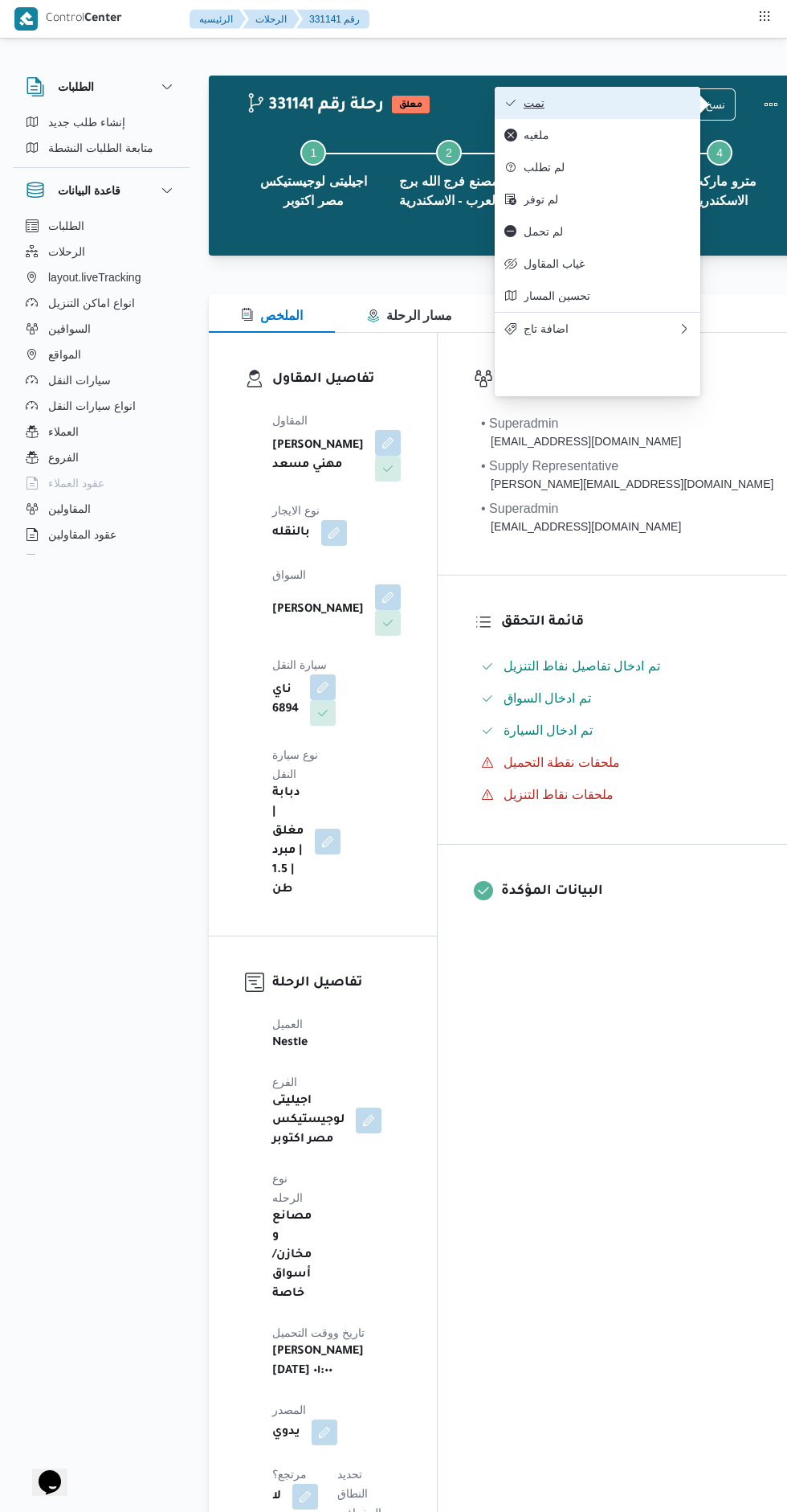
click at [631, 103] on span "تمت" at bounding box center [607, 103] width 168 height 13
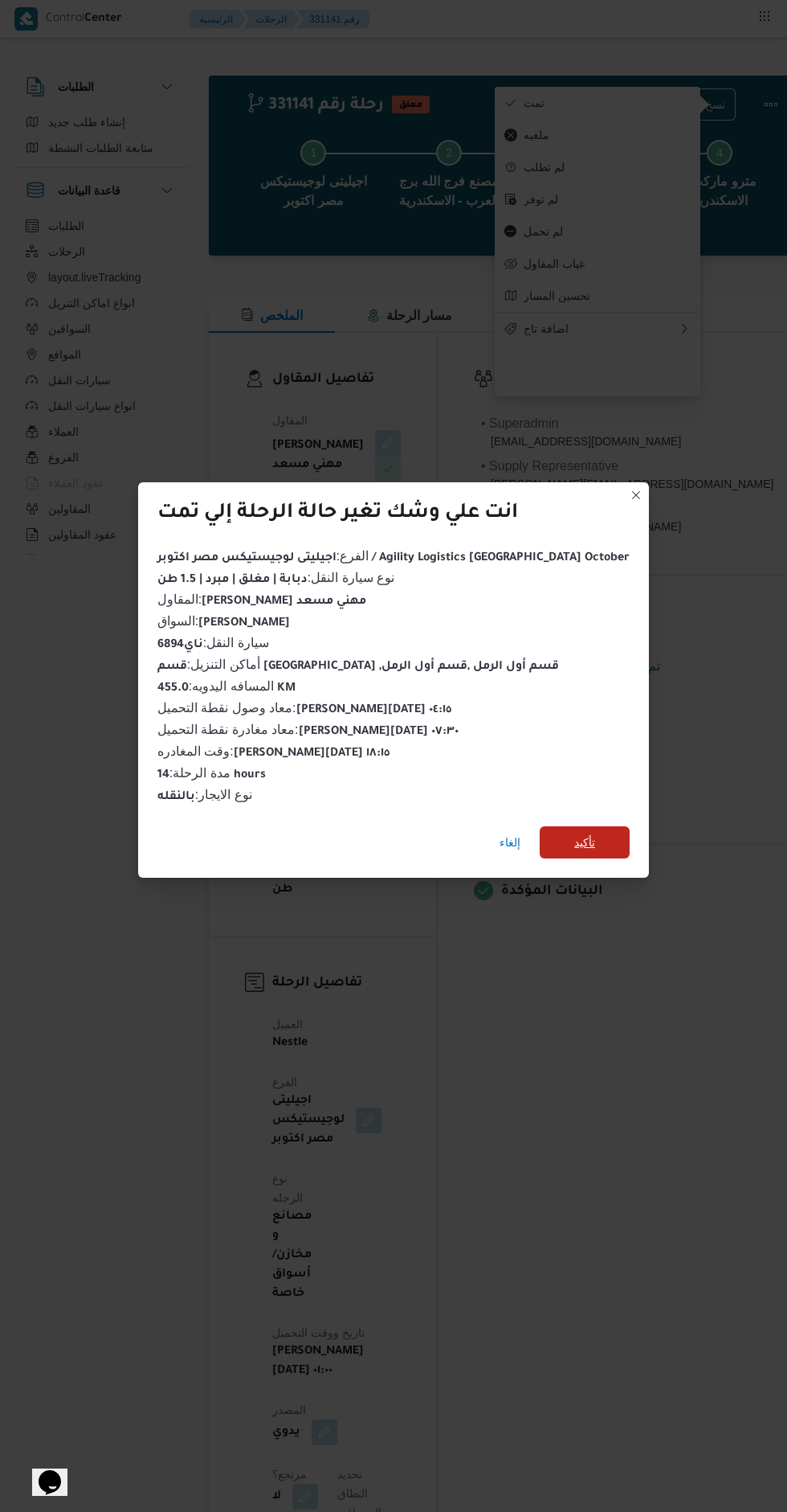
click at [570, 844] on span "تأكيد" at bounding box center [584, 842] width 90 height 32
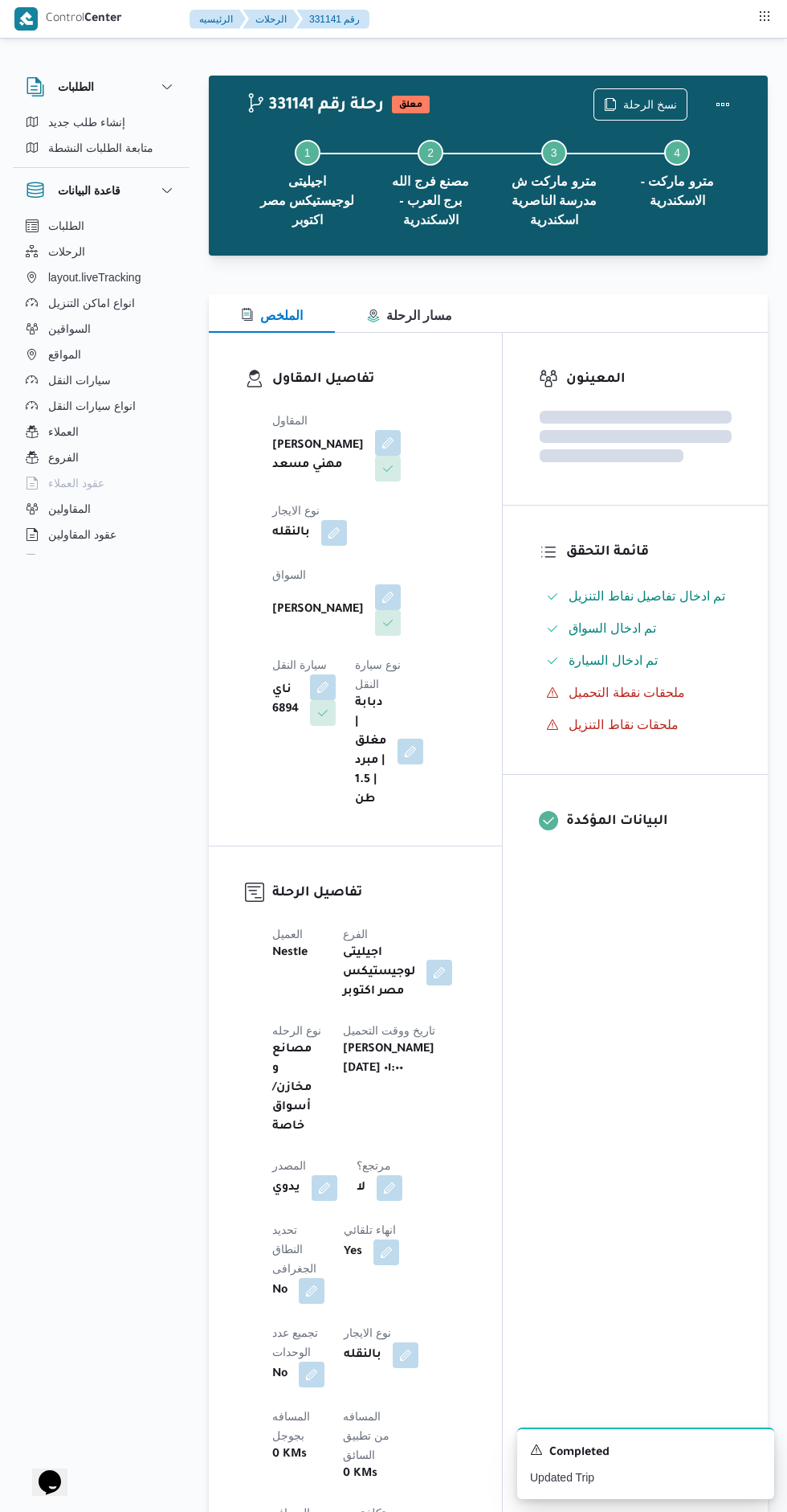
click at [625, 1063] on div "المعينون قائمة التحقق تم ادخال تفاصيل نفاط التنزيل تم ادخال السواق تم ادخال الس…" at bounding box center [635, 1314] width 265 height 1964
